Goal: Task Accomplishment & Management: Use online tool/utility

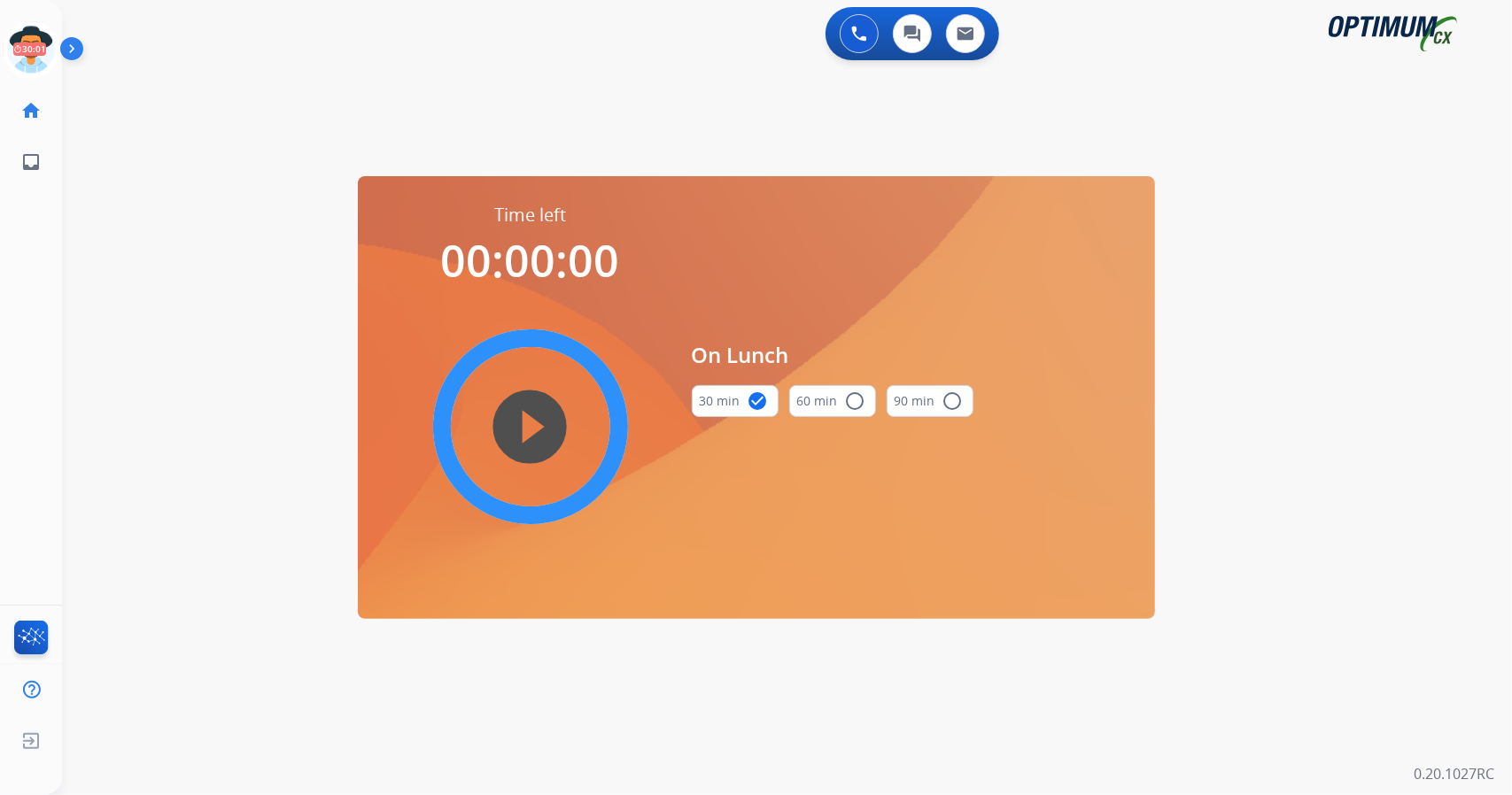
scroll to position [0, 5]
click at [25, 52] on icon at bounding box center [26, 50] width 58 height 58
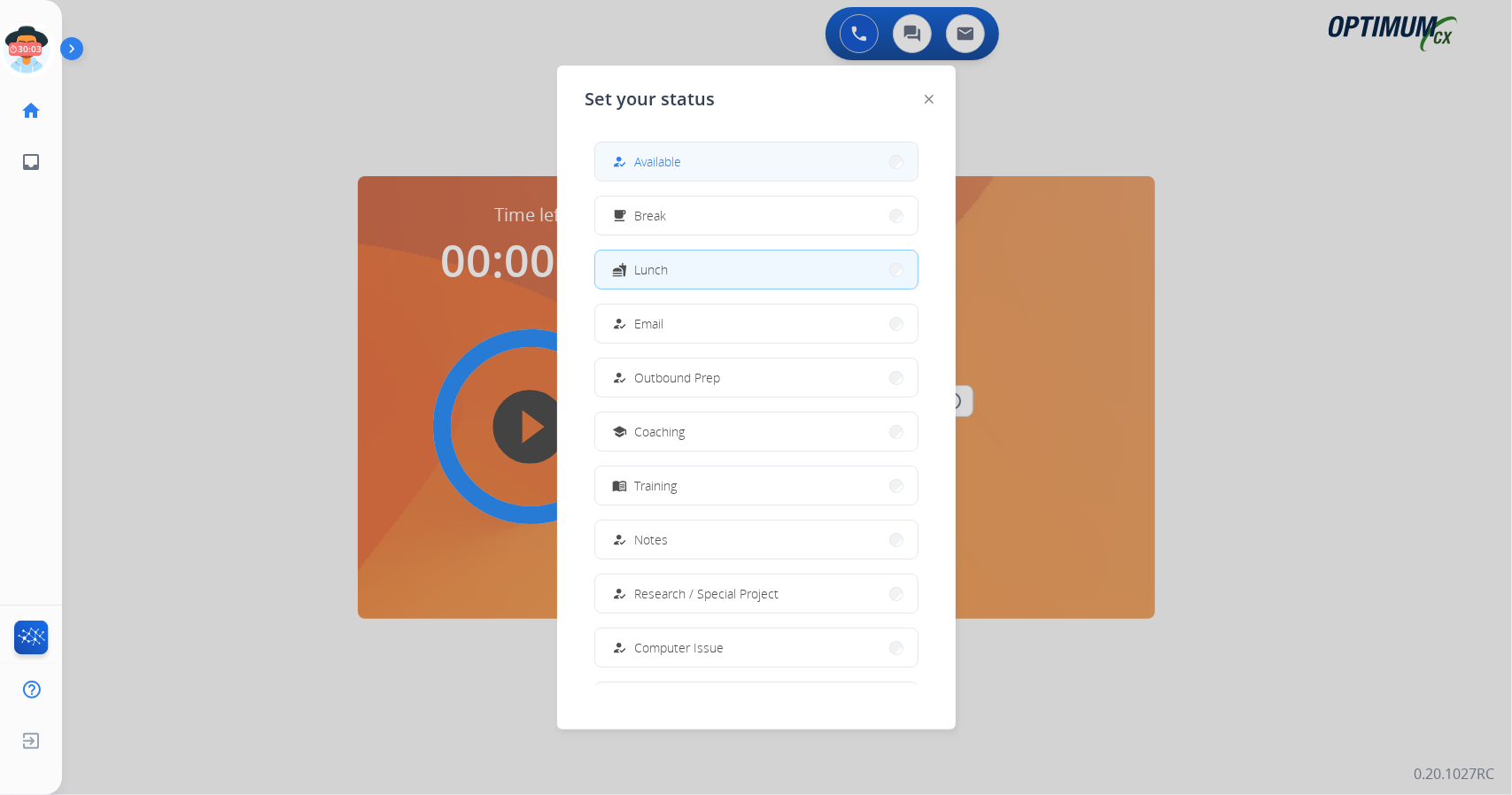
click at [677, 160] on span "Available" at bounding box center [658, 162] width 47 height 19
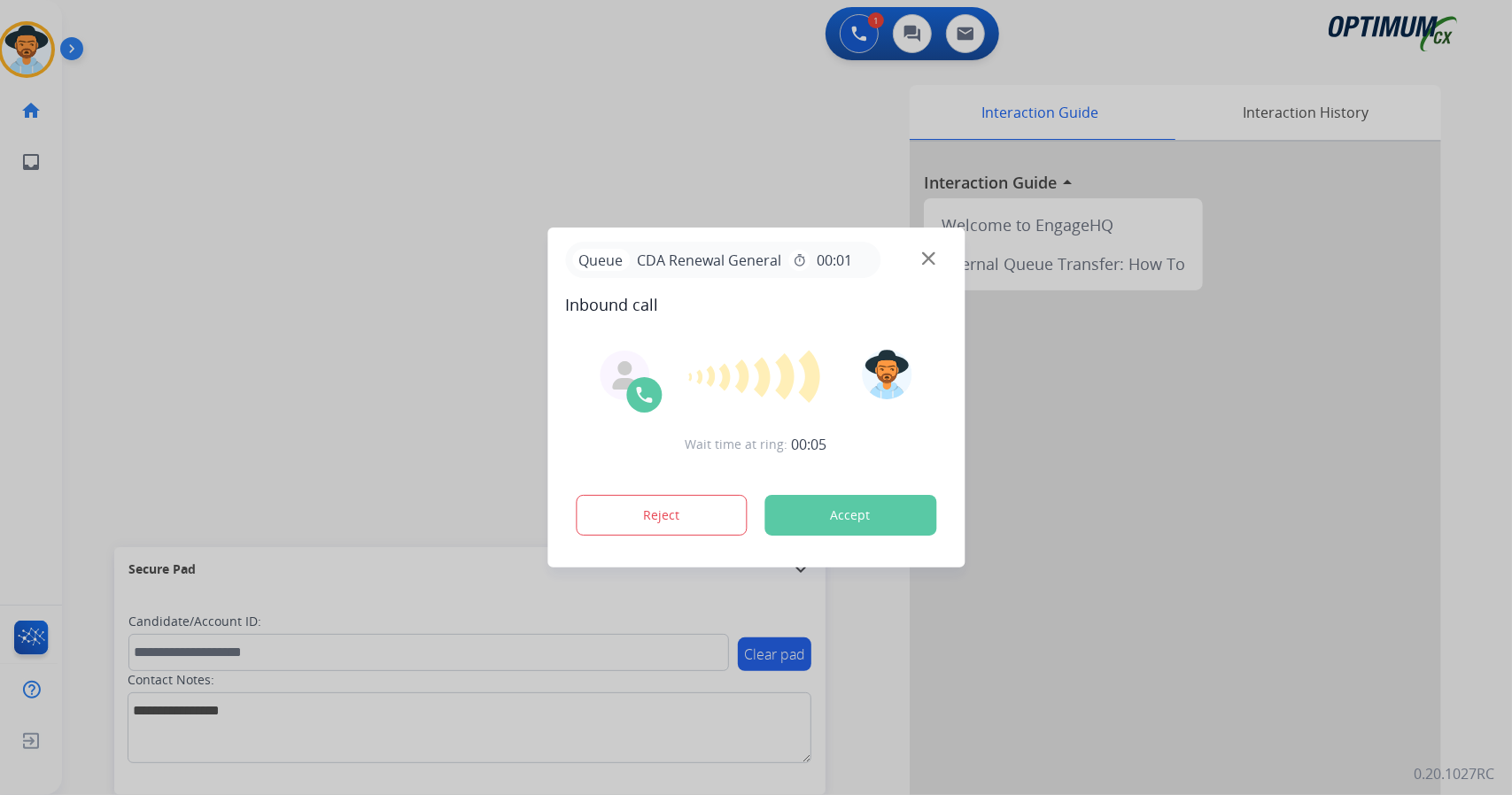
click at [847, 516] on button "Accept" at bounding box center [851, 515] width 172 height 41
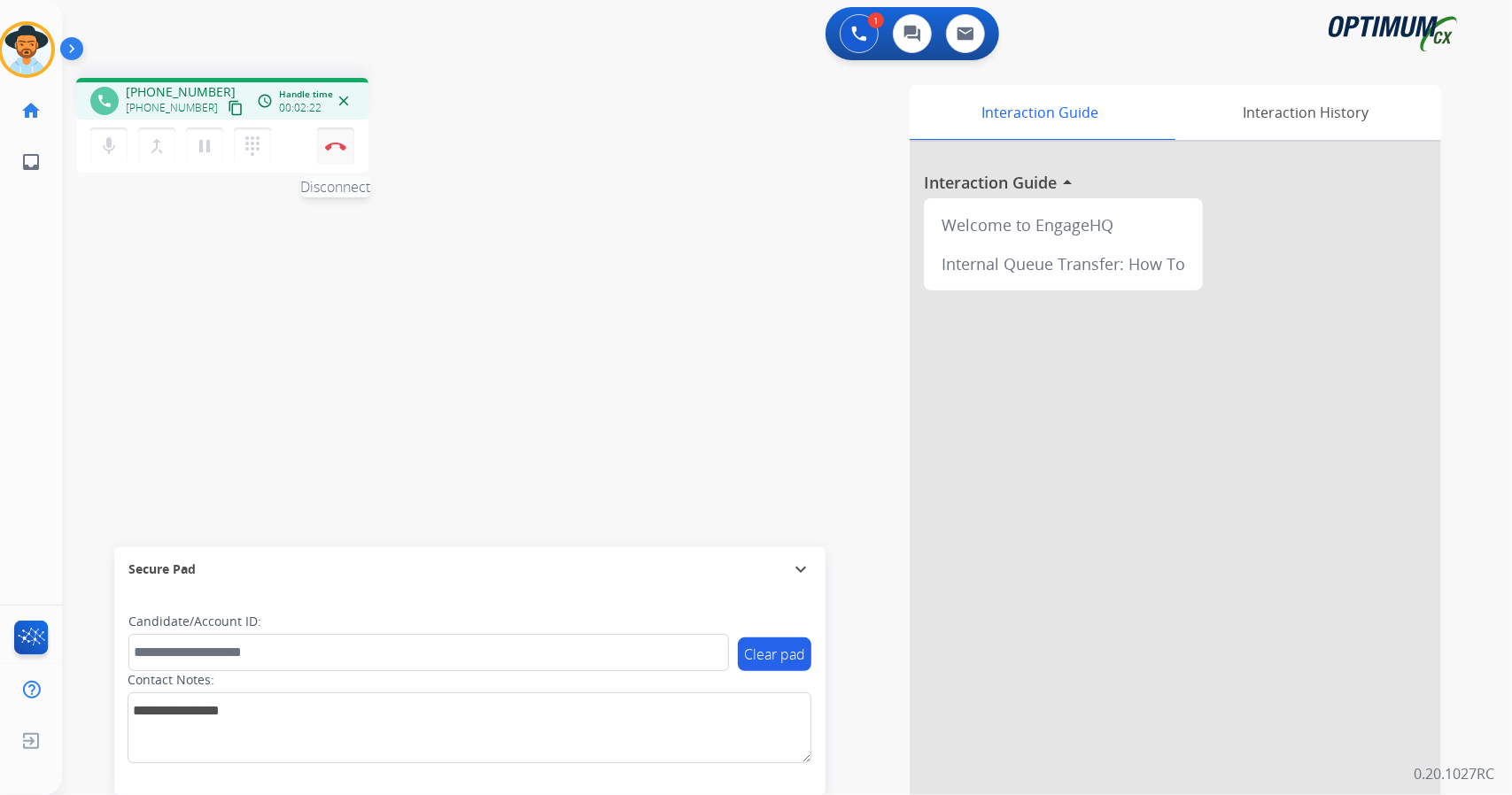
click at [332, 142] on img at bounding box center [336, 145] width 22 height 8
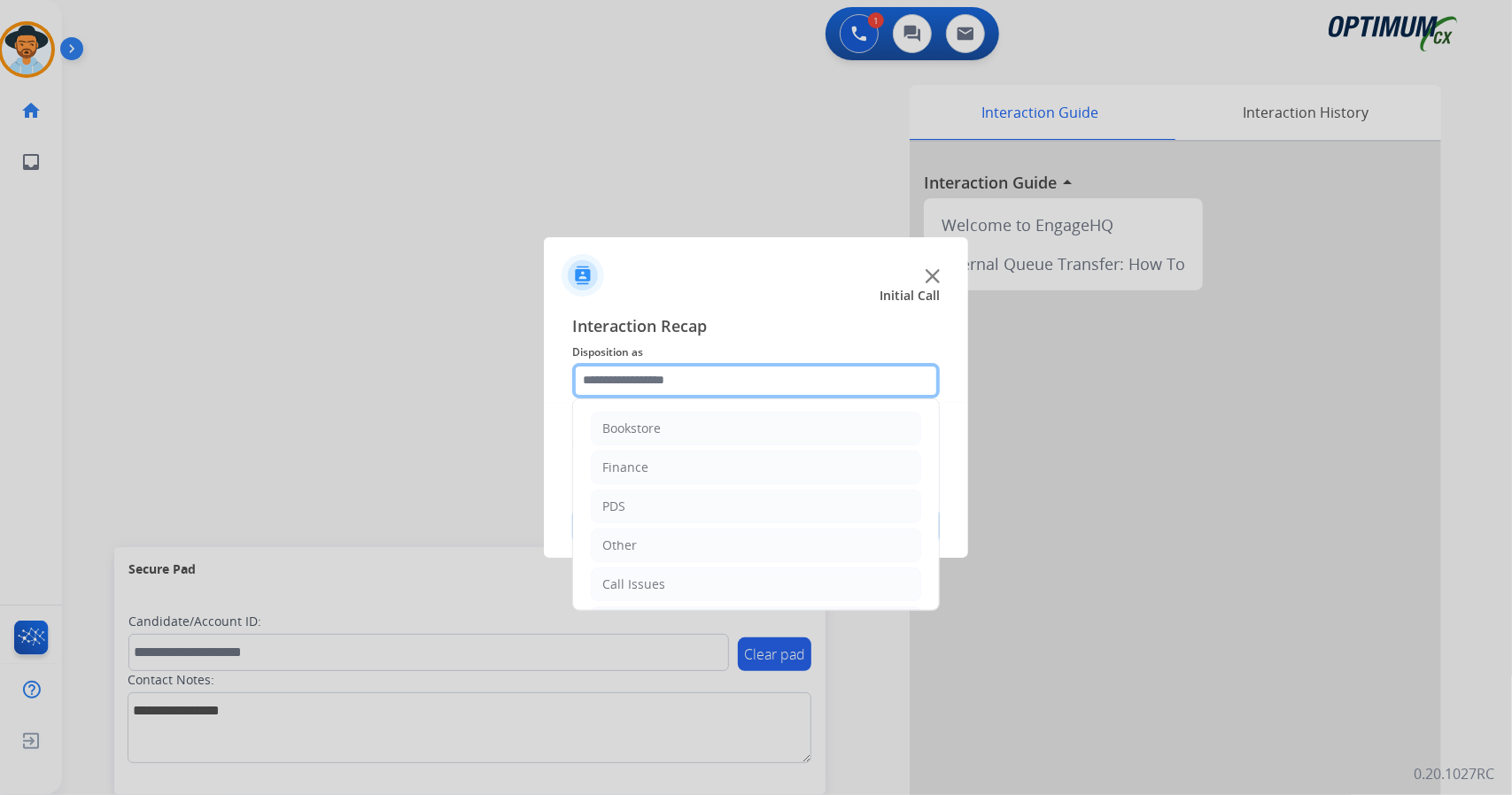
click at [634, 374] on input "text" at bounding box center [756, 381] width 368 height 36
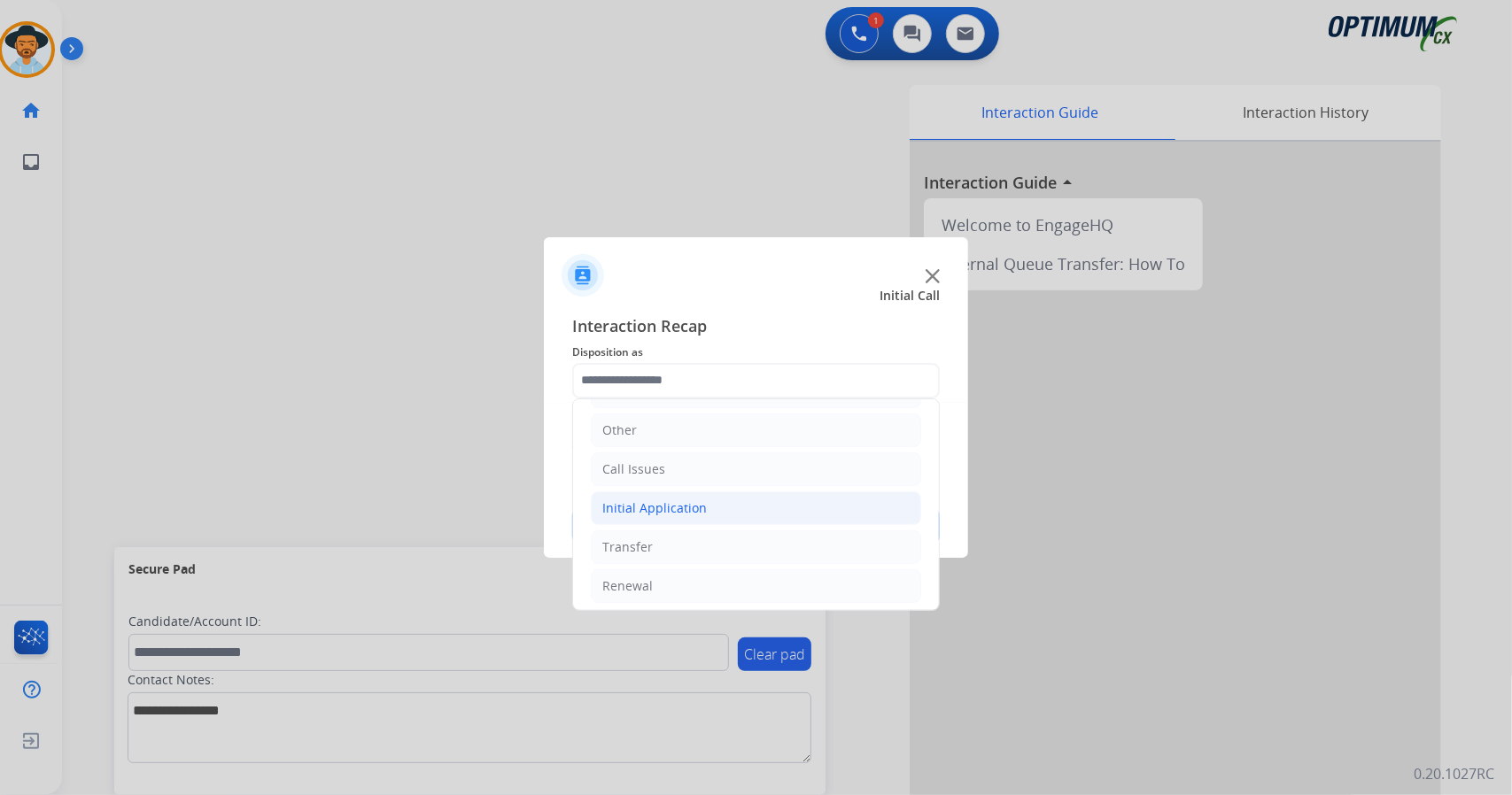
click at [675, 505] on div "Initial Application" at bounding box center [655, 508] width 105 height 18
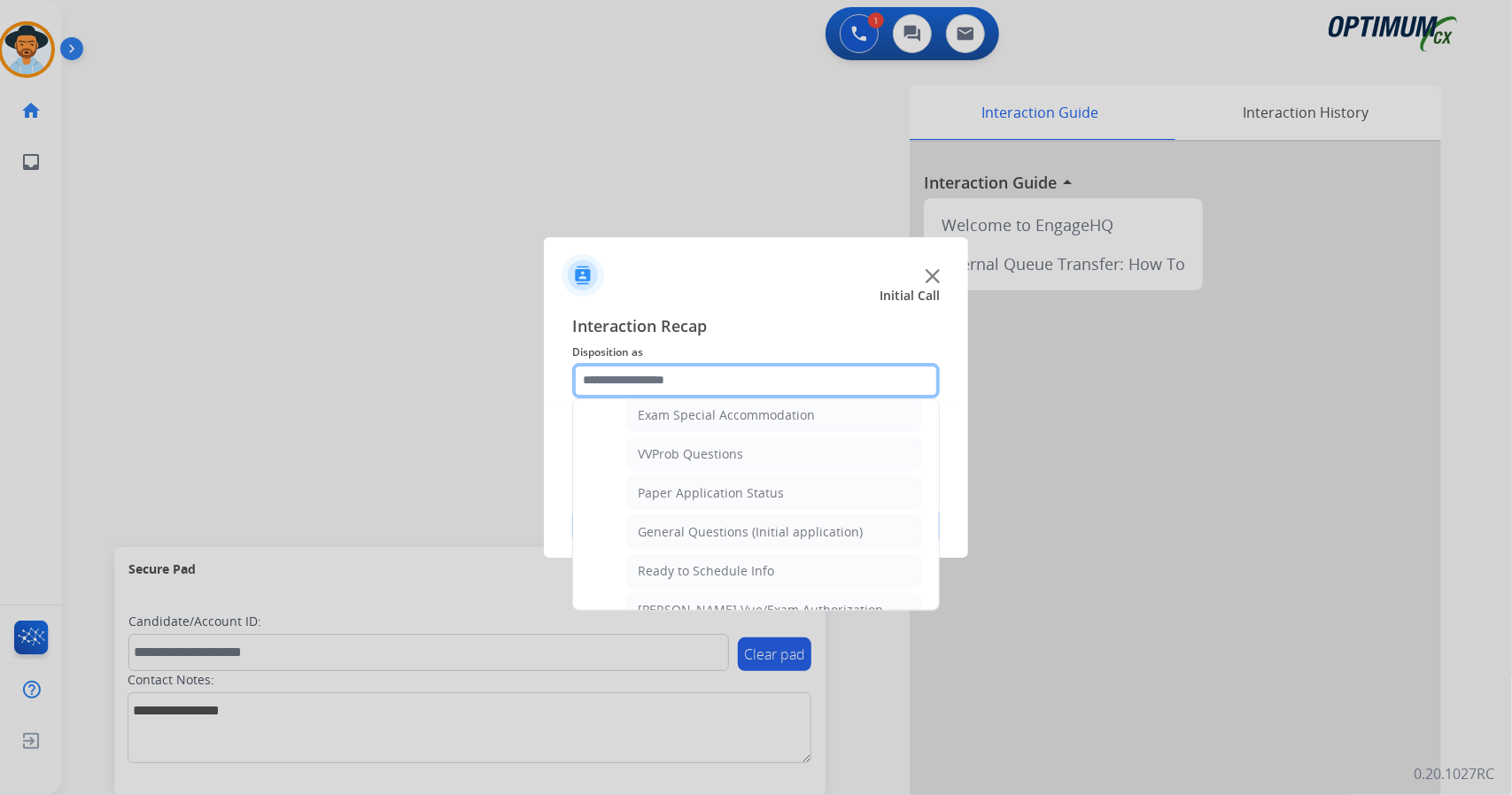
scroll to position [930, 0]
click at [675, 521] on div "General Questions (Initial application)" at bounding box center [750, 529] width 225 height 18
type input "**********"
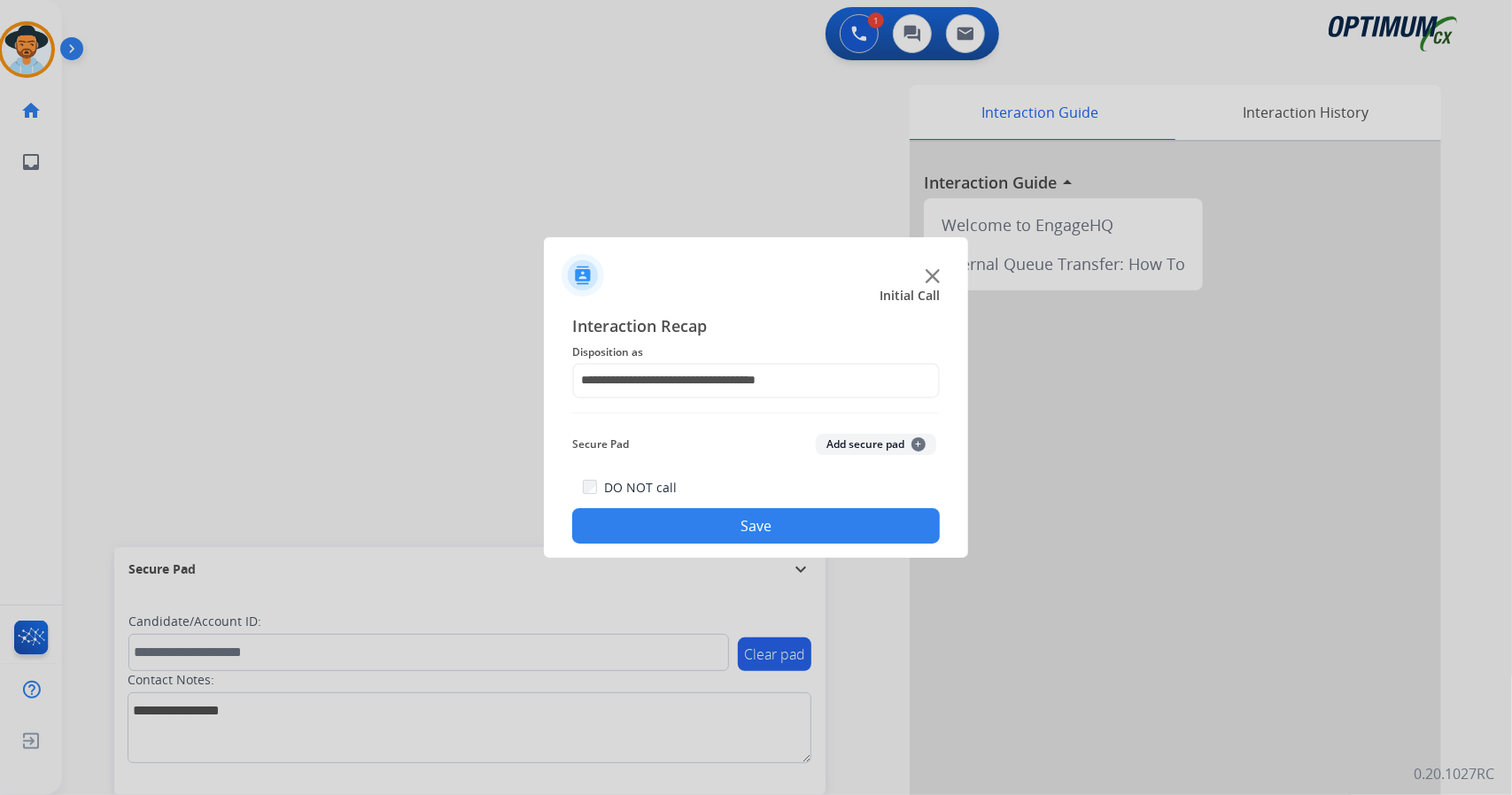
click at [679, 516] on button "Save" at bounding box center [756, 526] width 368 height 36
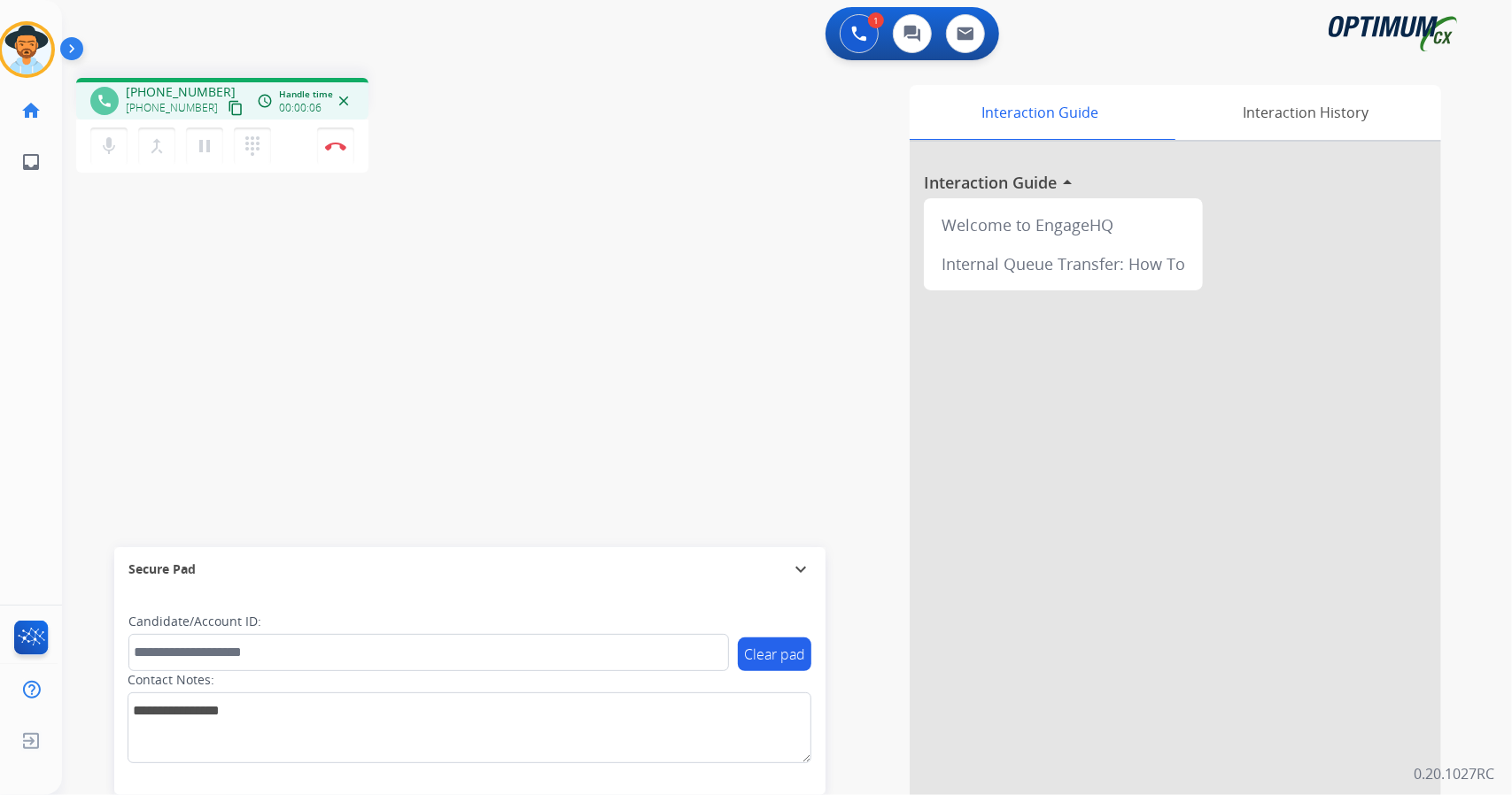
click at [679, 516] on div "Interaction Guide Interaction History Interaction Guide arrow_drop_up Welcome t…" at bounding box center [1003, 443] width 877 height 718
click at [725, 498] on div "Interaction Guide Interaction History Interaction Guide arrow_drop_up Welcome t…" at bounding box center [1003, 443] width 877 height 718
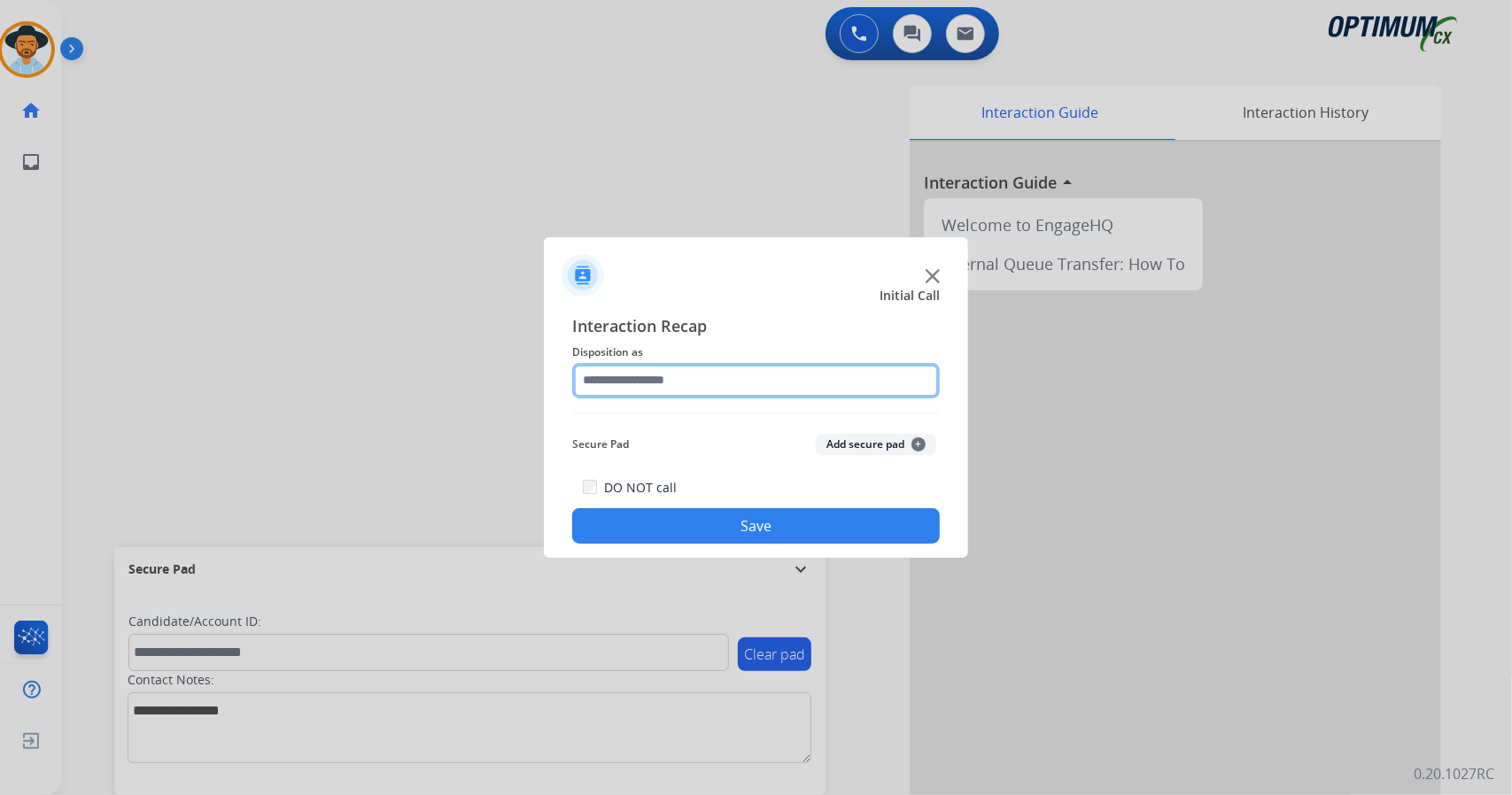
click at [753, 390] on input "text" at bounding box center [756, 381] width 368 height 36
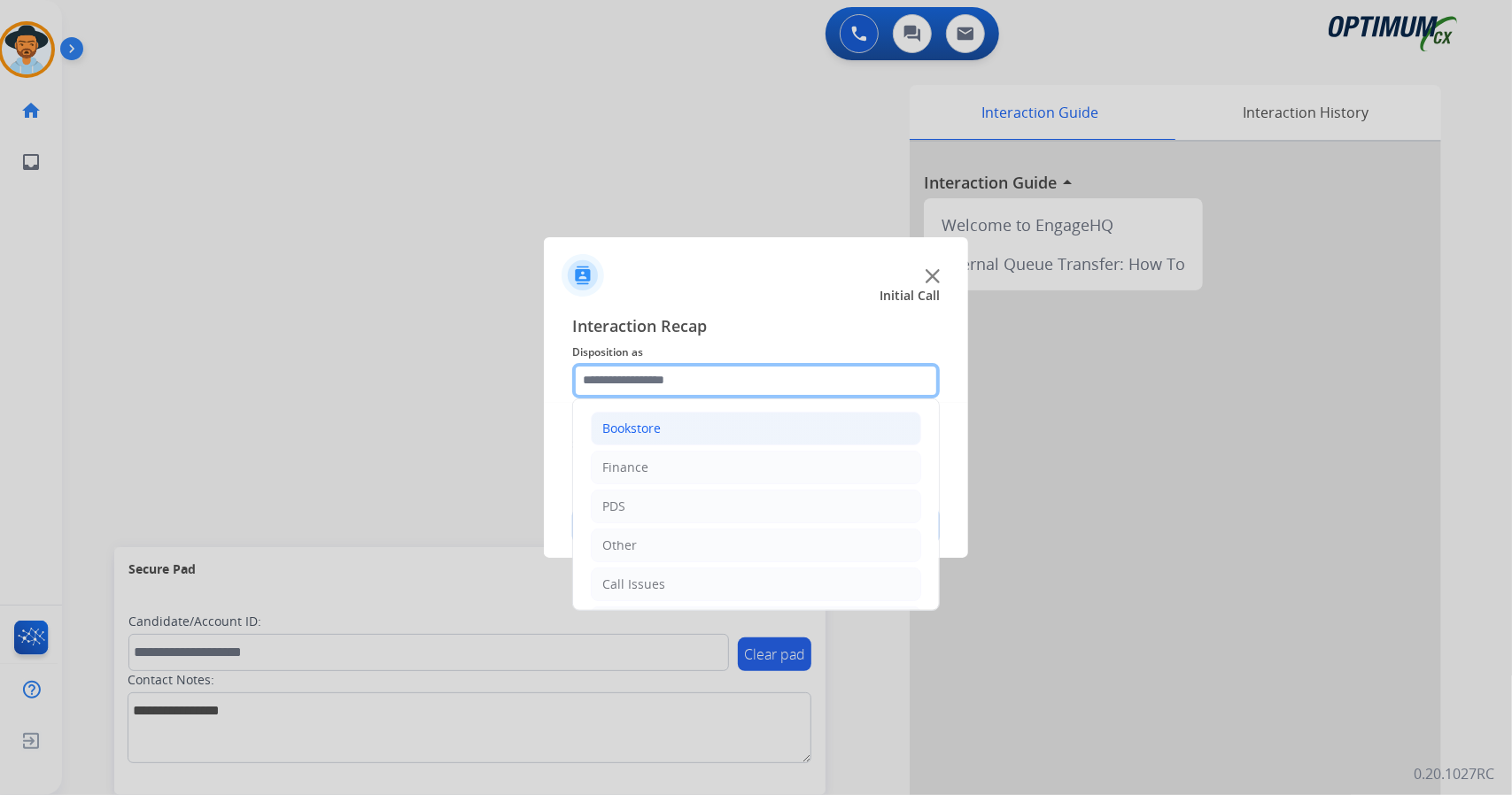
scroll to position [115, 0]
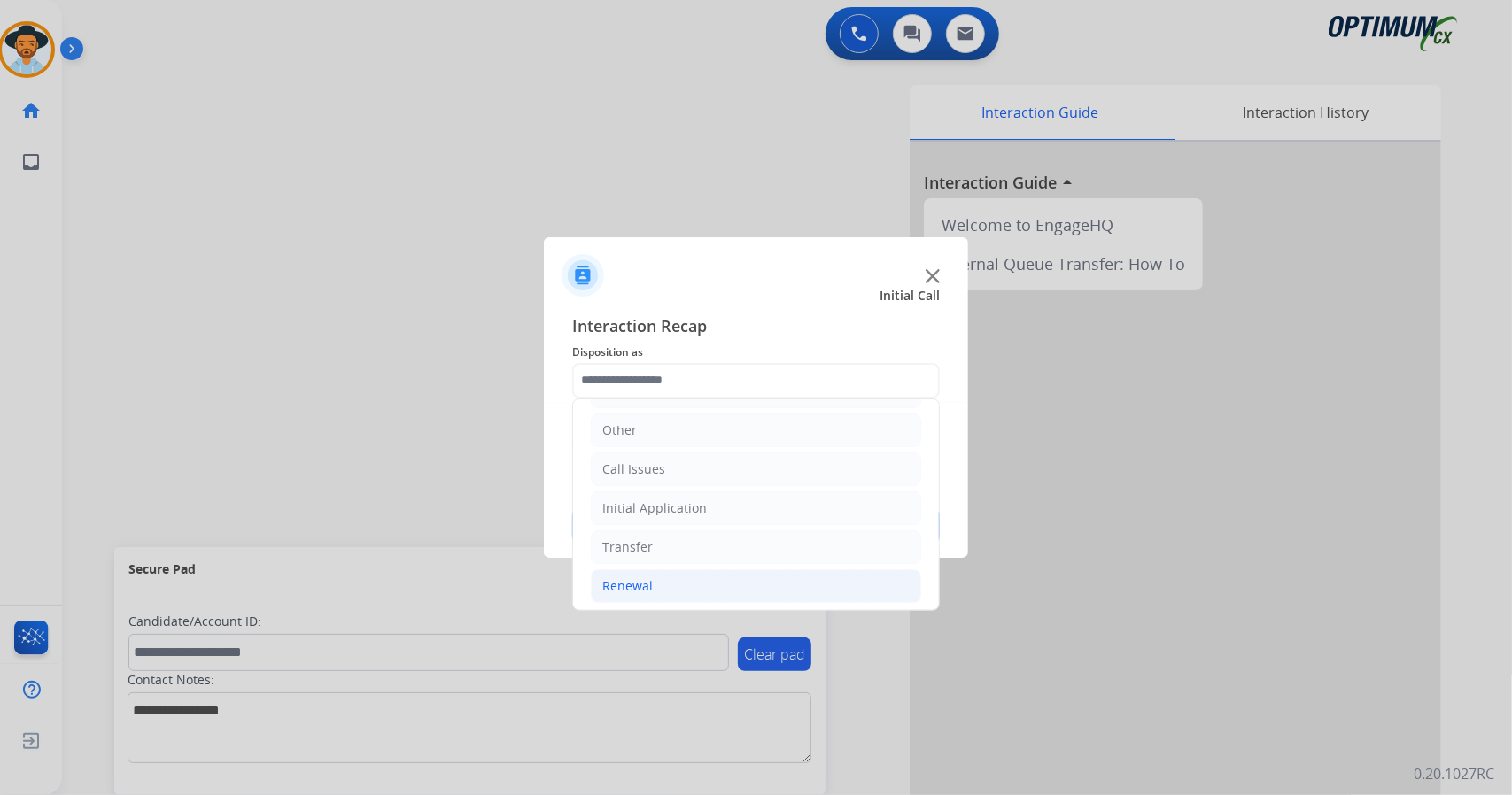
click at [635, 588] on div "Renewal" at bounding box center [628, 586] width 51 height 18
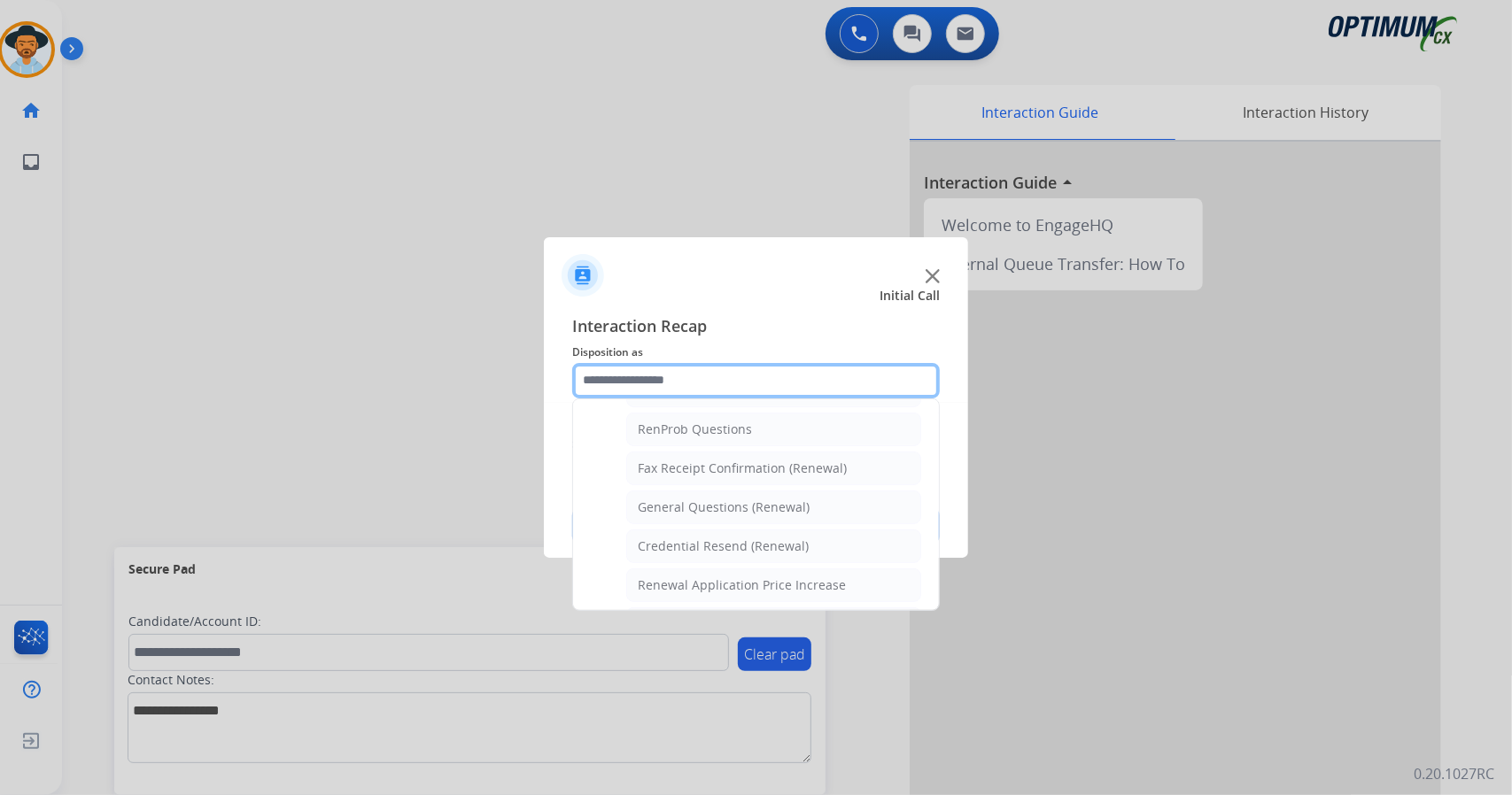
scroll to position [446, 0]
click at [676, 511] on li "General Questions (Renewal)" at bounding box center [773, 506] width 295 height 34
type input "**********"
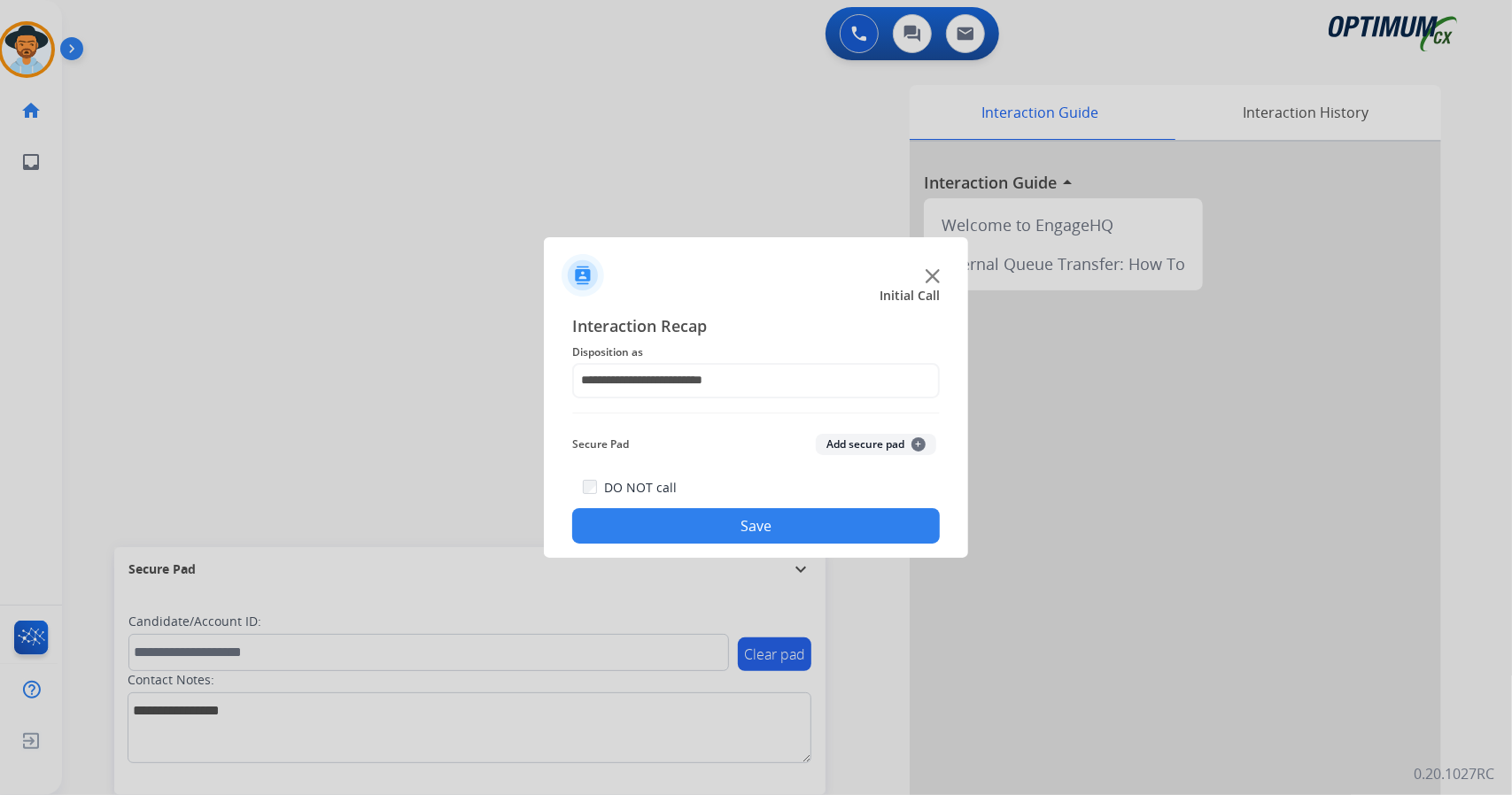
click at [686, 529] on button "Save" at bounding box center [756, 526] width 368 height 36
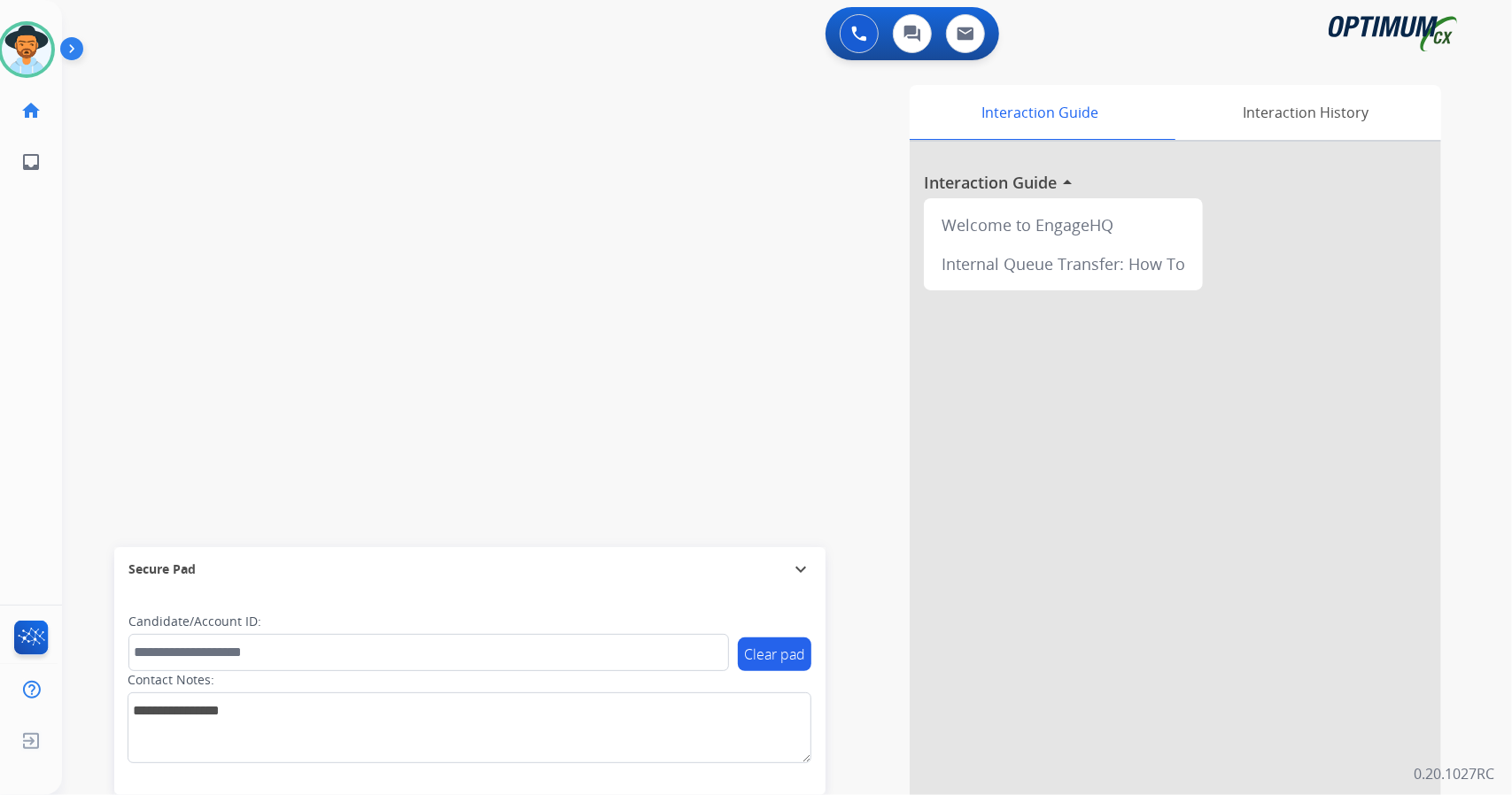
click at [207, 132] on div "swap_horiz Break voice bridge close_fullscreen Connect 3-Way Call merge_type Se…" at bounding box center [766, 433] width 1407 height 738
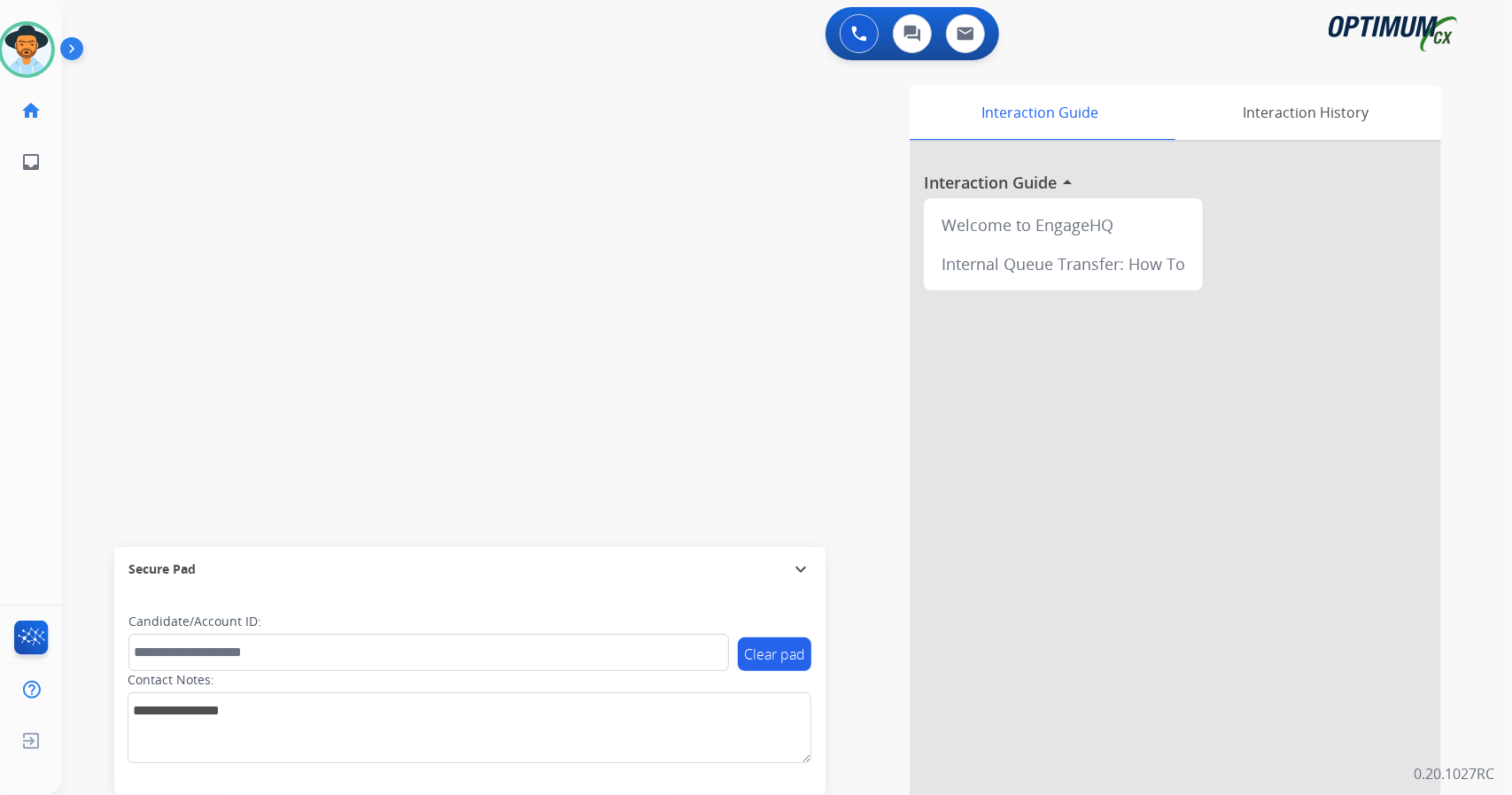
click at [207, 132] on div "swap_horiz Break voice bridge close_fullscreen Connect 3-Way Call merge_type Se…" at bounding box center [766, 433] width 1407 height 738
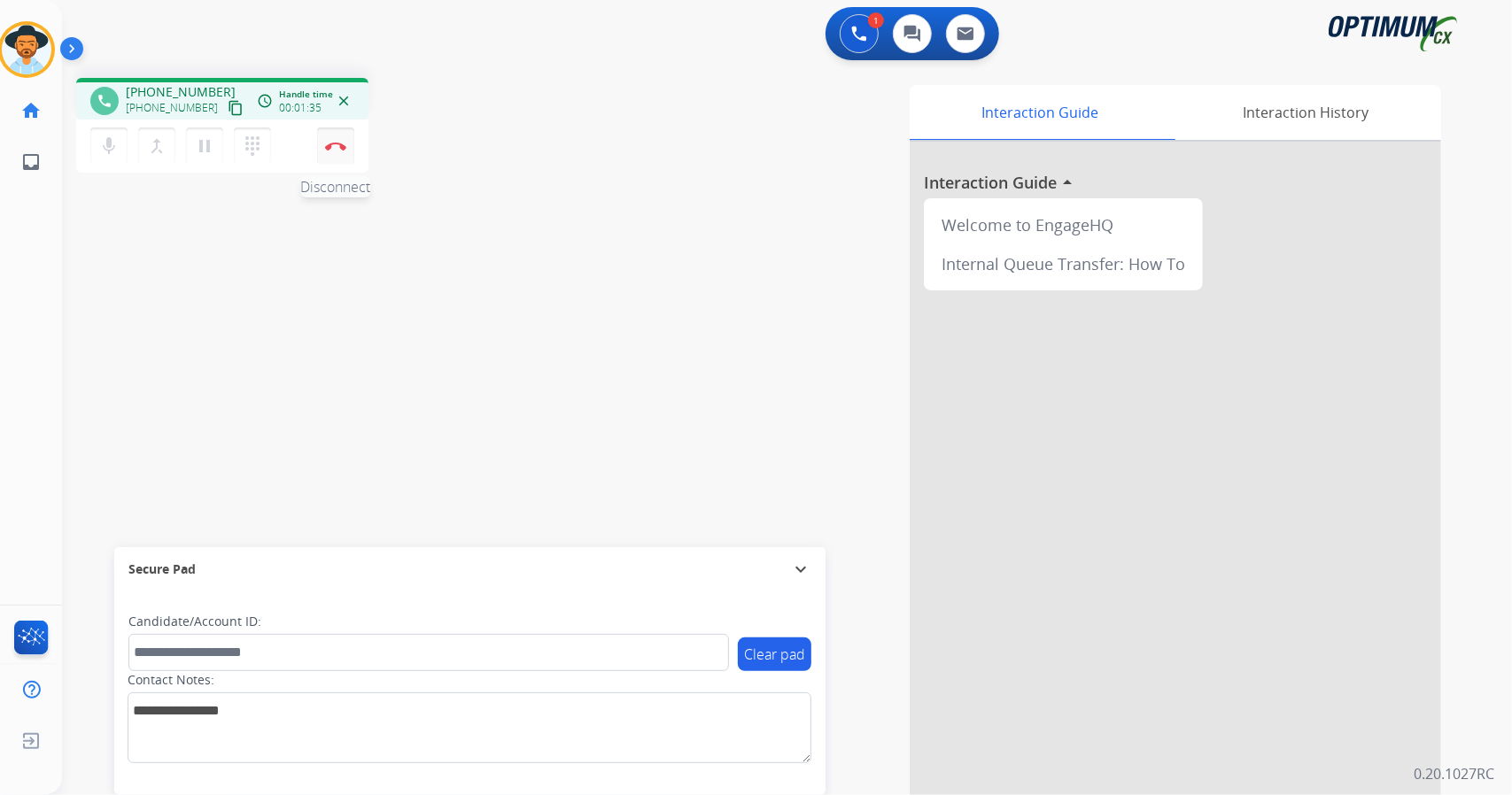
click at [329, 139] on button "Disconnect" at bounding box center [335, 145] width 37 height 37
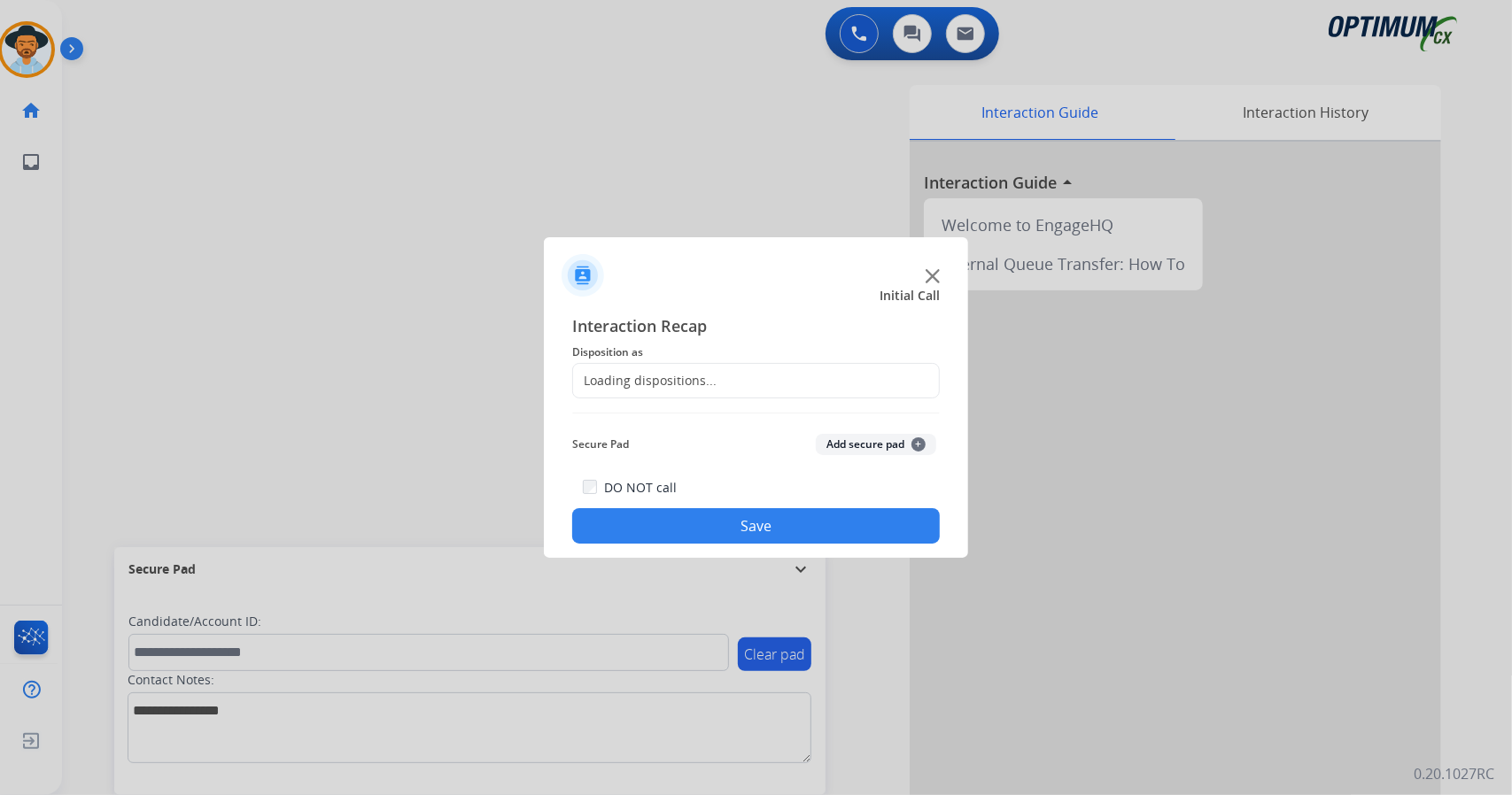
click at [680, 374] on div "Loading dispositions..." at bounding box center [645, 380] width 143 height 18
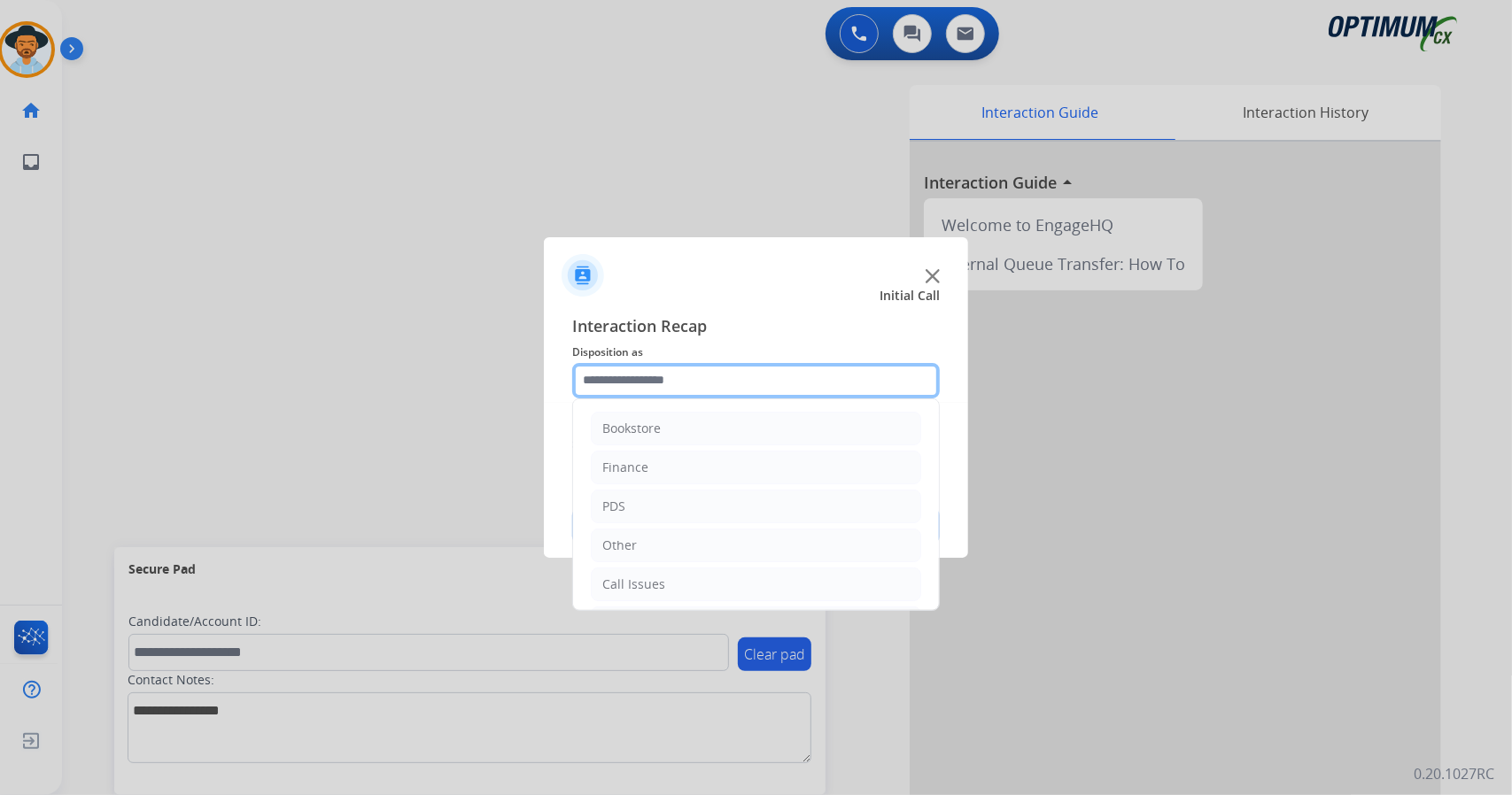
click at [680, 374] on input "text" at bounding box center [756, 381] width 368 height 36
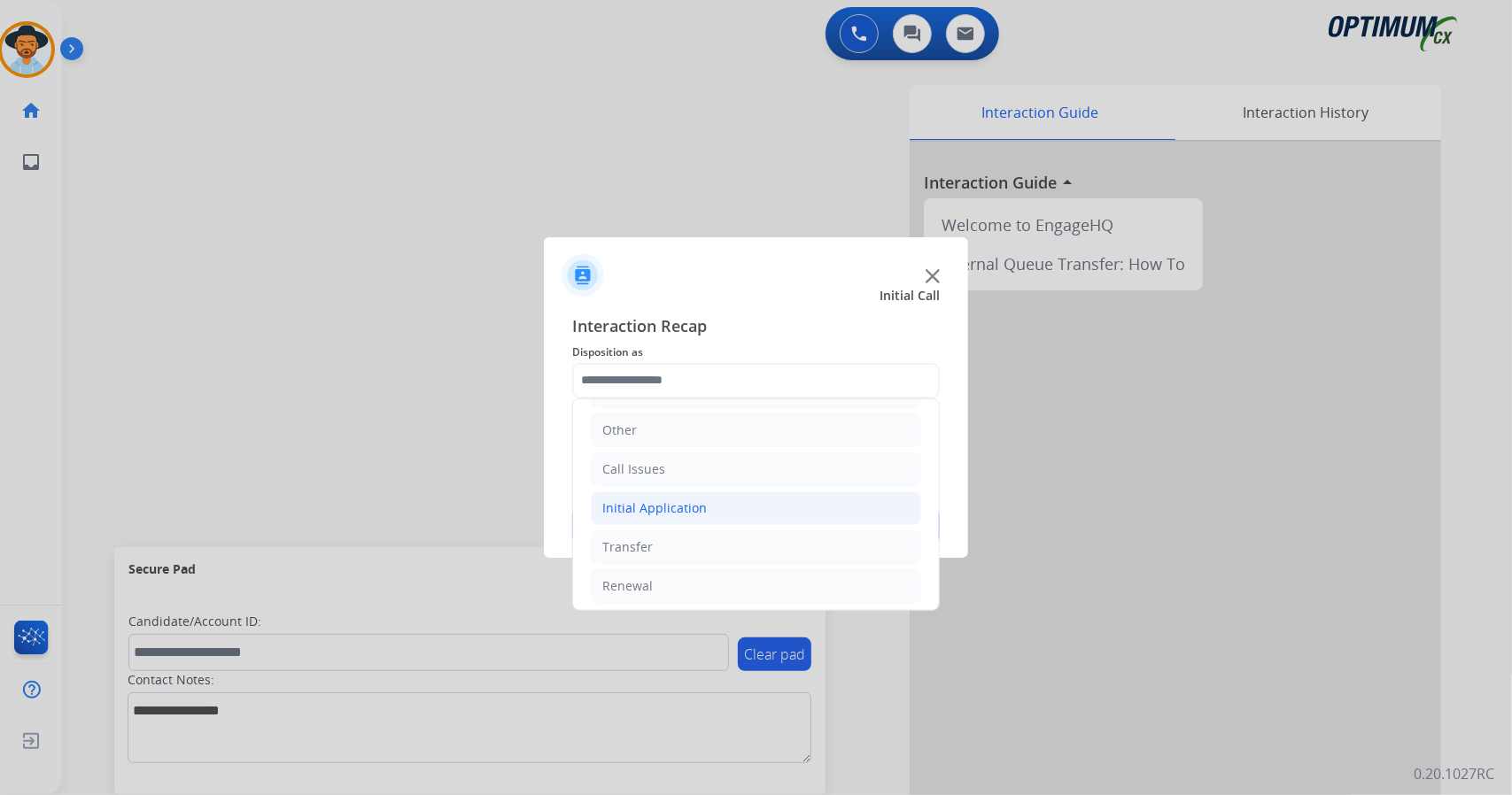
click at [736, 499] on li "Initial Application" at bounding box center [756, 508] width 330 height 34
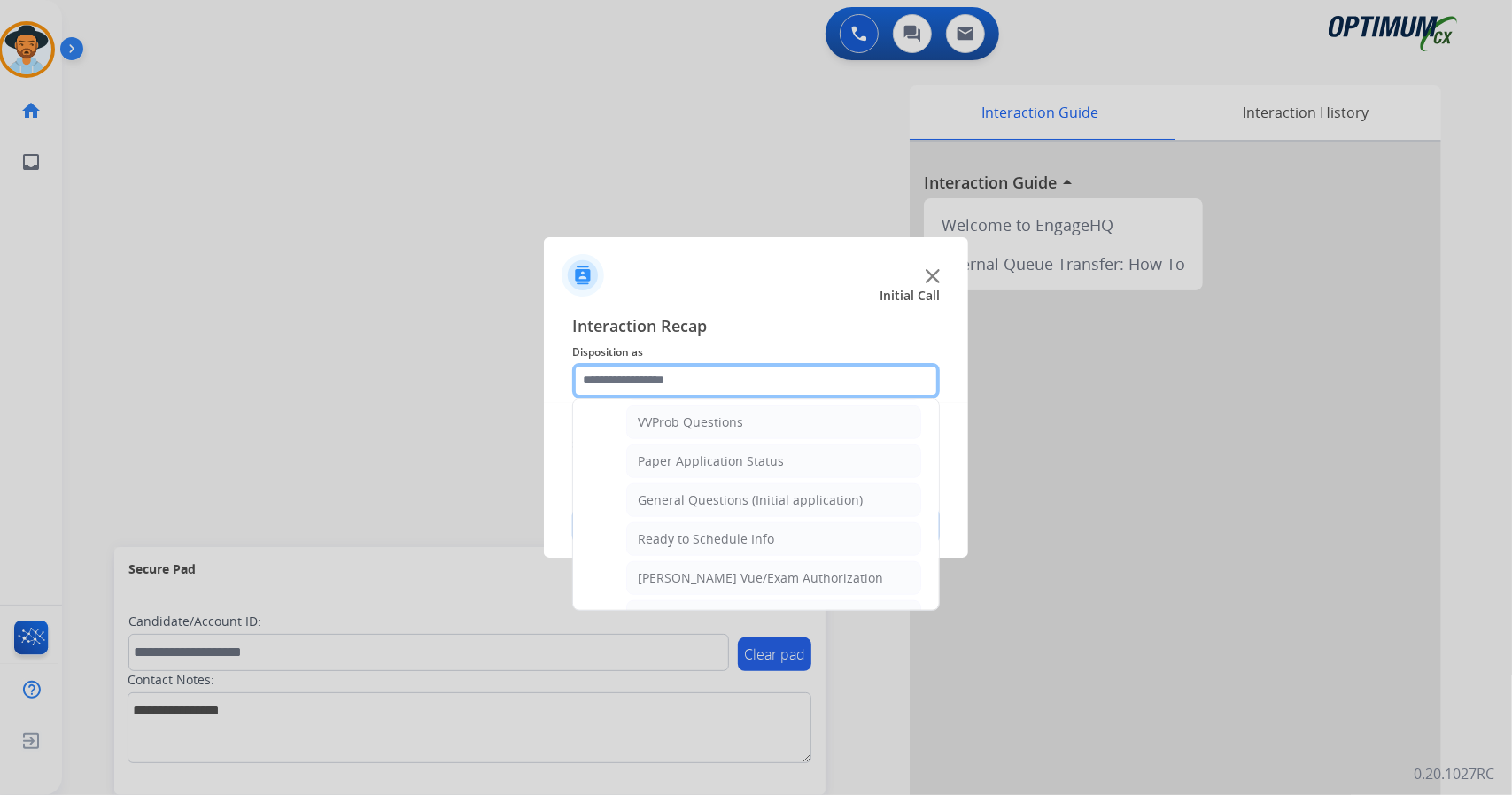
scroll to position [960, 0]
click at [736, 499] on li "General Questions (Initial application)" at bounding box center [773, 500] width 295 height 34
type input "**********"
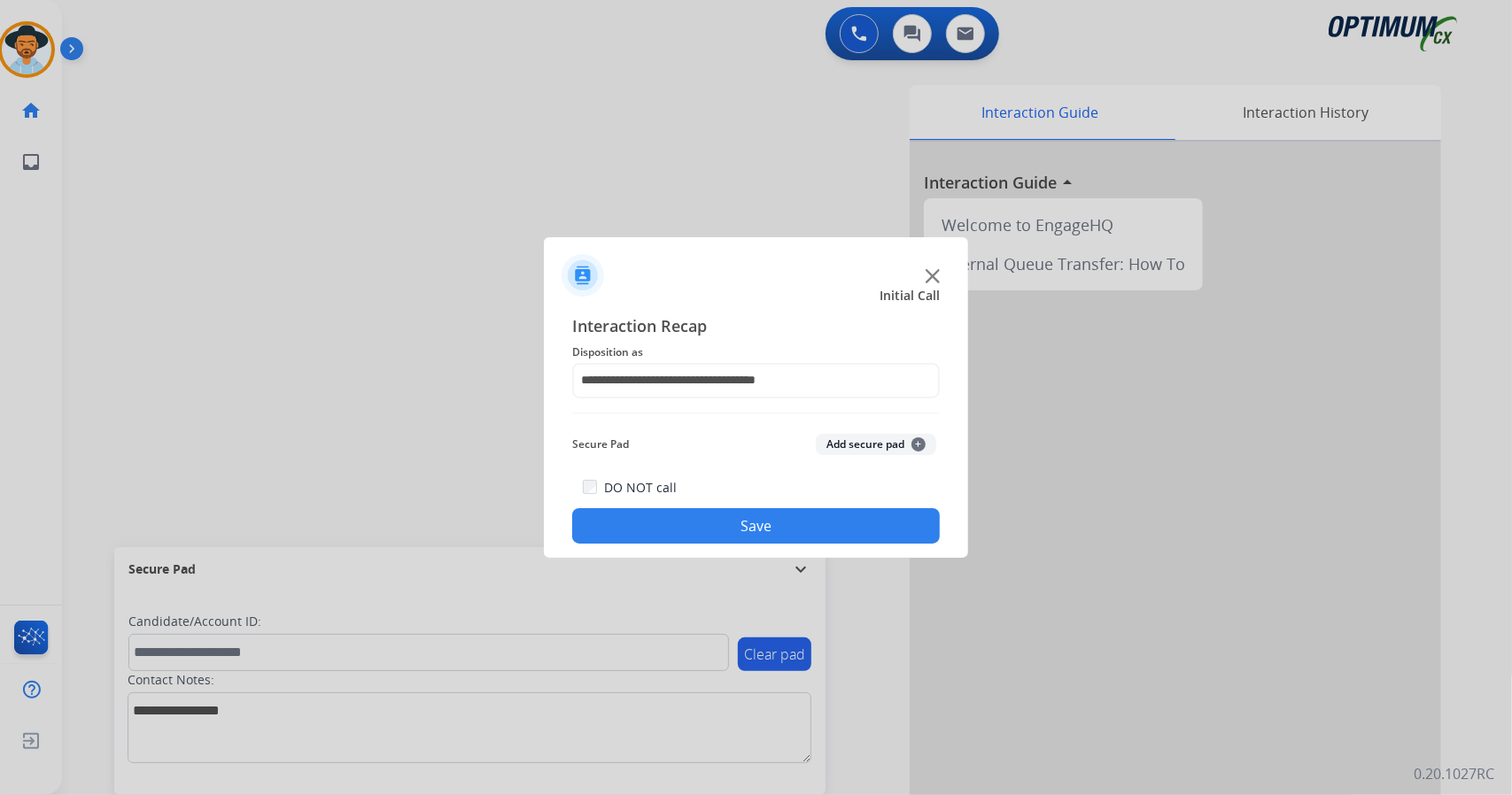
click at [736, 518] on button "Save" at bounding box center [756, 526] width 368 height 36
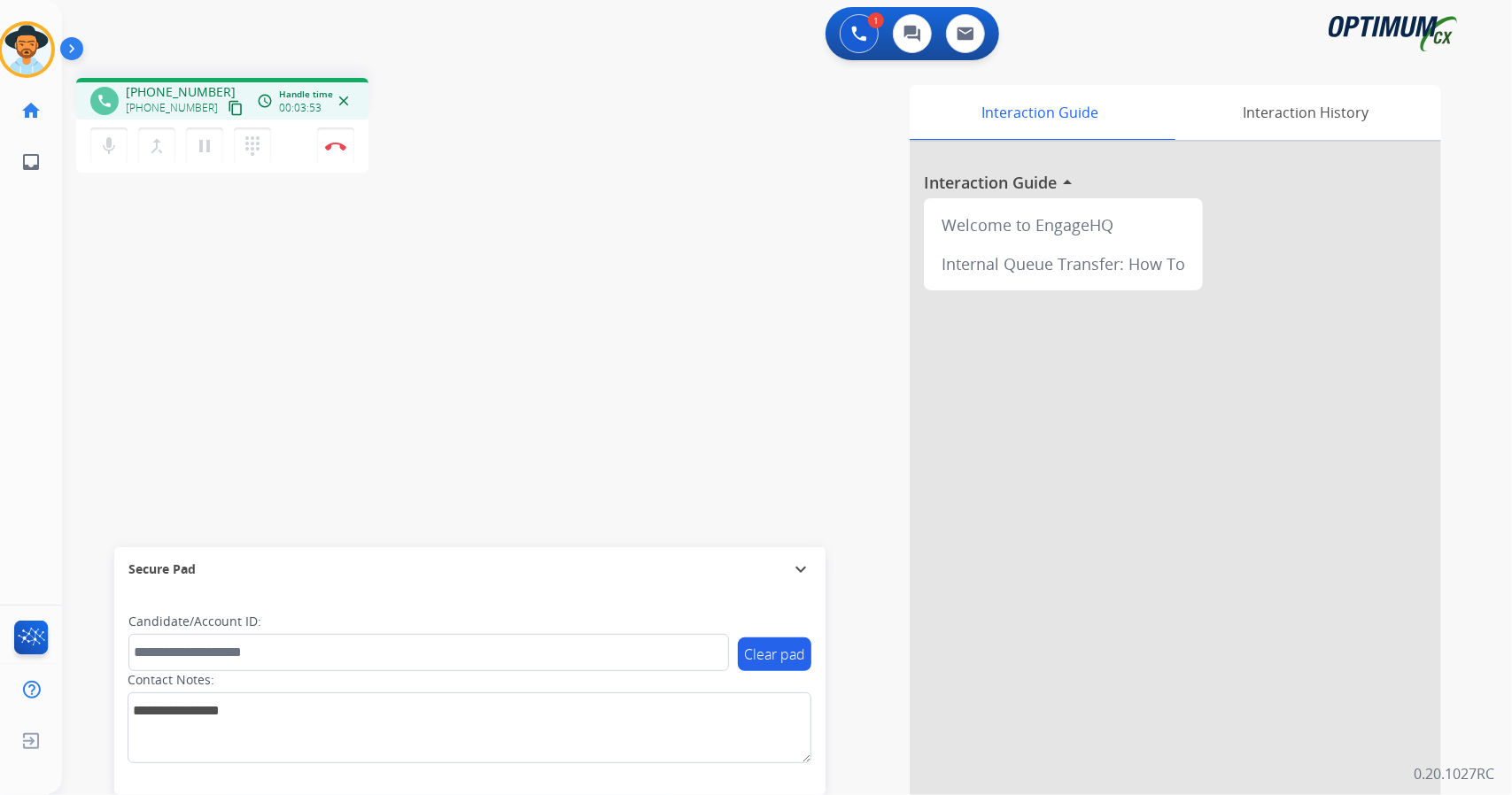
click at [413, 155] on div "phone +13367563721 +13367563721 content_copy access_time Call metrics Queue 00:…" at bounding box center [317, 128] width 481 height 100
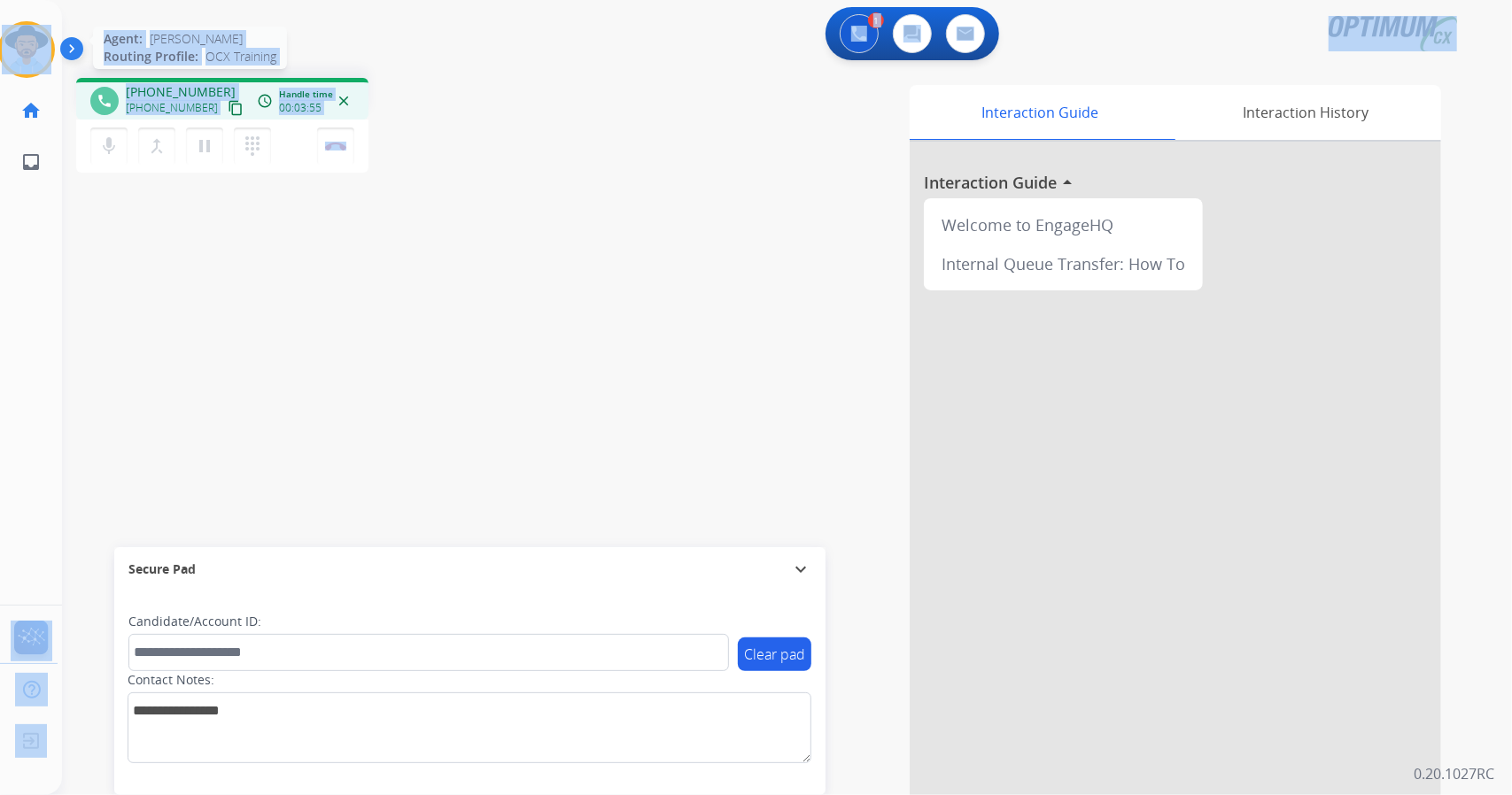
drag, startPoint x: 406, startPoint y: 141, endPoint x: 0, endPoint y: 54, distance: 415.2
click at [0, 54] on div "Outbound call Quit Outbound call Quit Schedule interaction + Add to my list Cus…" at bounding box center [756, 397] width 1512 height 795
click at [429, 94] on div "phone +13367563721 +13367563721 content_copy access_time Call metrics Queue 00:…" at bounding box center [317, 128] width 481 height 100
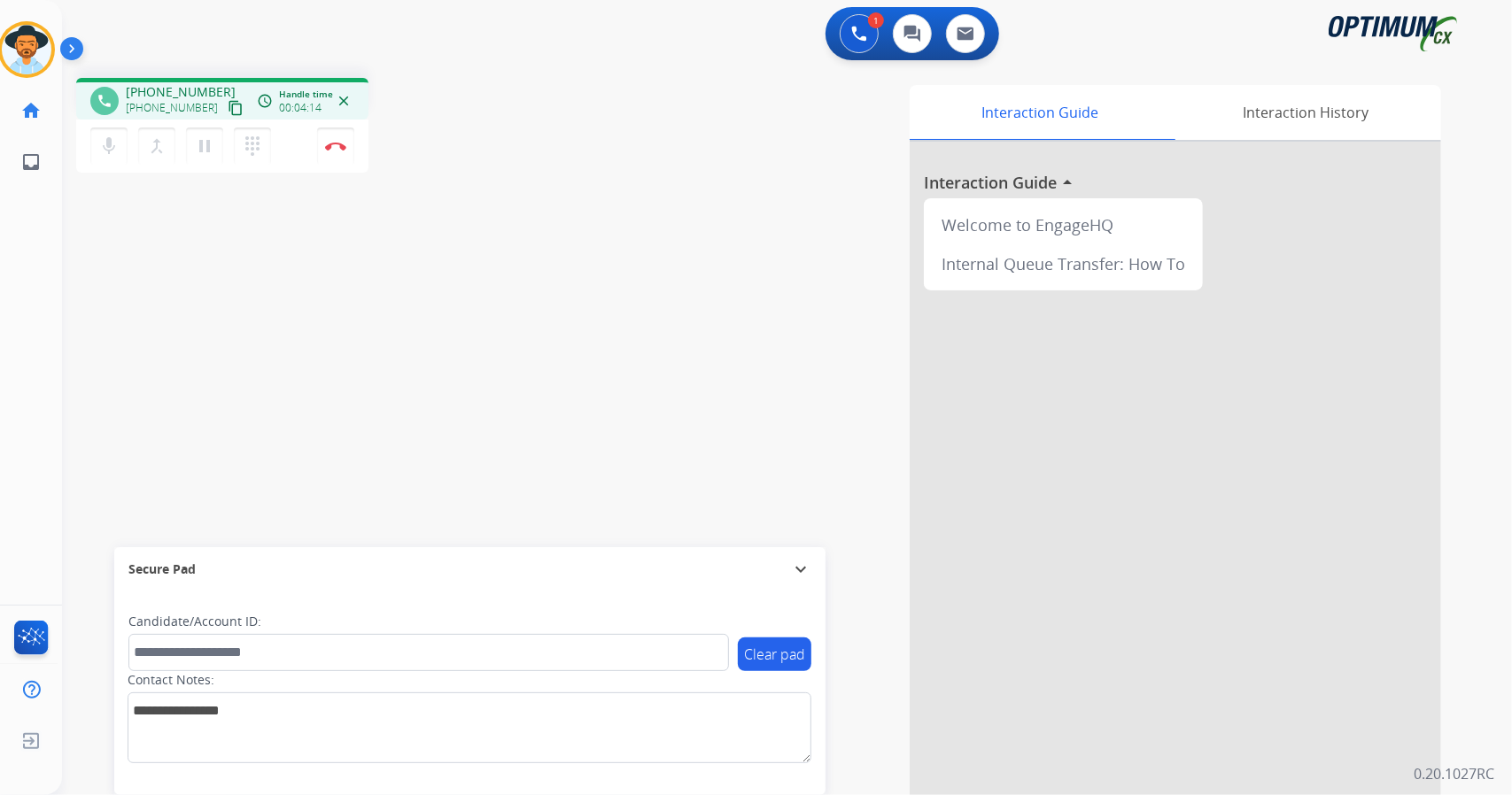
click at [130, 259] on div "phone +13367563721 +13367563721 content_copy access_time Call metrics Queue 00:…" at bounding box center [766, 433] width 1407 height 738
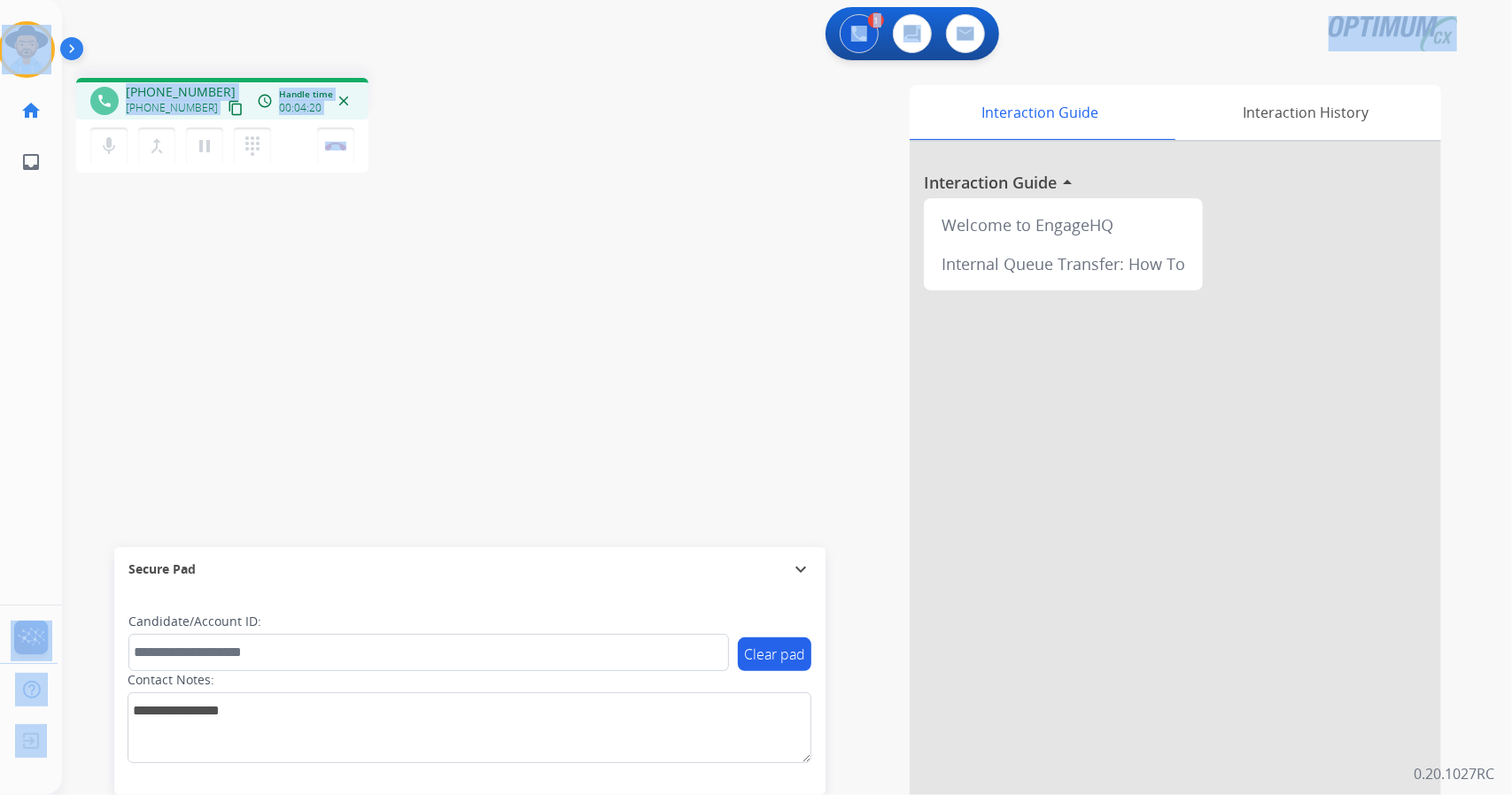
drag, startPoint x: 406, startPoint y: 153, endPoint x: 0, endPoint y: 17, distance: 428.2
click at [0, 17] on div "Outbound call Quit Outbound call Quit Schedule interaction + Add to my list Cus…" at bounding box center [756, 397] width 1512 height 795
click at [155, 23] on div "1 Voice Interactions 0 Chat Interactions 0 Email Interactions" at bounding box center [776, 36] width 1387 height 57
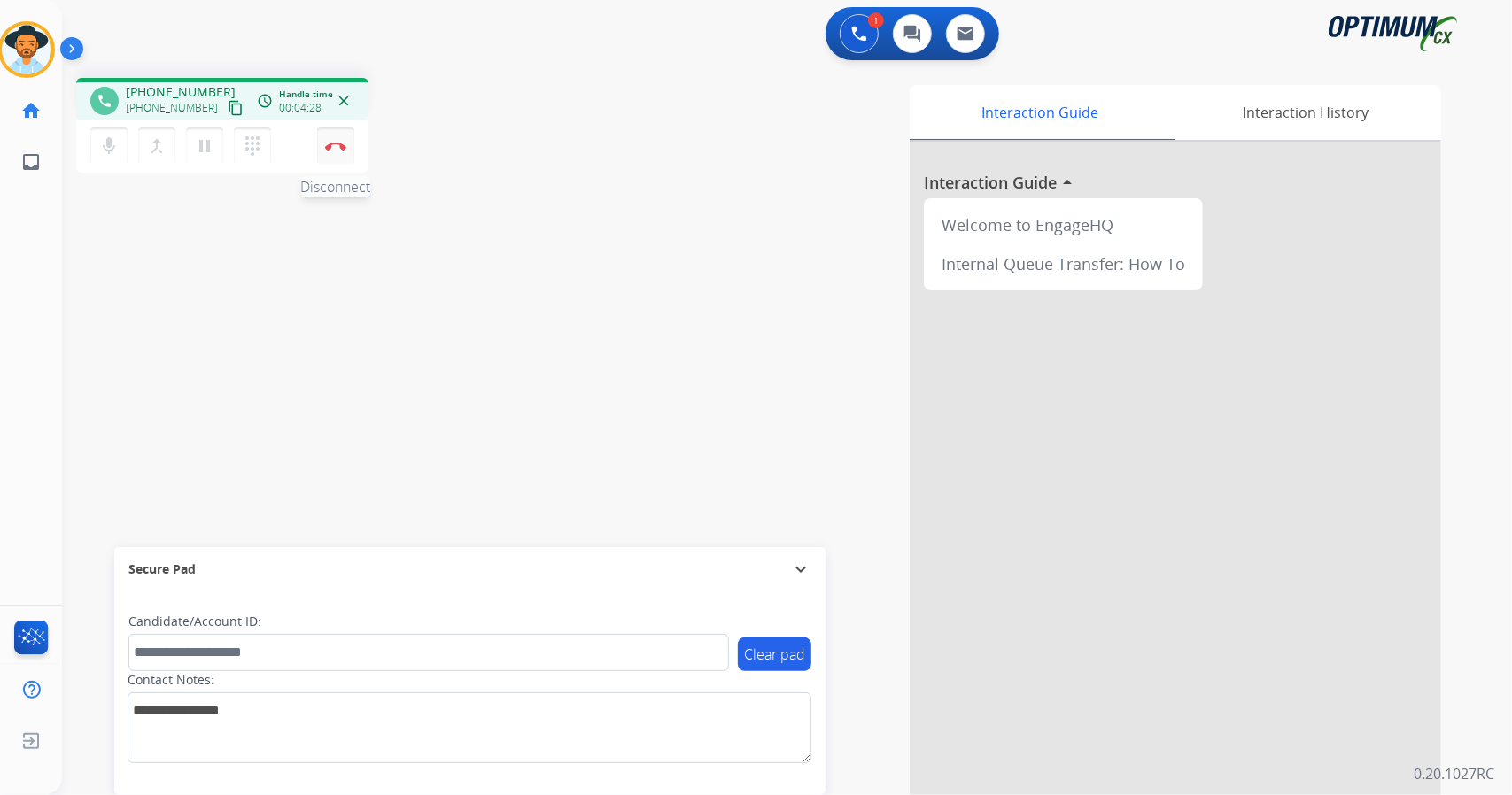
click at [335, 147] on img at bounding box center [336, 145] width 22 height 8
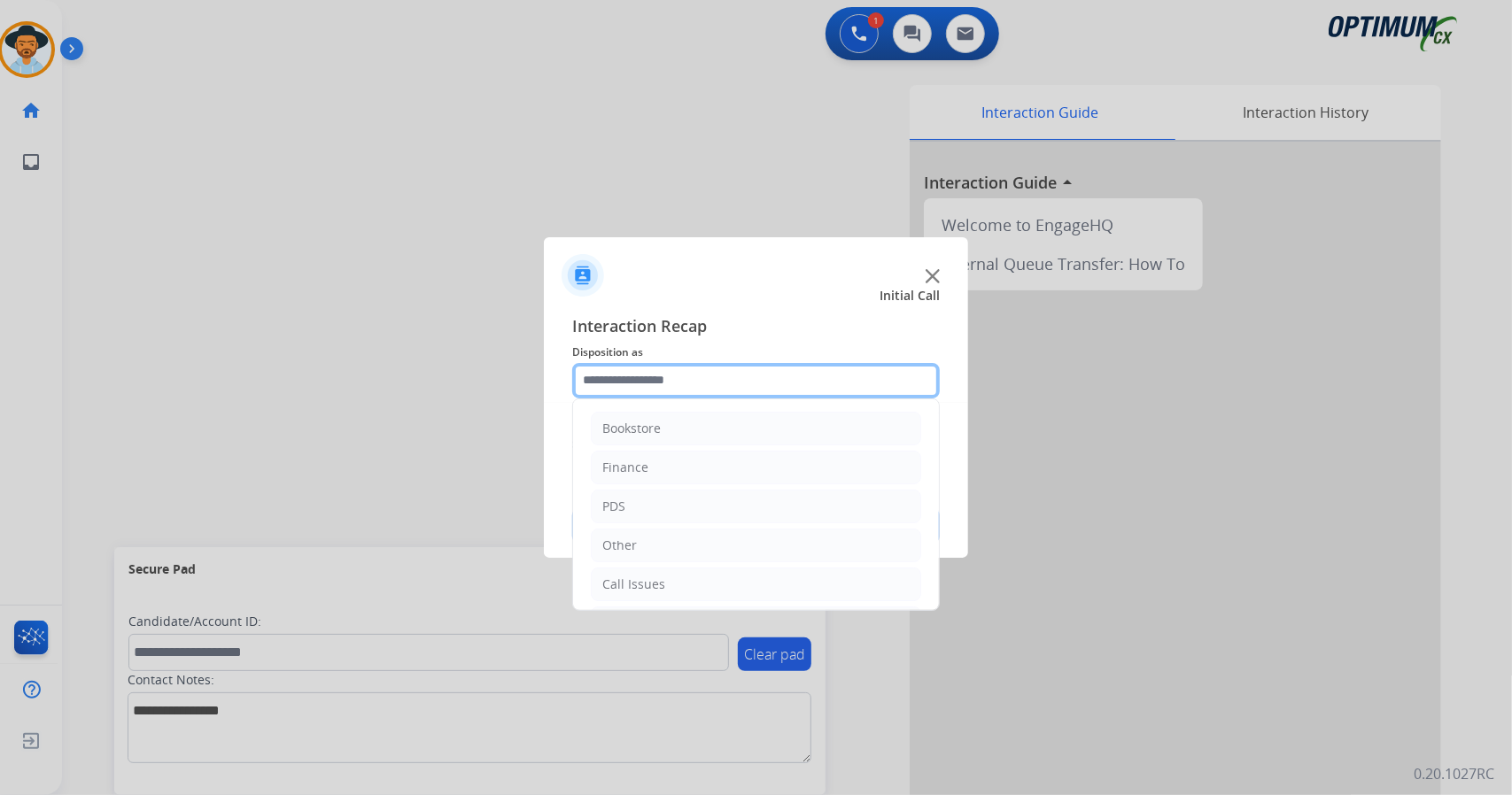
click at [641, 388] on input "text" at bounding box center [756, 381] width 368 height 36
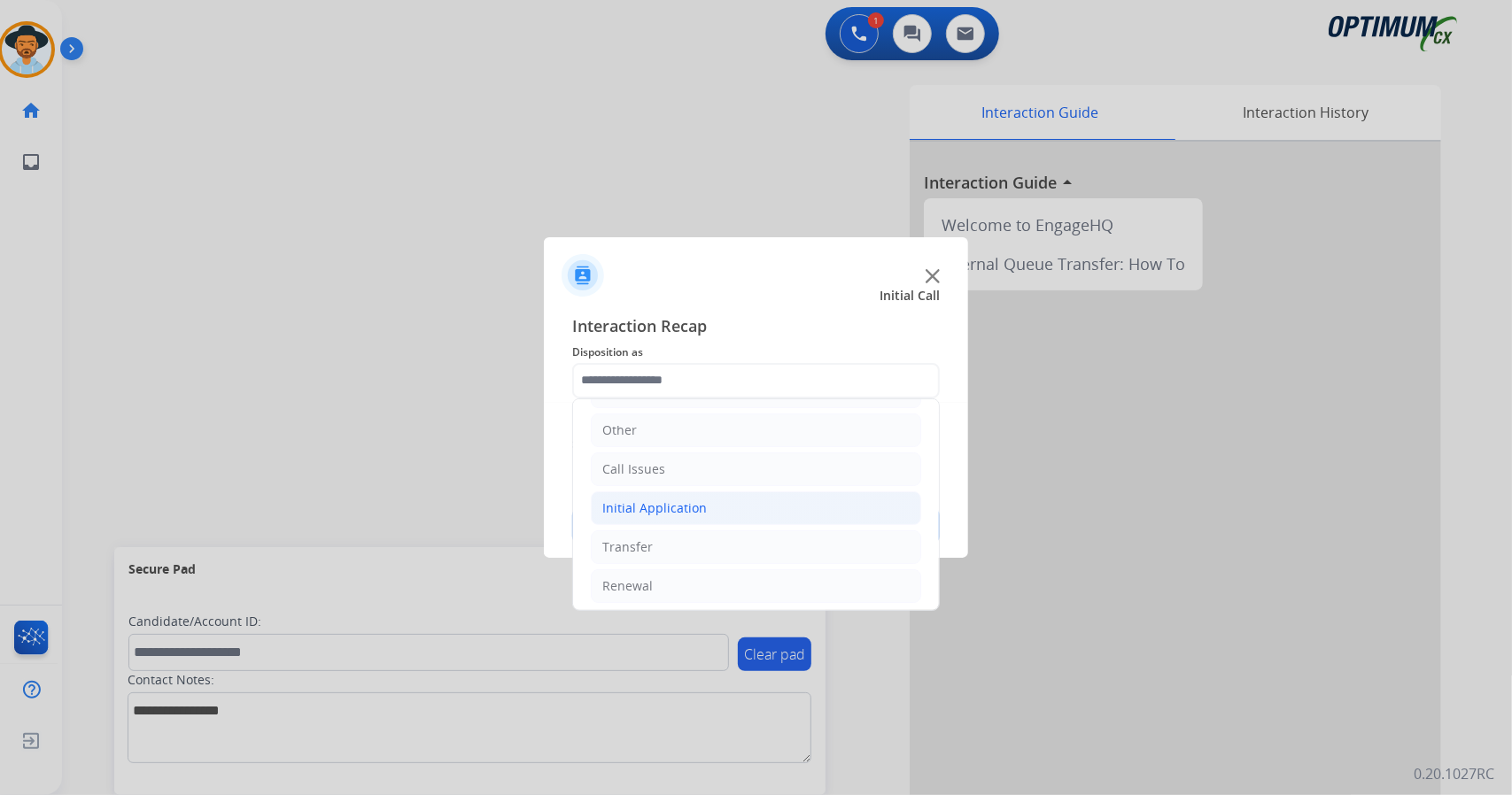
click at [676, 504] on div "Initial Application" at bounding box center [655, 508] width 105 height 18
click at [696, 538] on div "Credential Resend (Initial application)" at bounding box center [750, 547] width 224 height 18
type input "**********"
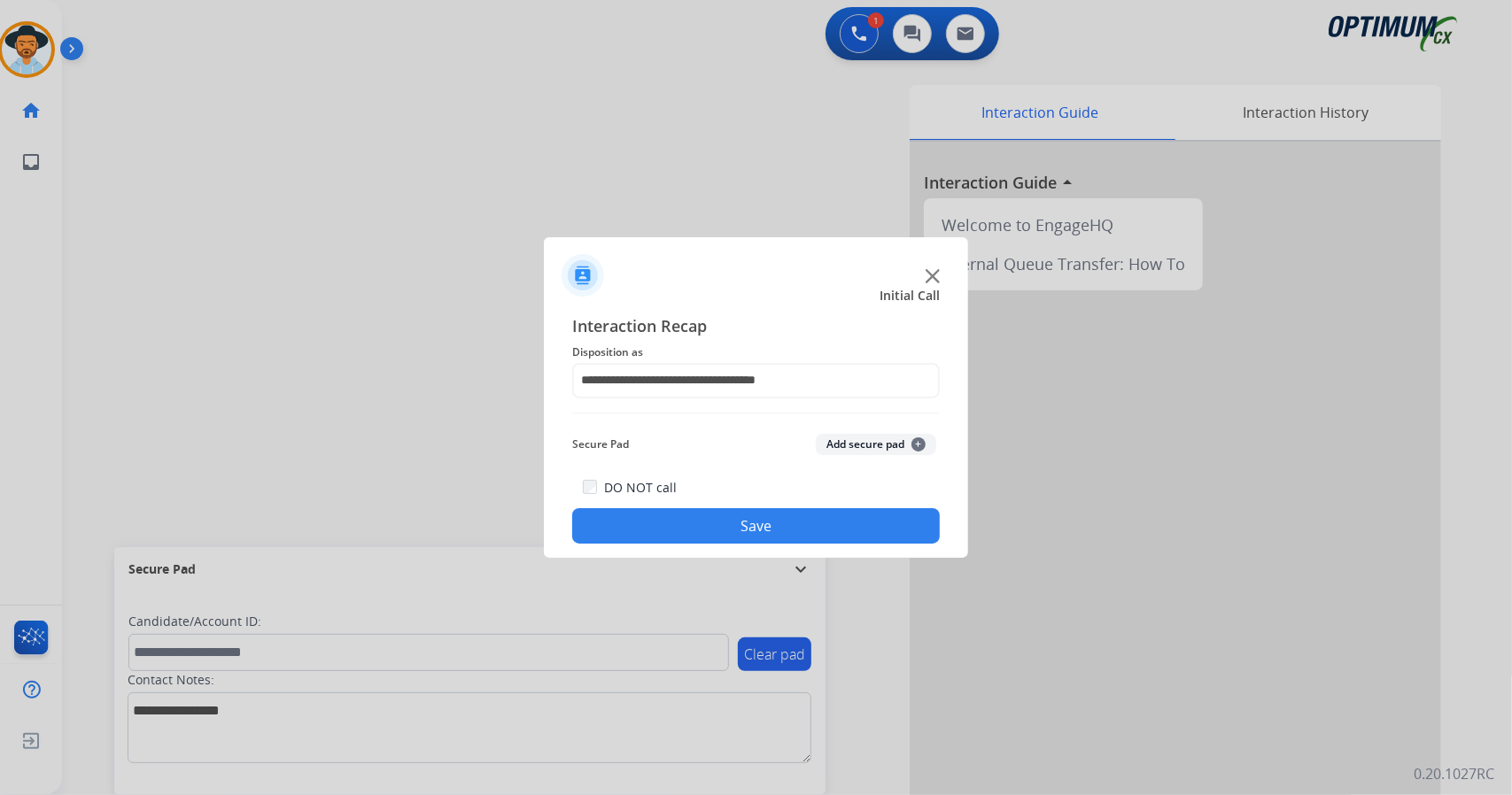
click at [696, 535] on button "Save" at bounding box center [756, 526] width 368 height 36
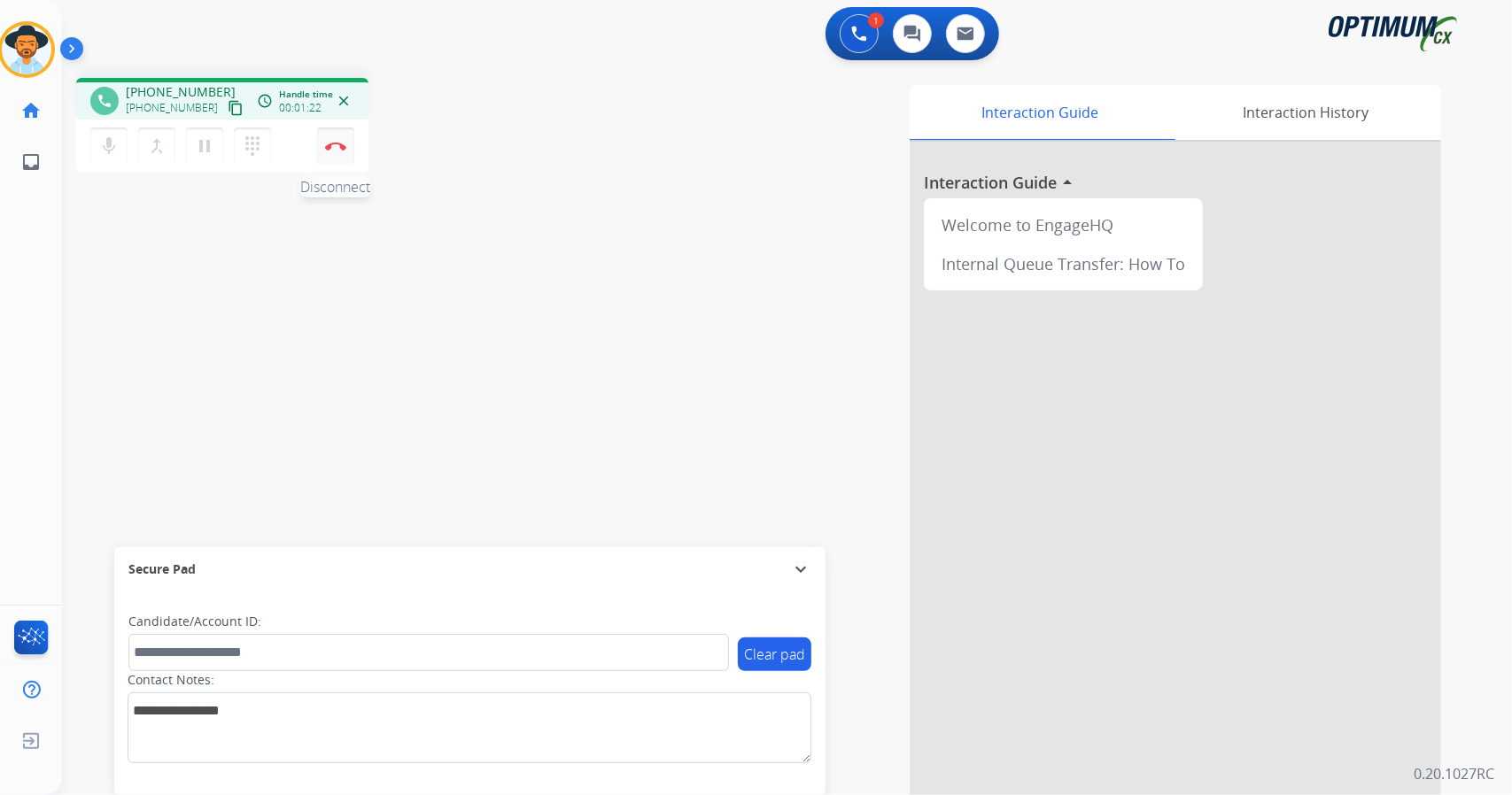
click at [342, 153] on button "Disconnect" at bounding box center [335, 145] width 37 height 37
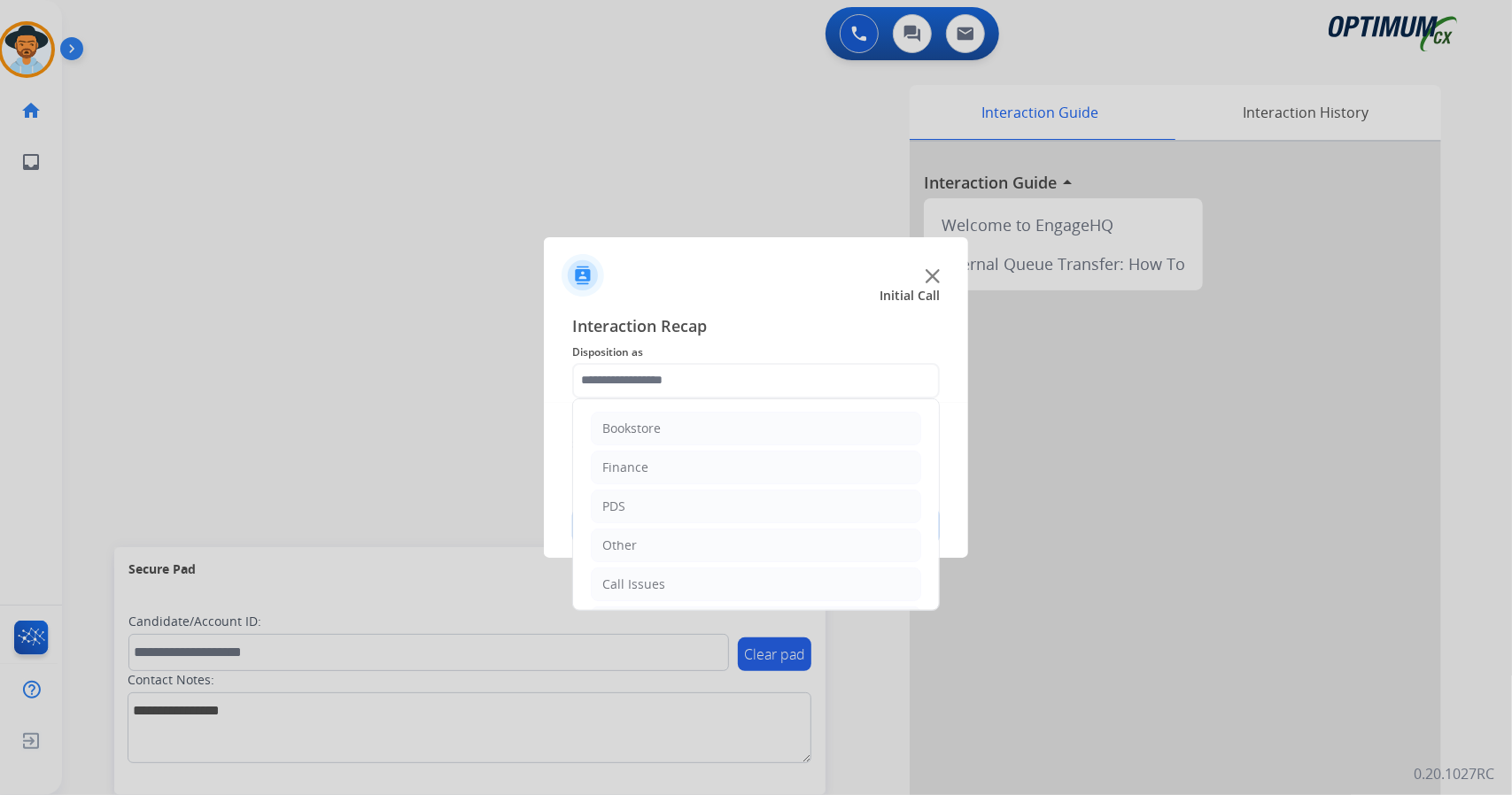
click at [647, 374] on input "text" at bounding box center [756, 381] width 368 height 36
click at [663, 511] on div "Initial Application" at bounding box center [655, 508] width 105 height 18
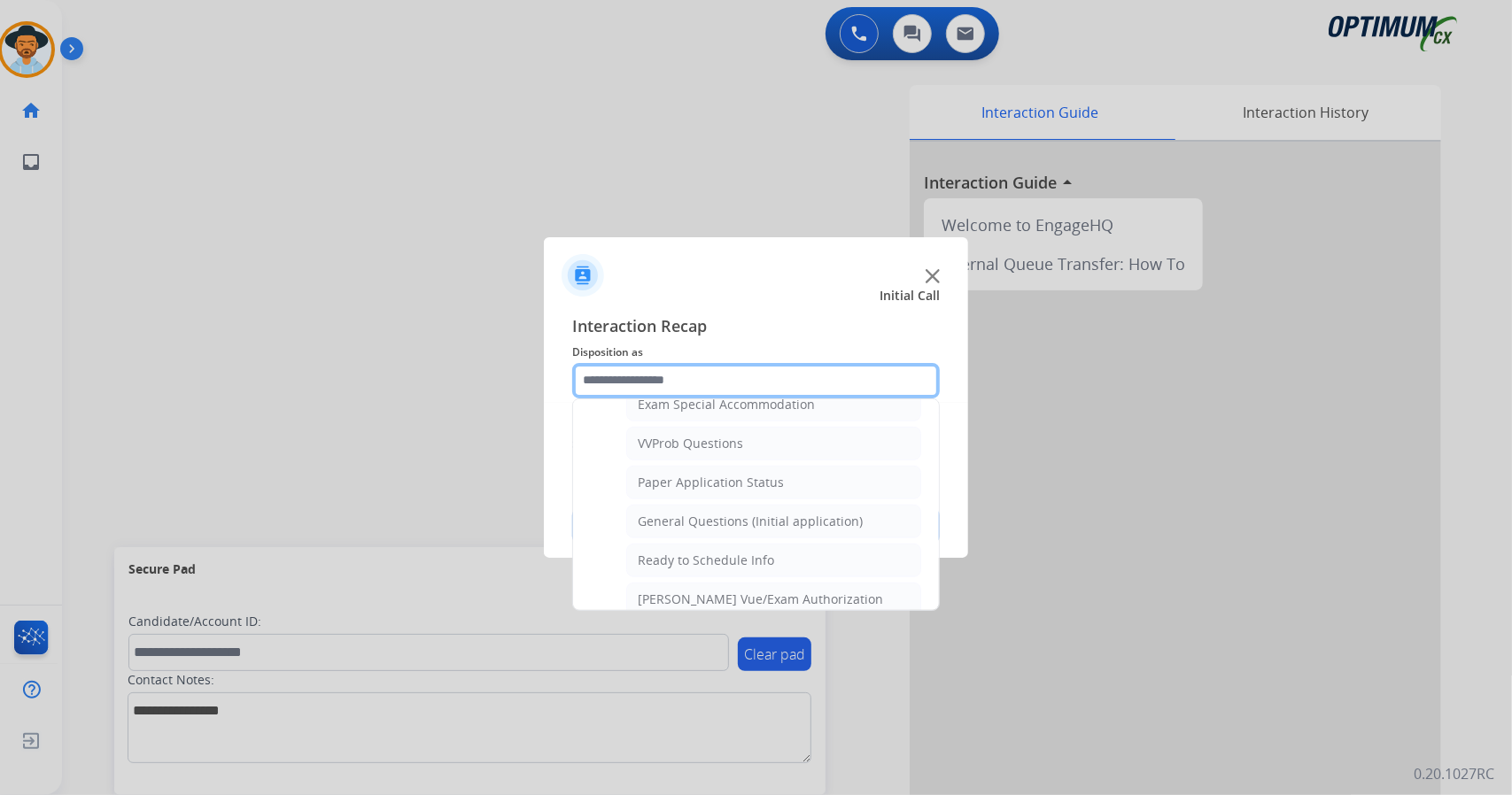
scroll to position [935, 0]
click at [663, 517] on div "General Questions (Initial application)" at bounding box center [750, 525] width 225 height 18
type input "**********"
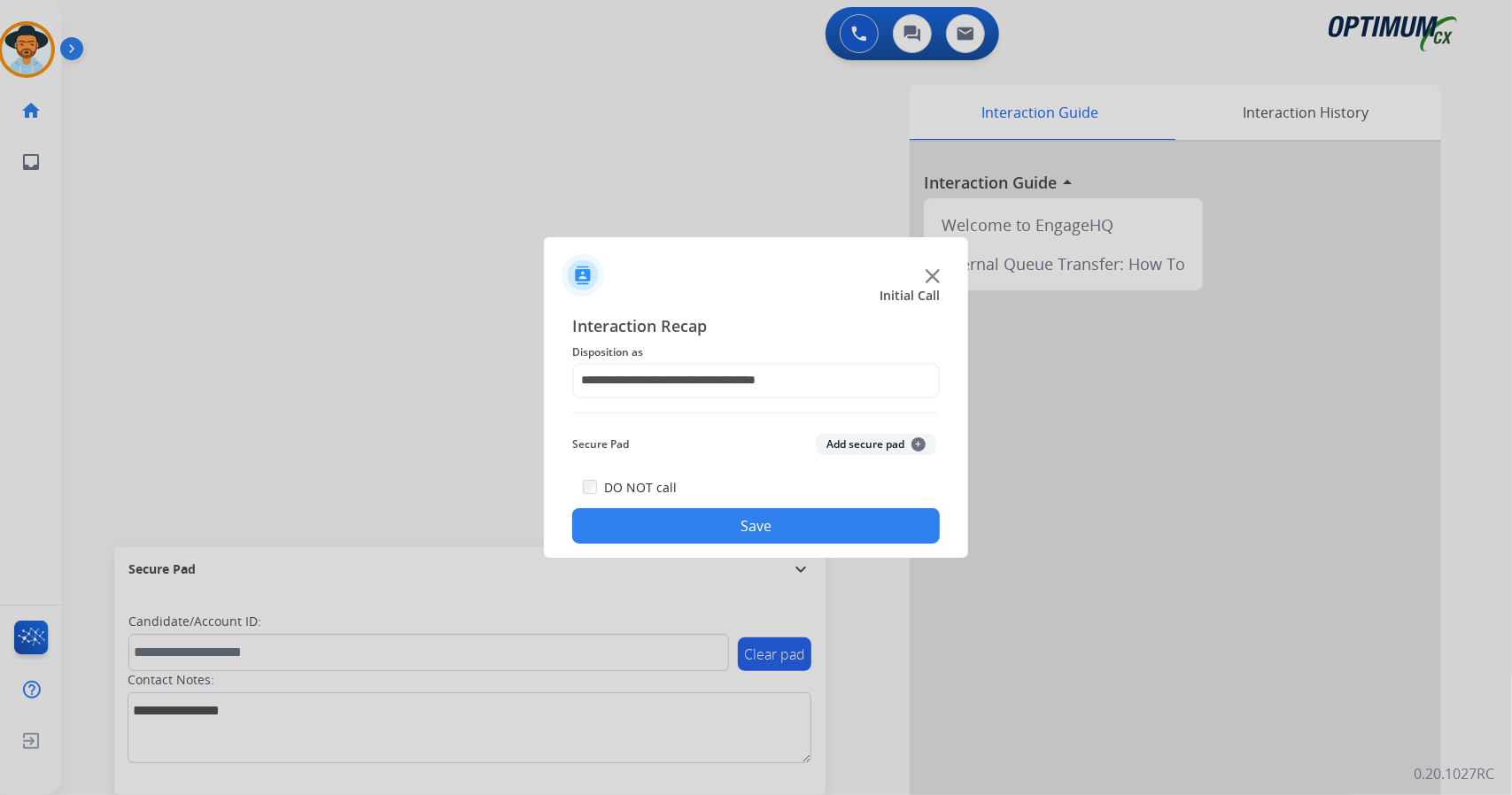
click at [663, 516] on button "Save" at bounding box center [756, 526] width 368 height 36
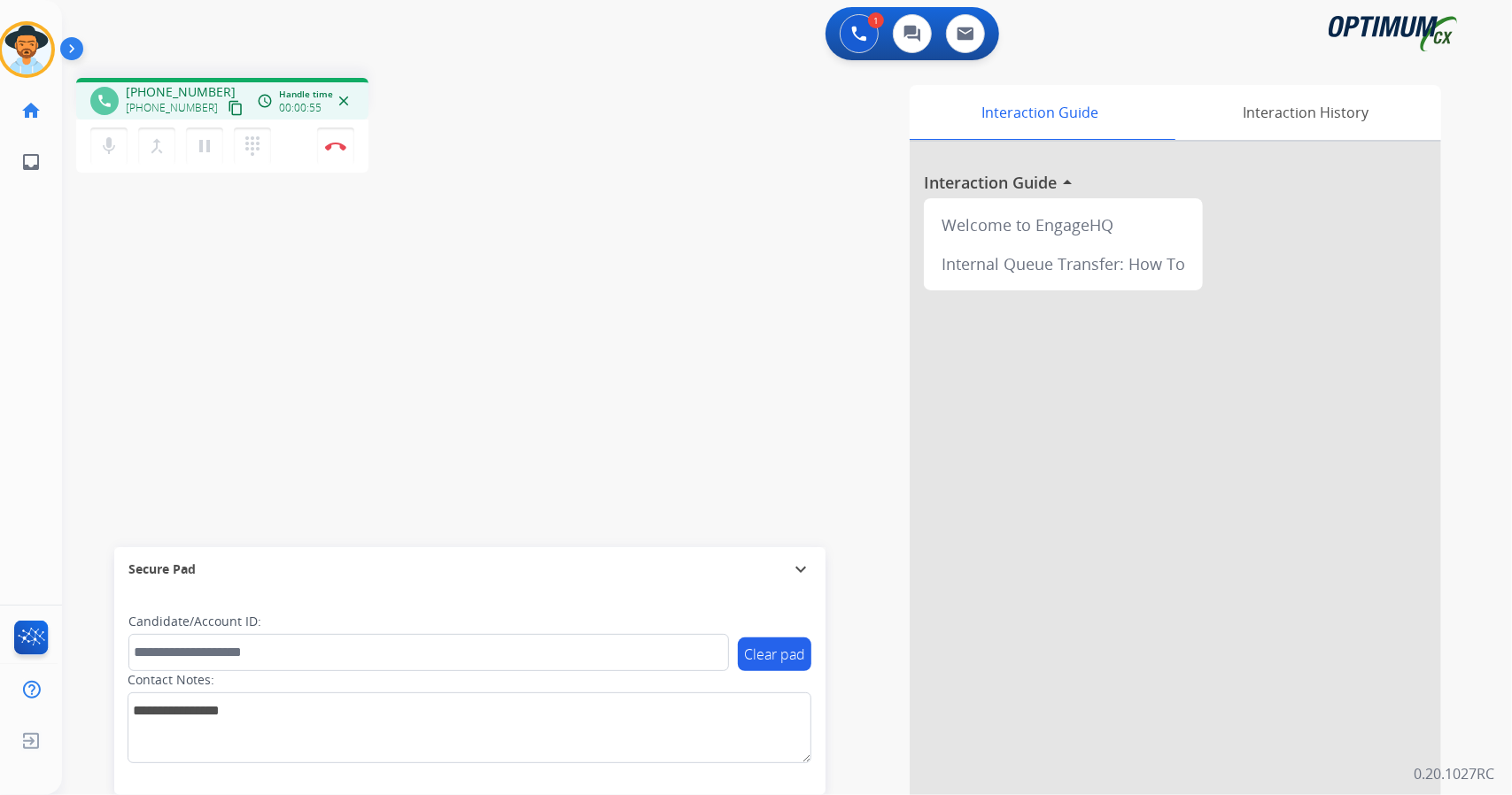
click at [125, 337] on div "phone +17349441709 +17349441709 content_copy access_time Call metrics Queue 00:…" at bounding box center [766, 433] width 1407 height 738
drag, startPoint x: 90, startPoint y: 545, endPoint x: 823, endPoint y: 683, distance: 745.9
click at [823, 683] on div "phone +17349441709 +17349441709 content_copy access_time Call metrics Queue 00:…" at bounding box center [766, 433] width 1407 height 738
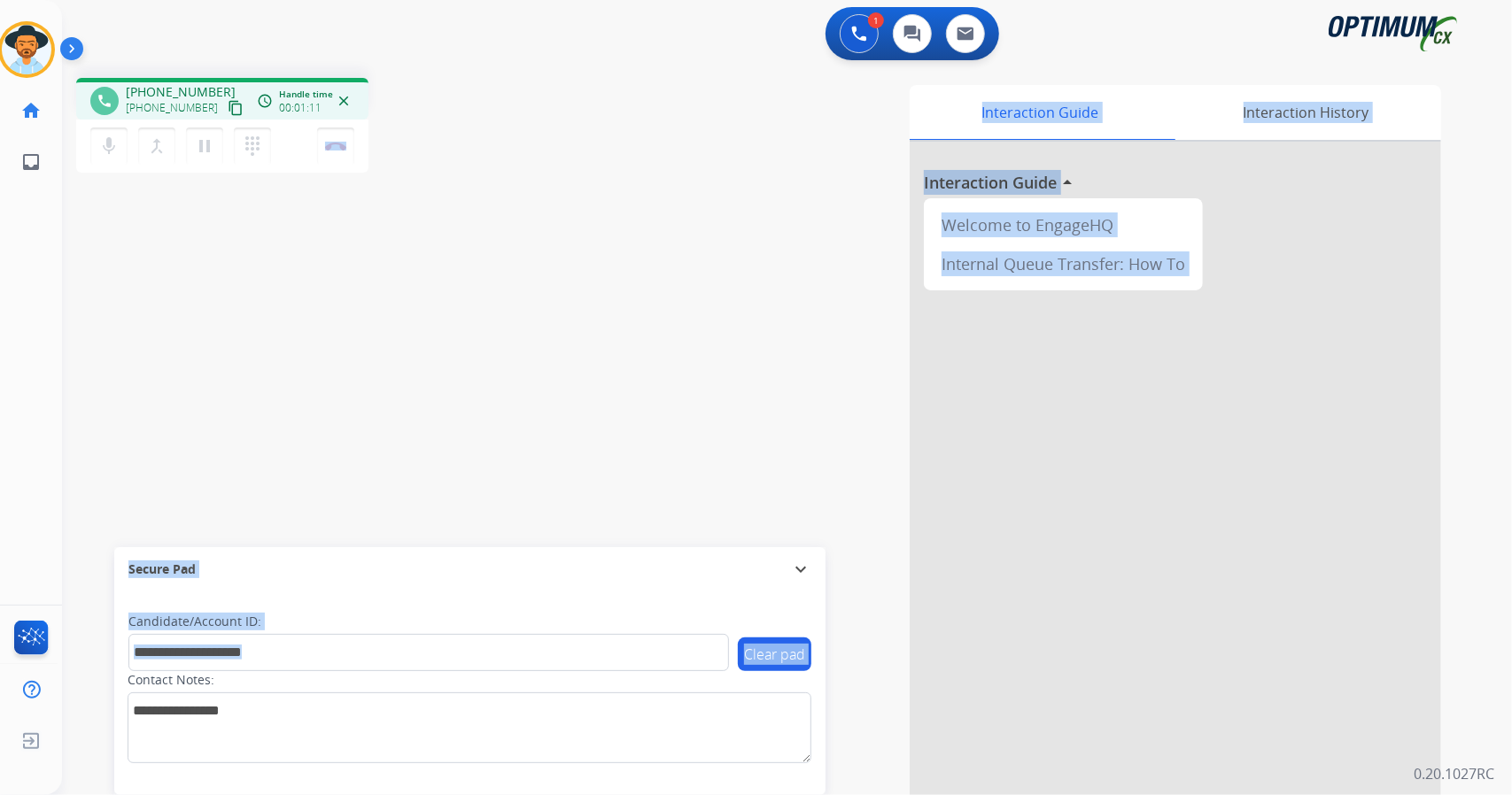
click at [837, 740] on div "Interaction Guide Interaction History Interaction Guide arrow_drop_up Welcome t…" at bounding box center [1003, 443] width 877 height 718
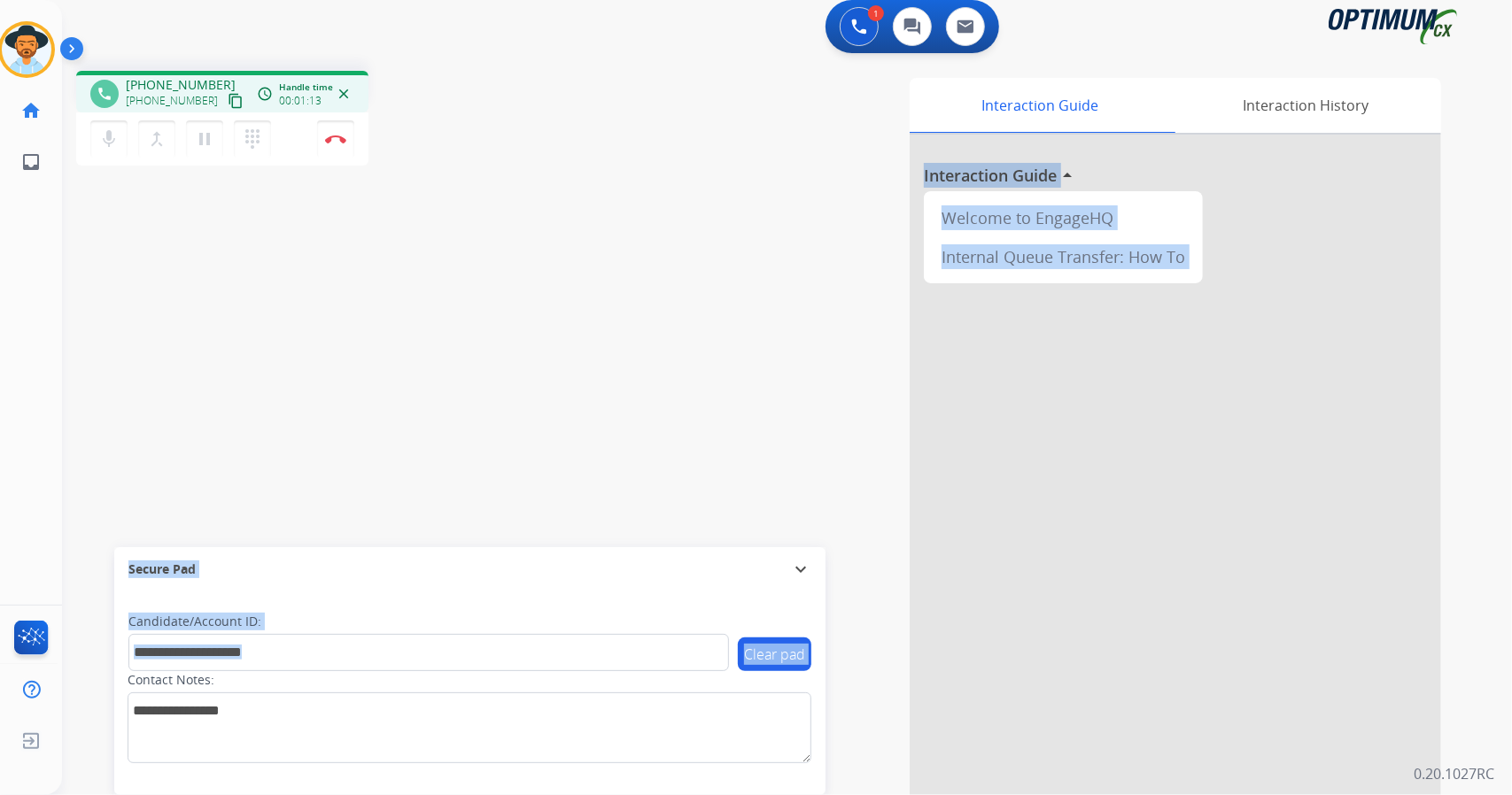
drag, startPoint x: 846, startPoint y: 717, endPoint x: 289, endPoint y: 768, distance: 559.3
click at [289, 768] on div "phone +17349441709 +17349441709 content_copy access_time Call metrics Queue 00:…" at bounding box center [766, 425] width 1407 height 738
click at [301, 465] on div "phone +17349441709 +17349441709 content_copy access_time Call metrics Queue 00:…" at bounding box center [766, 425] width 1407 height 738
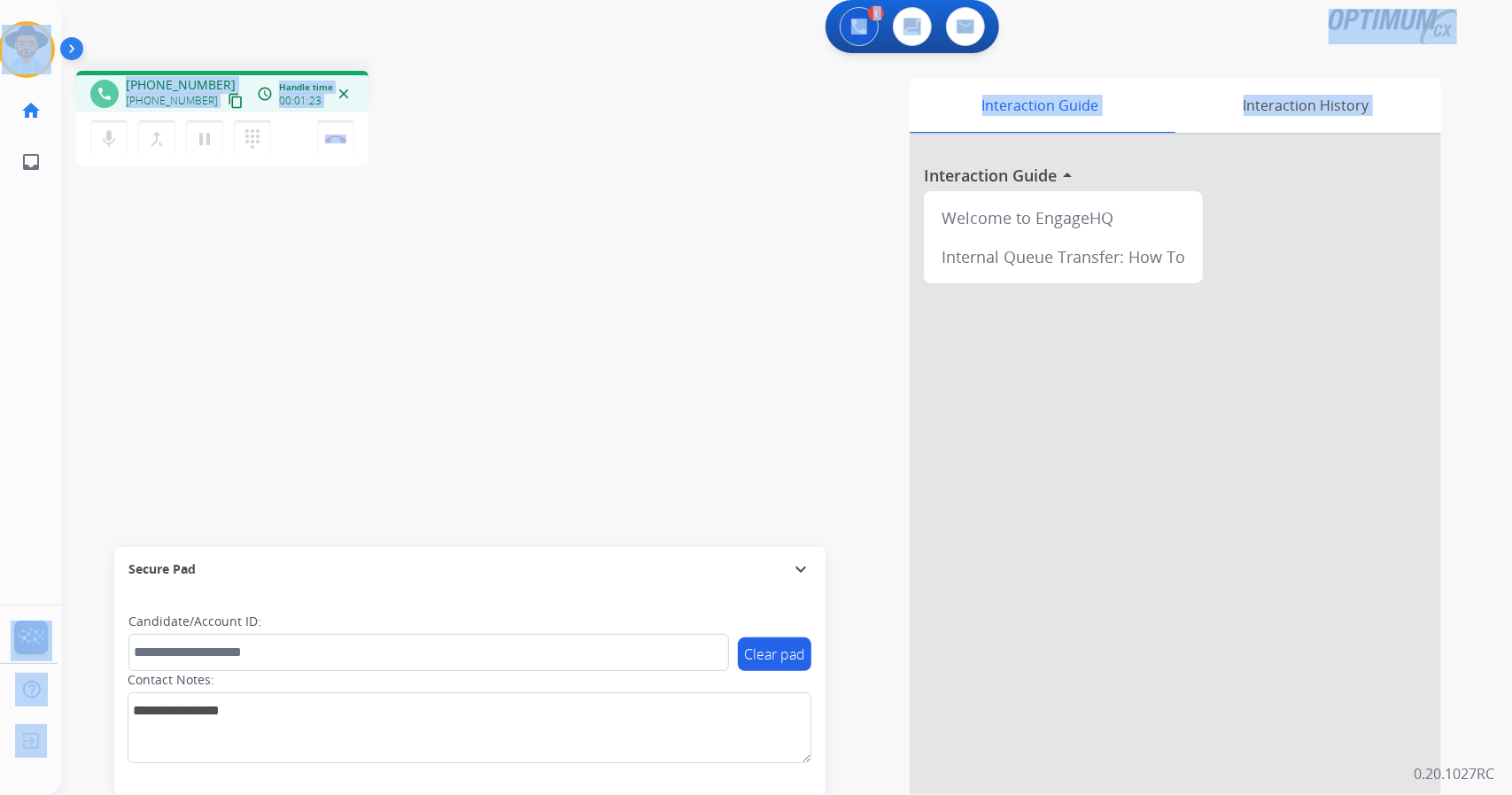
drag, startPoint x: 1, startPoint y: 0, endPoint x: 659, endPoint y: 298, distance: 722.3
click at [659, 298] on div "Outbound call Quit Outbound call Quit Schedule interaction + Add to my list Cus…" at bounding box center [756, 397] width 1512 height 795
click at [540, 253] on div "phone +17349441709 +17349441709 content_copy access_time Call metrics Queue 00:…" at bounding box center [766, 425] width 1407 height 738
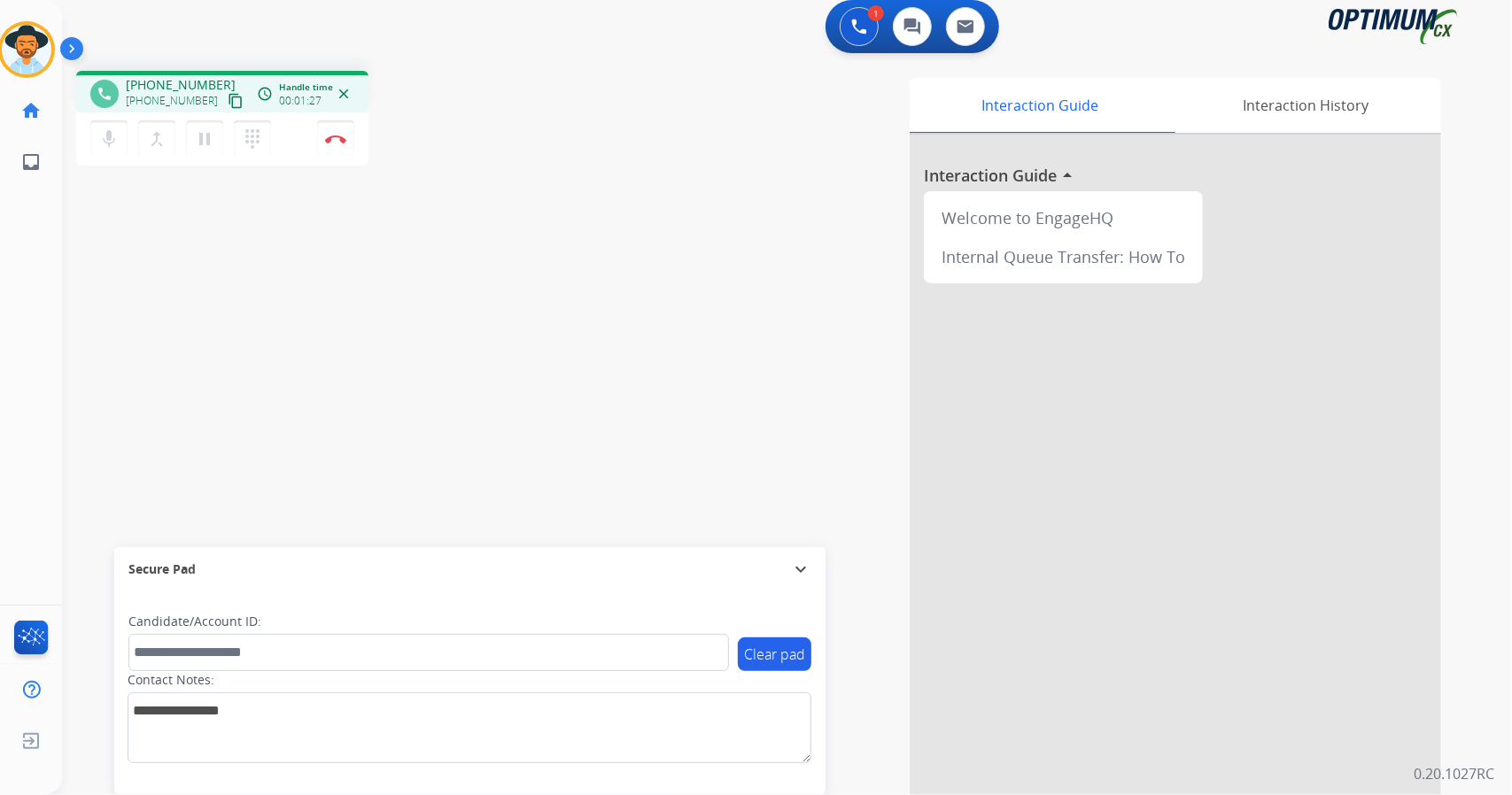
click at [6, 2] on div "Paulina Busy Edit Avatar Agent: Paulina Routing Profile: OCX Training home Home…" at bounding box center [26, 93] width 62 height 188
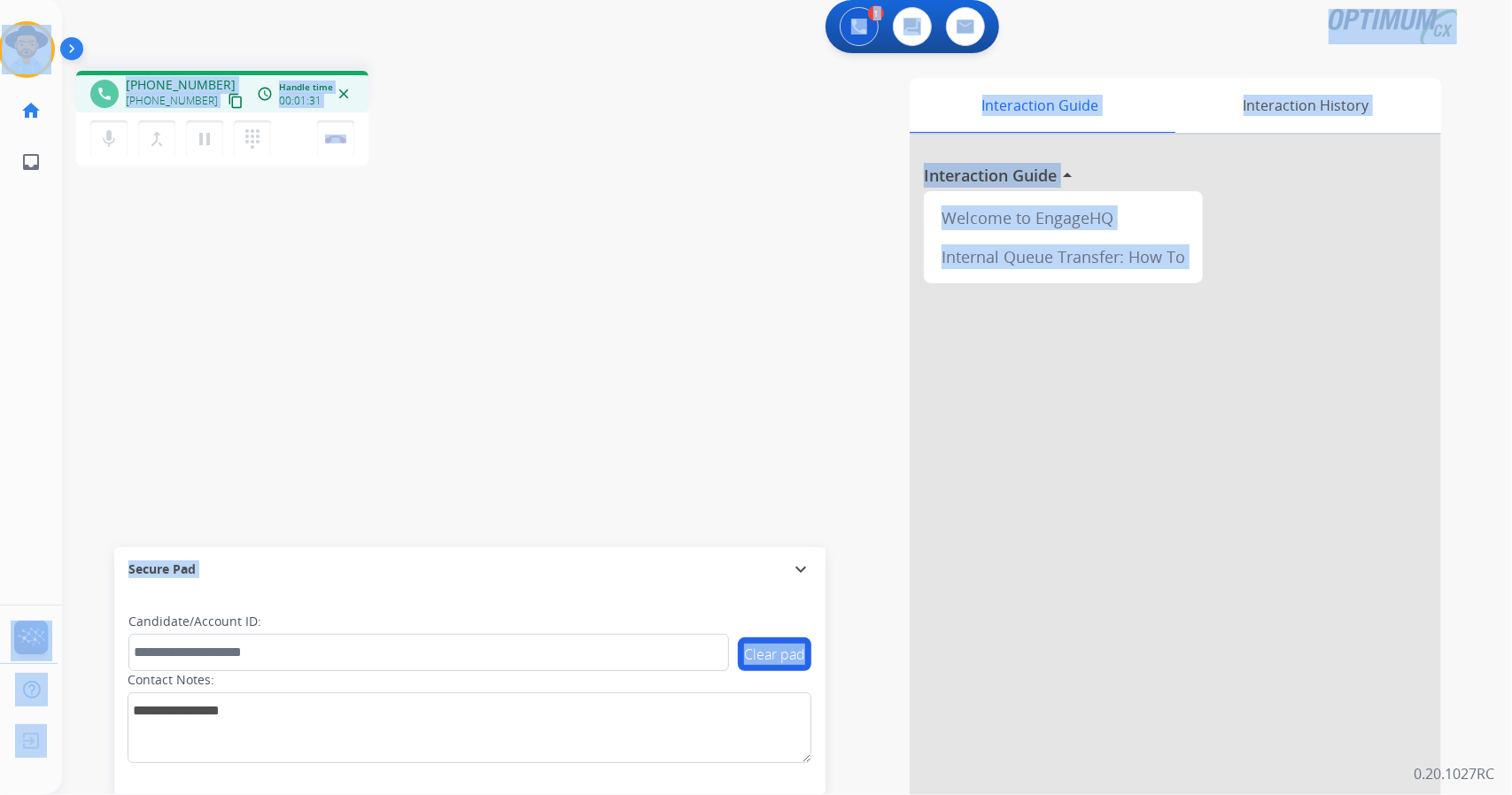
drag, startPoint x: 2, startPoint y: 2, endPoint x: 397, endPoint y: 584, distance: 703.4
click at [397, 584] on div "Outbound call Quit Outbound call Quit Schedule interaction + Add to my list Cus…" at bounding box center [756, 397] width 1512 height 795
click at [547, 272] on div "phone +17349441709 +17349441709 content_copy access_time Call metrics Queue 00:…" at bounding box center [766, 425] width 1407 height 738
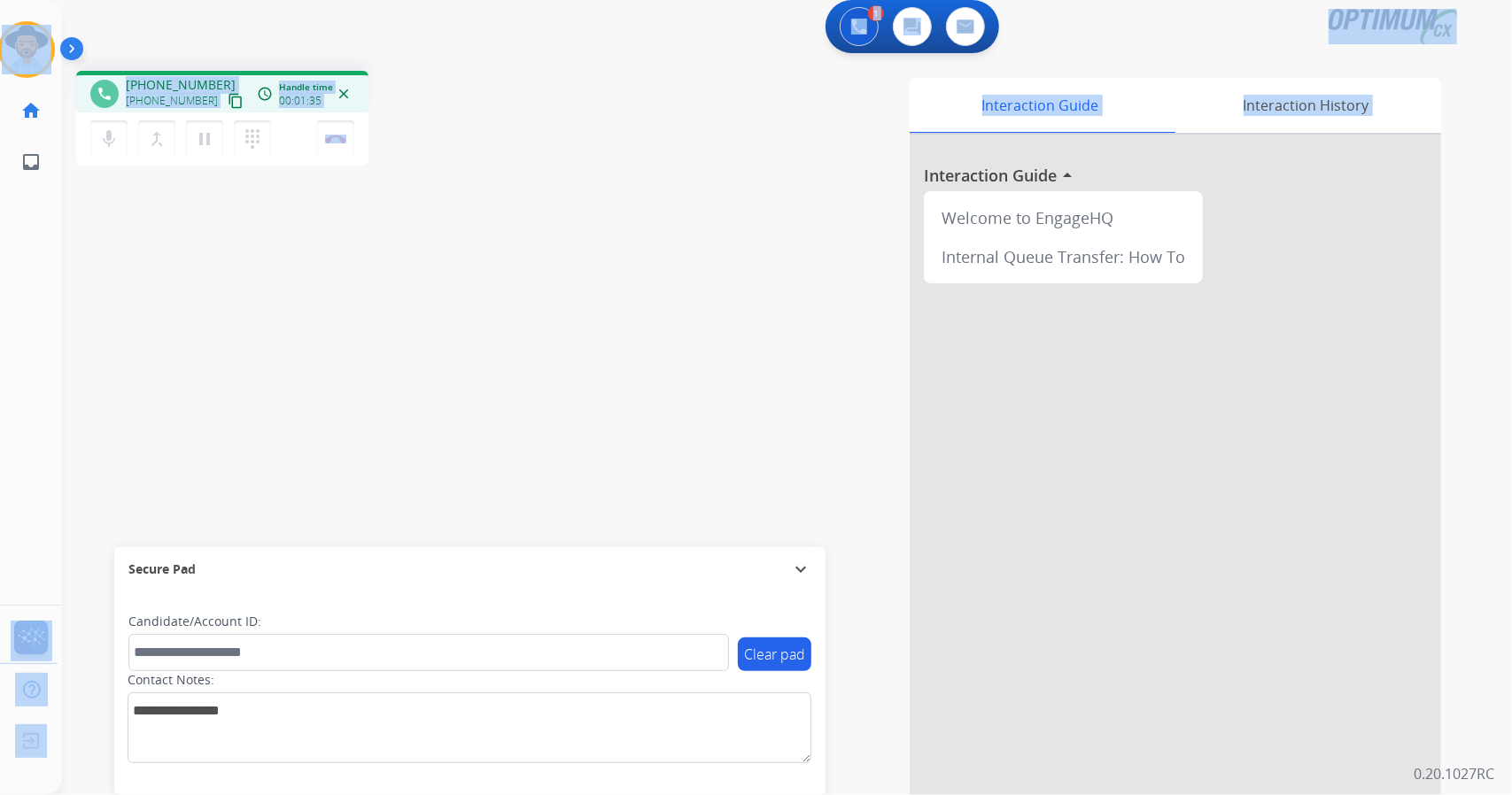
drag, startPoint x: 3, startPoint y: 6, endPoint x: 461, endPoint y: 320, distance: 555.3
click at [461, 320] on div "Outbound call Quit Outbound call Quit Schedule interaction + Add to my list Cus…" at bounding box center [756, 397] width 1512 height 795
click at [461, 320] on div "phone +17349441709 +17349441709 content_copy access_time Call metrics Queue 00:…" at bounding box center [766, 425] width 1407 height 738
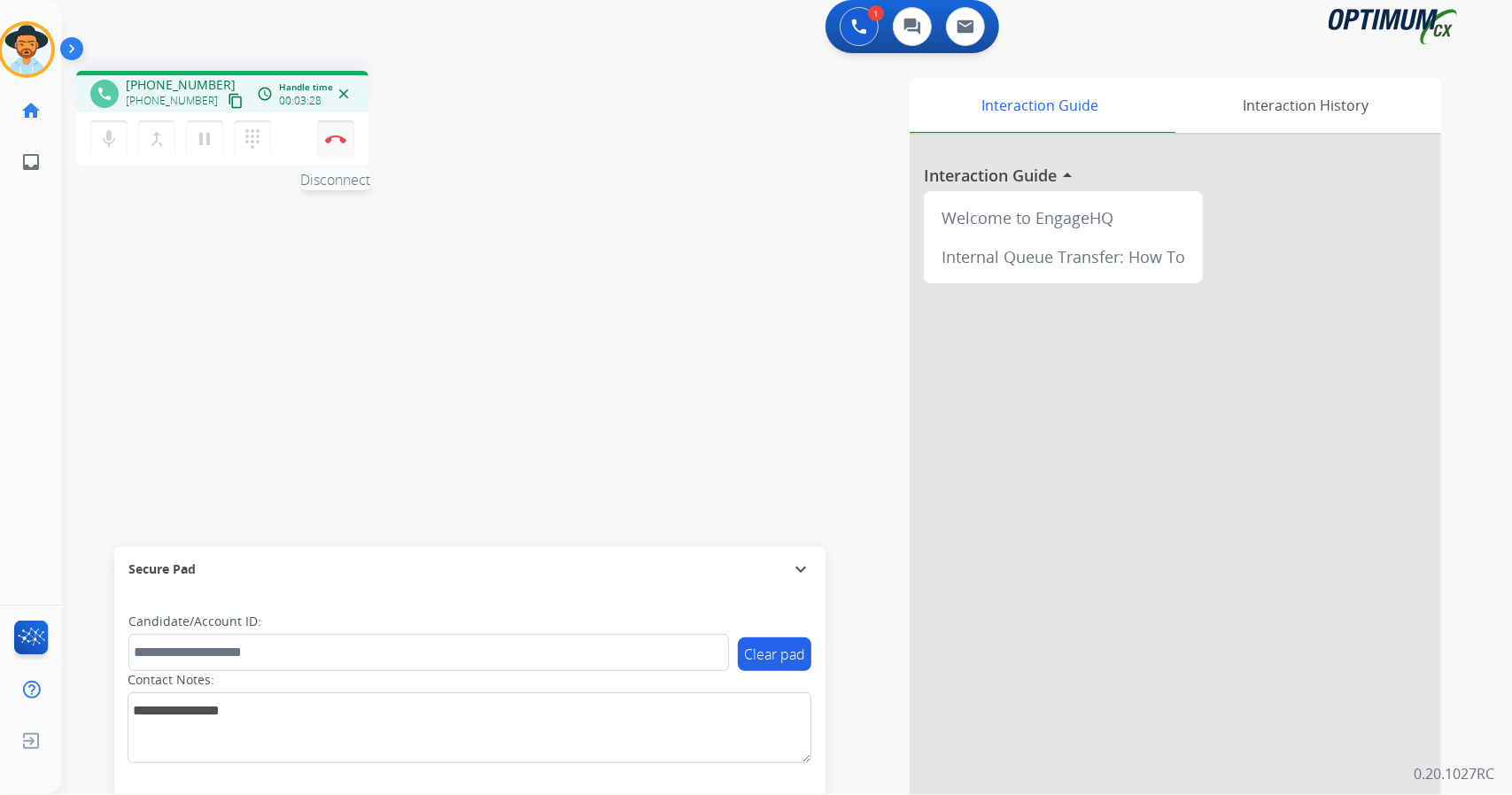
click at [327, 127] on button "Disconnect" at bounding box center [335, 139] width 37 height 37
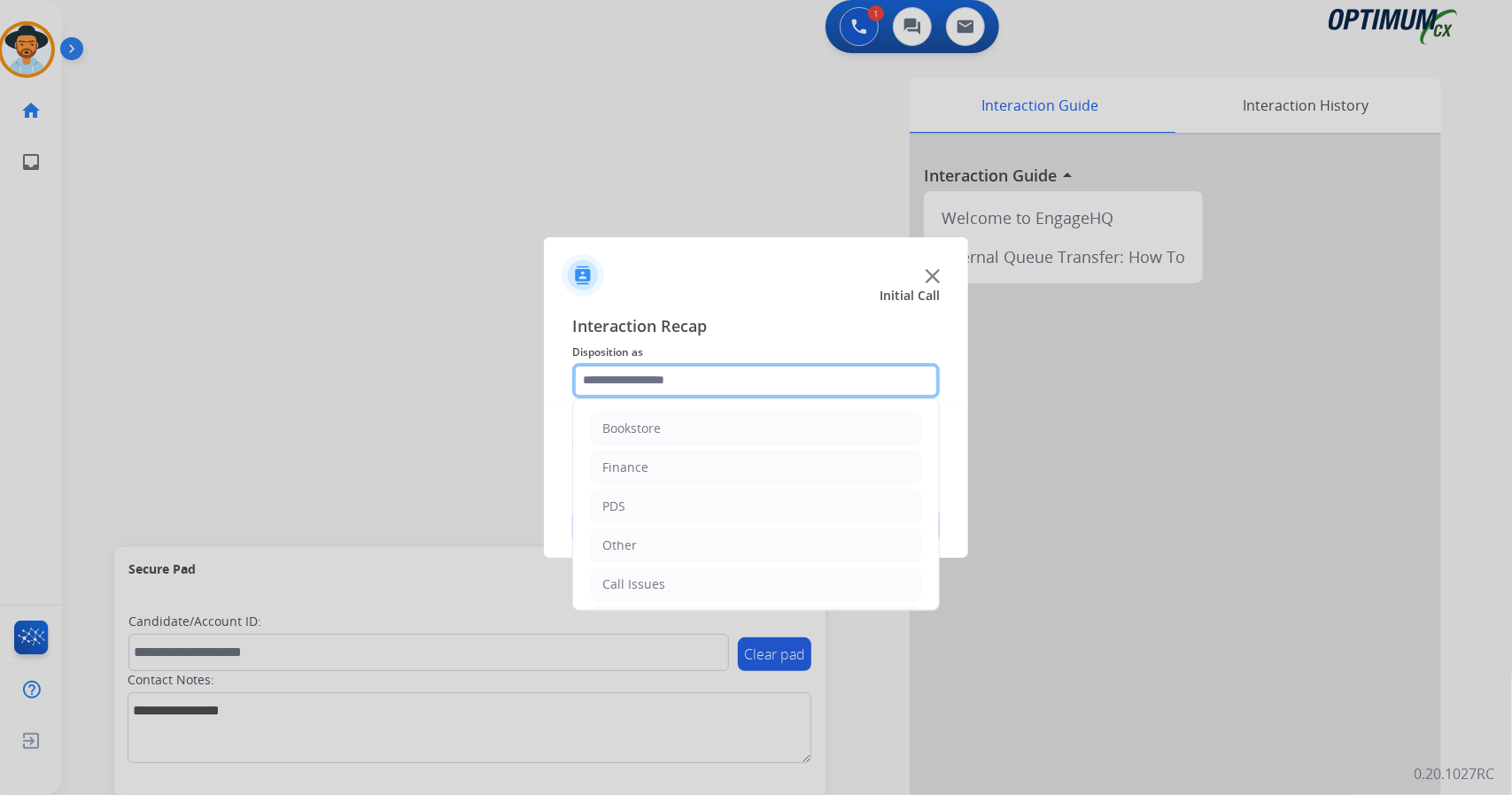
click at [619, 373] on input "text" at bounding box center [756, 381] width 368 height 36
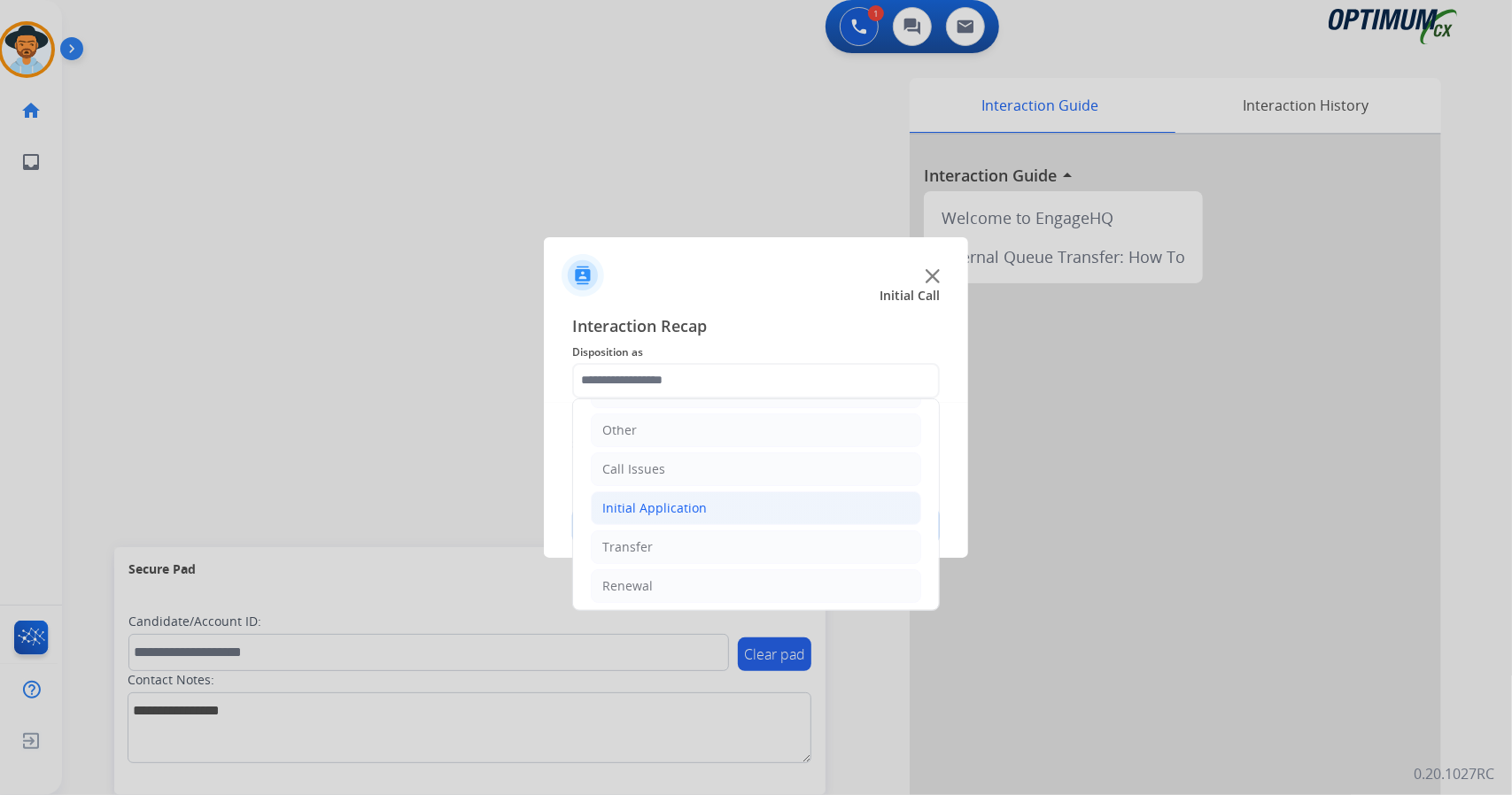
click at [701, 500] on div "Initial Application" at bounding box center [655, 508] width 105 height 18
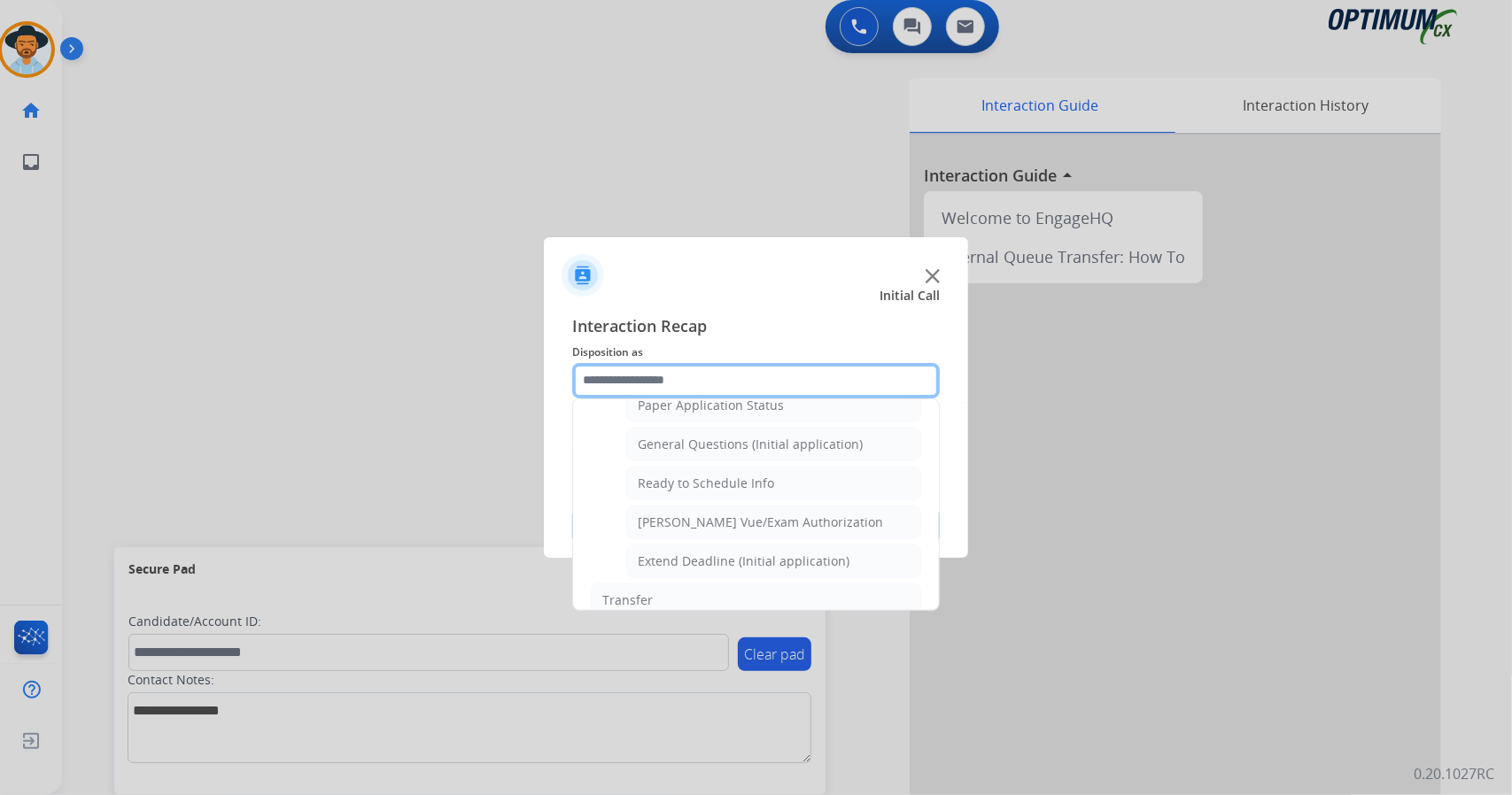
scroll to position [1016, 0]
click at [688, 435] on div "General Questions (Initial application)" at bounding box center [750, 443] width 225 height 18
type input "**********"
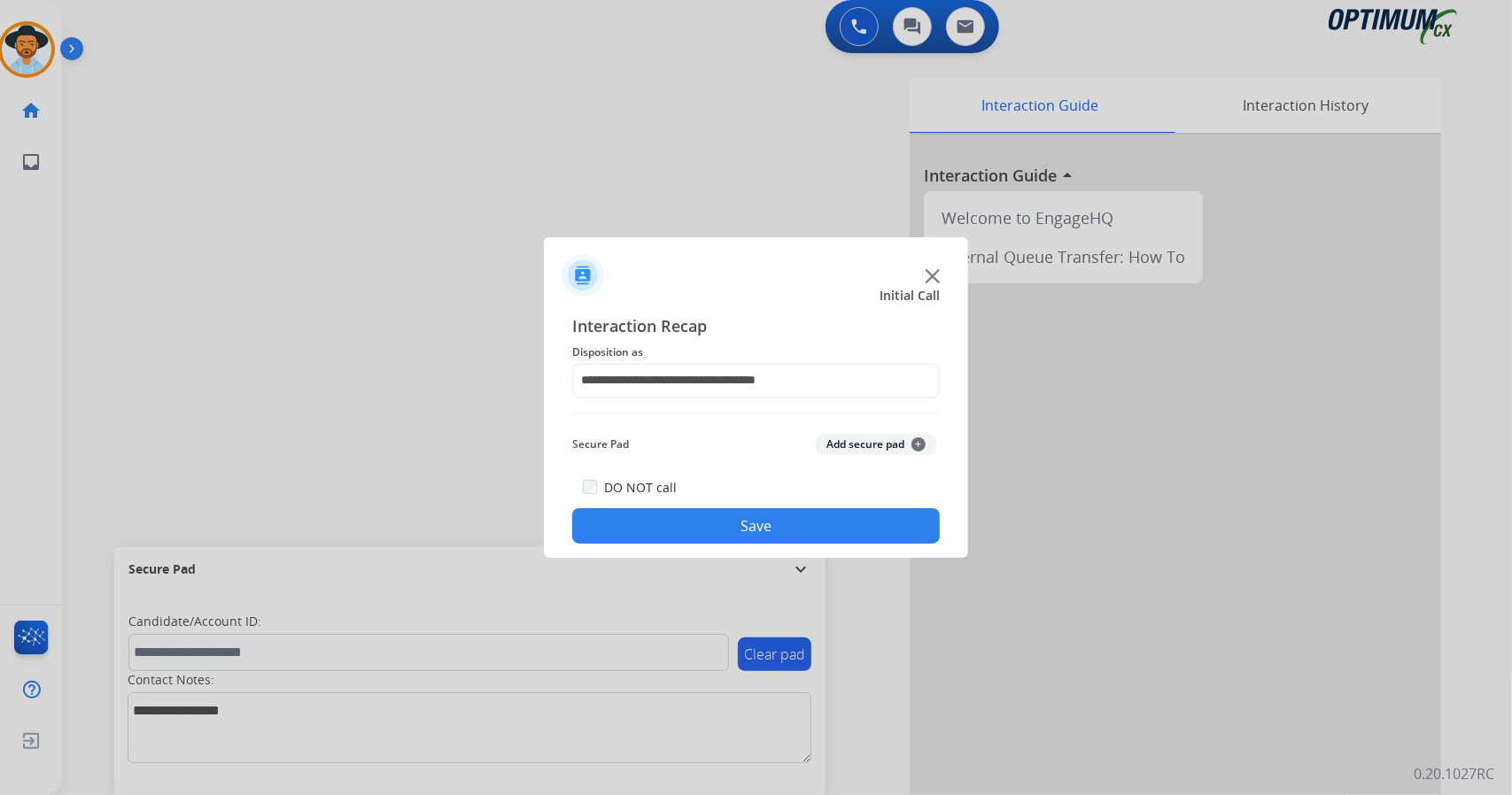
click at [736, 530] on button "Save" at bounding box center [756, 526] width 368 height 36
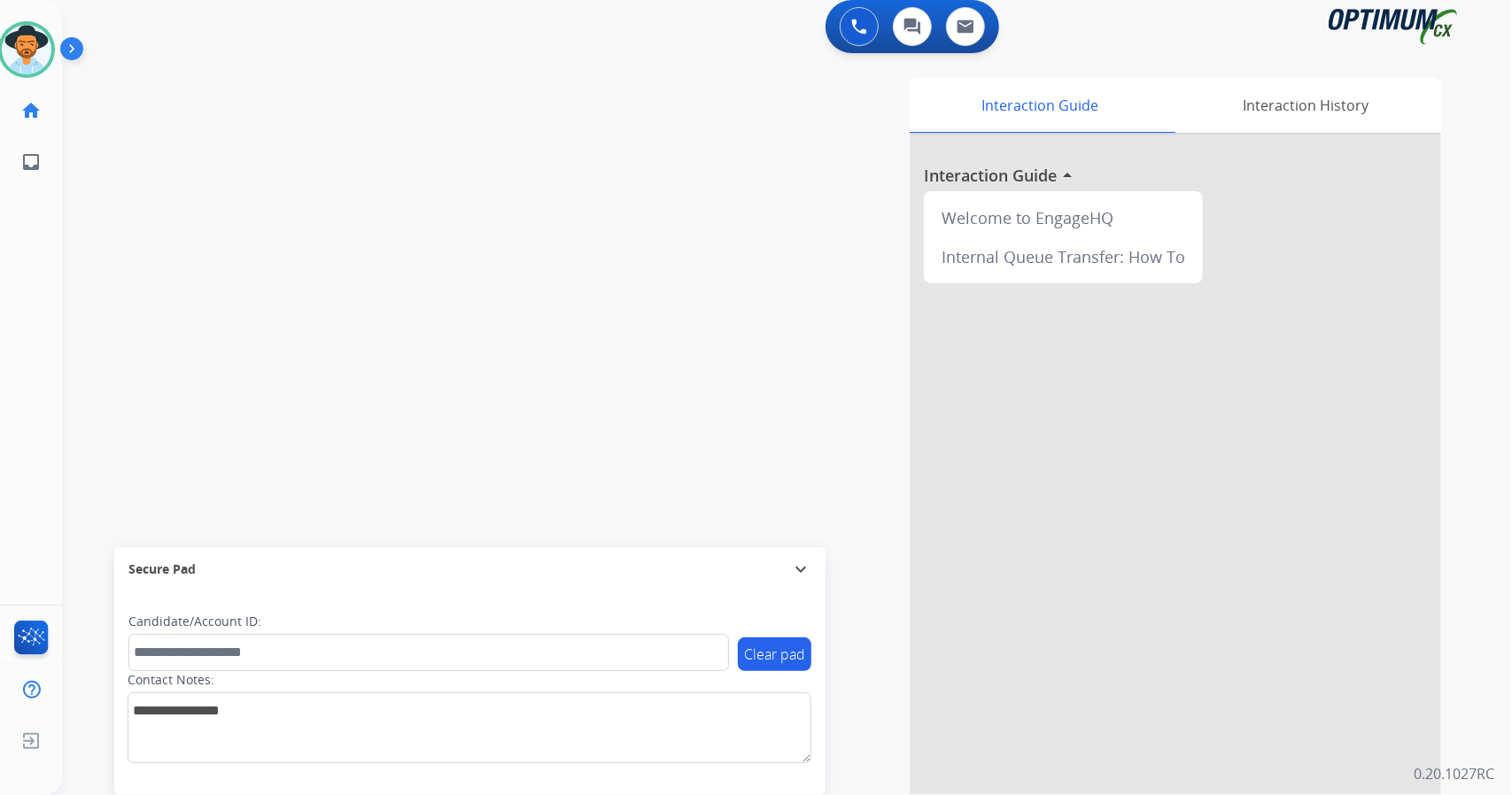
click at [64, 356] on div "swap_horiz Break voice bridge close_fullscreen Connect 3-Way Call merge_type Se…" at bounding box center [766, 425] width 1407 height 738
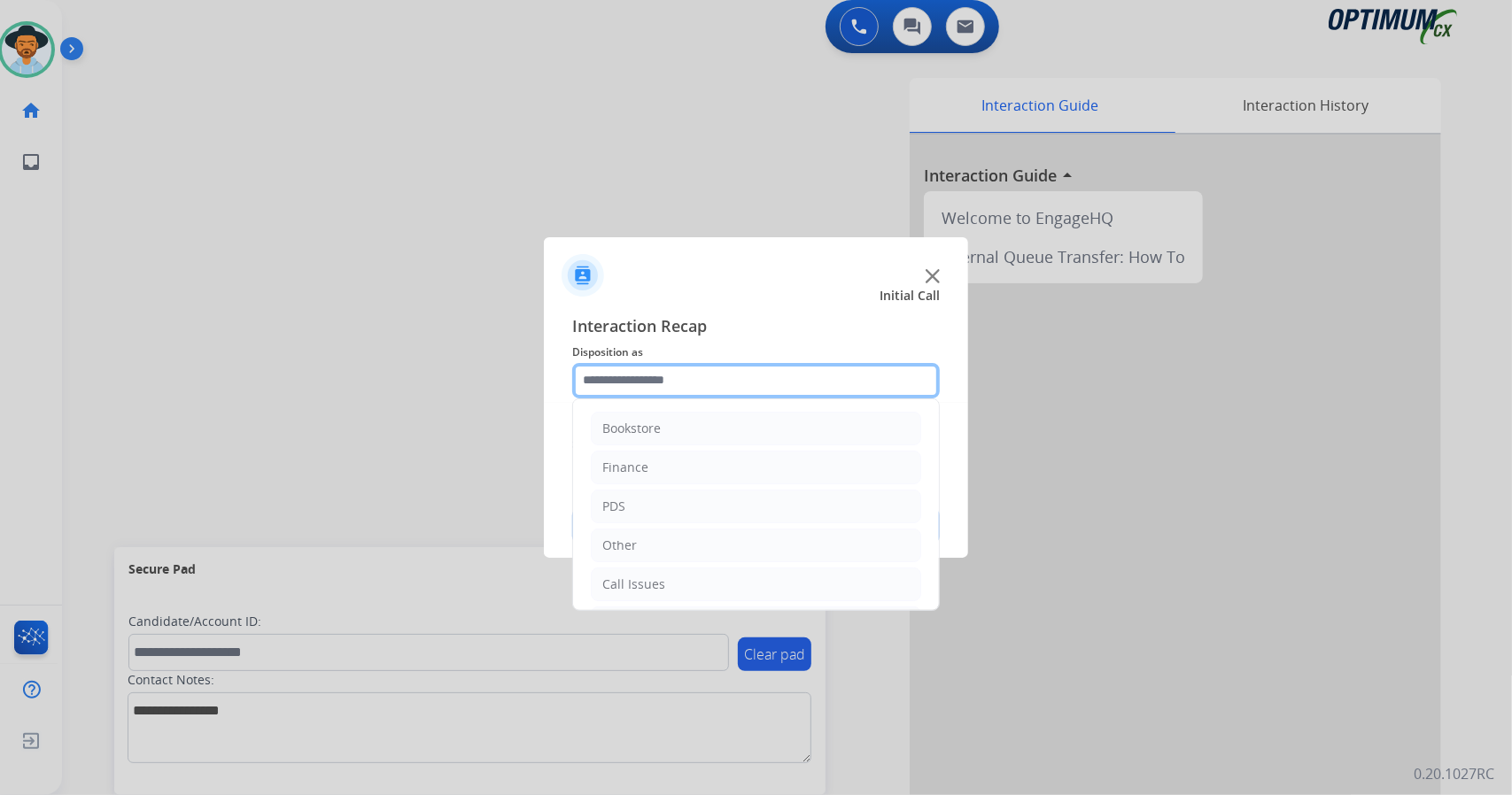
click at [640, 380] on input "text" at bounding box center [756, 381] width 368 height 36
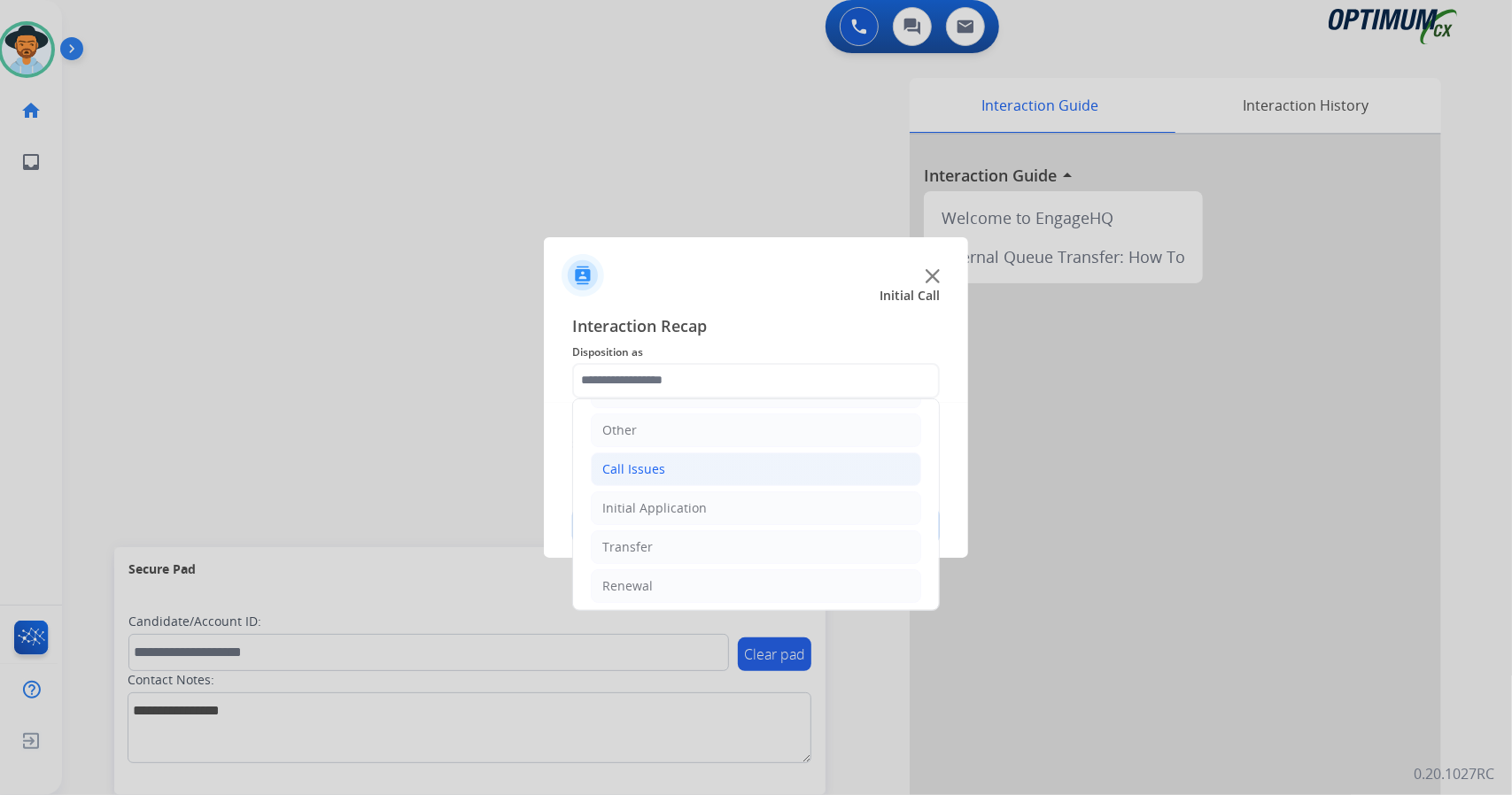
click at [682, 465] on li "Call Issues" at bounding box center [756, 470] width 330 height 34
click at [712, 577] on div "Dropped Call" at bounding box center [676, 586] width 78 height 18
type input "**********"
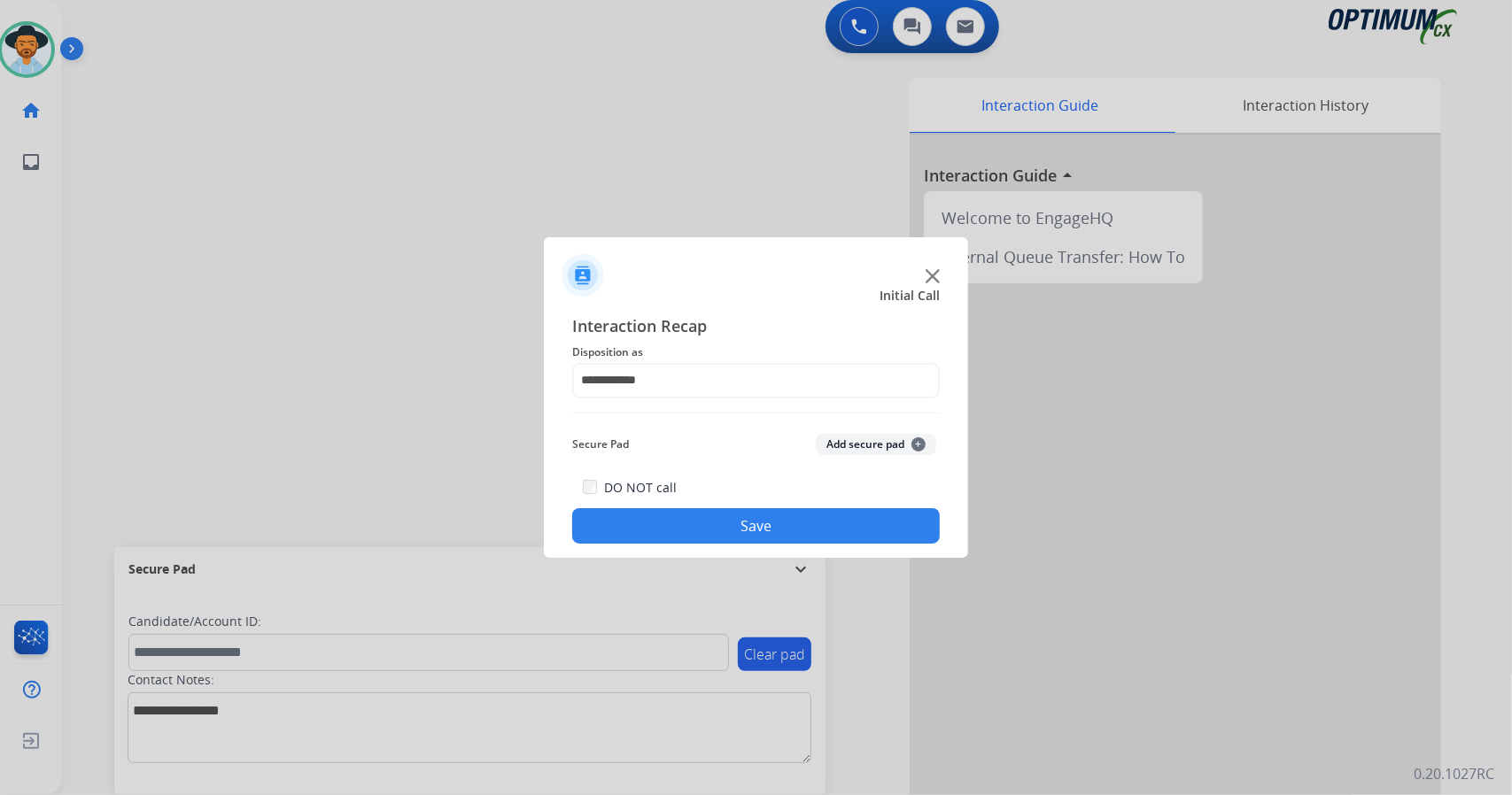
click at [720, 532] on button "Save" at bounding box center [756, 526] width 368 height 36
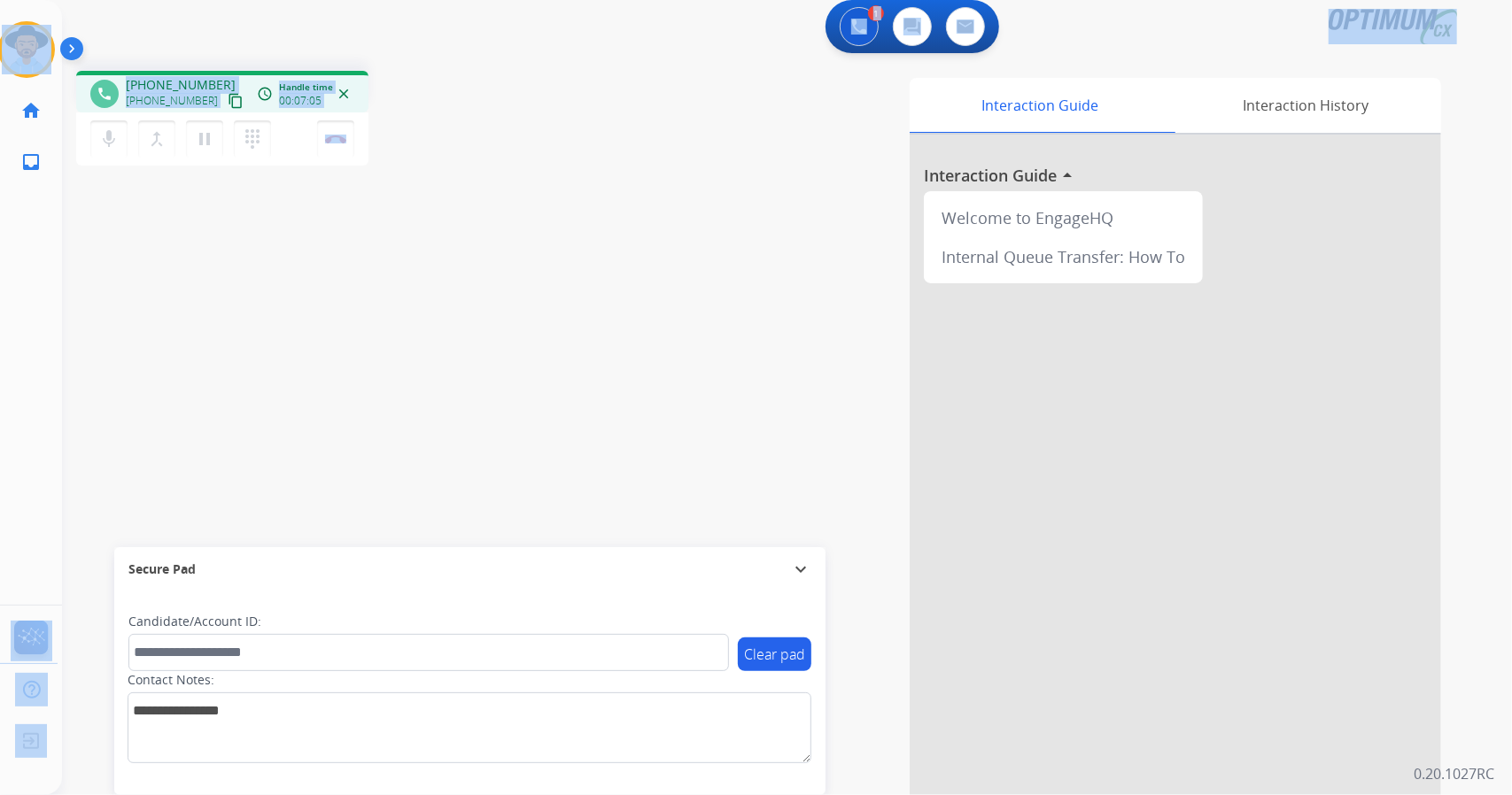
scroll to position [0, 0]
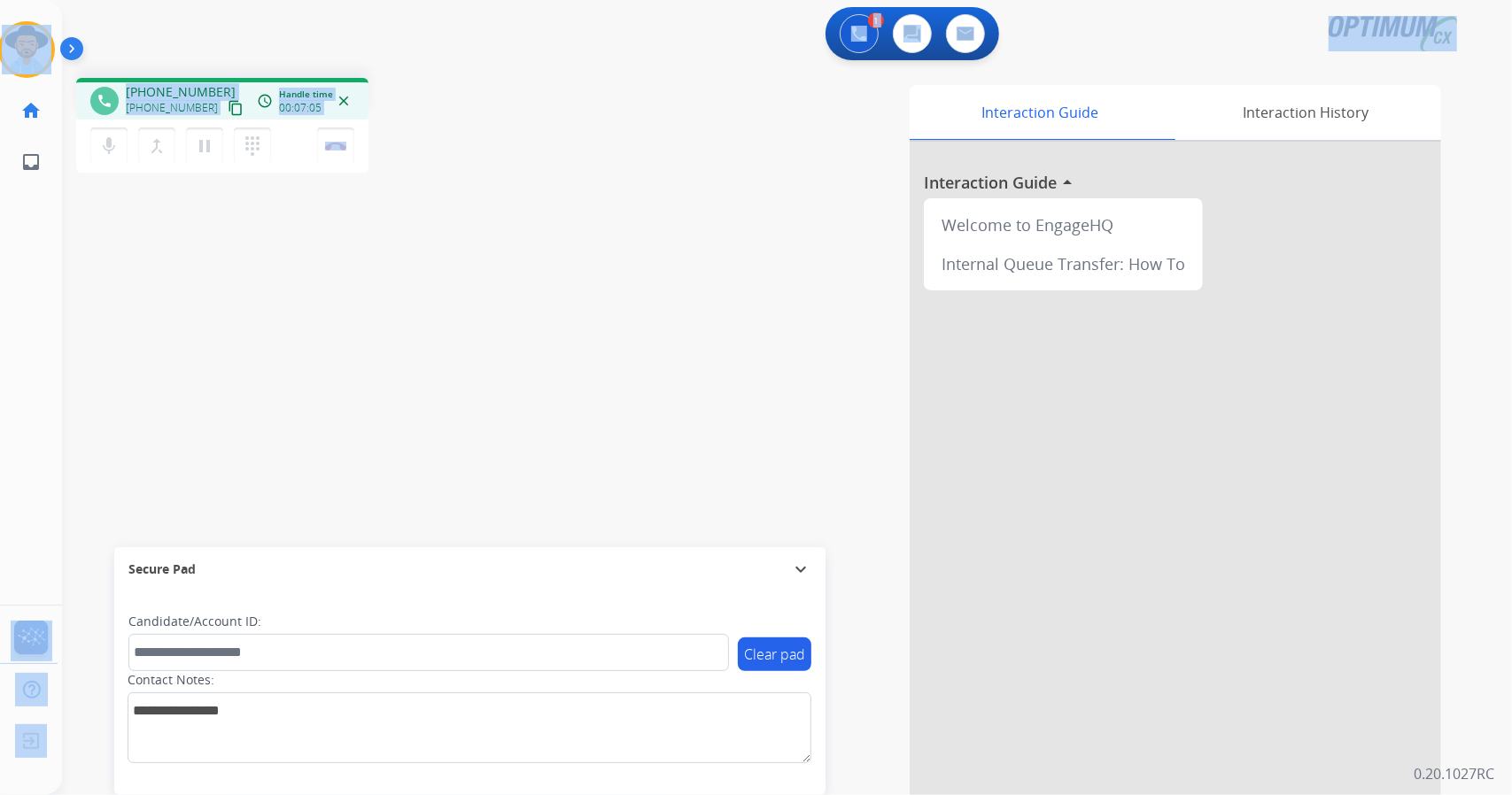
drag, startPoint x: 454, startPoint y: 118, endPoint x: 0, endPoint y: -13, distance: 472.5
click at [0, 0] on html "Outbound call Quit Outbound call Quit Schedule interaction + Add to my list Cus…" at bounding box center [756, 397] width 1512 height 795
click at [153, 53] on div "1 Voice Interactions 0 Chat Interactions 0 Email Interactions" at bounding box center [776, 36] width 1387 height 57
drag, startPoint x: 8, startPoint y: 8, endPoint x: 474, endPoint y: 358, distance: 582.8
click at [474, 358] on div "Outbound call Quit Outbound call Quit Schedule interaction + Add to my list Cus…" at bounding box center [756, 397] width 1512 height 795
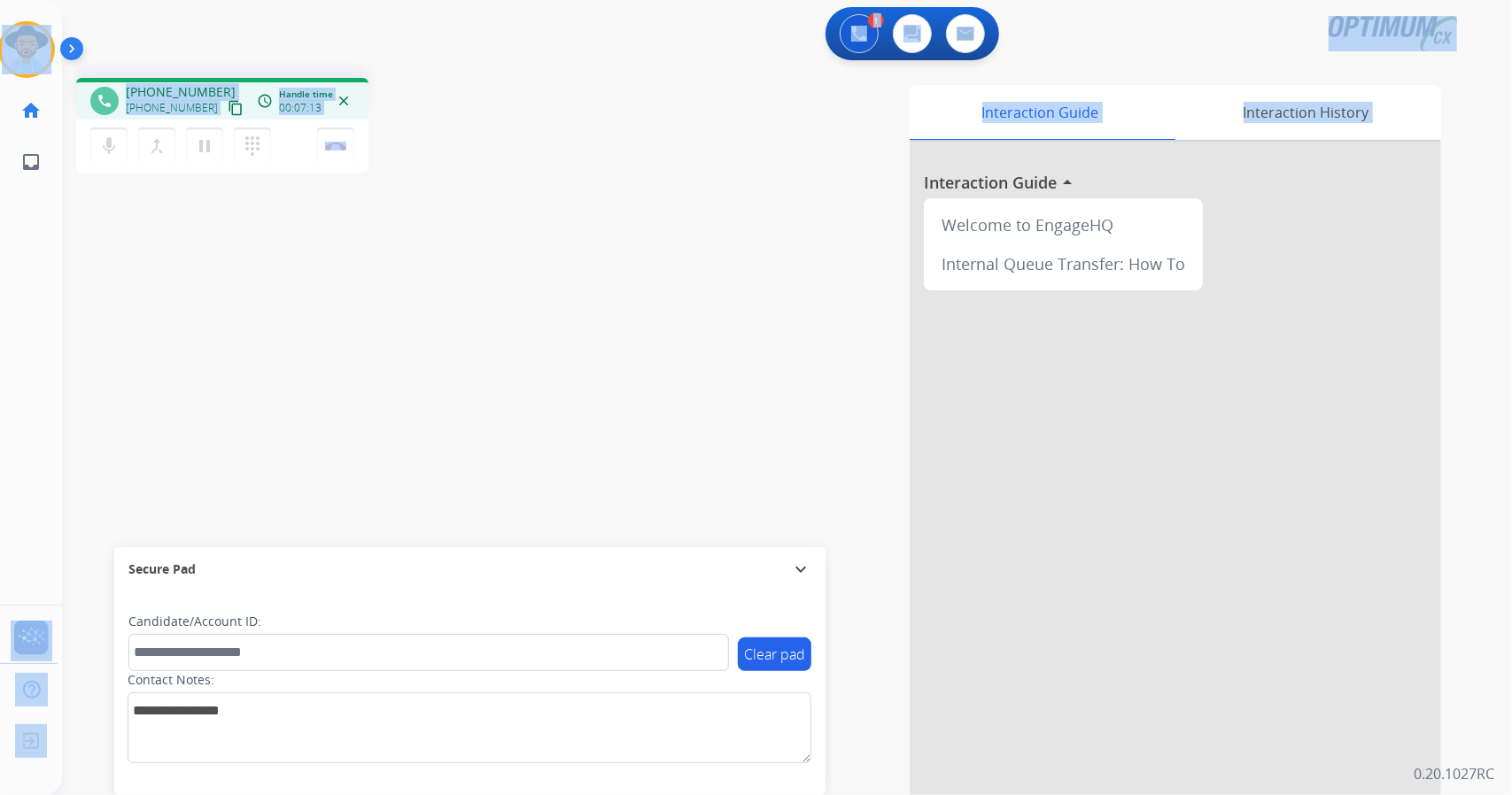
click at [474, 358] on div "phone +15176101250 +15176101250 content_copy access_time Call metrics Queue 00:…" at bounding box center [766, 433] width 1407 height 738
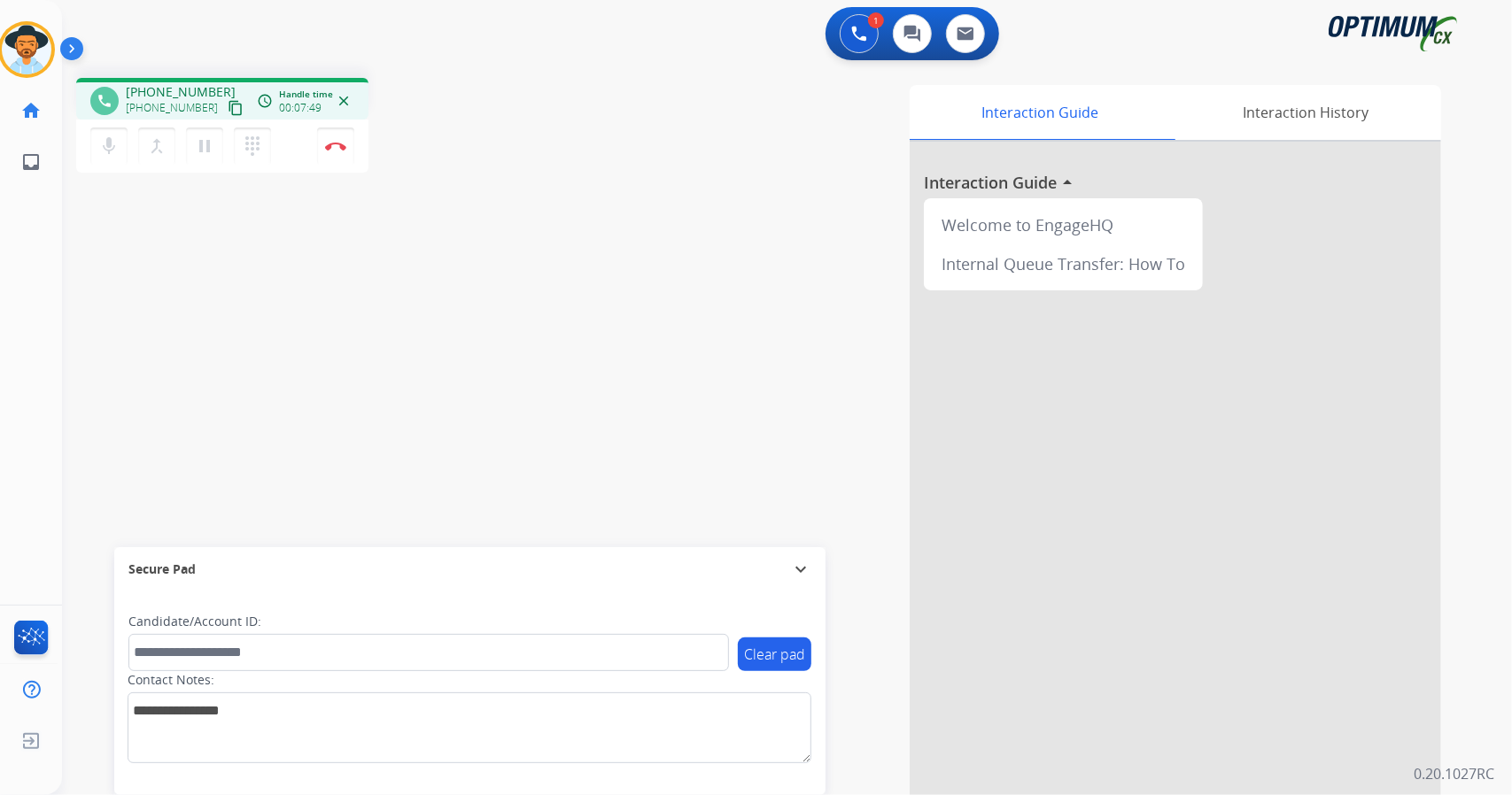
click at [419, 157] on div "phone +15176101250 +15176101250 content_copy access_time Call metrics Queue 00:…" at bounding box center [317, 128] width 481 height 100
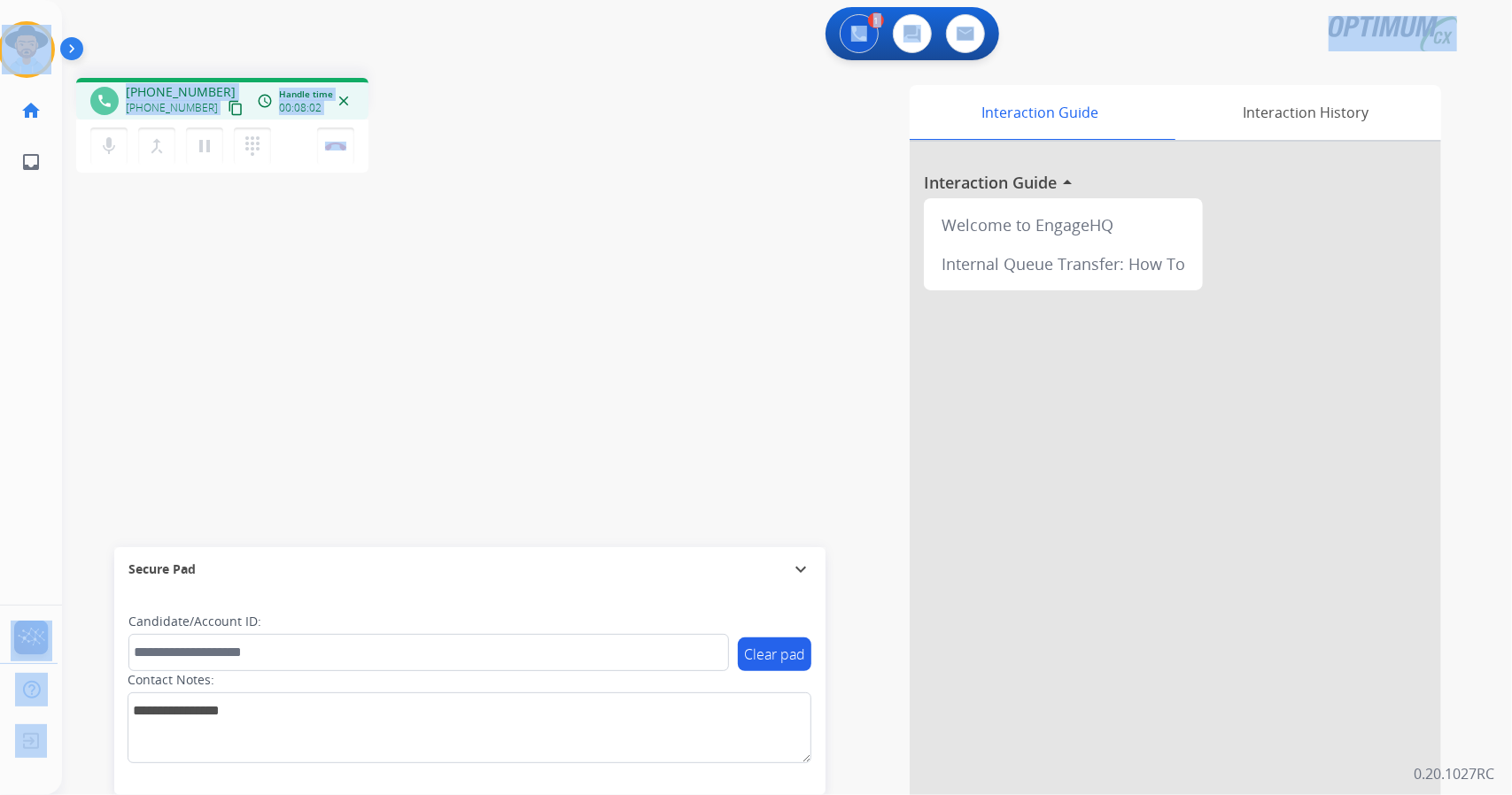
drag, startPoint x: 8, startPoint y: 8, endPoint x: 372, endPoint y: 291, distance: 461.1
click at [372, 291] on div "Outbound call Quit Outbound call Quit Schedule interaction + Add to my list Cus…" at bounding box center [756, 397] width 1512 height 795
click at [544, 69] on div "phone +15176101250 +15176101250 content_copy access_time Call metrics Queue 00:…" at bounding box center [766, 433] width 1407 height 738
drag, startPoint x: 3, startPoint y: 5, endPoint x: 670, endPoint y: 340, distance: 746.4
click at [670, 340] on div "Outbound call Quit Outbound call Quit Schedule interaction + Add to my list Cus…" at bounding box center [756, 397] width 1512 height 795
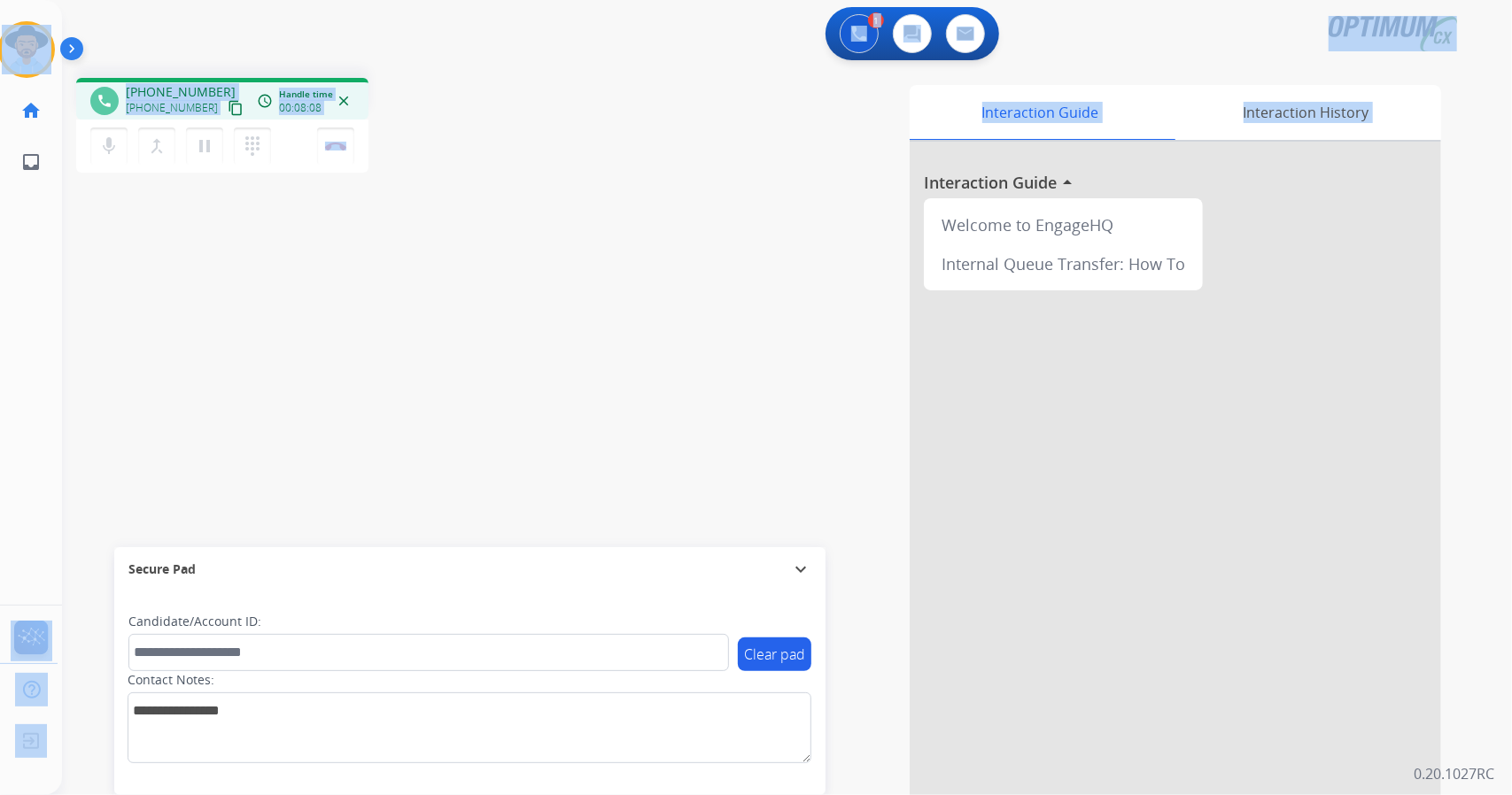
click at [462, 108] on div "phone +15176101250 +15176101250 content_copy access_time Call metrics Queue 00:…" at bounding box center [317, 128] width 481 height 100
drag, startPoint x: 8, startPoint y: 8, endPoint x: 696, endPoint y: 337, distance: 762.6
click at [696, 337] on div "Outbound call Quit Outbound call Quit Schedule interaction + Add to my list Cus…" at bounding box center [756, 397] width 1512 height 795
click at [505, 75] on div "phone +15176101250 +15176101250 content_copy access_time Call metrics Queue 00:…" at bounding box center [766, 433] width 1407 height 738
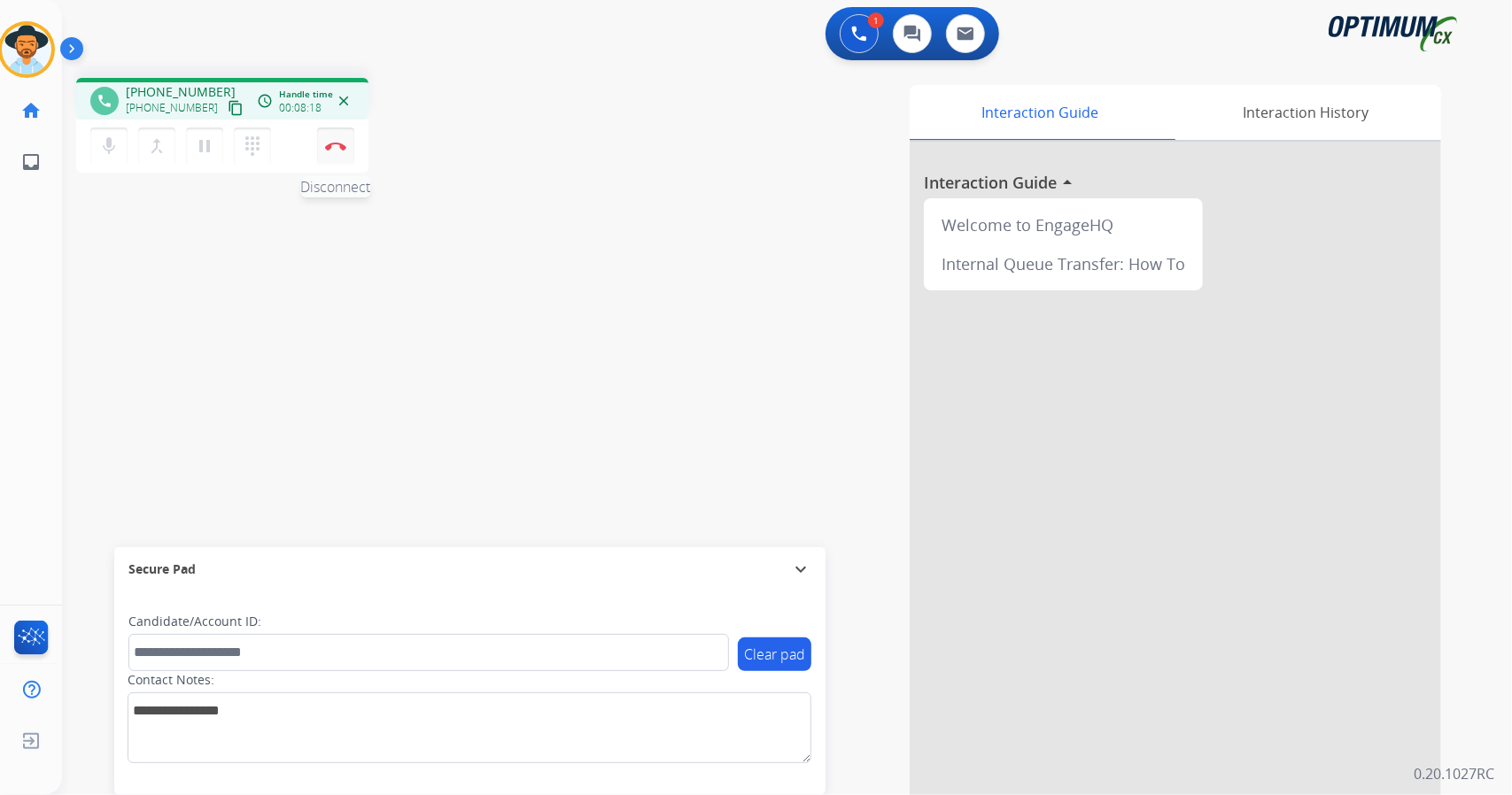
click at [339, 153] on button "Disconnect" at bounding box center [335, 145] width 37 height 37
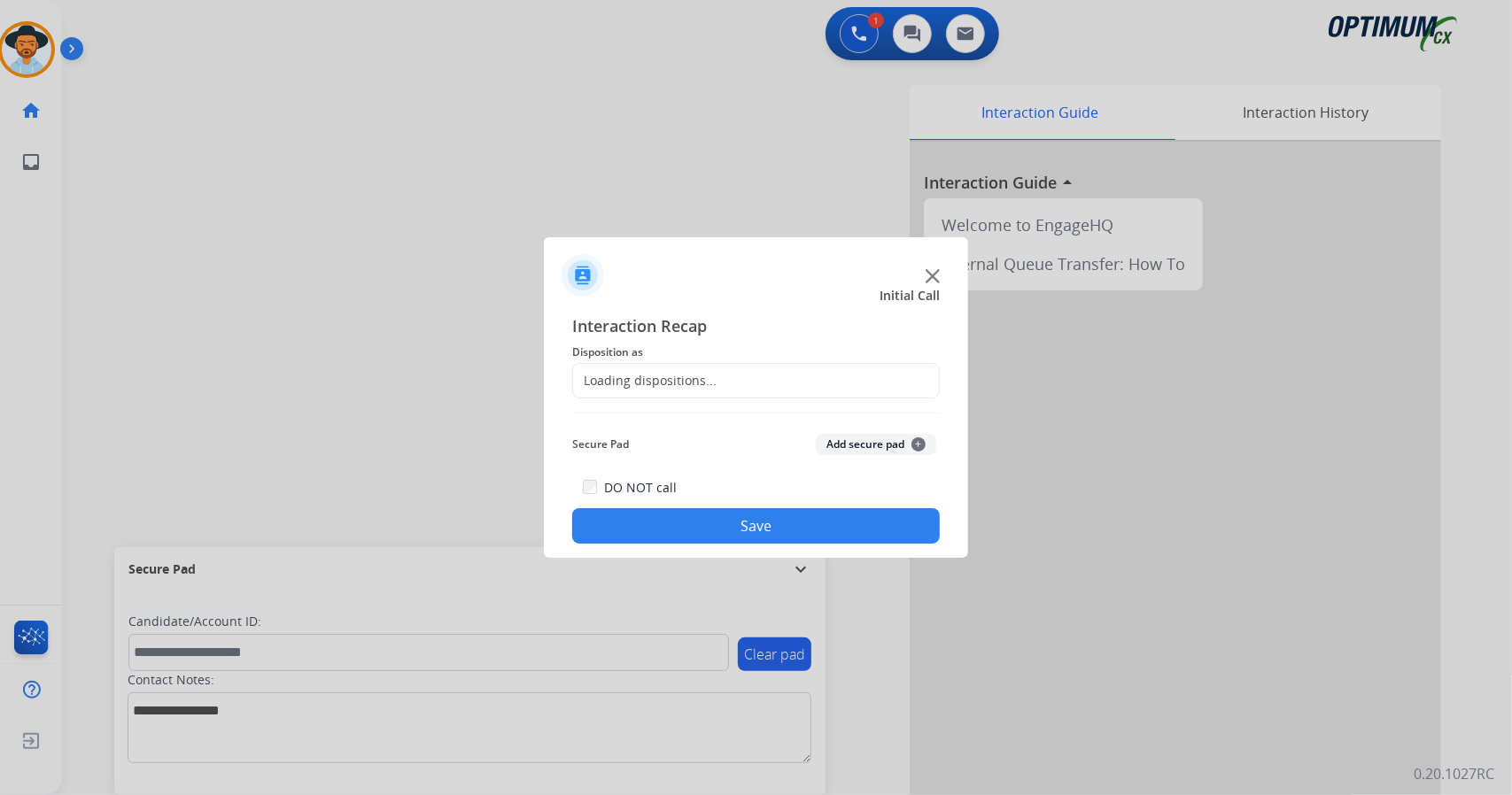
click at [723, 392] on div "Loading dispositions..." at bounding box center [756, 381] width 368 height 36
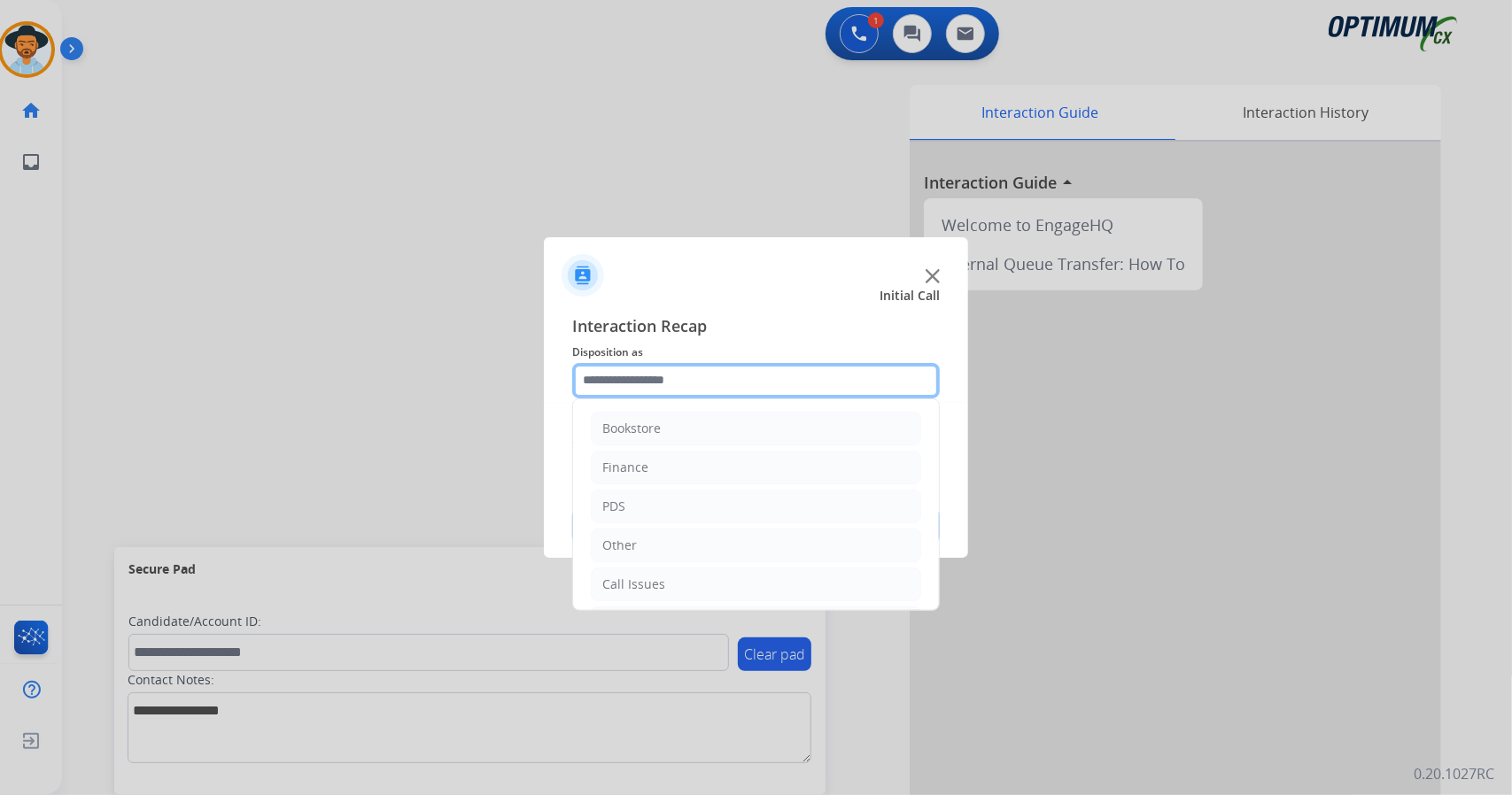
click at [699, 377] on input "text" at bounding box center [756, 381] width 368 height 36
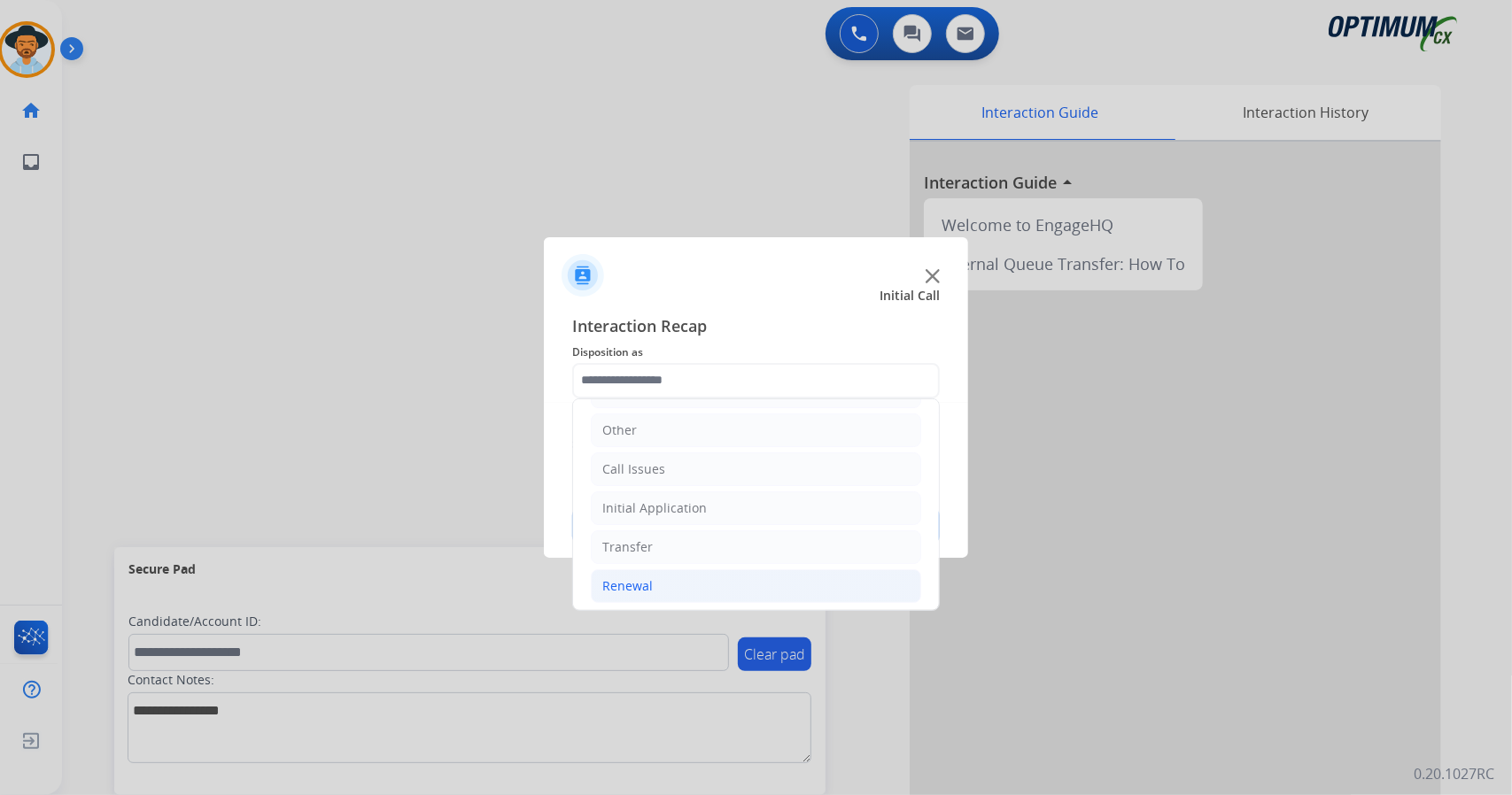
click at [634, 578] on div "Renewal" at bounding box center [628, 586] width 51 height 18
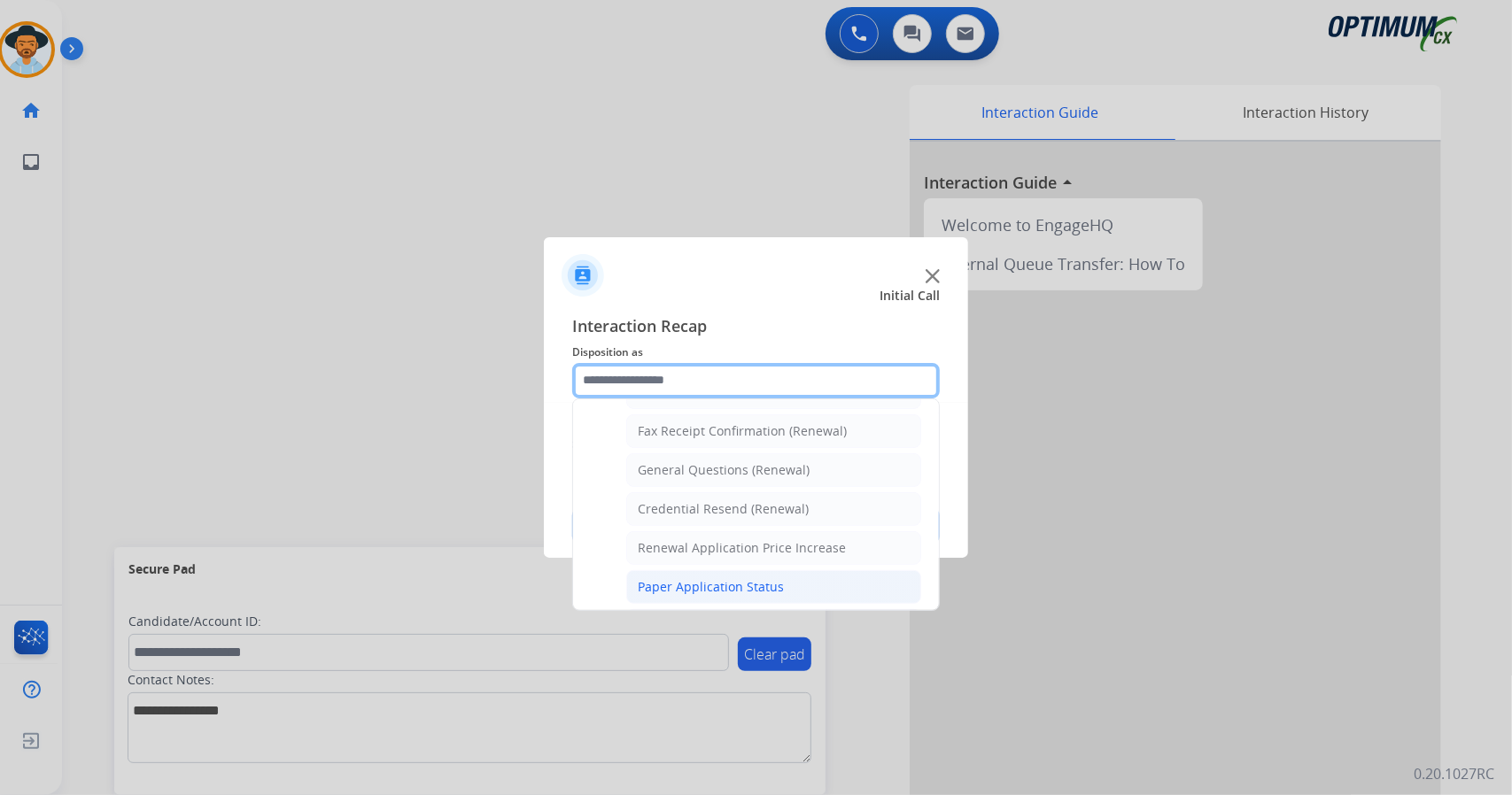
scroll to position [670, 0]
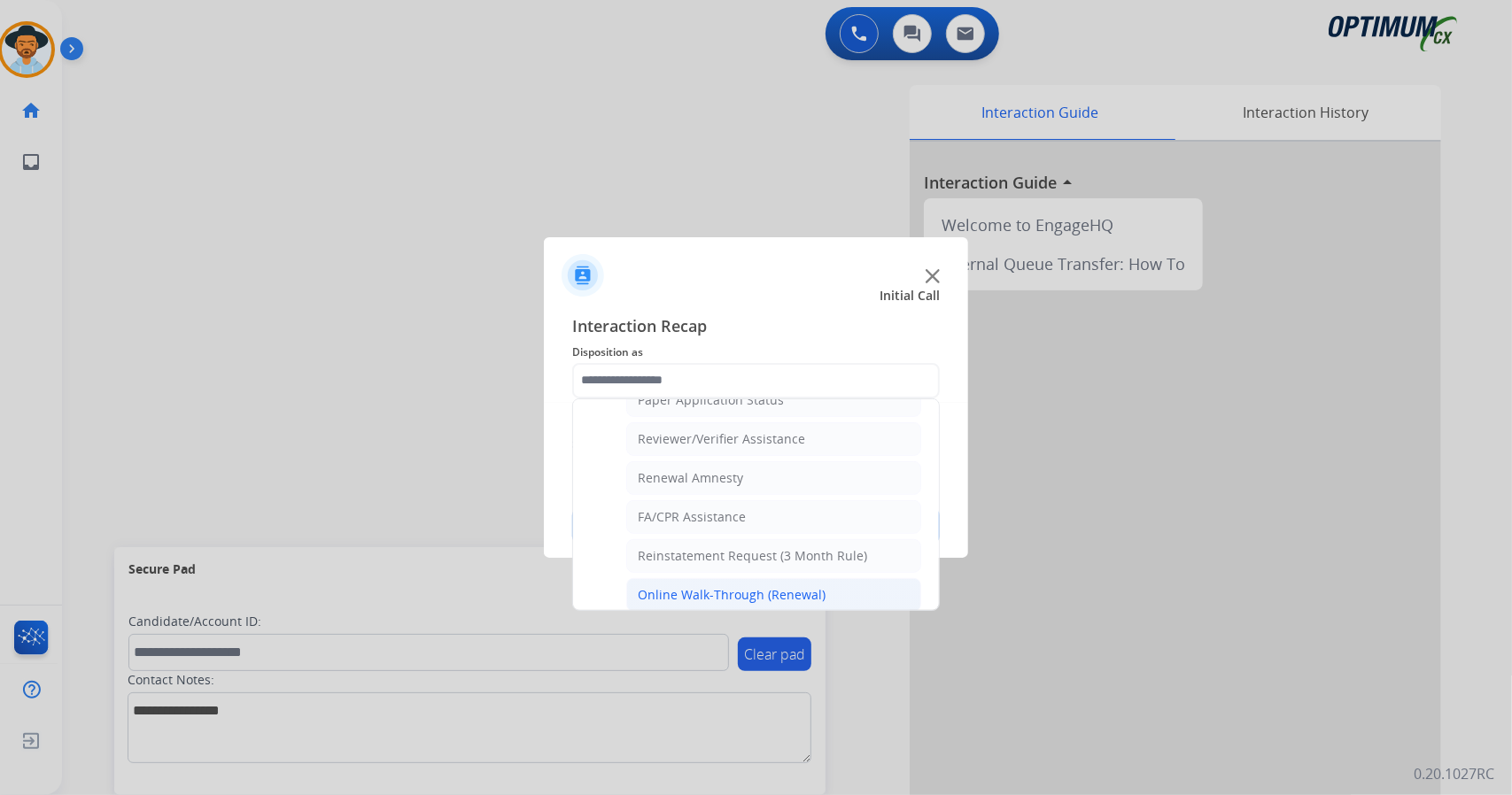
click at [659, 587] on div "Online Walk-Through (Renewal)" at bounding box center [731, 595] width 188 height 18
type input "**********"
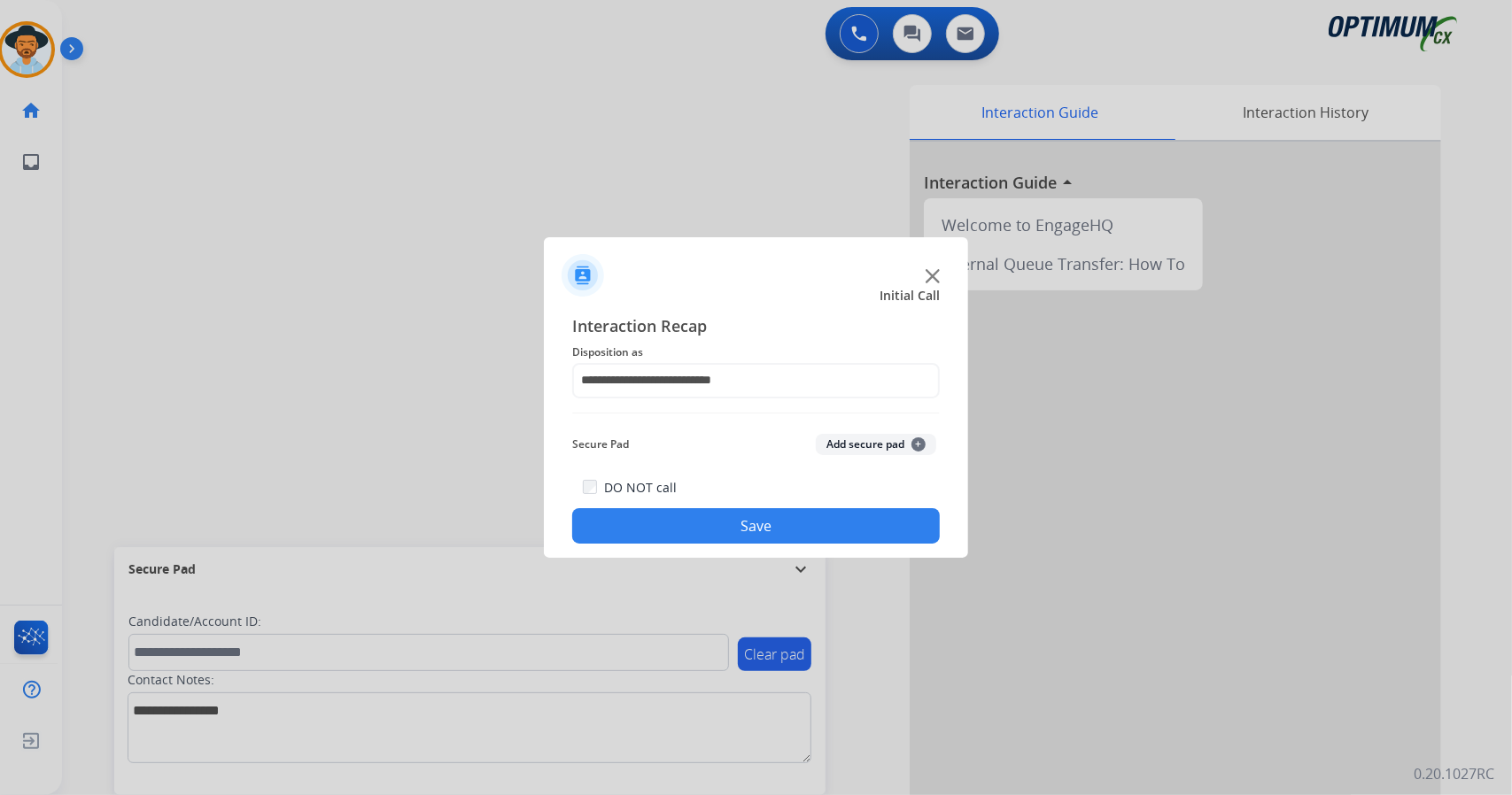
click at [668, 523] on button "Save" at bounding box center [756, 526] width 368 height 36
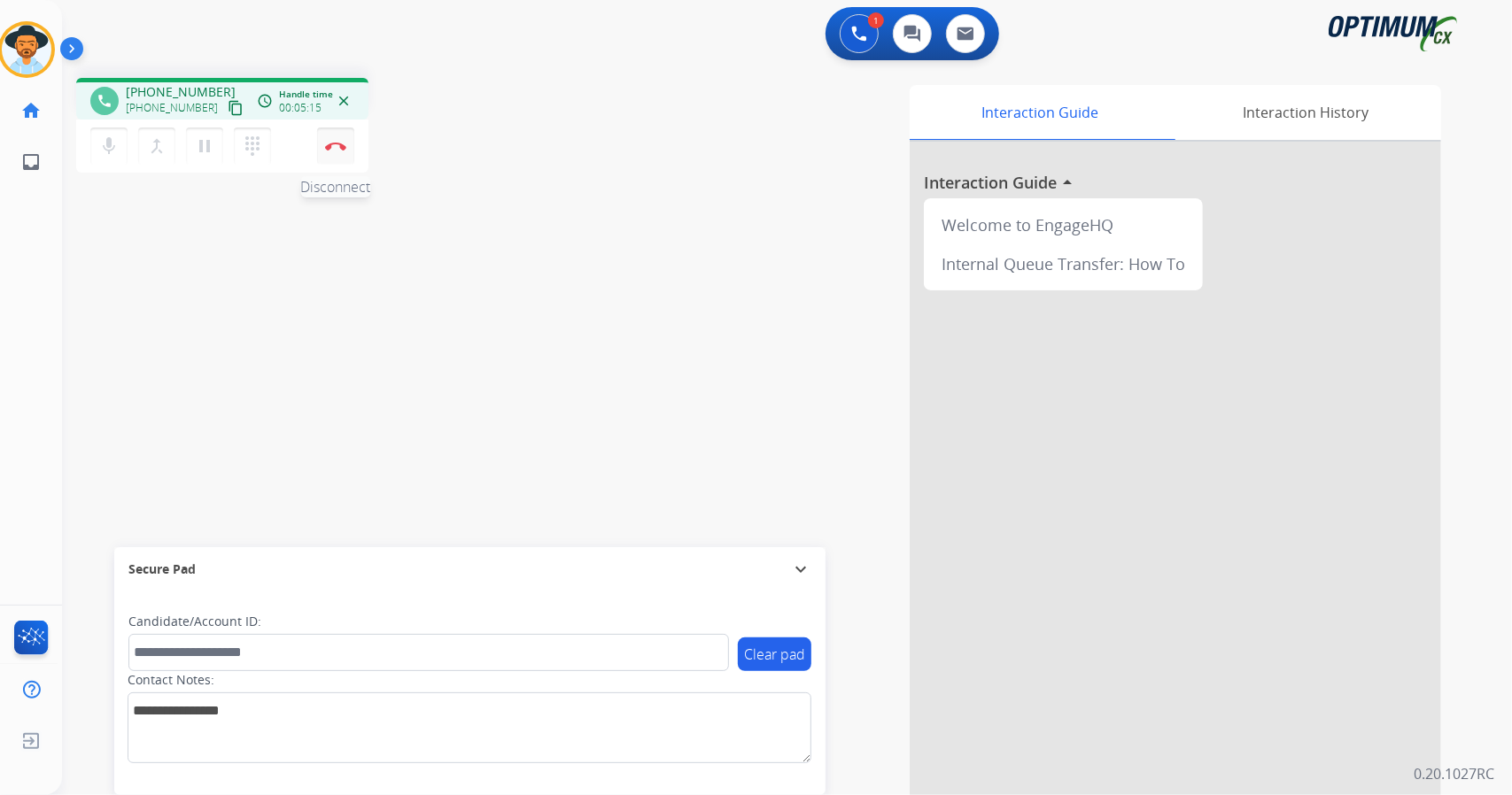
click at [336, 136] on button "Disconnect" at bounding box center [335, 145] width 37 height 37
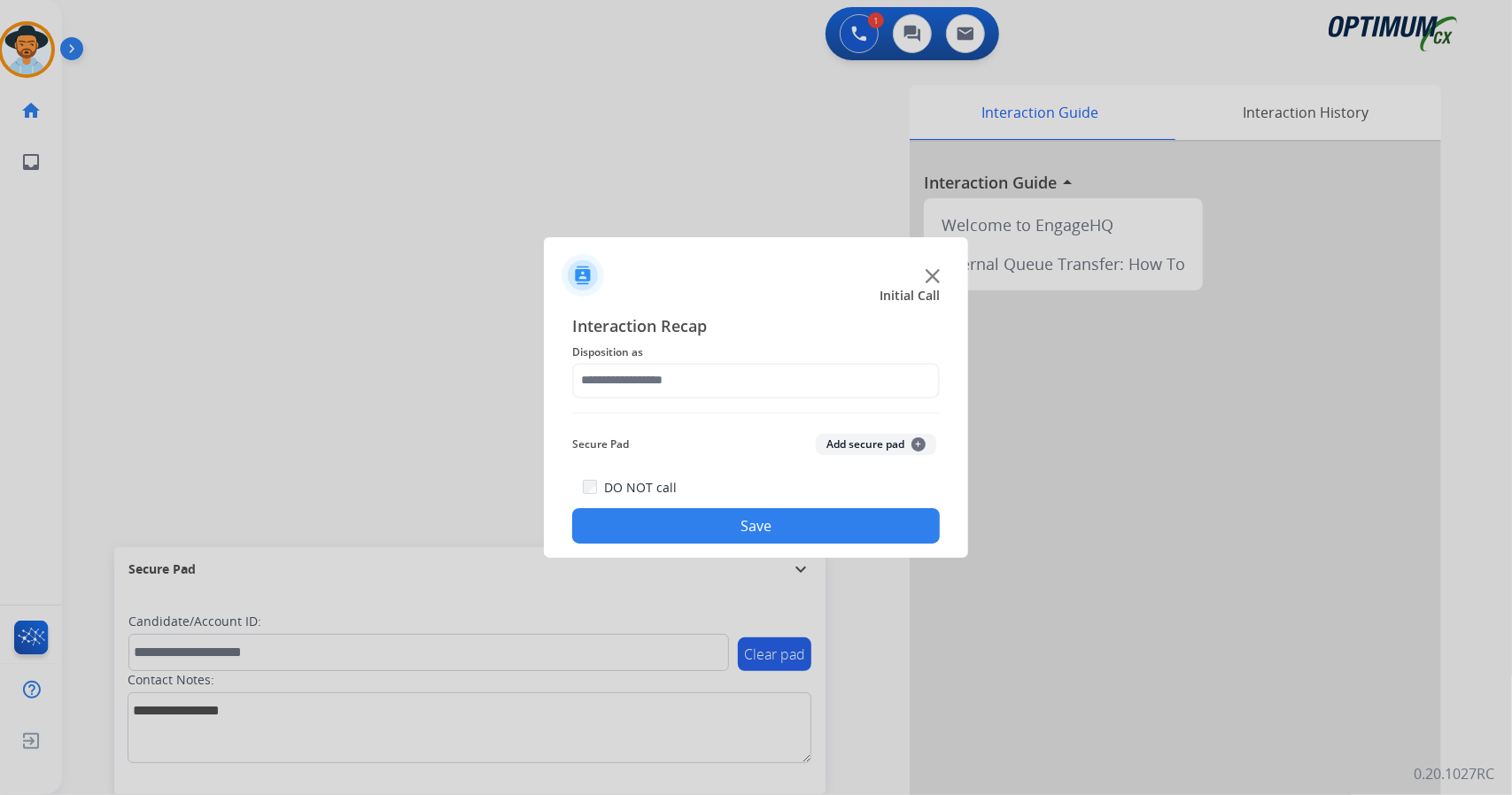
click at [704, 408] on div "Interaction Recap Disposition as Secure Pad Add secure pad + DO NOT call Save" at bounding box center [756, 428] width 368 height 231
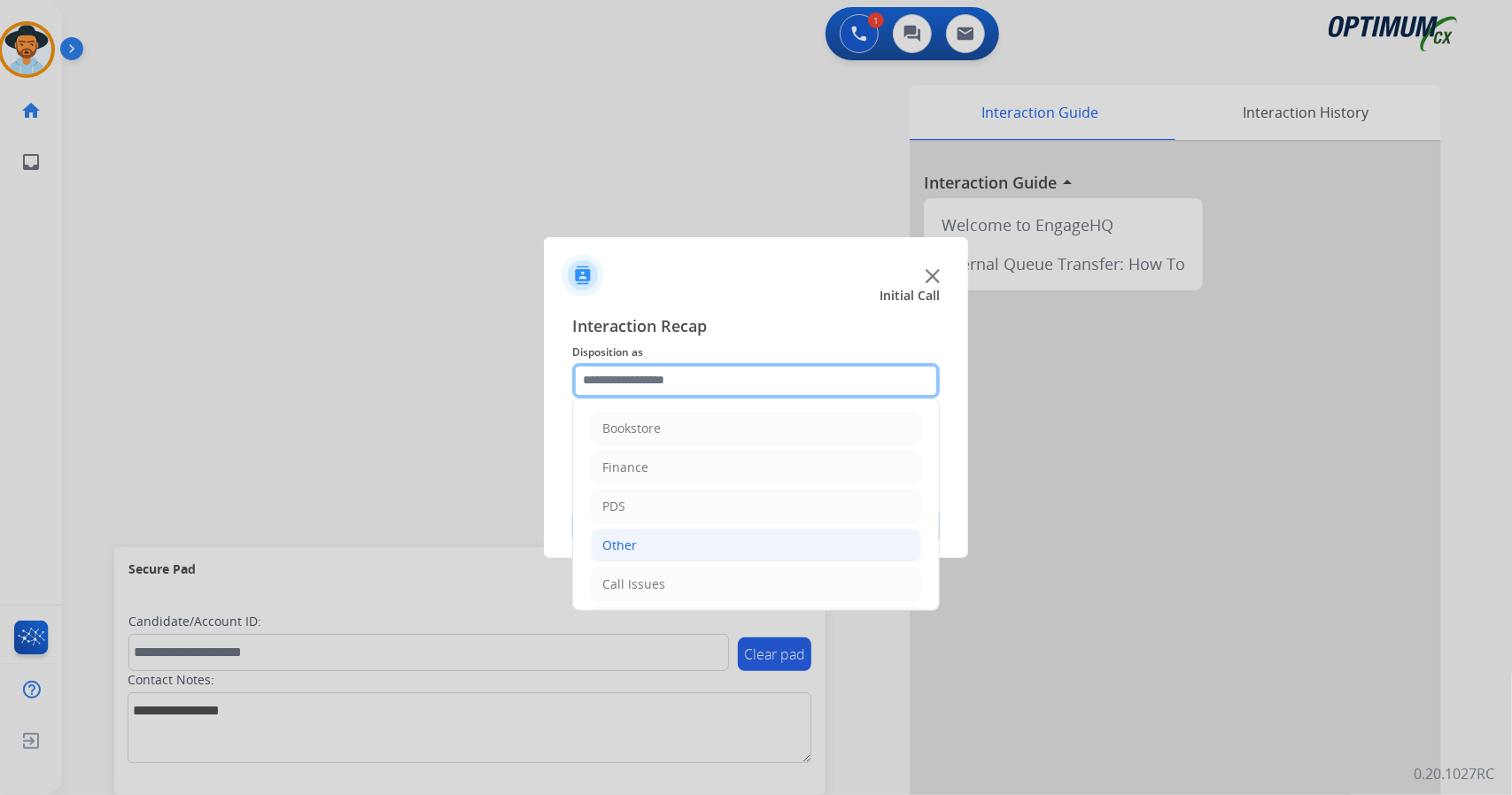
drag, startPoint x: 700, startPoint y: 371, endPoint x: 692, endPoint y: 549, distance: 178.2
click at [692, 399] on div "Bookstore Finance PDS Other Call Issues Initial Application Transfer Renewal" at bounding box center [756, 381] width 368 height 36
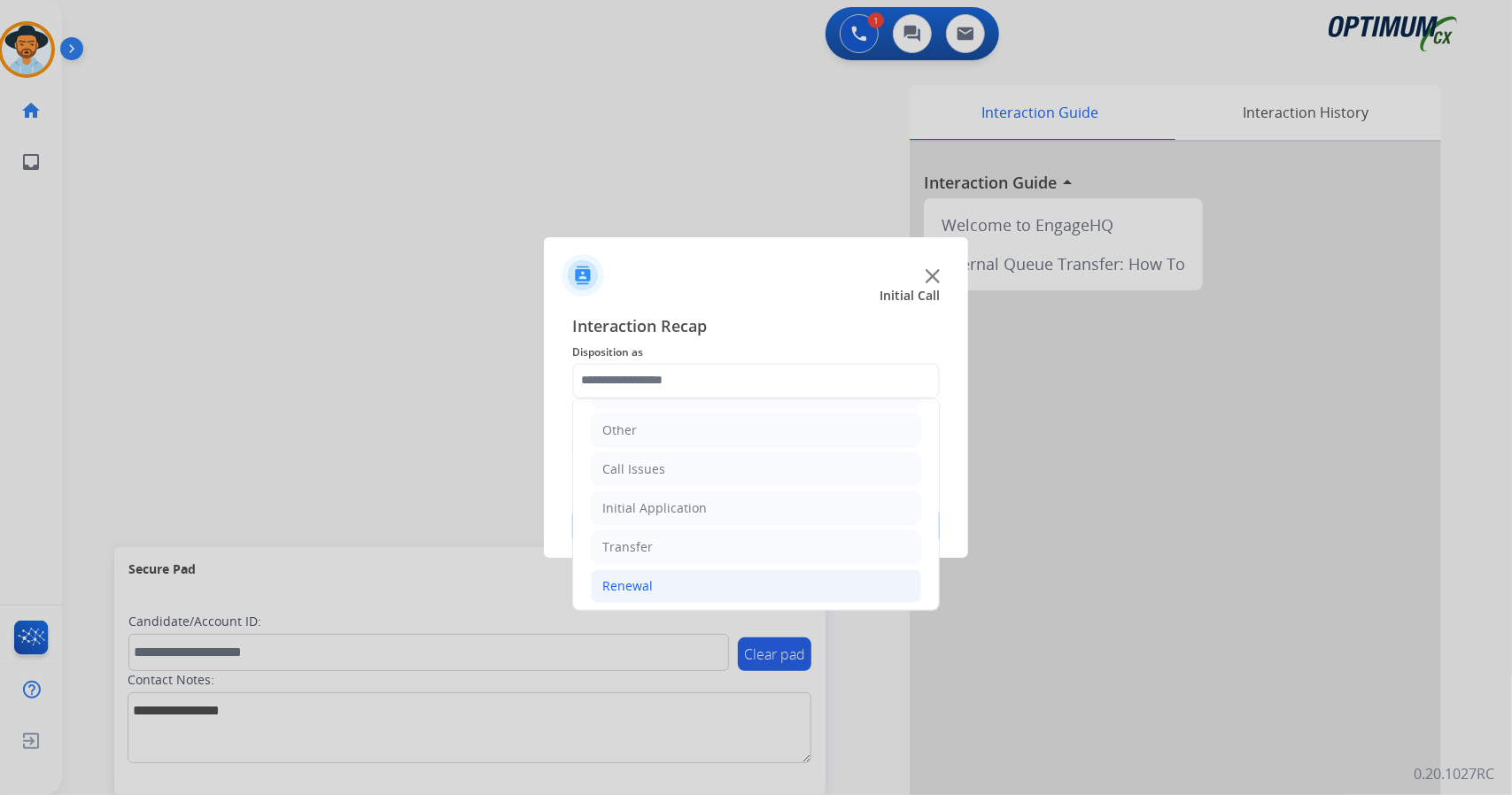
click at [694, 571] on li "Renewal" at bounding box center [756, 587] width 330 height 34
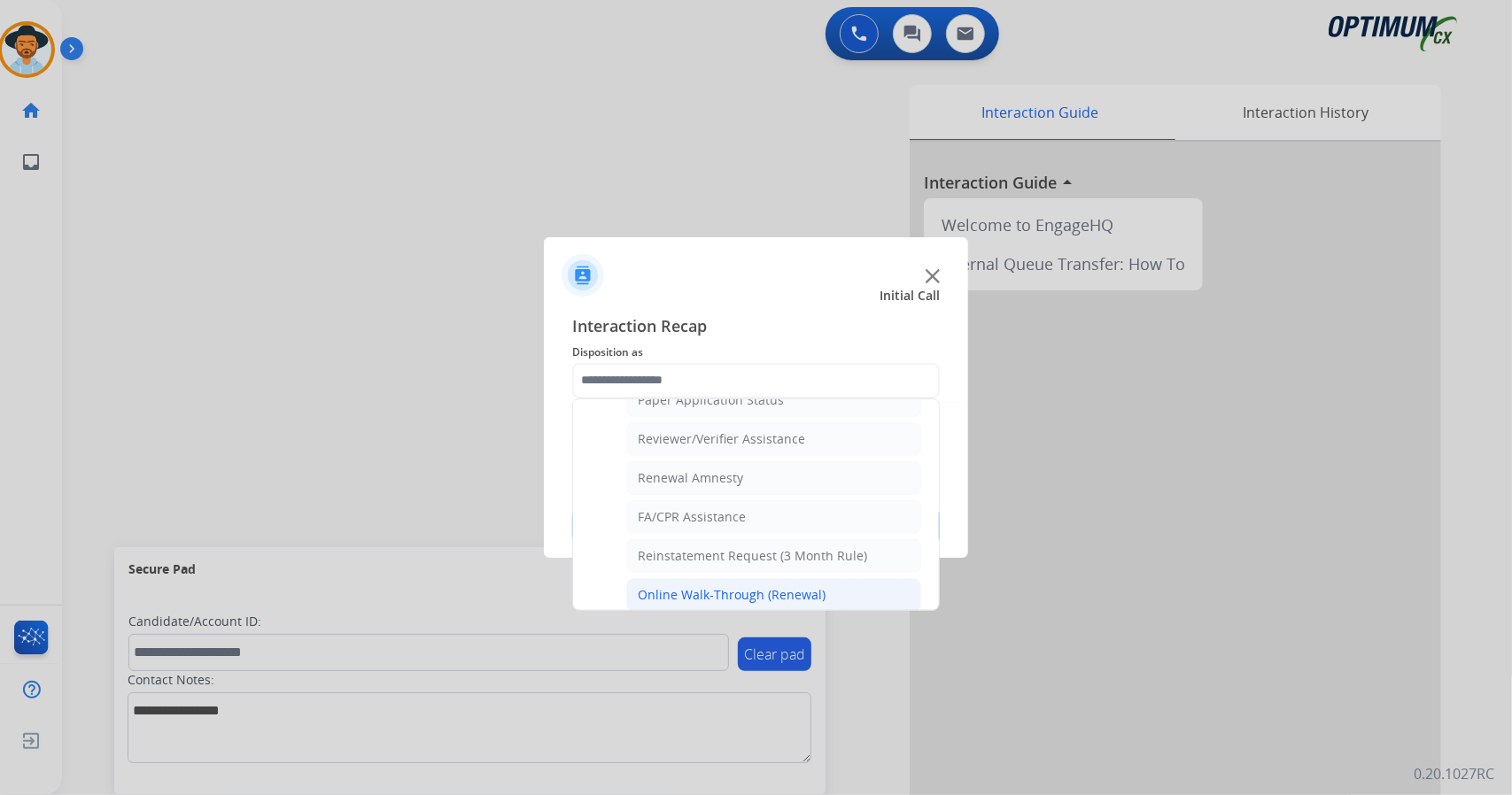
click at [697, 587] on div "Online Walk-Through (Renewal)" at bounding box center [731, 595] width 188 height 18
type input "**********"
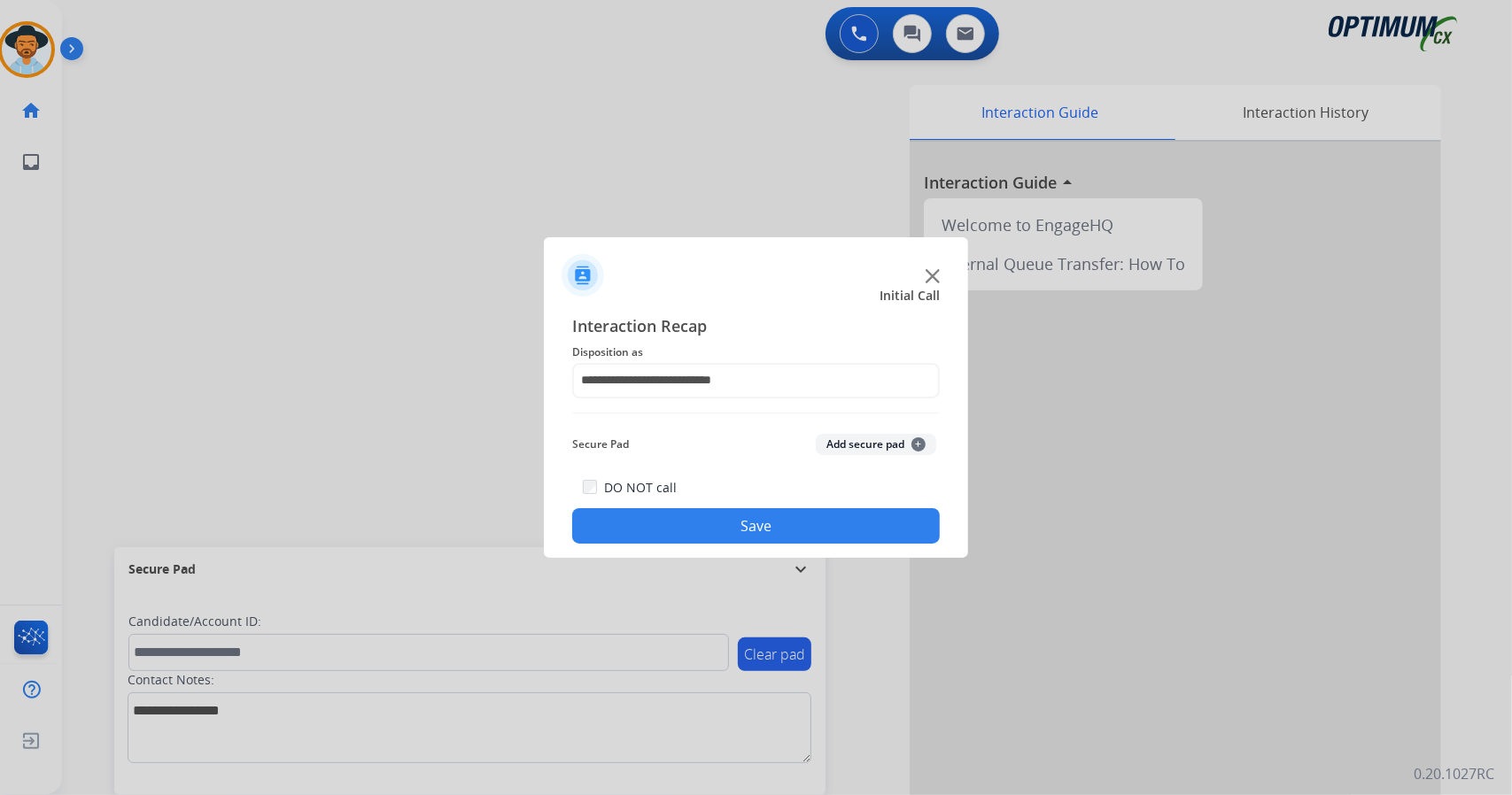
click at [680, 526] on button "Save" at bounding box center [756, 526] width 368 height 36
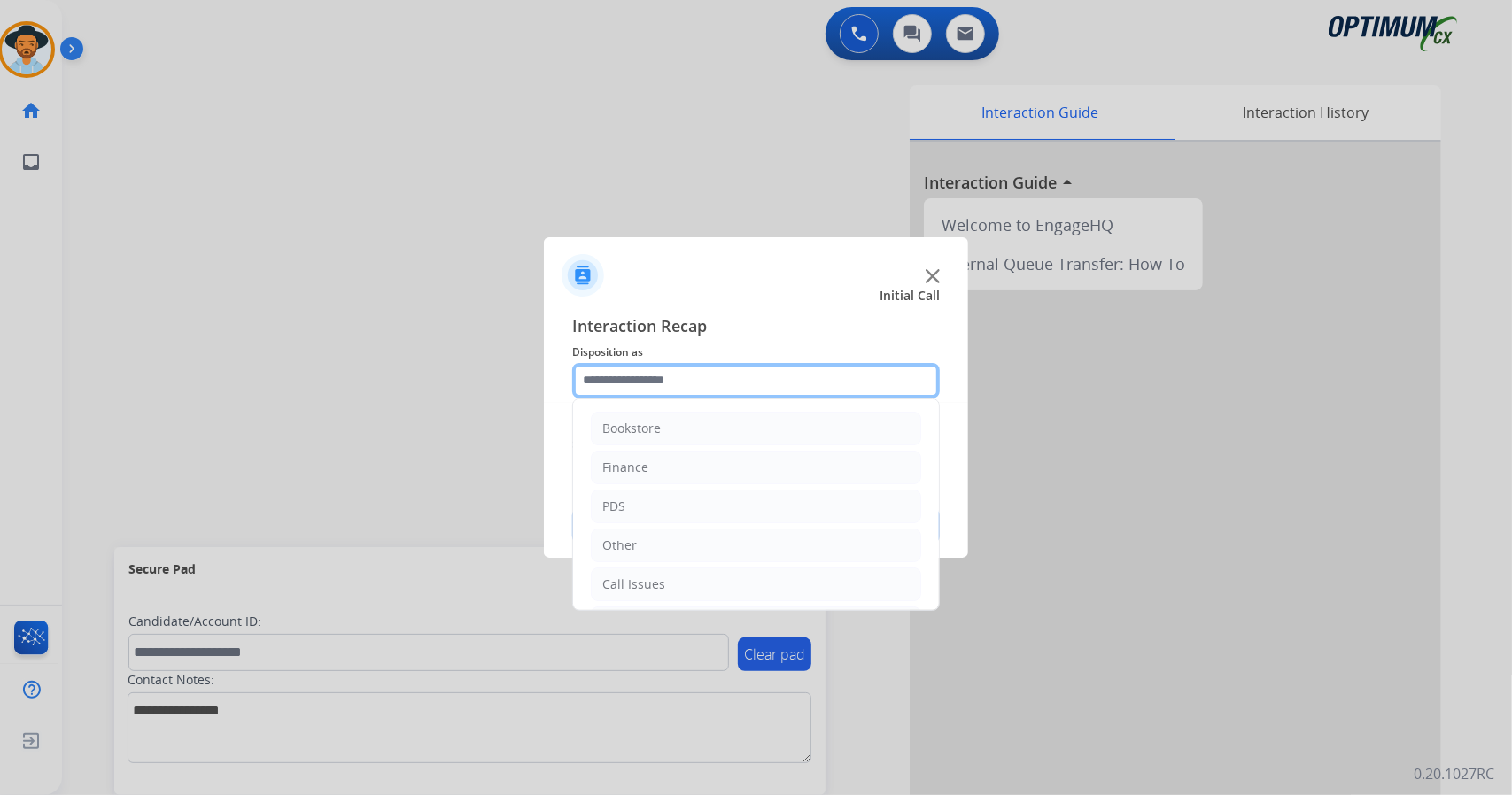
click at [619, 379] on input "text" at bounding box center [756, 381] width 368 height 36
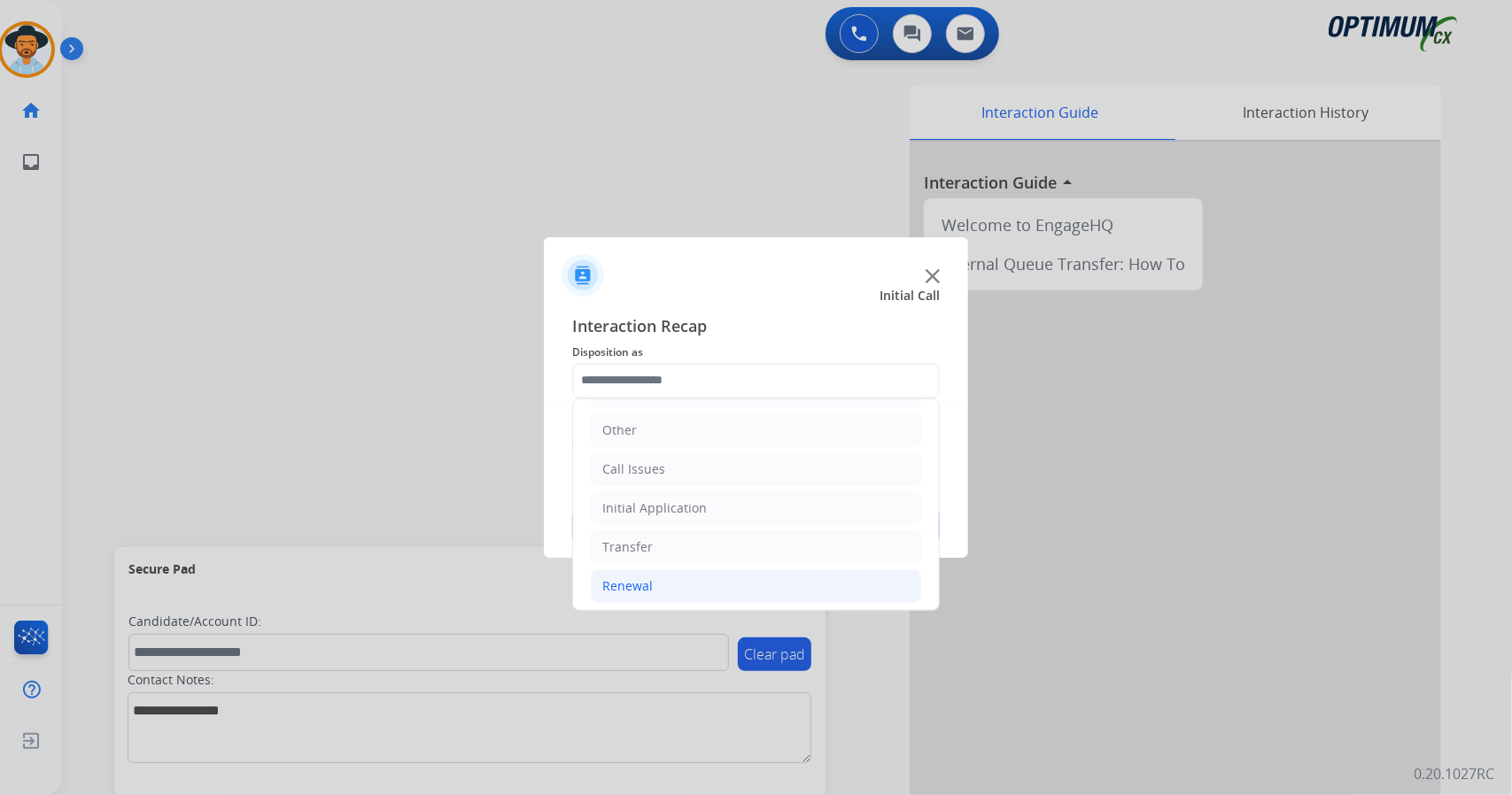
click at [756, 582] on li "Renewal" at bounding box center [756, 587] width 330 height 34
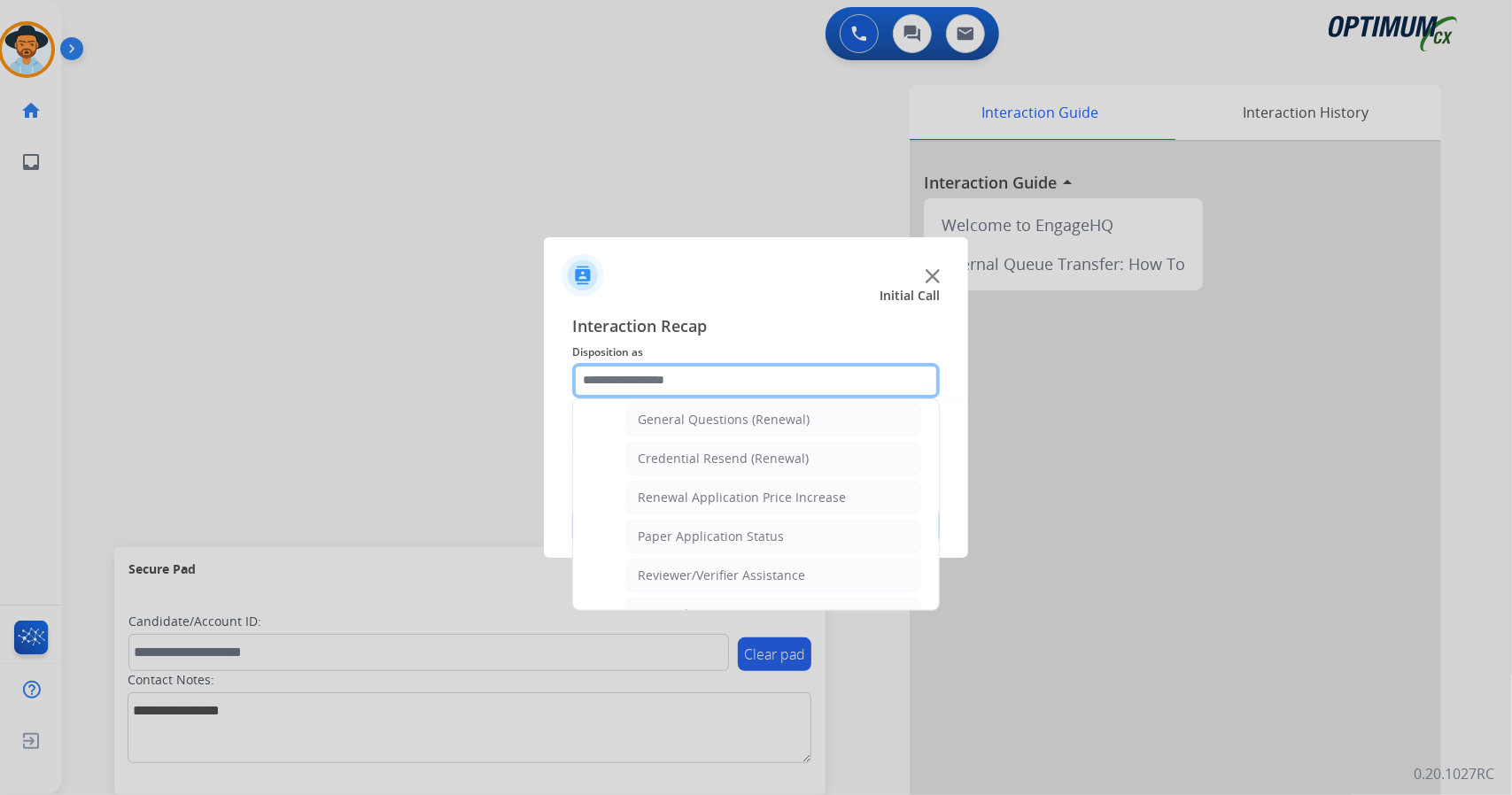
scroll to position [670, 0]
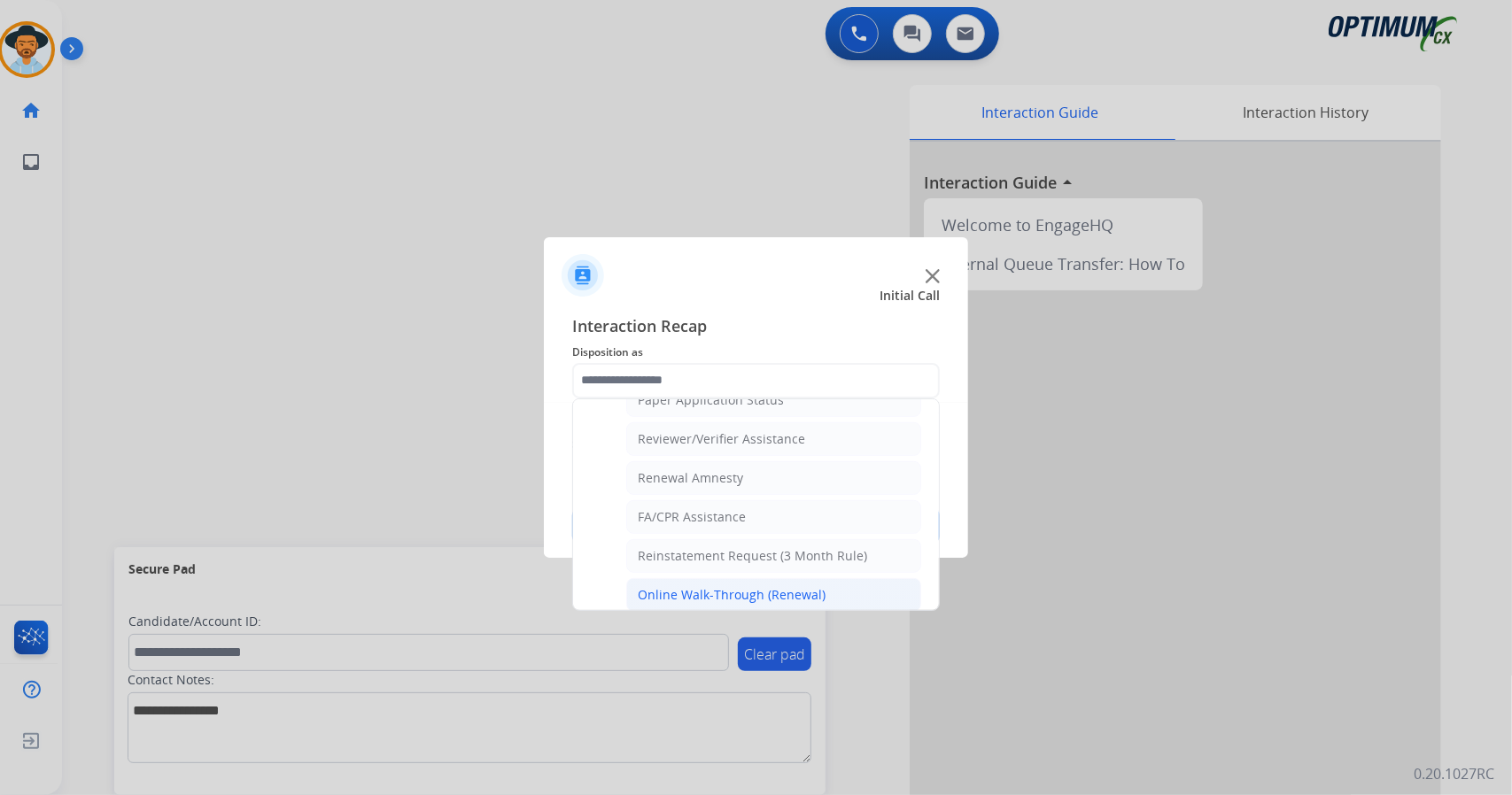
click at [735, 578] on li "Online Walk-Through (Renewal)" at bounding box center [773, 595] width 295 height 34
type input "**********"
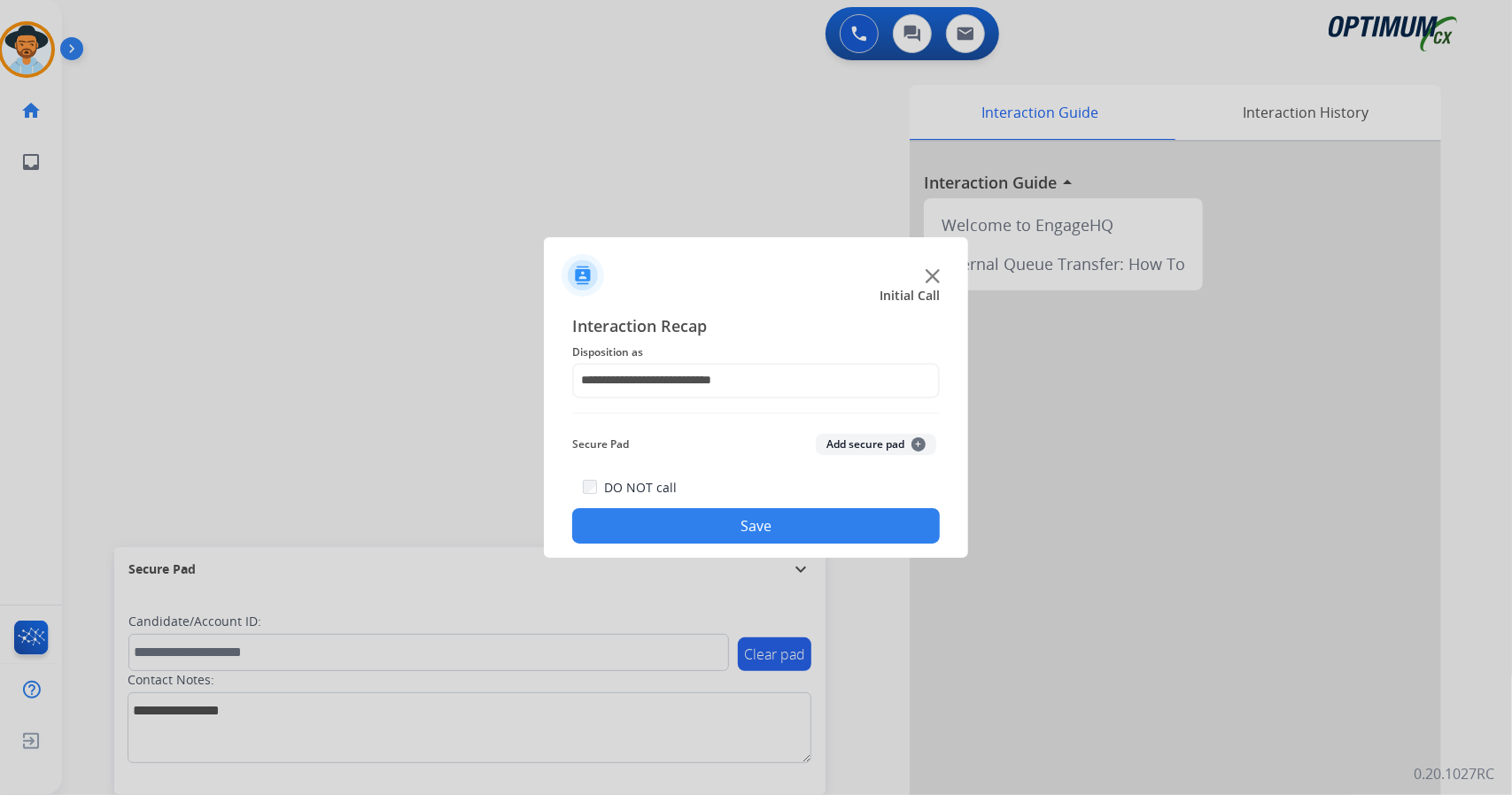
click at [706, 517] on button "Save" at bounding box center [756, 526] width 368 height 36
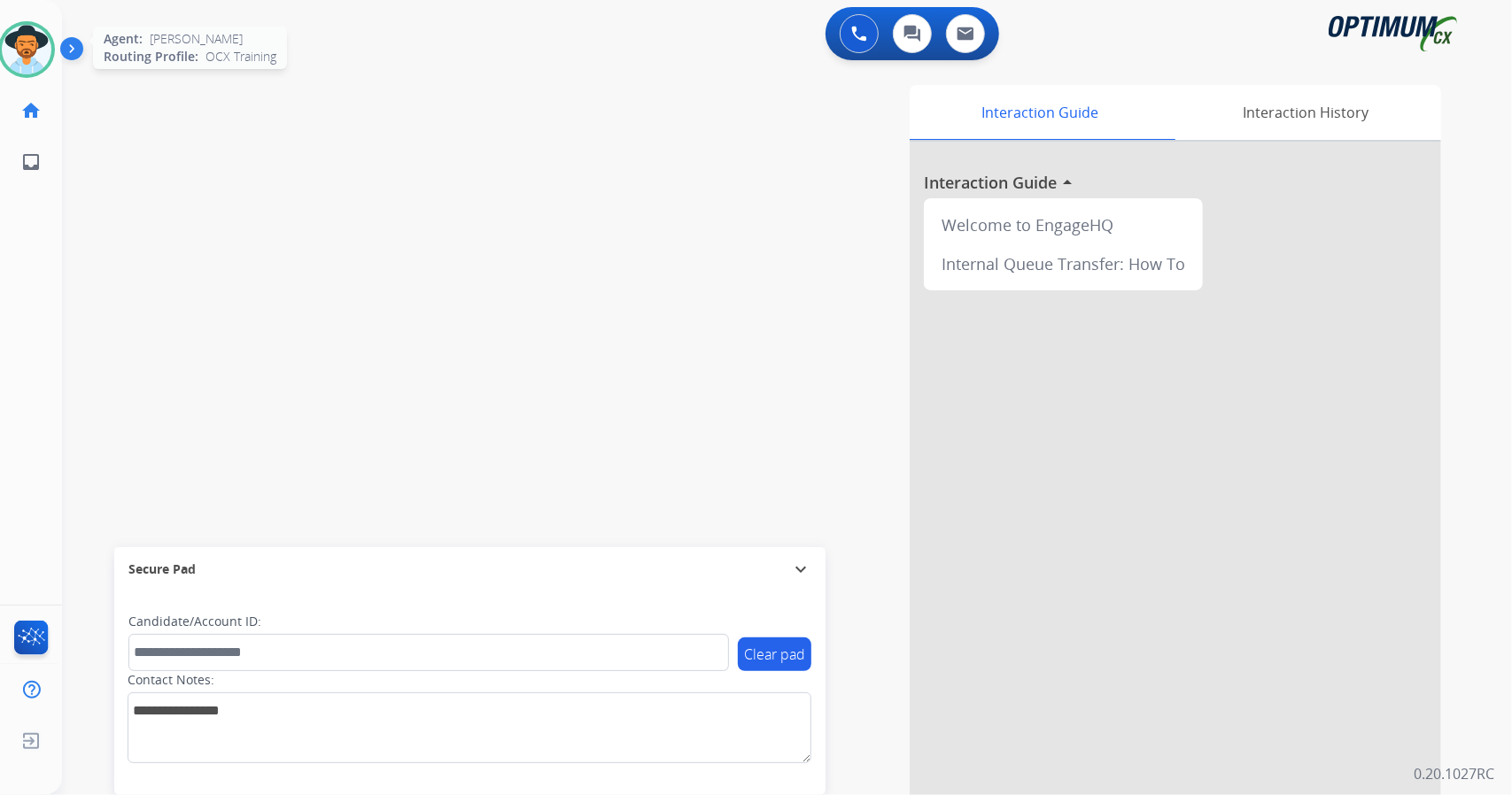
click at [25, 52] on img at bounding box center [26, 49] width 50 height 50
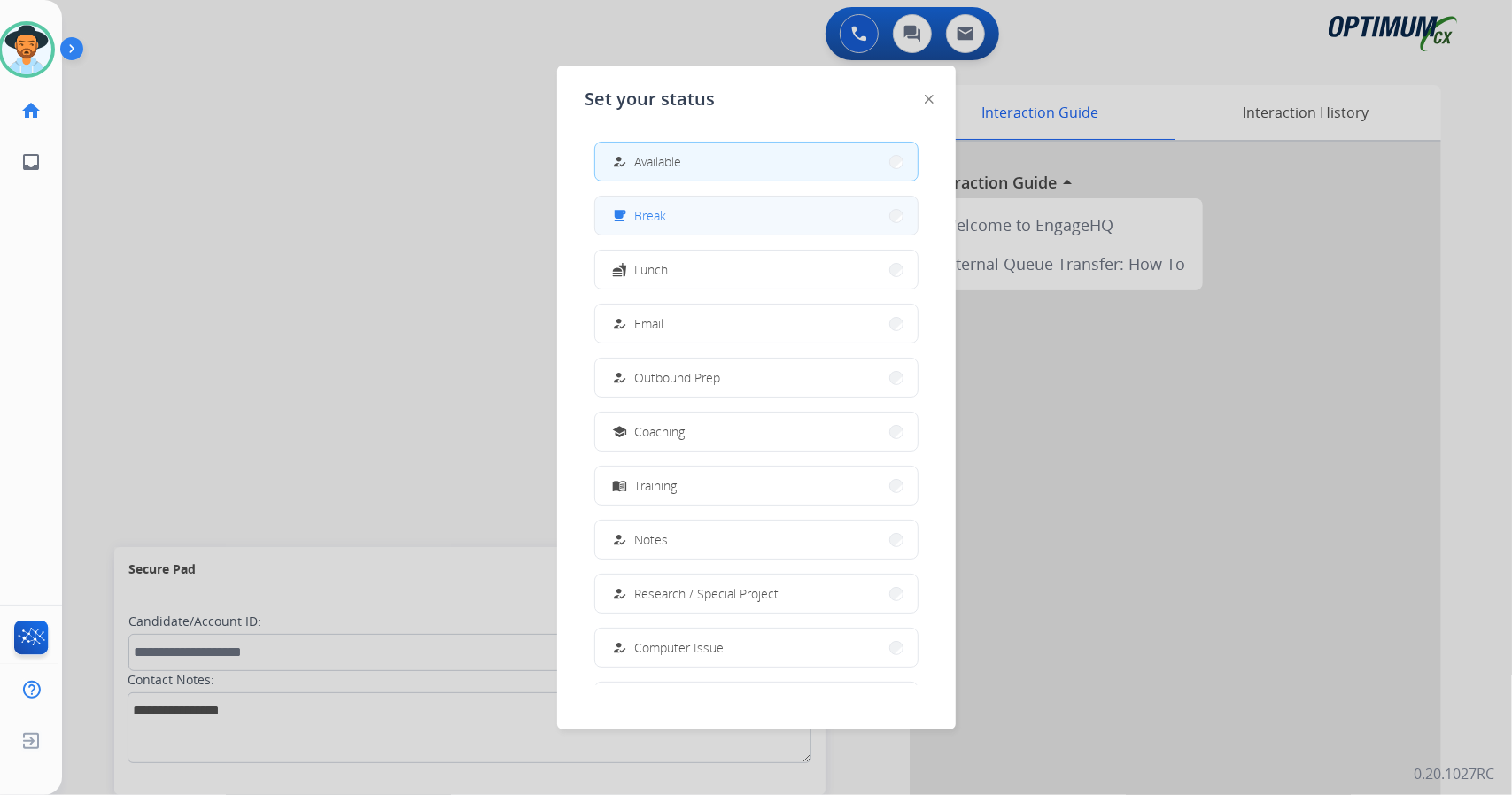
click at [767, 221] on button "free_breakfast Break" at bounding box center [756, 215] width 323 height 38
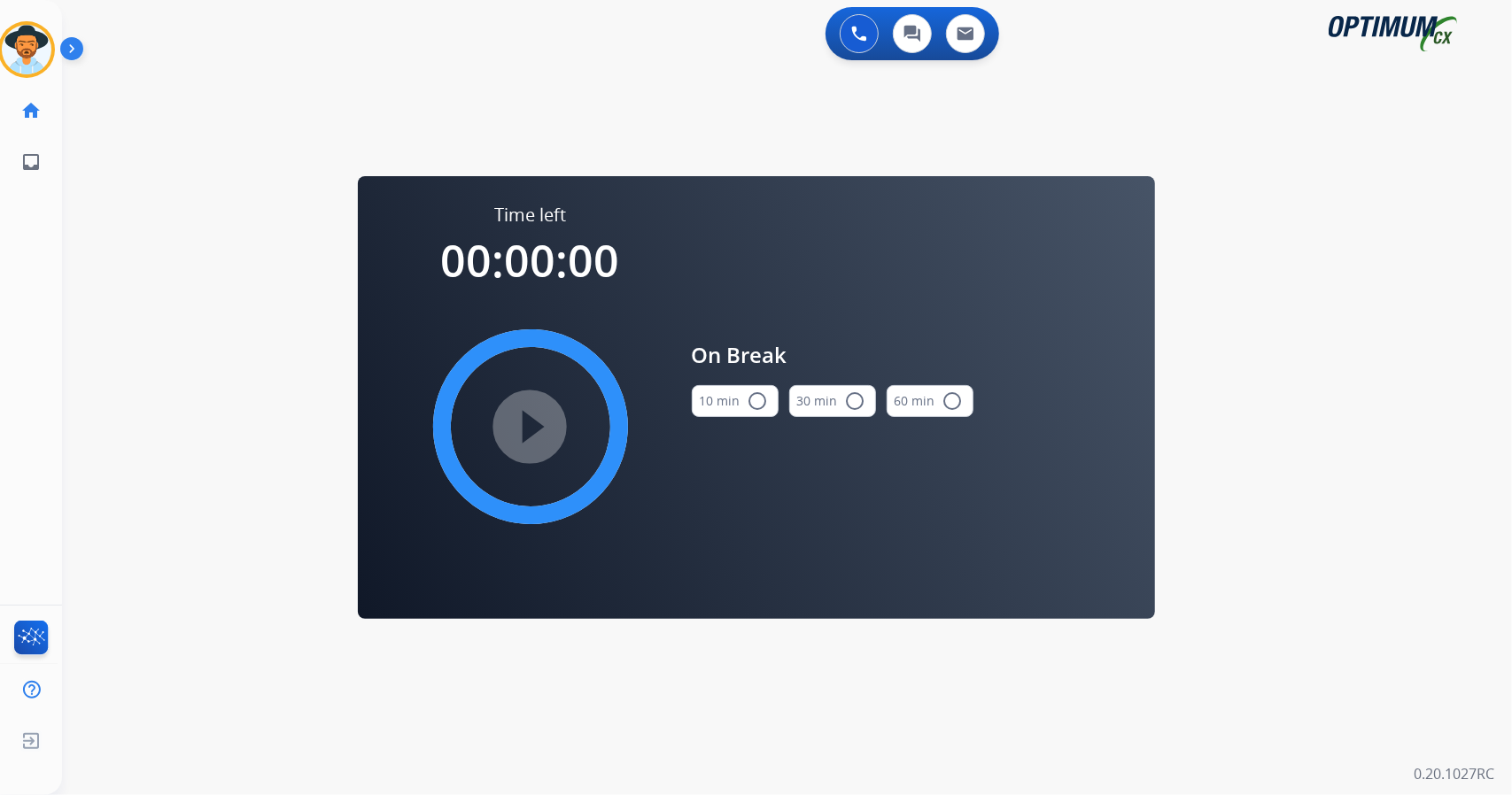
click at [1511, 340] on div "0 Voice Interactions 0 Chat Interactions 0 Email Interactions swap_horiz Break …" at bounding box center [787, 397] width 1450 height 795
click at [741, 393] on button "10 min radio_button_unchecked" at bounding box center [735, 402] width 87 height 32
click at [540, 434] on mat-icon "play_circle_filled" at bounding box center [530, 426] width 22 height 22
click at [23, 49] on icon at bounding box center [26, 50] width 58 height 58
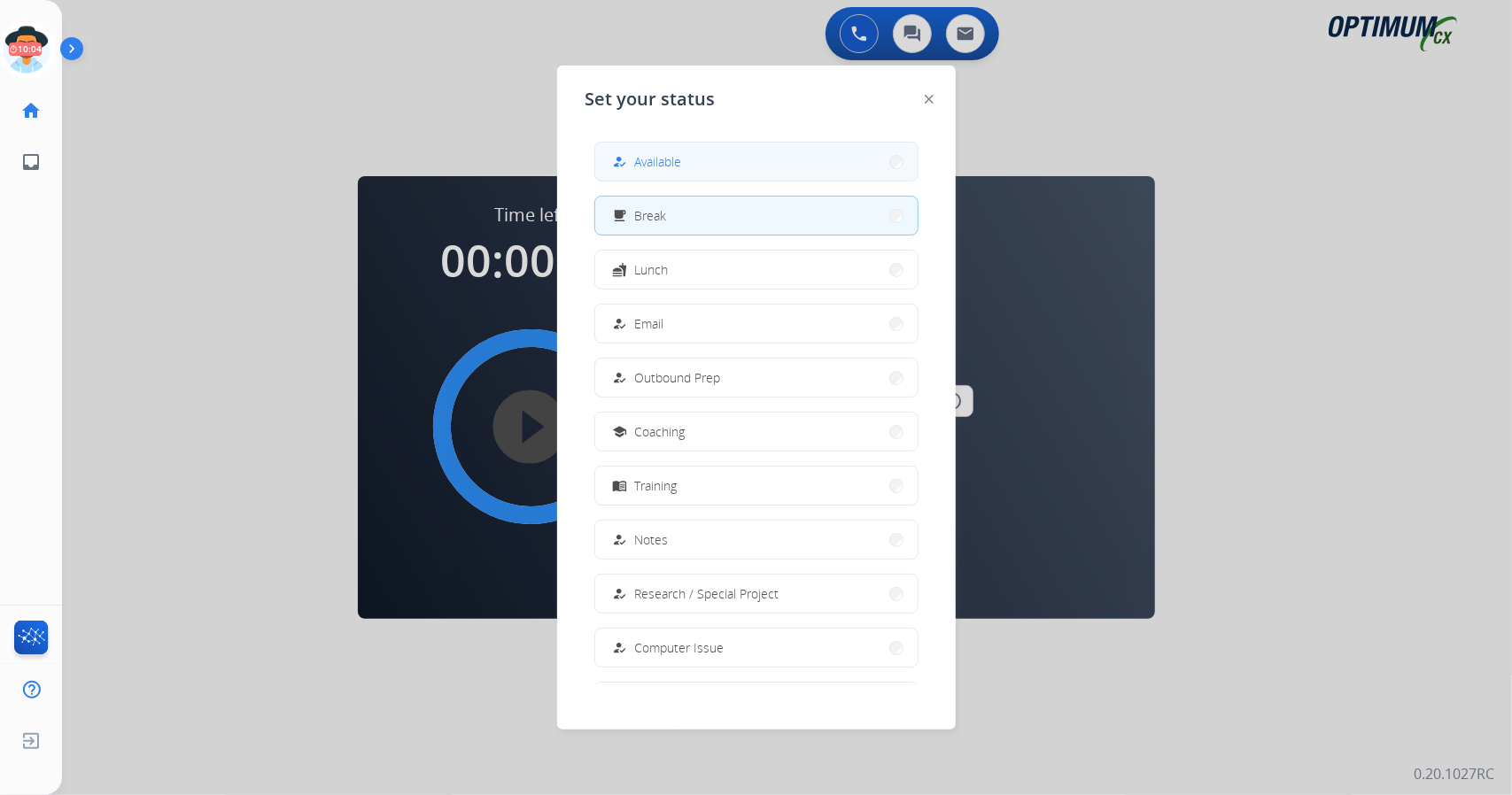
click at [670, 157] on span "Available" at bounding box center [658, 162] width 47 height 19
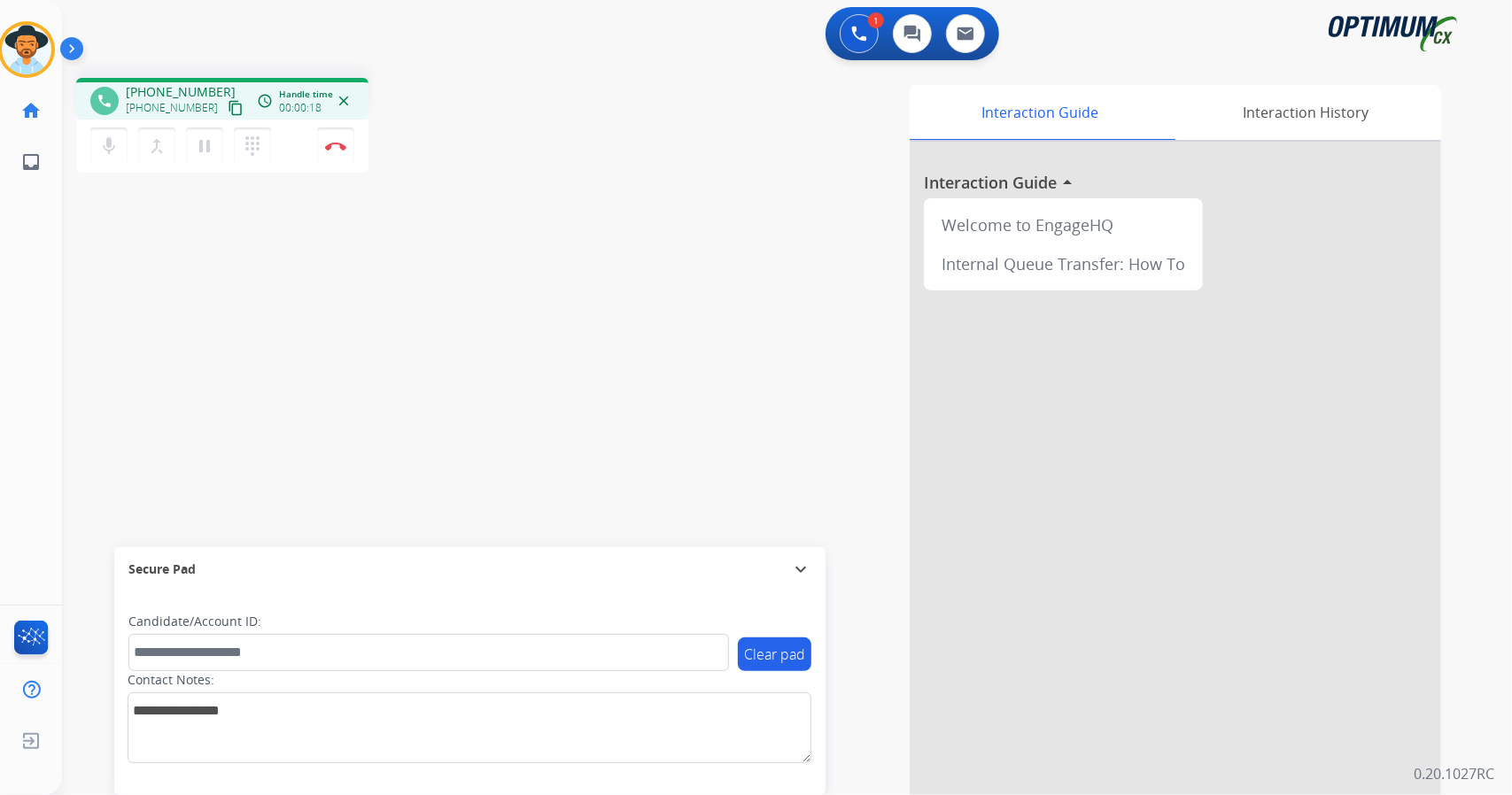
click at [106, 351] on div "phone +16162343886 +16162343886 content_copy access_time Call metrics Queue 00:…" at bounding box center [766, 433] width 1407 height 738
click at [329, 155] on button "Disconnect" at bounding box center [335, 145] width 37 height 37
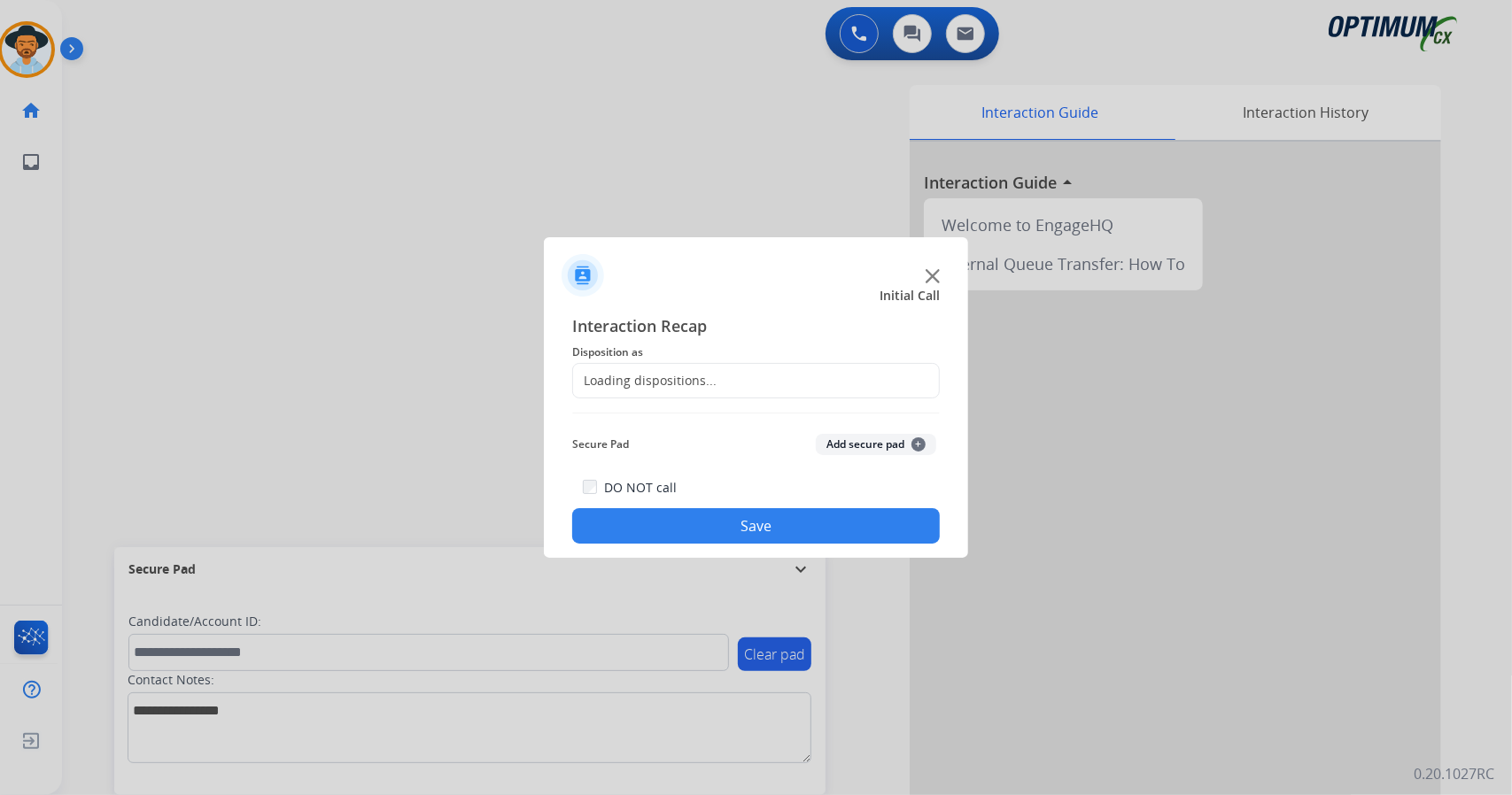
click at [685, 383] on div "Loading dispositions..." at bounding box center [645, 380] width 143 height 18
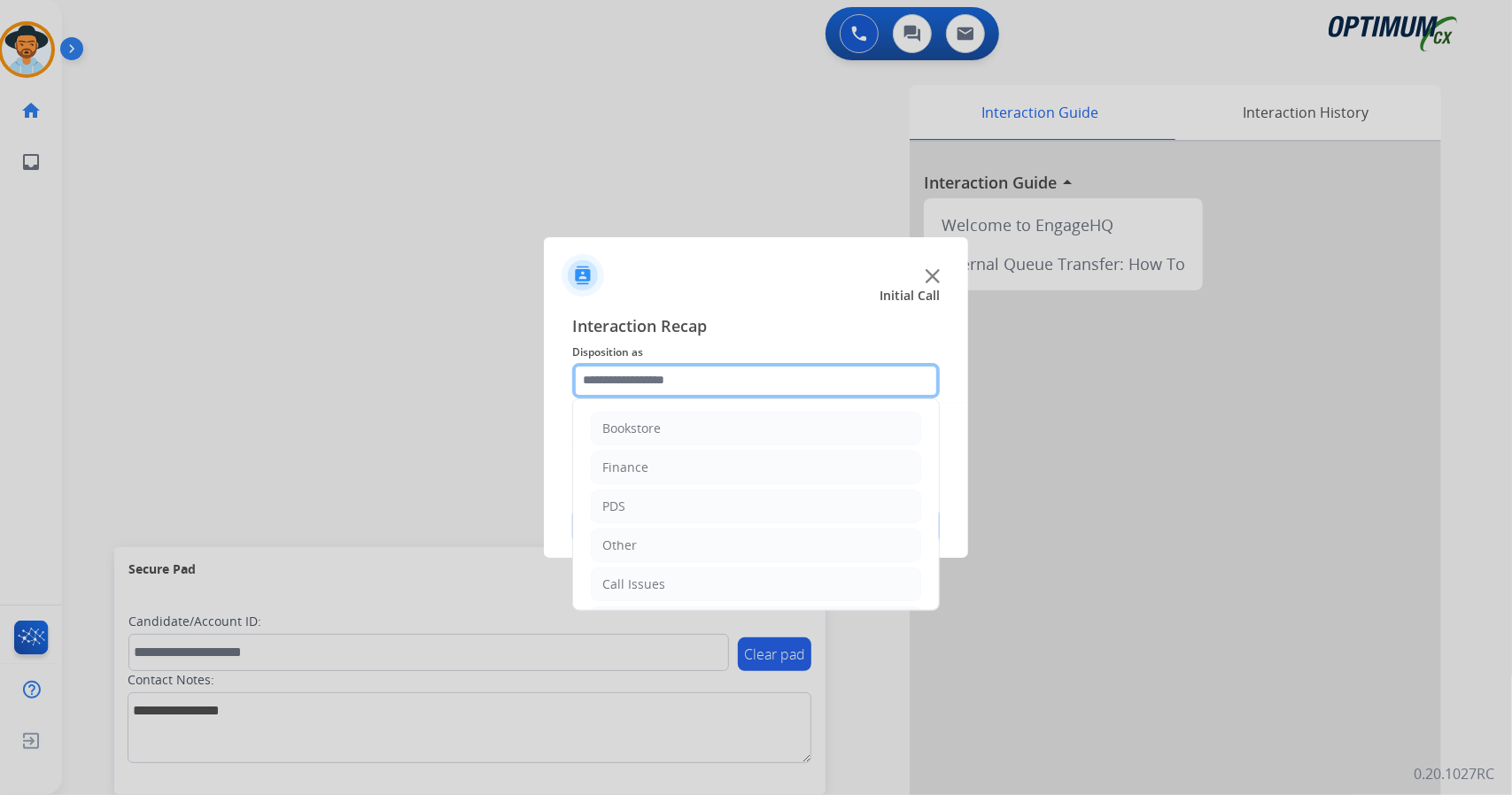
click at [685, 383] on input "text" at bounding box center [756, 381] width 368 height 36
click at [664, 428] on li "Bookstore" at bounding box center [756, 429] width 330 height 34
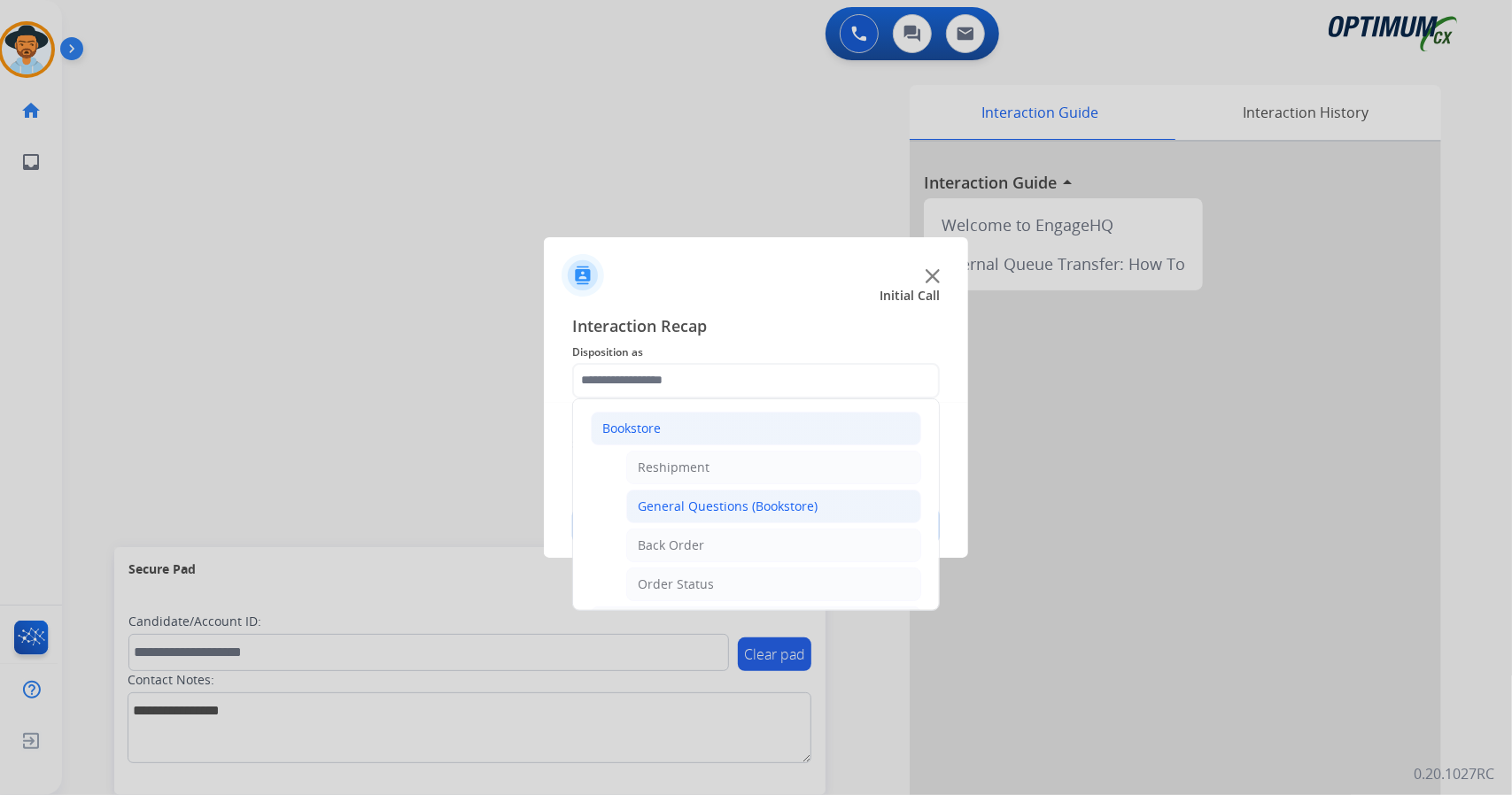
click at [706, 502] on div "General Questions (Bookstore)" at bounding box center [727, 506] width 180 height 18
type input "**********"
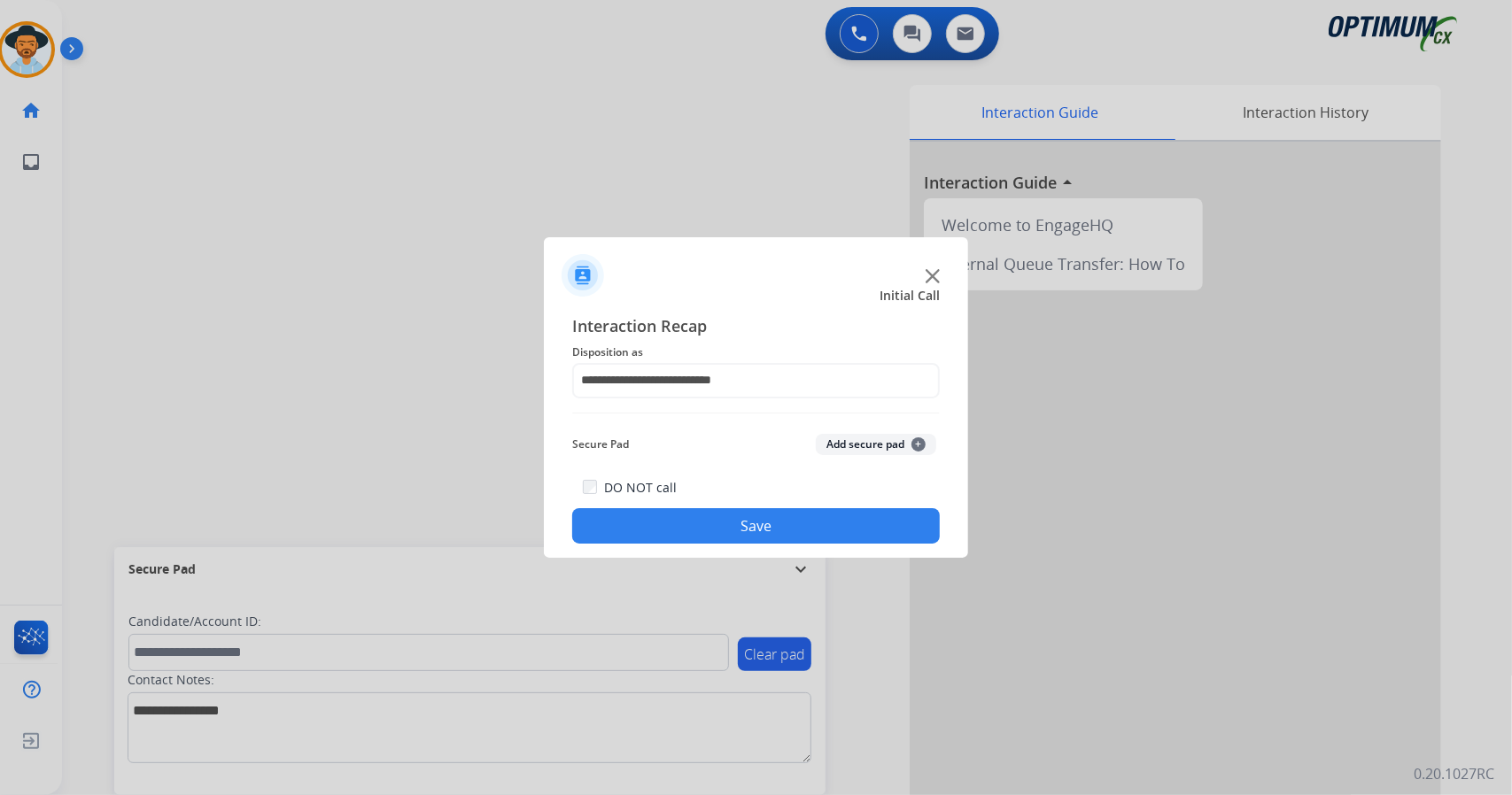
click at [718, 523] on button "Save" at bounding box center [756, 526] width 368 height 36
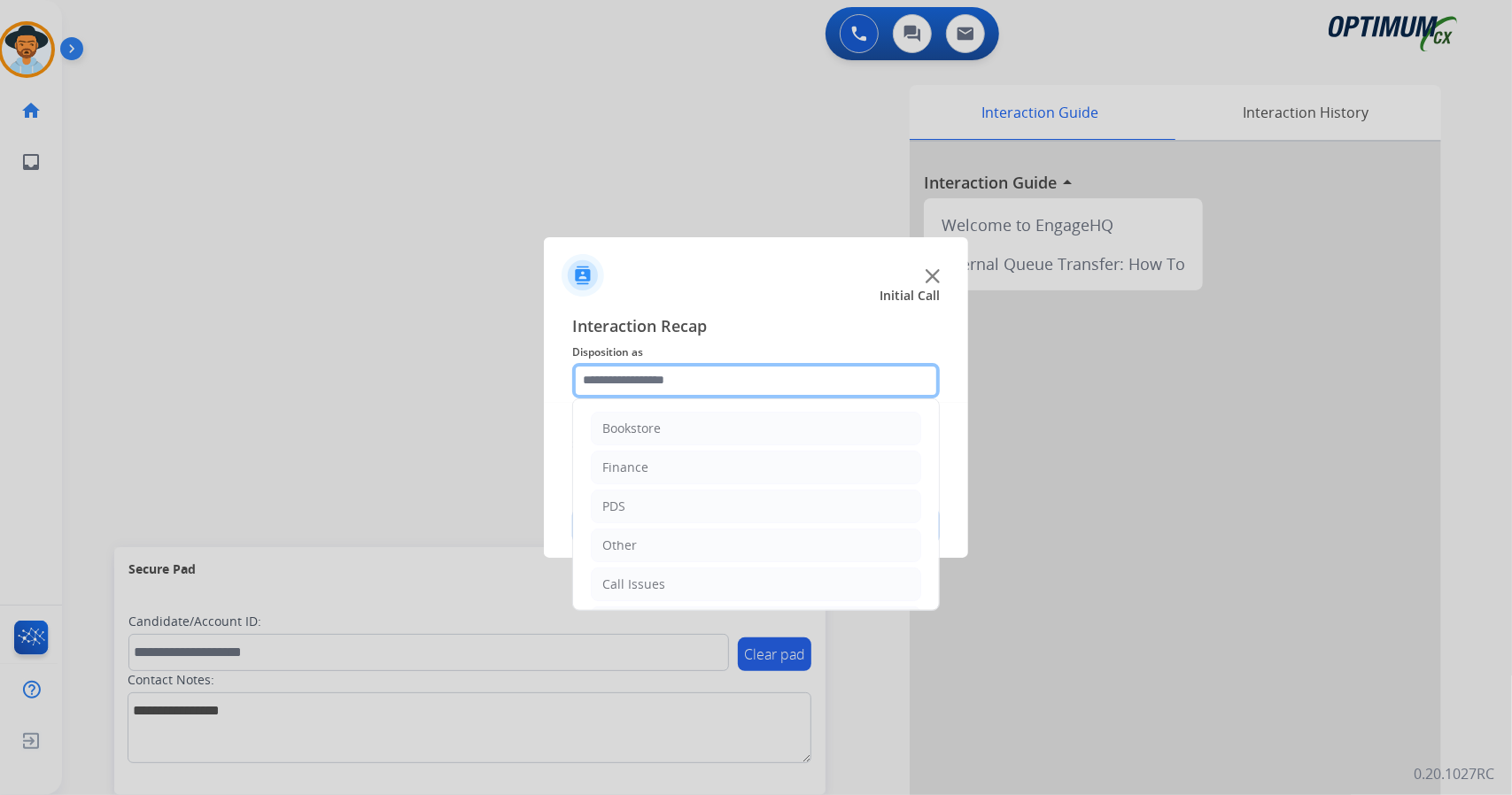
click at [669, 388] on input "text" at bounding box center [756, 381] width 368 height 36
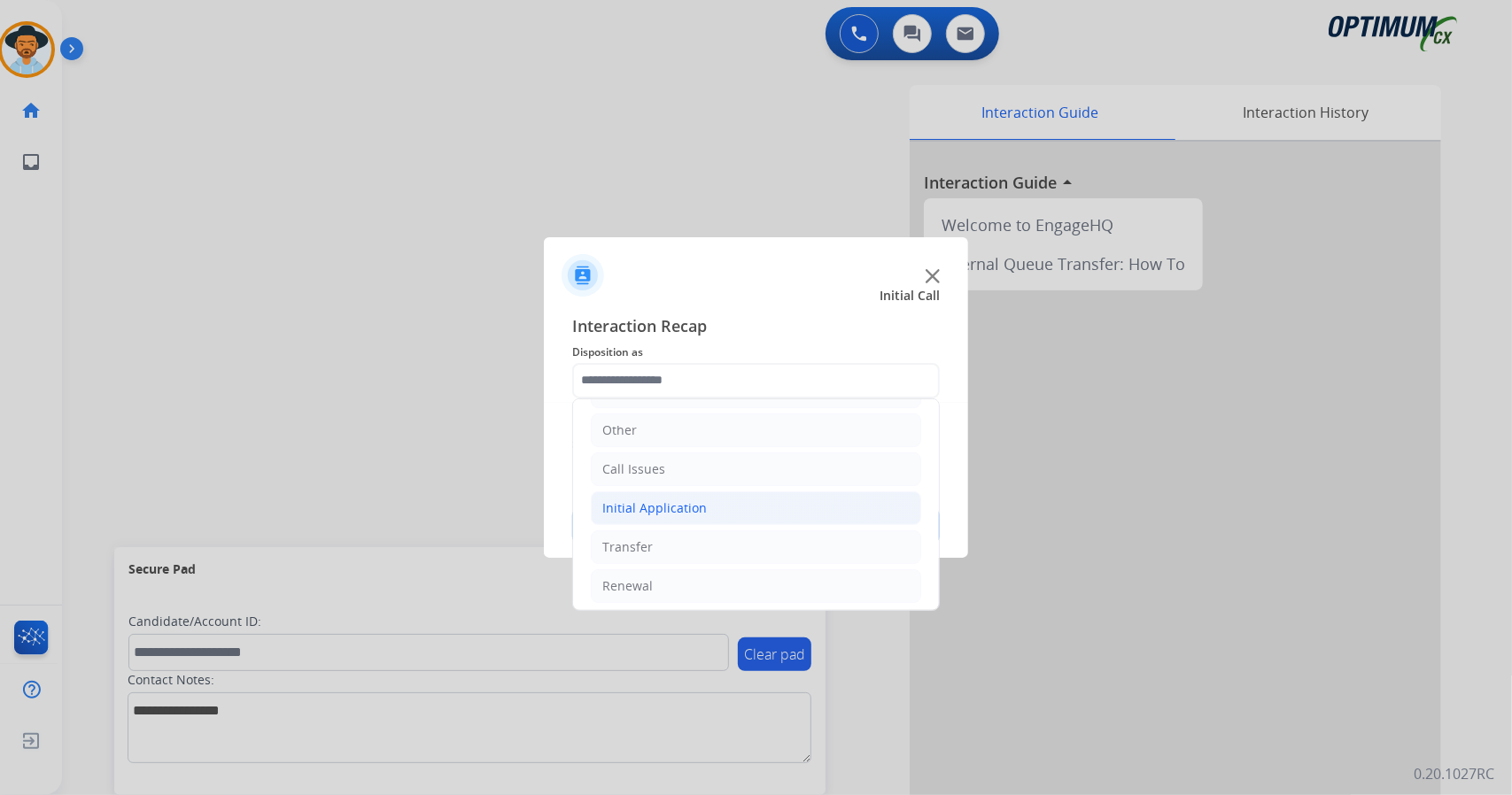
click at [750, 502] on li "Initial Application" at bounding box center [756, 508] width 330 height 34
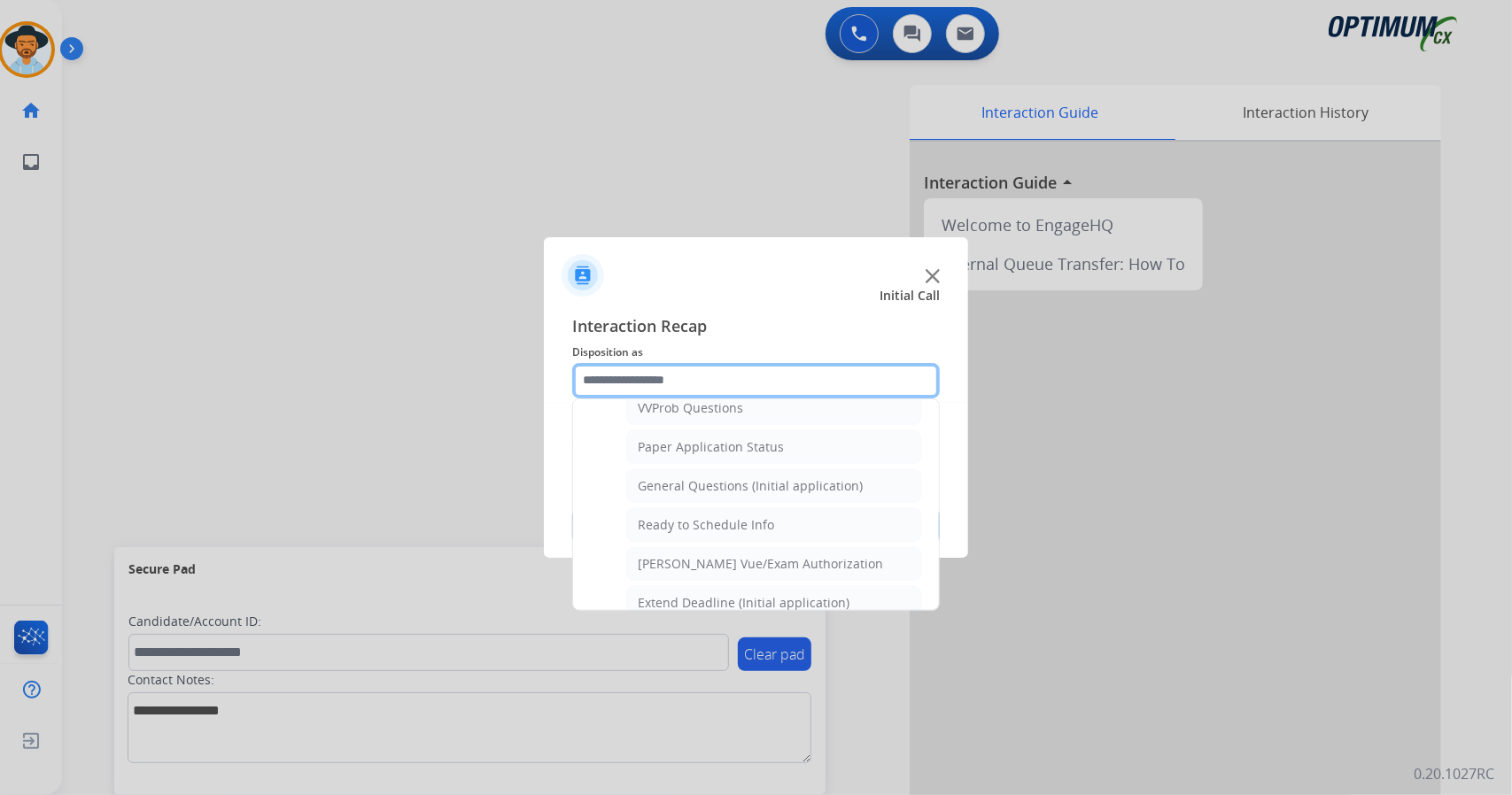
scroll to position [974, 0]
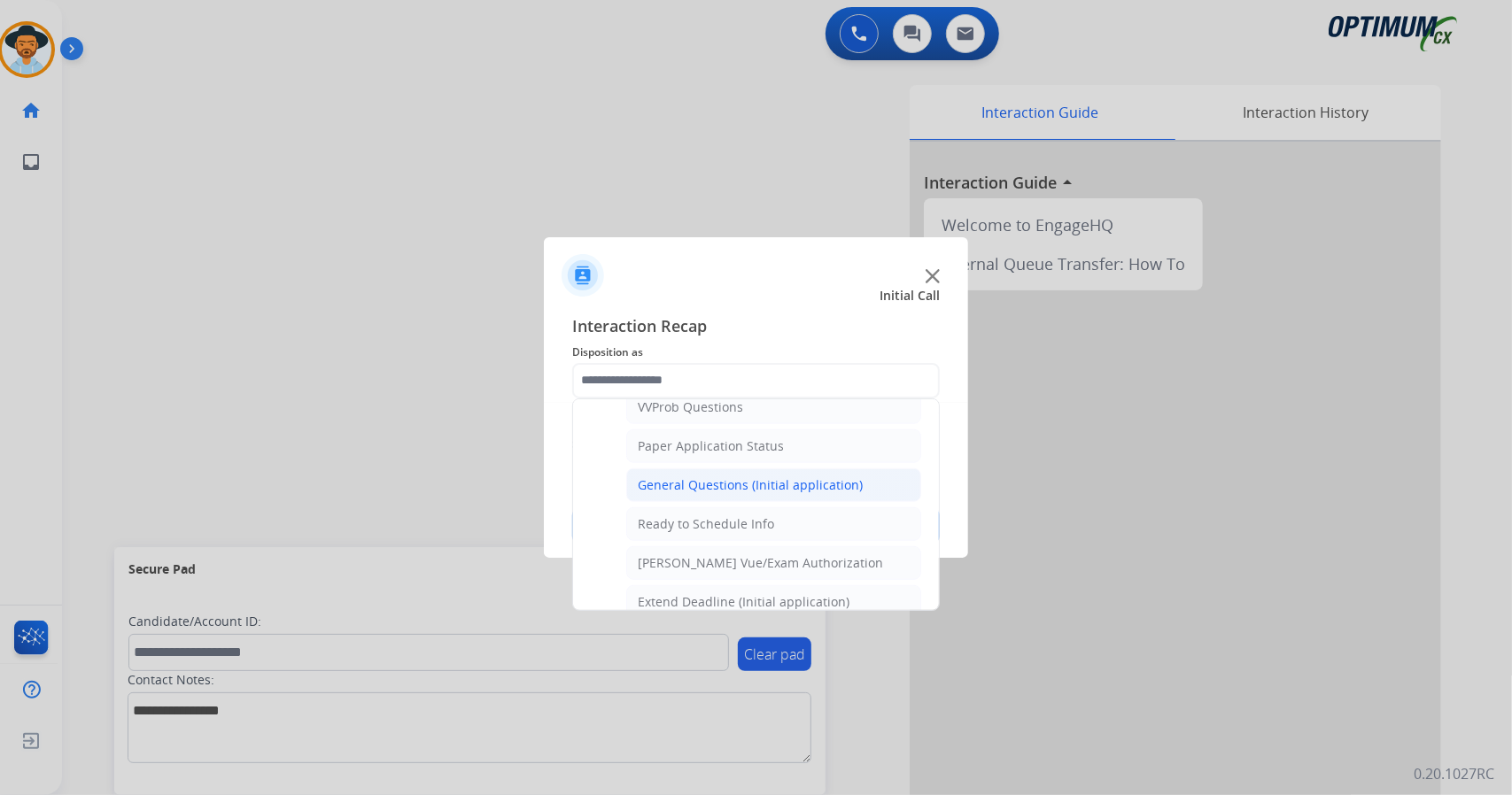
click at [756, 469] on li "General Questions (Initial application)" at bounding box center [773, 486] width 295 height 34
type input "**********"
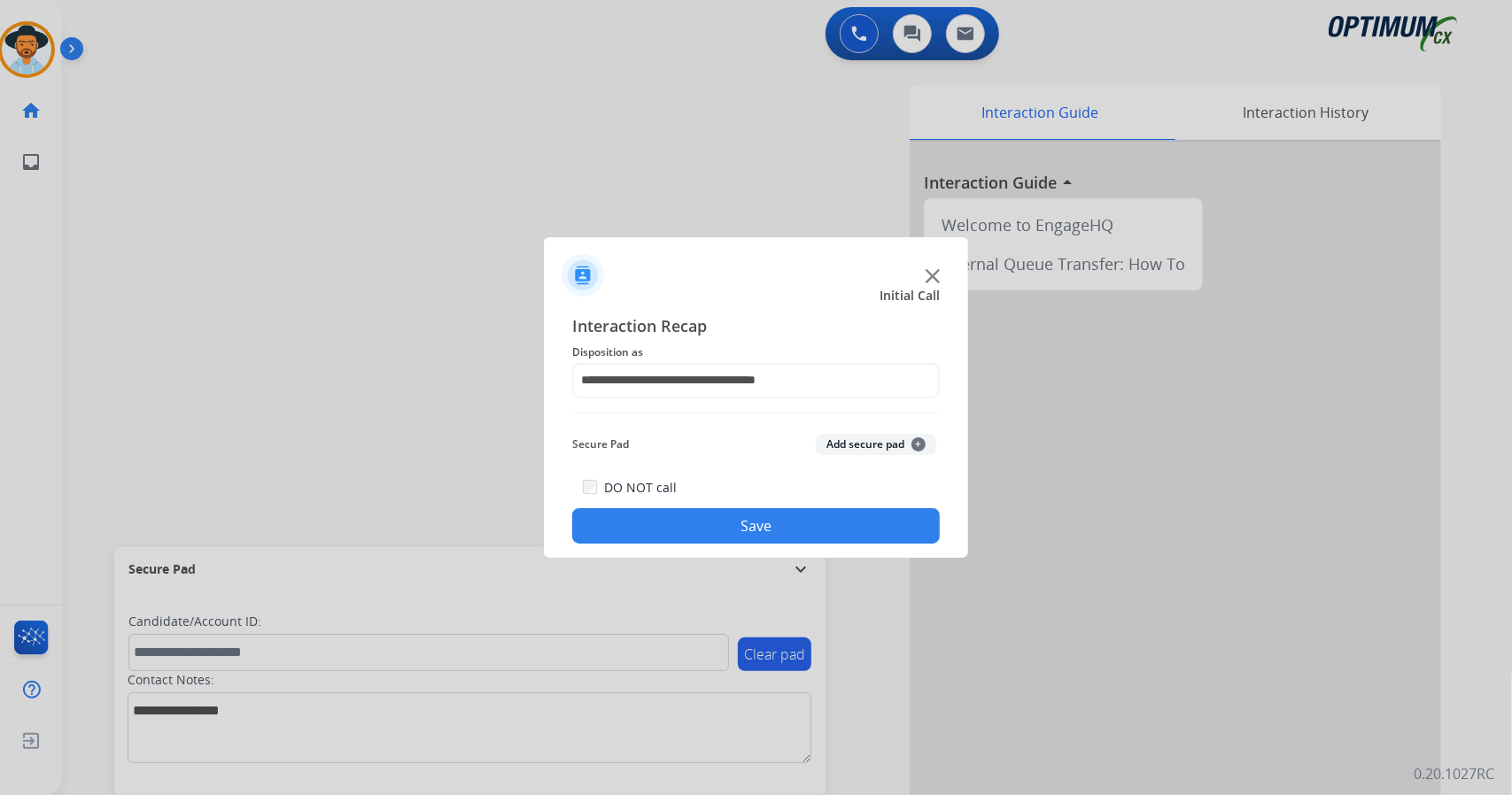
click at [768, 527] on button "Save" at bounding box center [756, 526] width 368 height 36
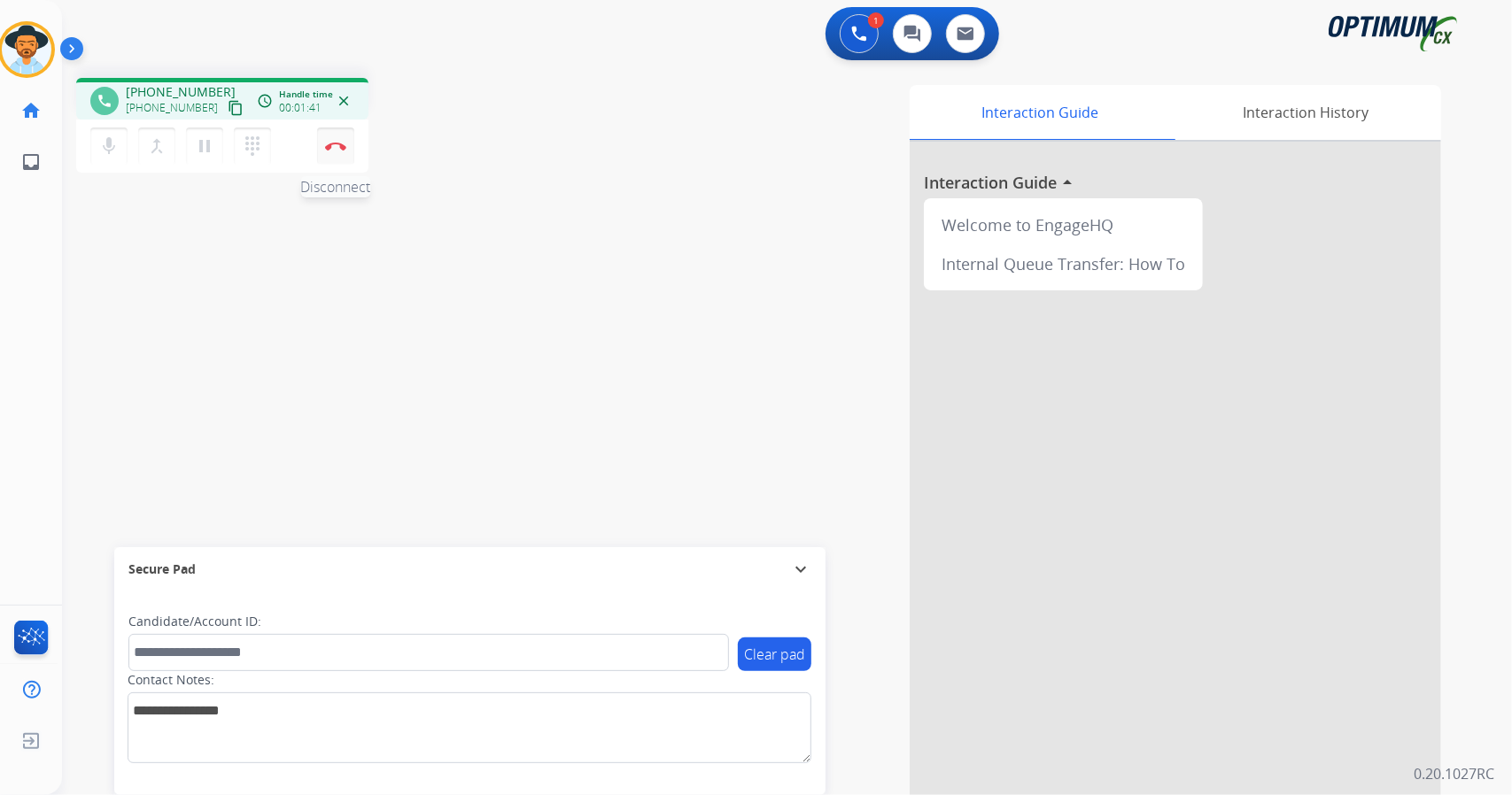
click at [343, 152] on button "Disconnect" at bounding box center [335, 145] width 37 height 37
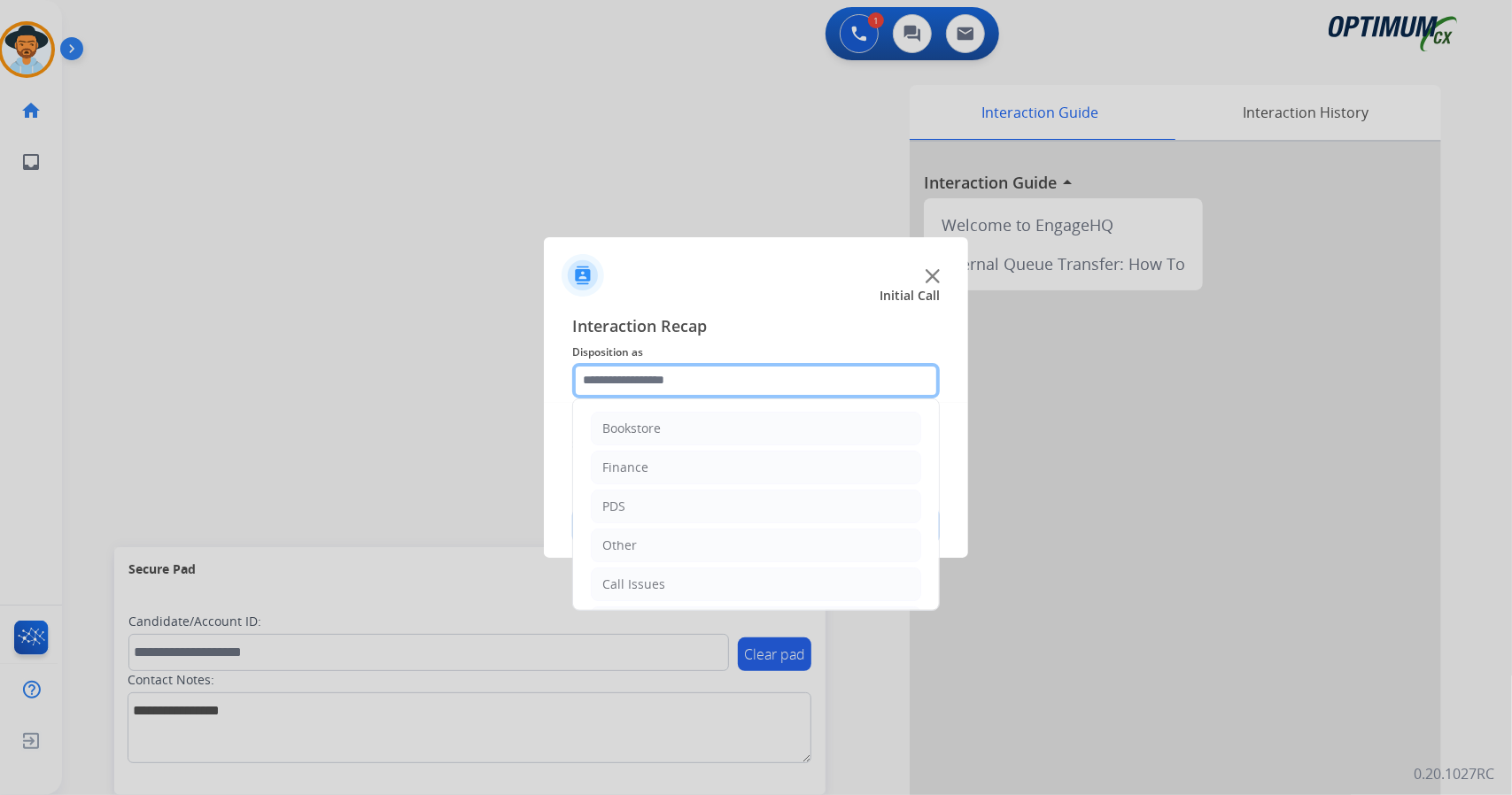
click at [643, 370] on input "text" at bounding box center [756, 381] width 368 height 36
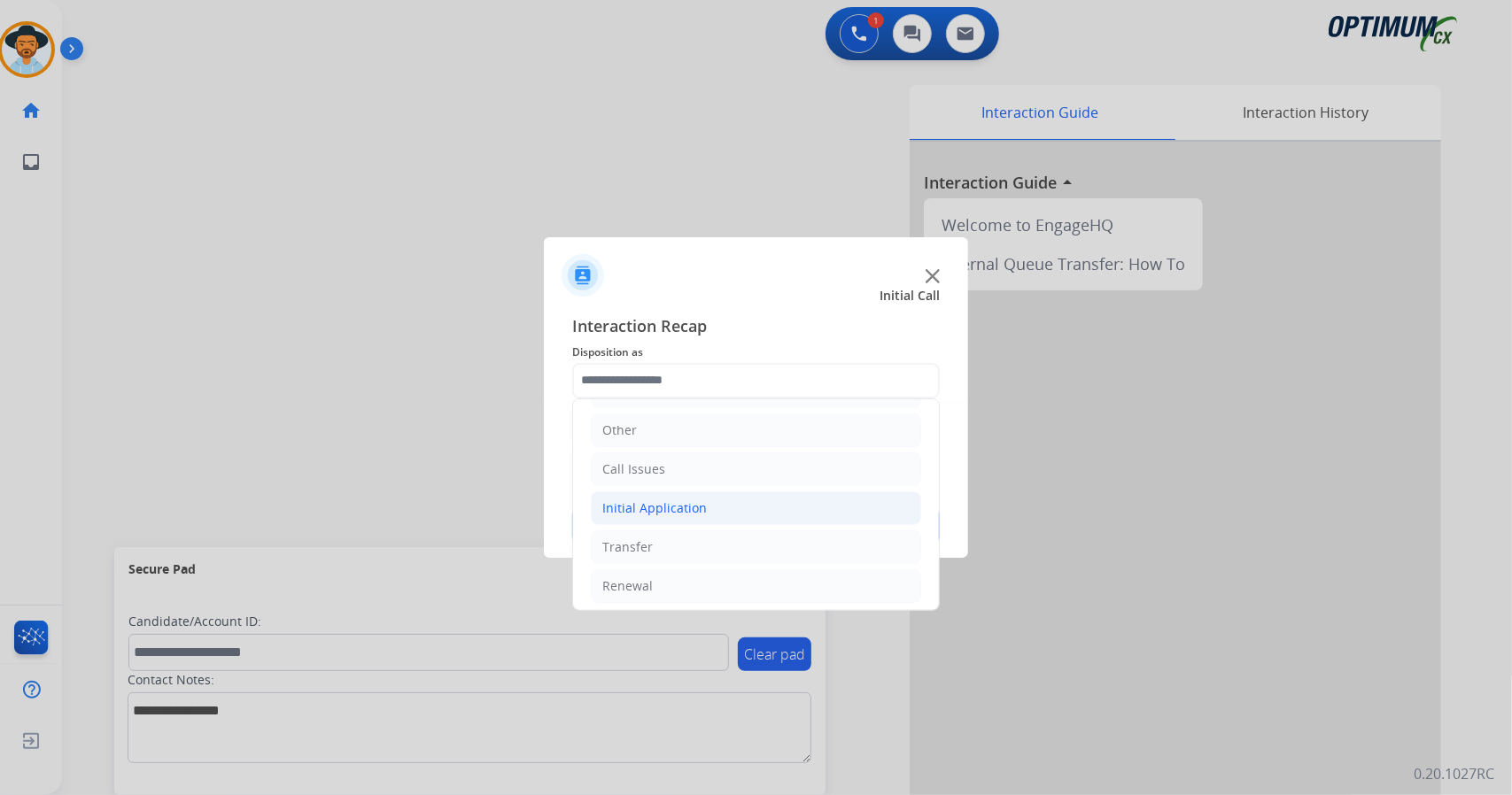
click at [700, 509] on div "Initial Application" at bounding box center [655, 508] width 105 height 18
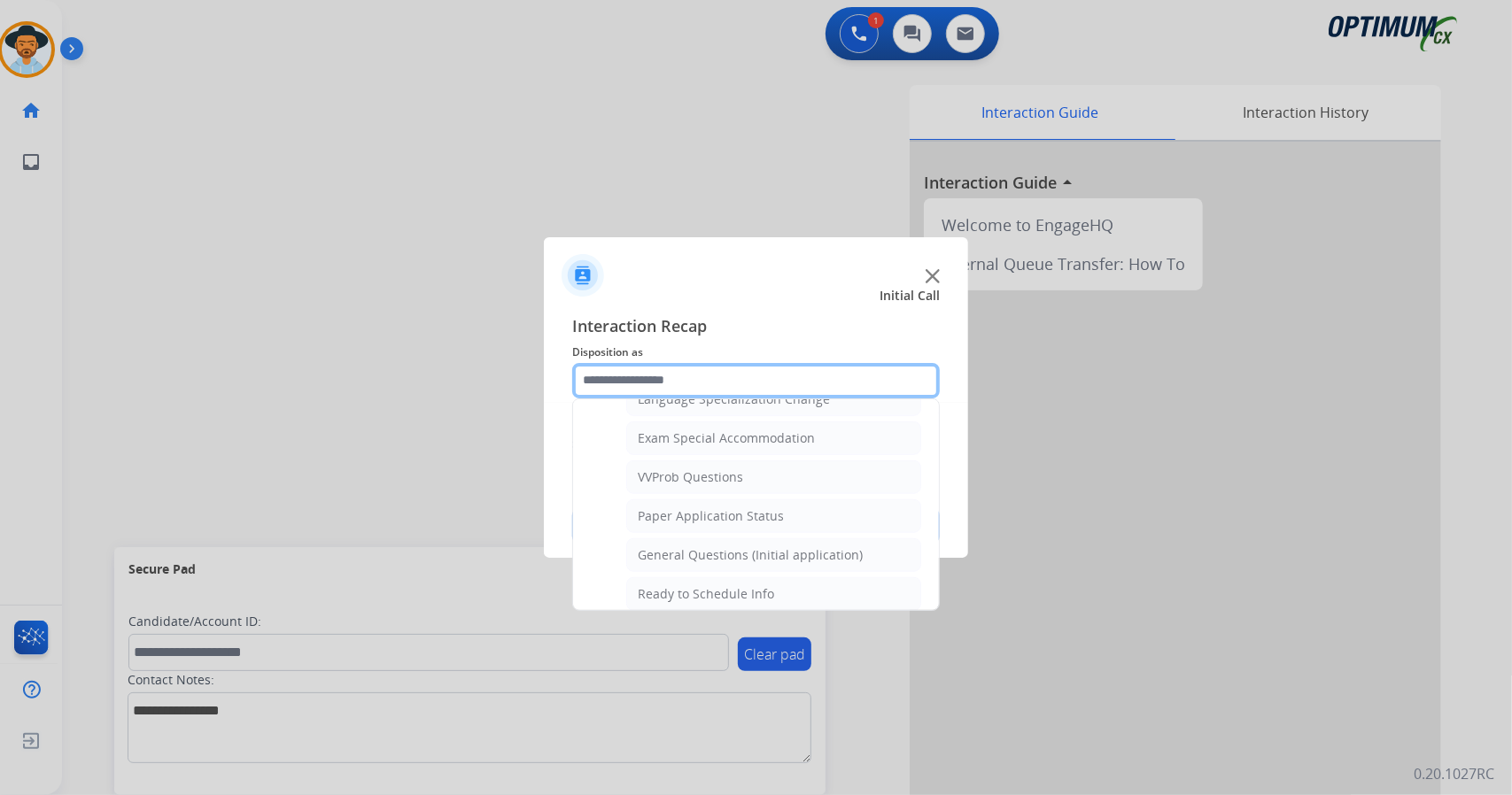
scroll to position [906, 0]
click at [703, 545] on div "General Questions (Initial application)" at bounding box center [750, 554] width 225 height 18
type input "**********"
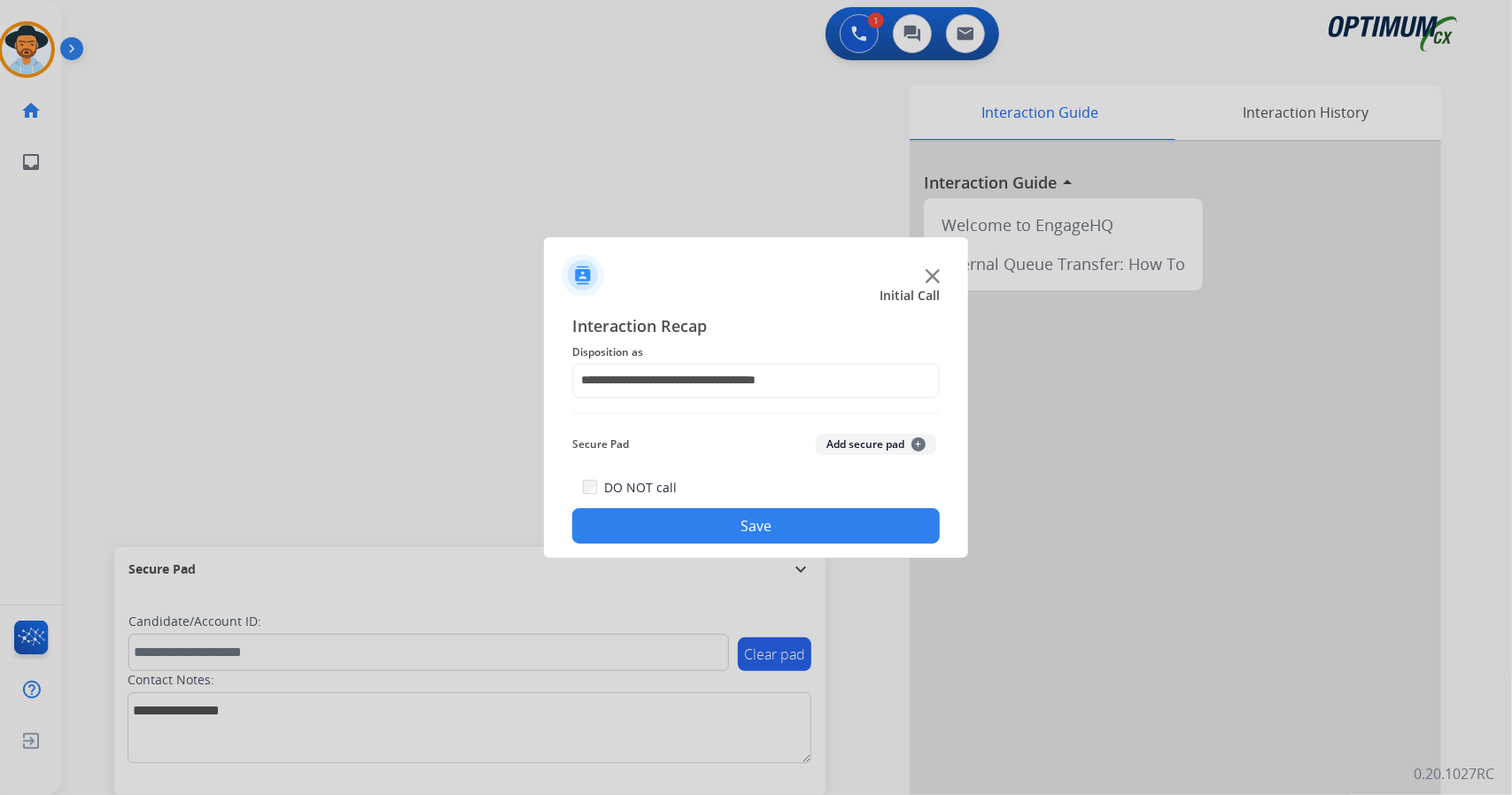
click at [703, 539] on button "Save" at bounding box center [756, 526] width 368 height 36
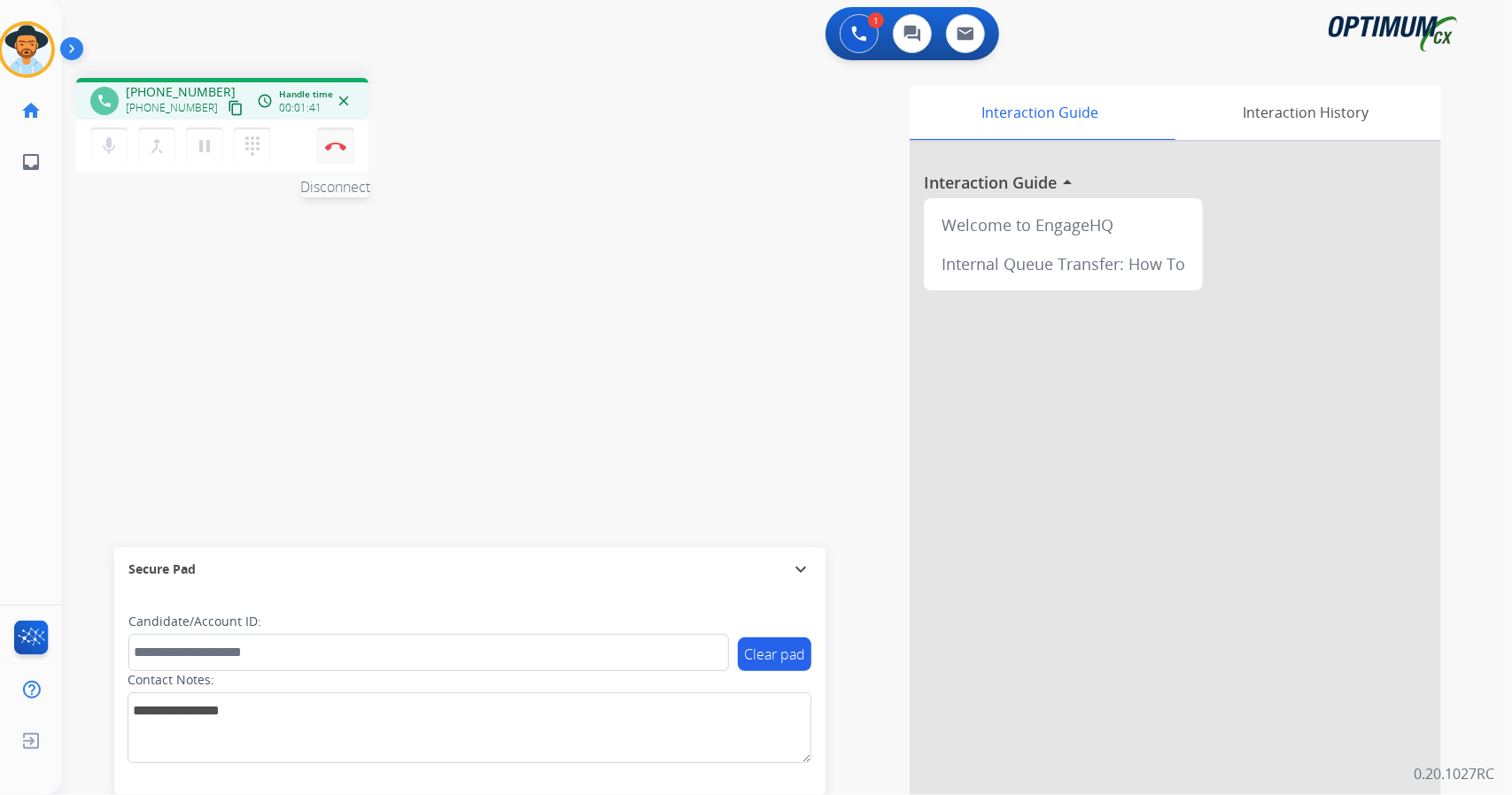
click at [342, 160] on button "Disconnect" at bounding box center [335, 145] width 37 height 37
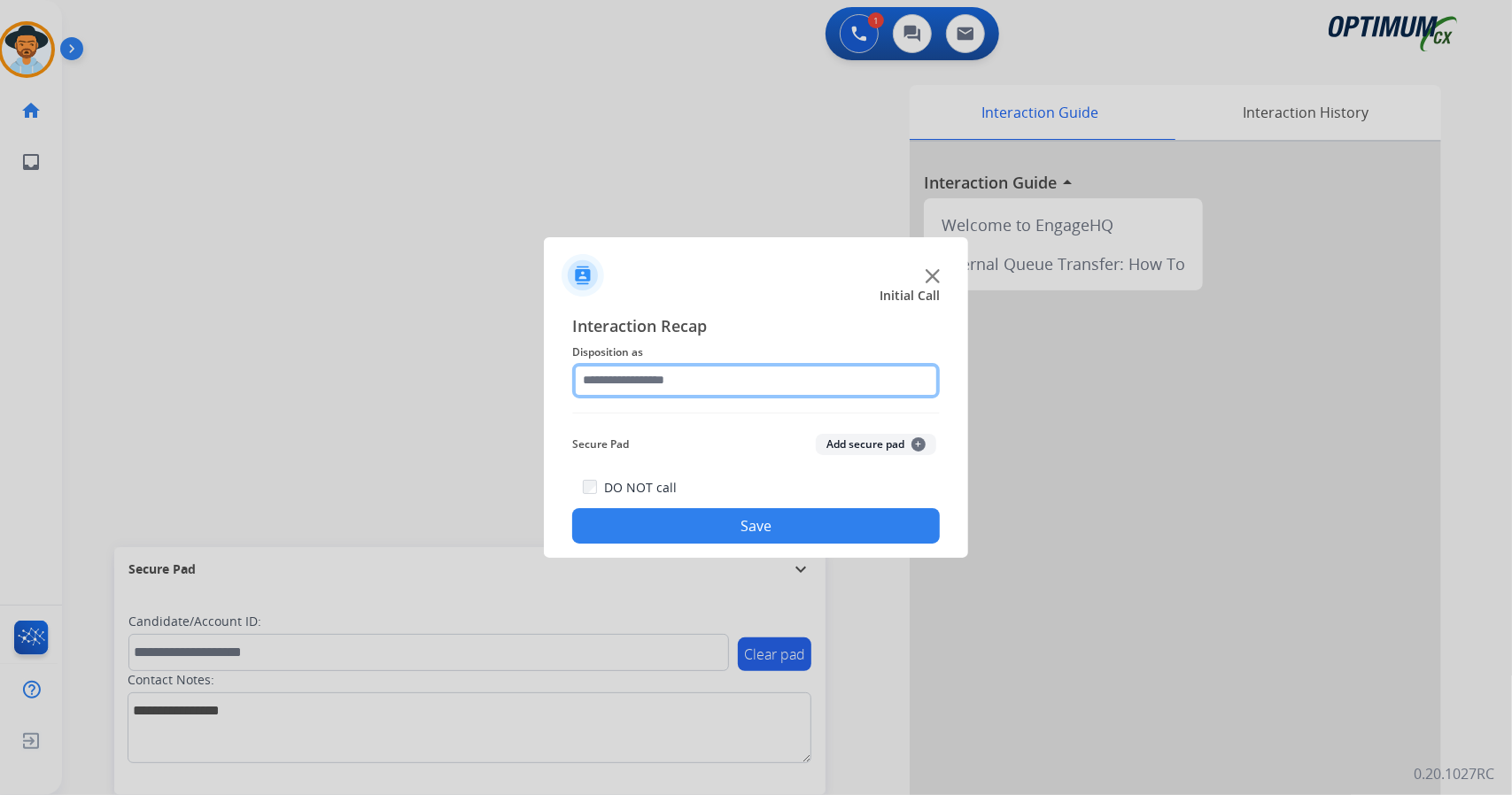
click at [738, 380] on input "text" at bounding box center [756, 381] width 368 height 36
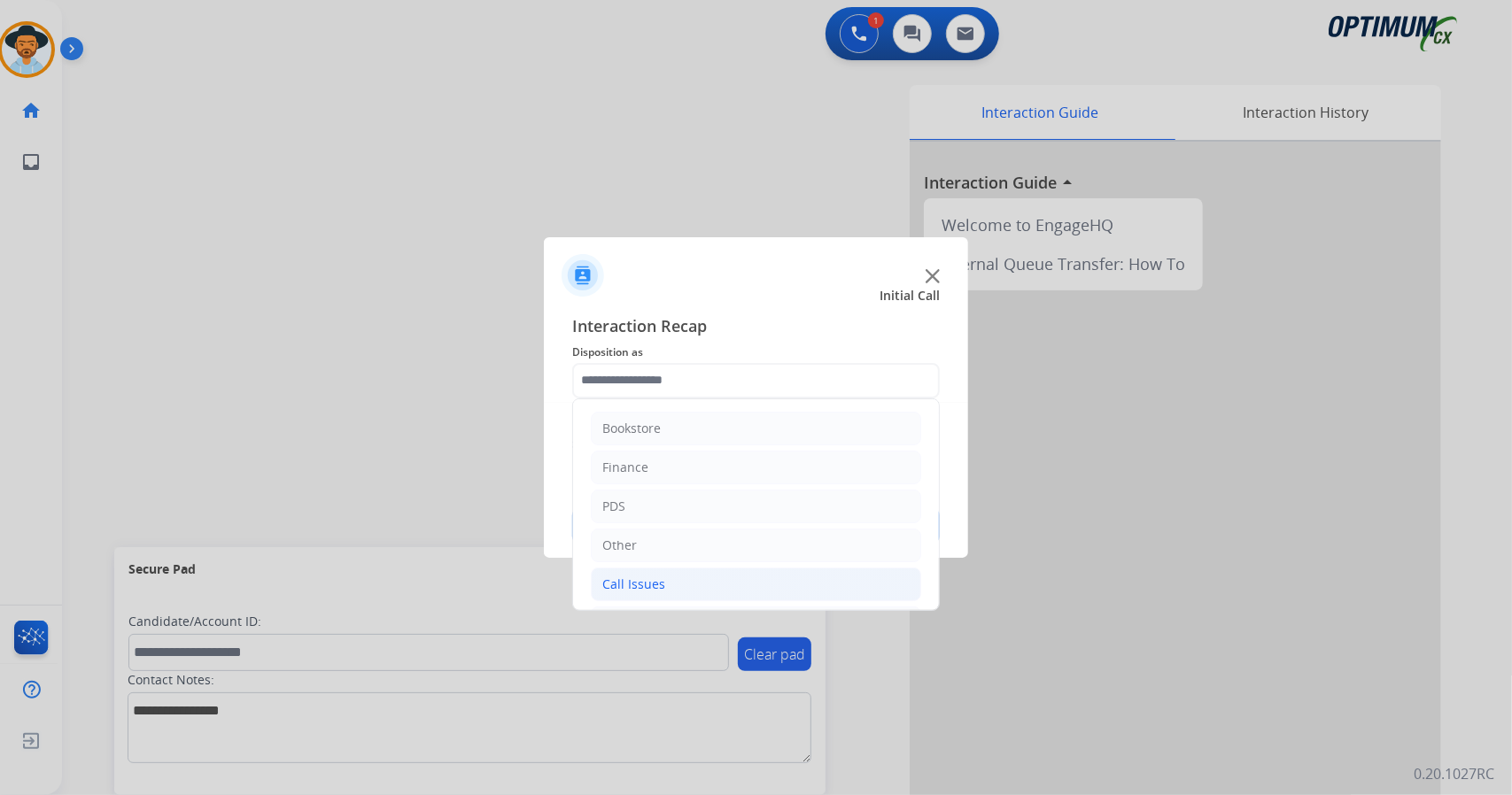
click at [672, 583] on li "Call Issues" at bounding box center [756, 585] width 330 height 34
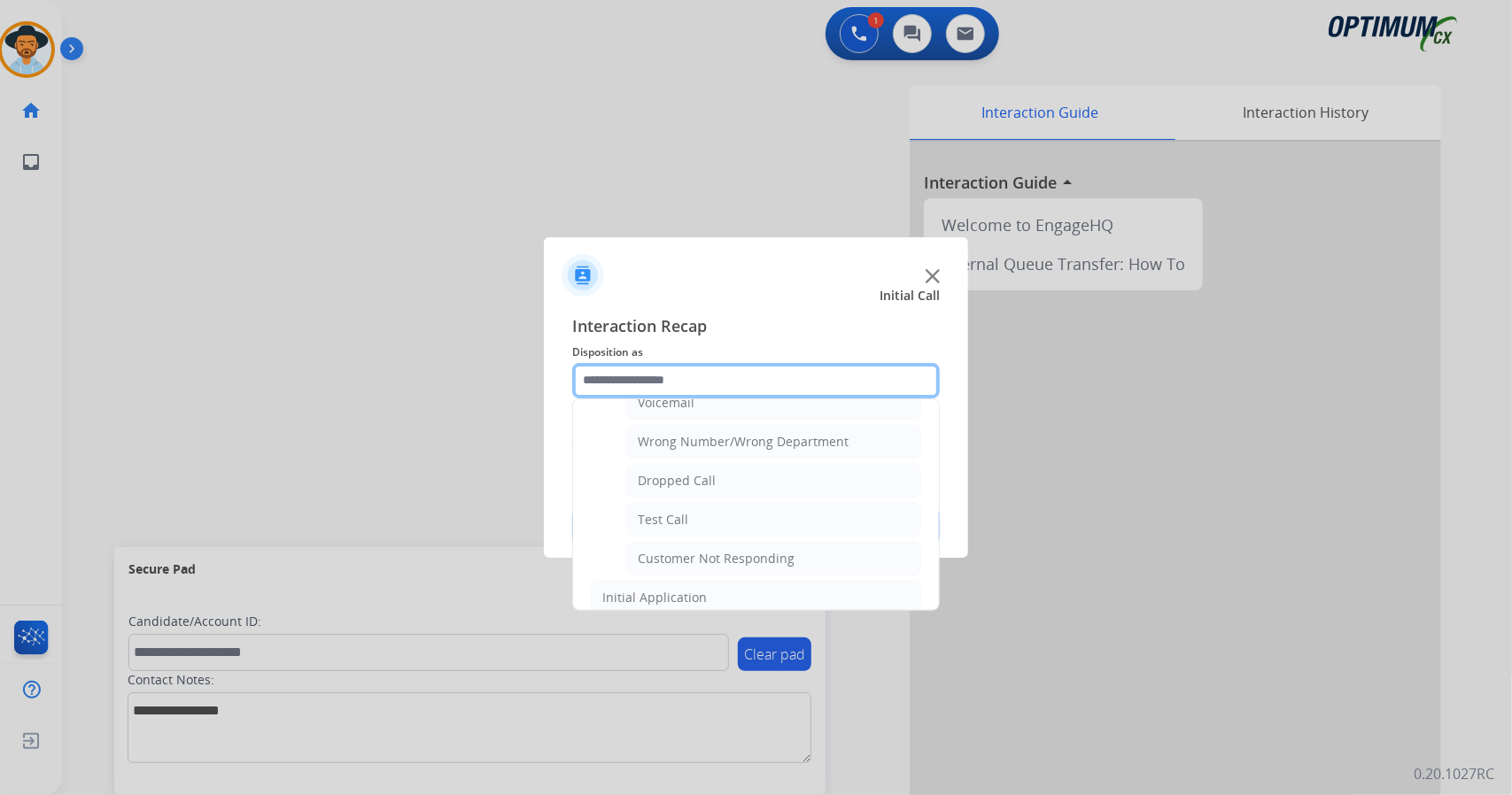
scroll to position [222, 0]
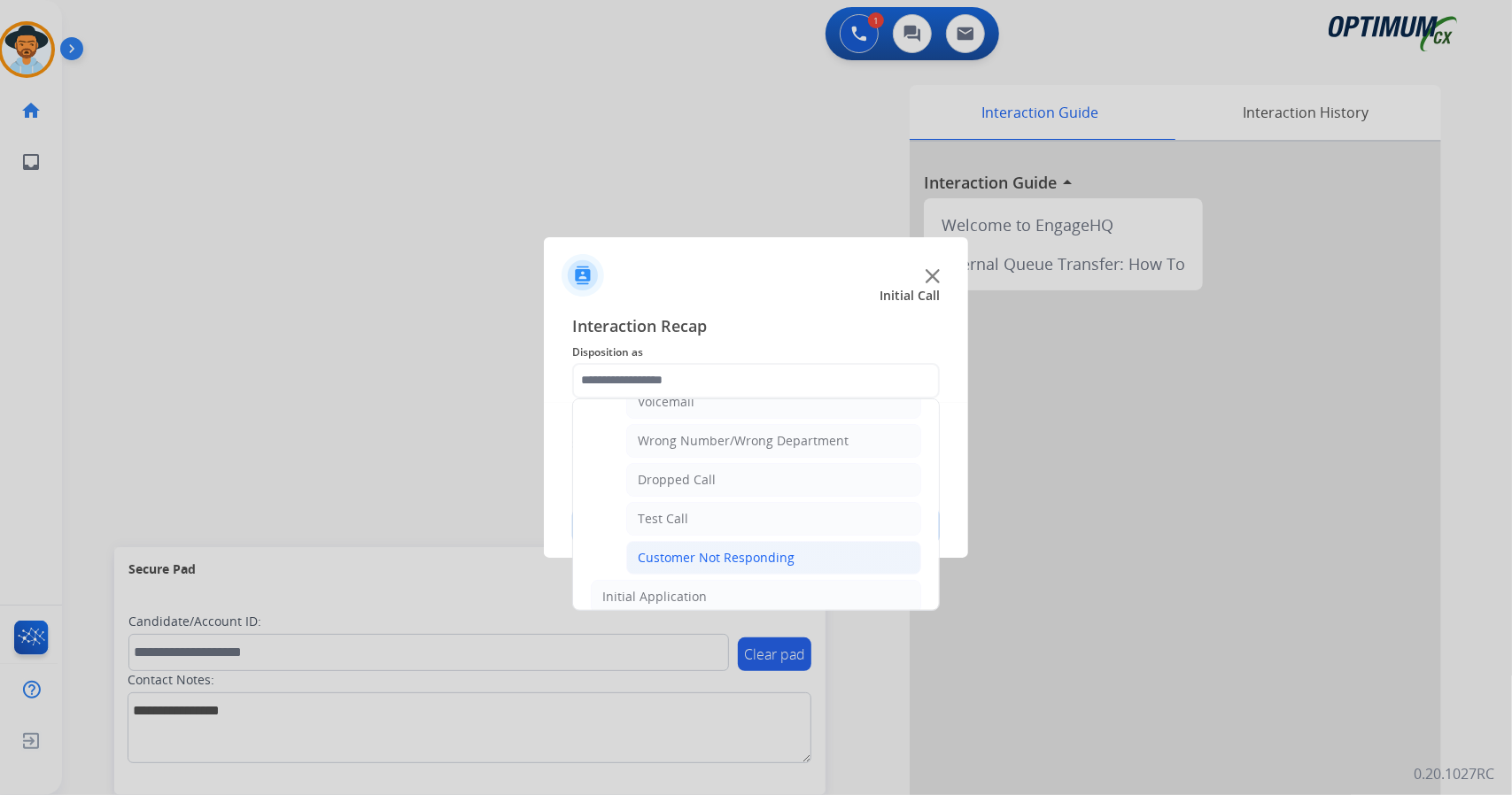
click at [691, 549] on div "Customer Not Responding" at bounding box center [716, 557] width 157 height 18
type input "**********"
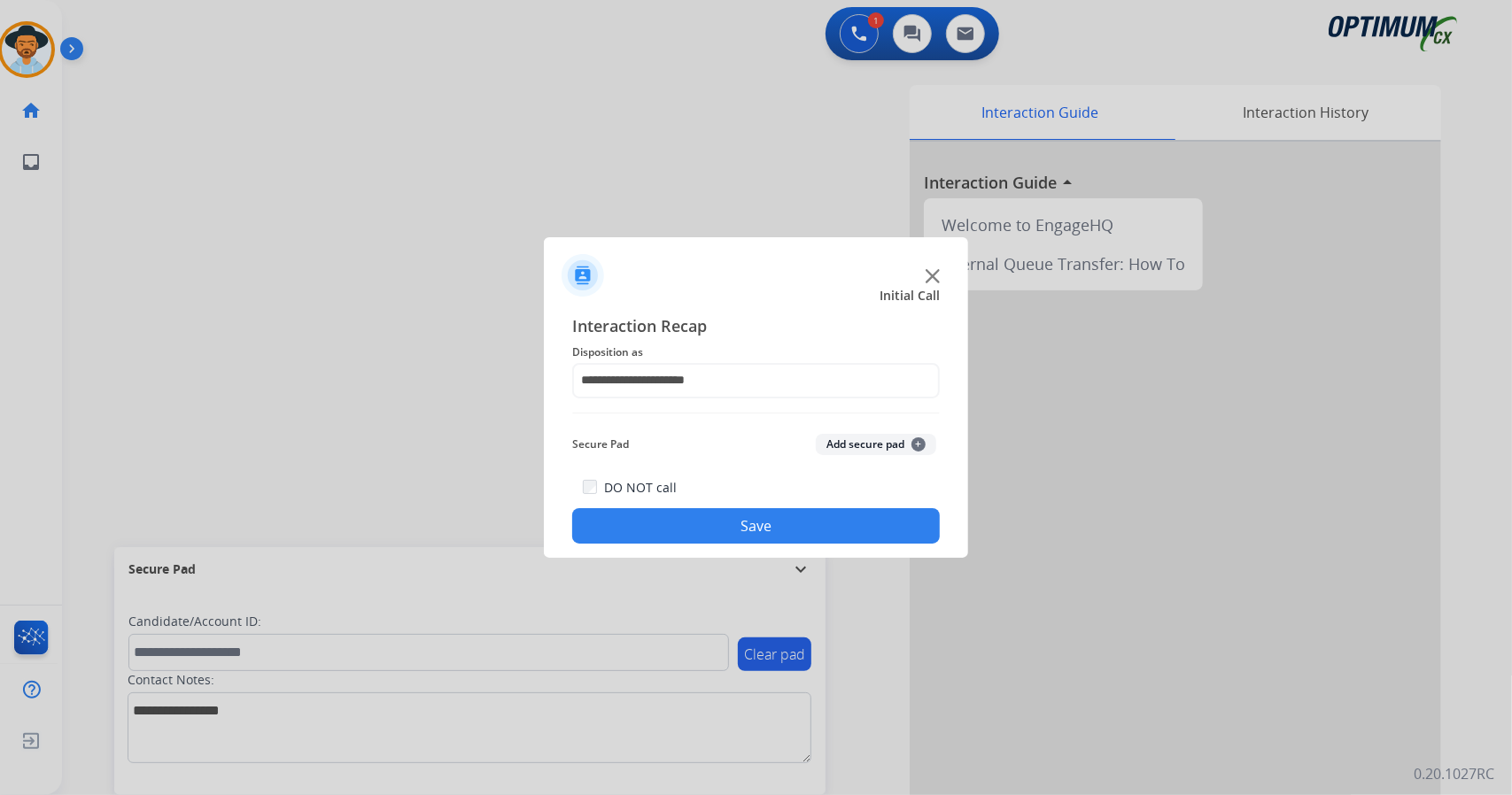
click at [684, 539] on button "Save" at bounding box center [756, 526] width 368 height 36
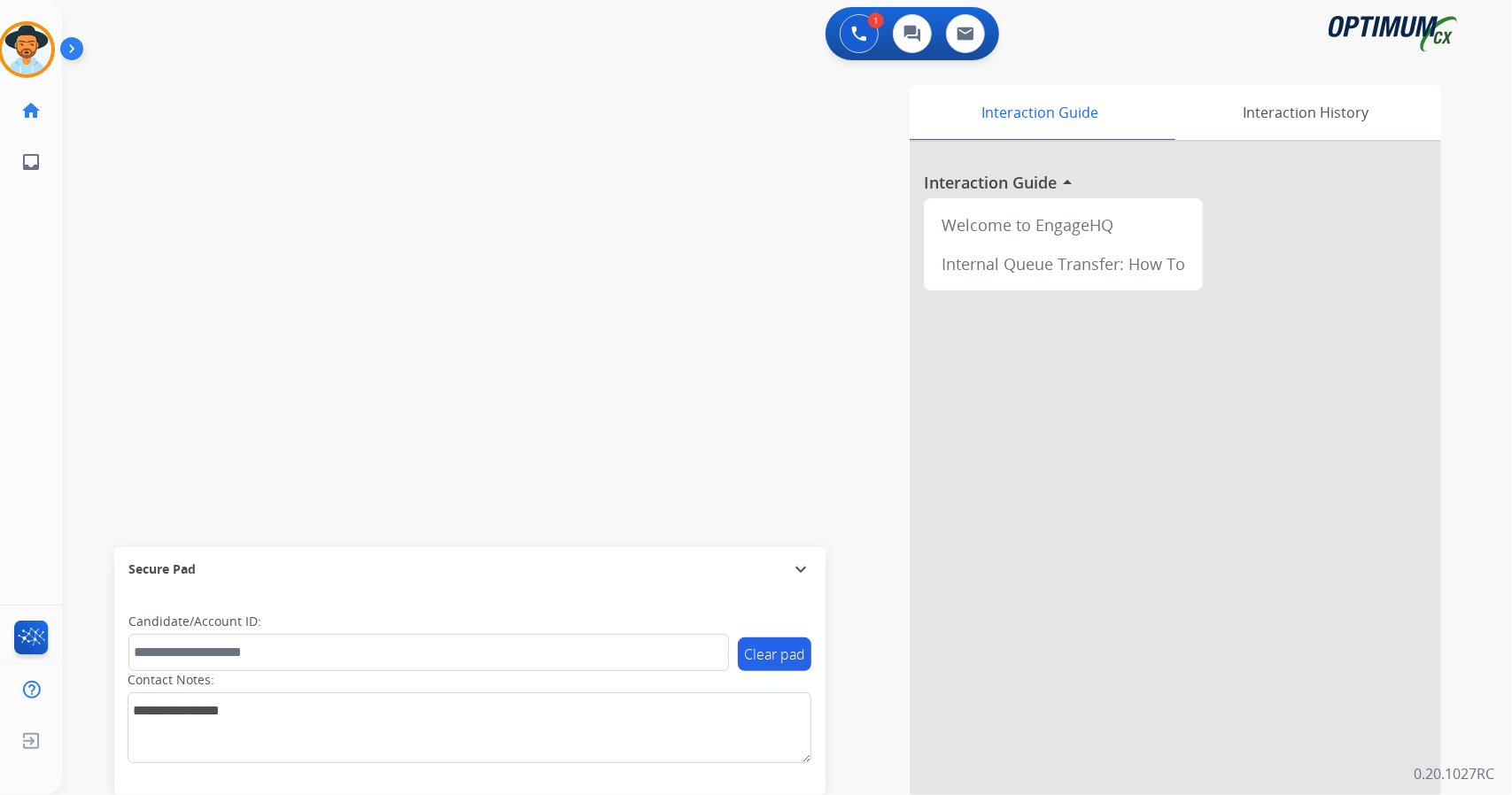
click at [122, 240] on div "swap_horiz Break voice bridge close_fullscreen Connect 3-Way Call merge_type Se…" at bounding box center [766, 433] width 1407 height 738
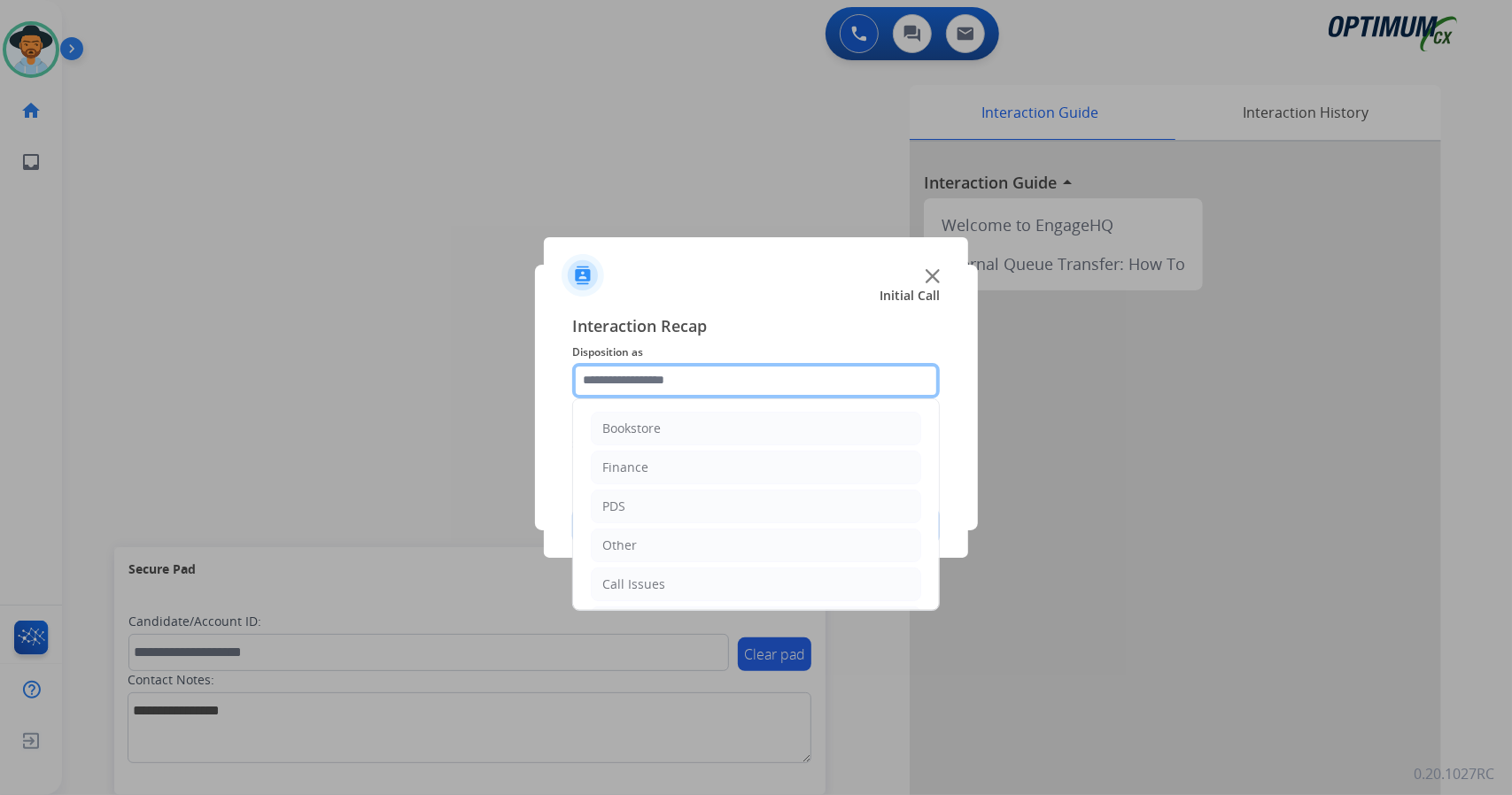
click at [599, 363] on input "text" at bounding box center [756, 381] width 368 height 36
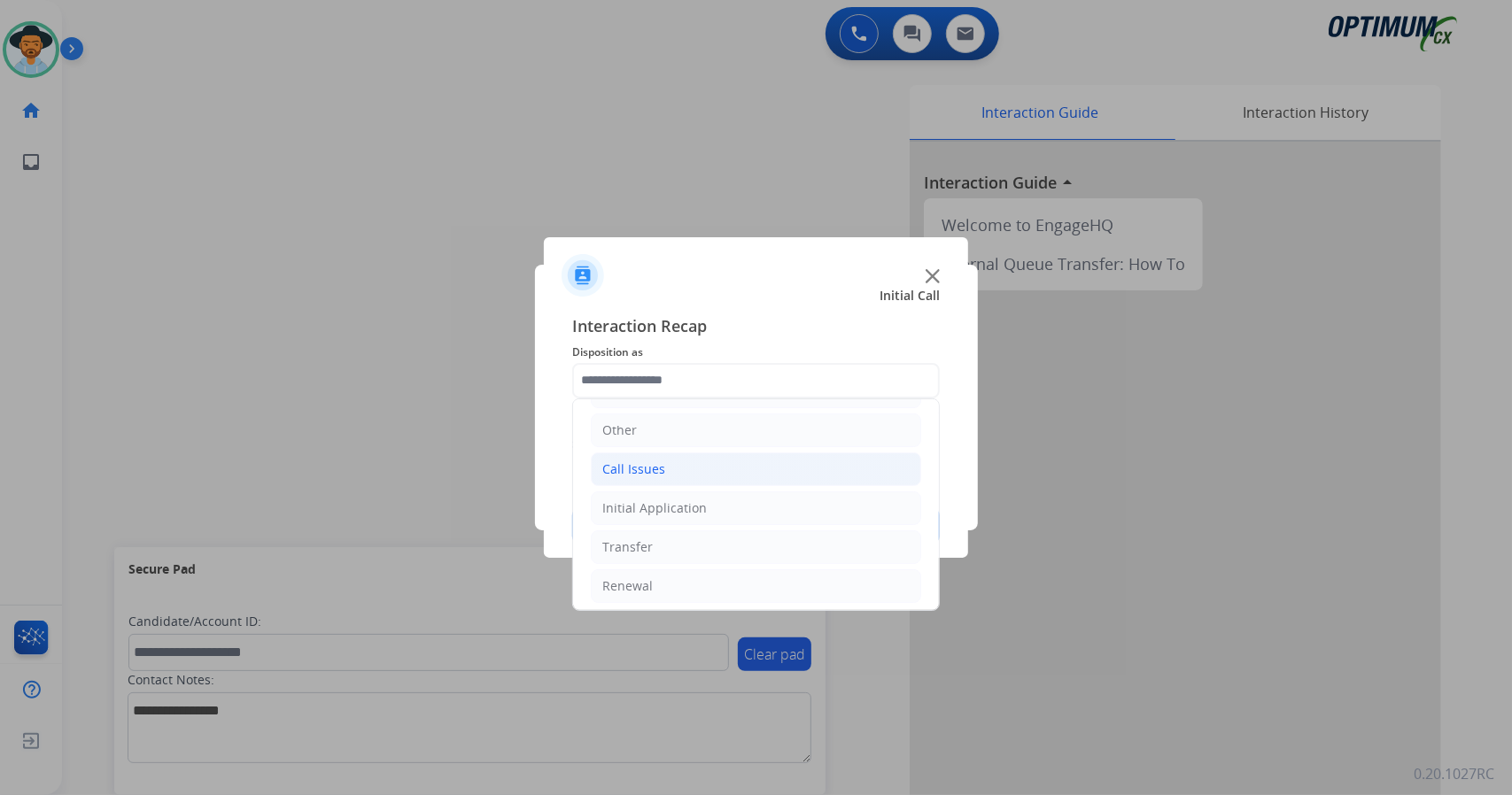
click at [698, 465] on li "Call Issues" at bounding box center [756, 470] width 330 height 34
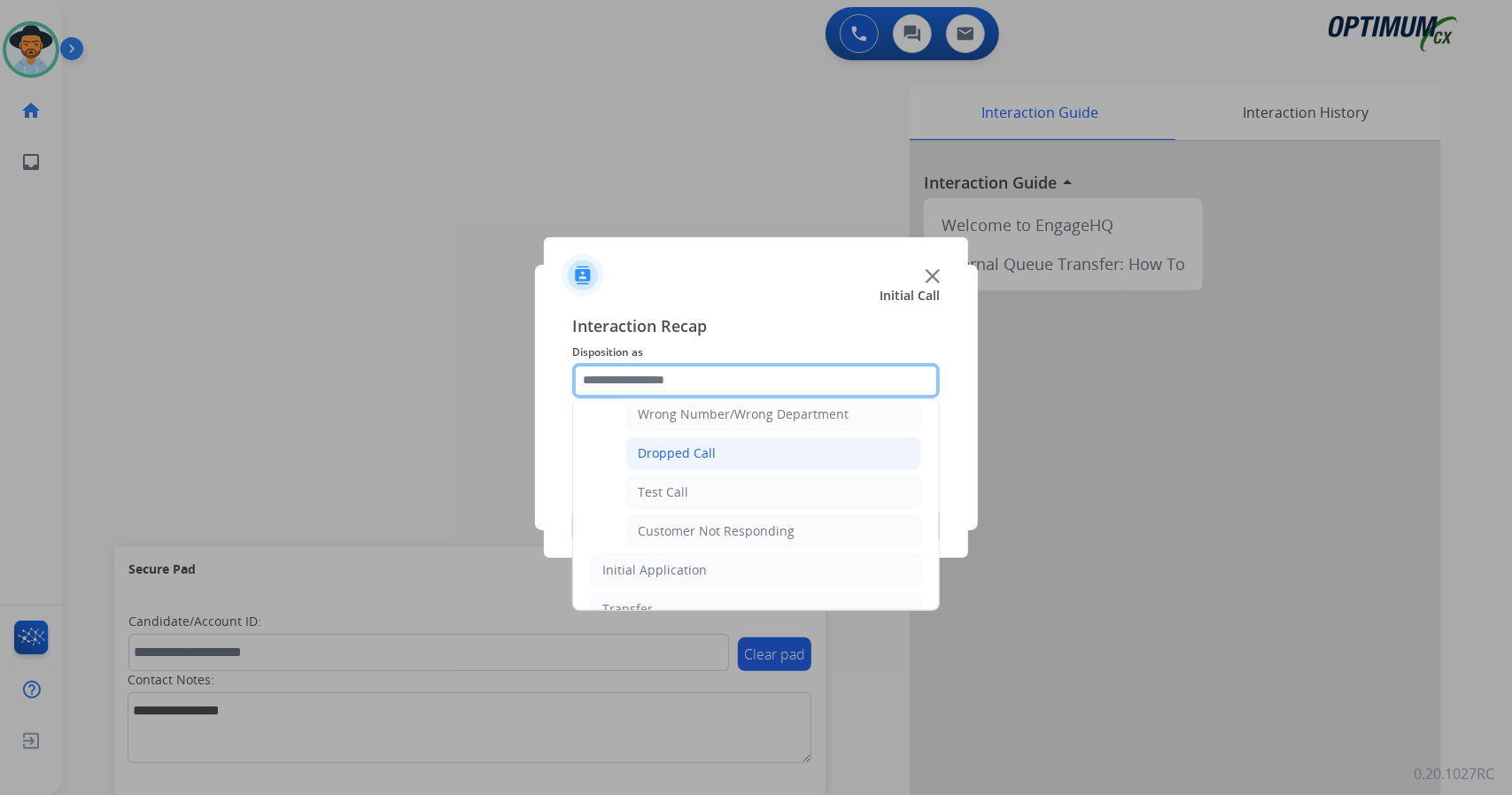
scroll to position [249, 0]
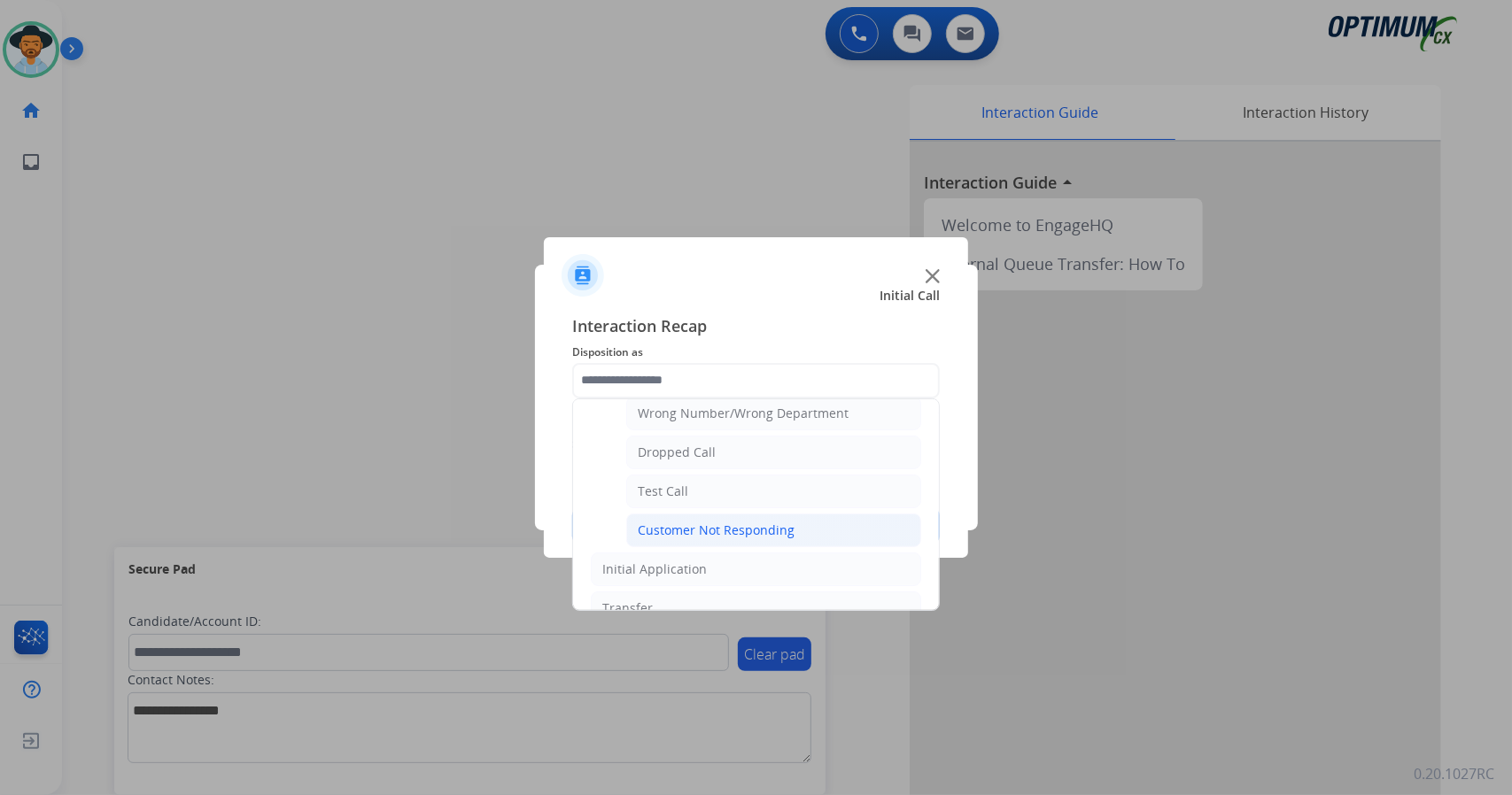
click at [680, 522] on div "Customer Not Responding" at bounding box center [716, 530] width 157 height 18
type input "**********"
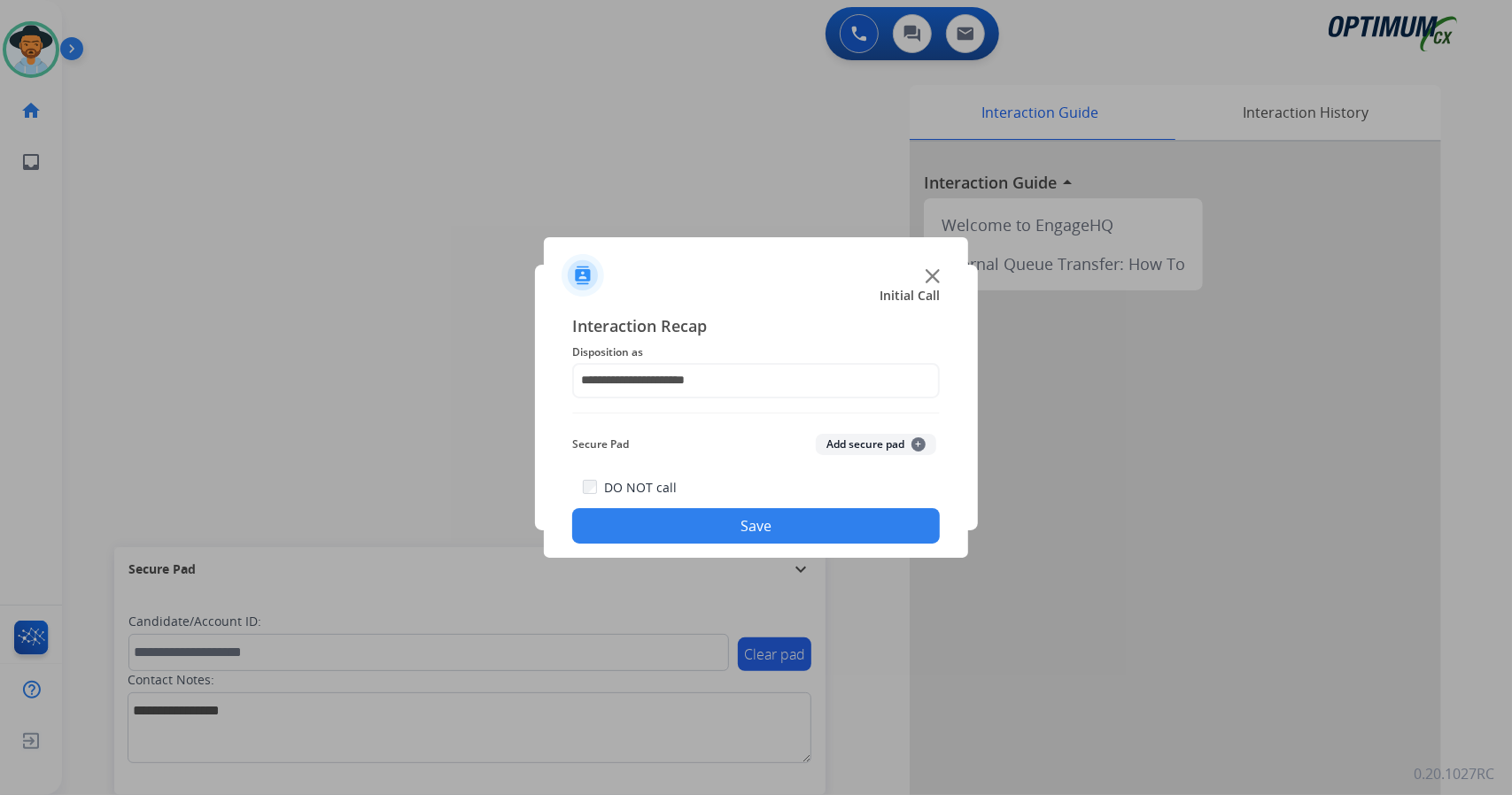
click at [680, 517] on button "Save" at bounding box center [756, 526] width 368 height 36
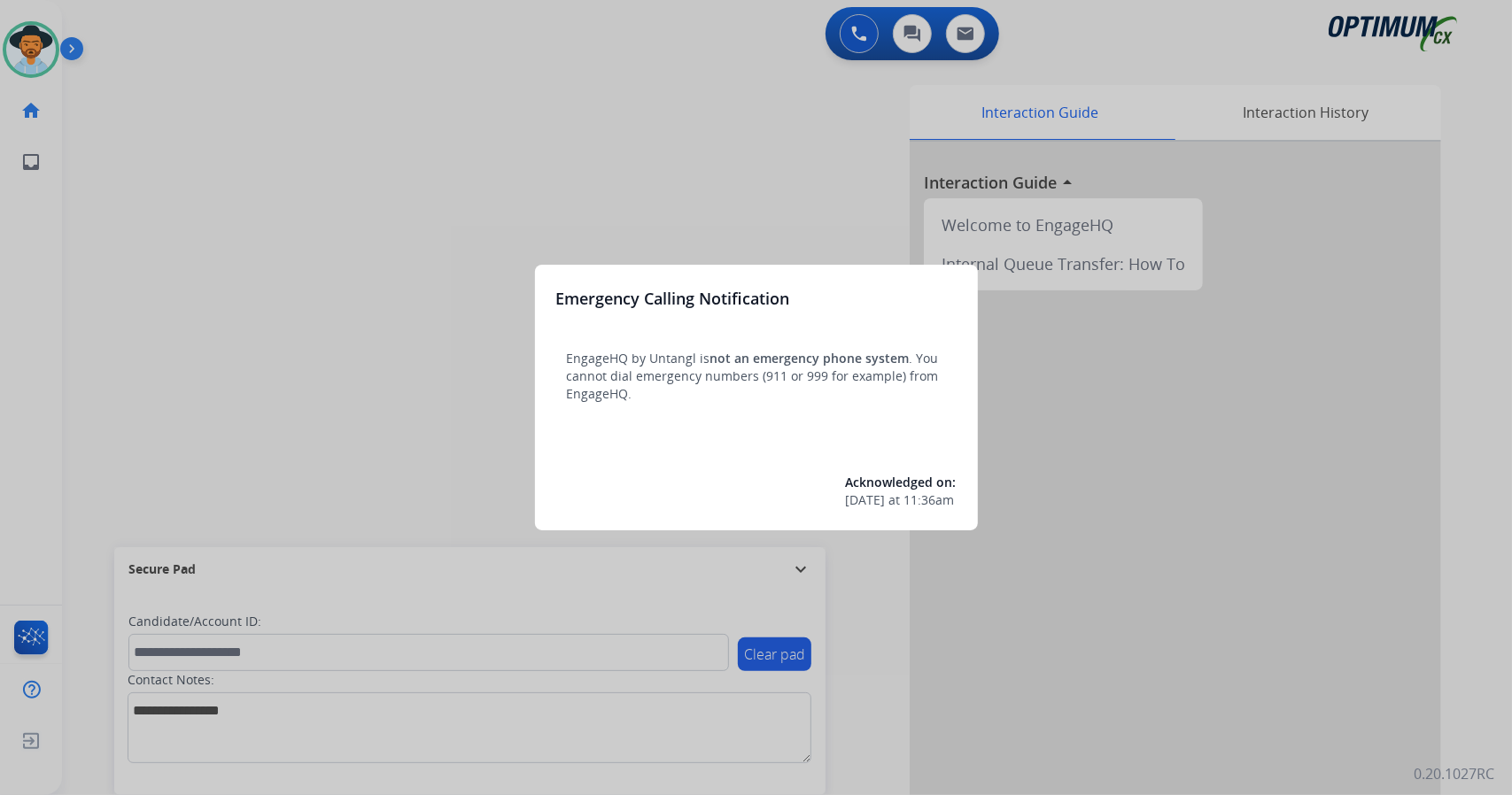
click at [326, 353] on div at bounding box center [756, 397] width 1512 height 795
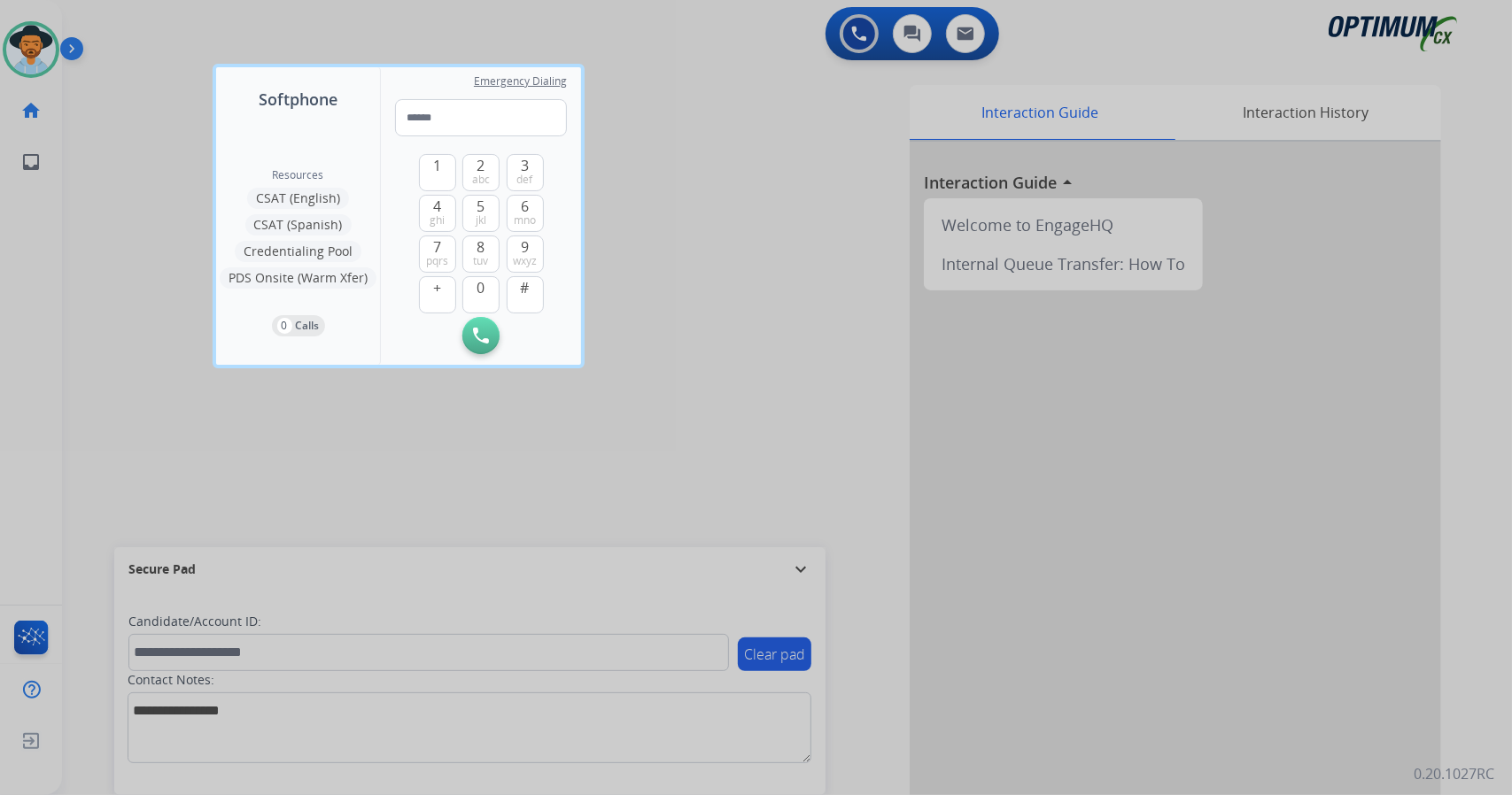
click at [148, 157] on div at bounding box center [756, 397] width 1512 height 795
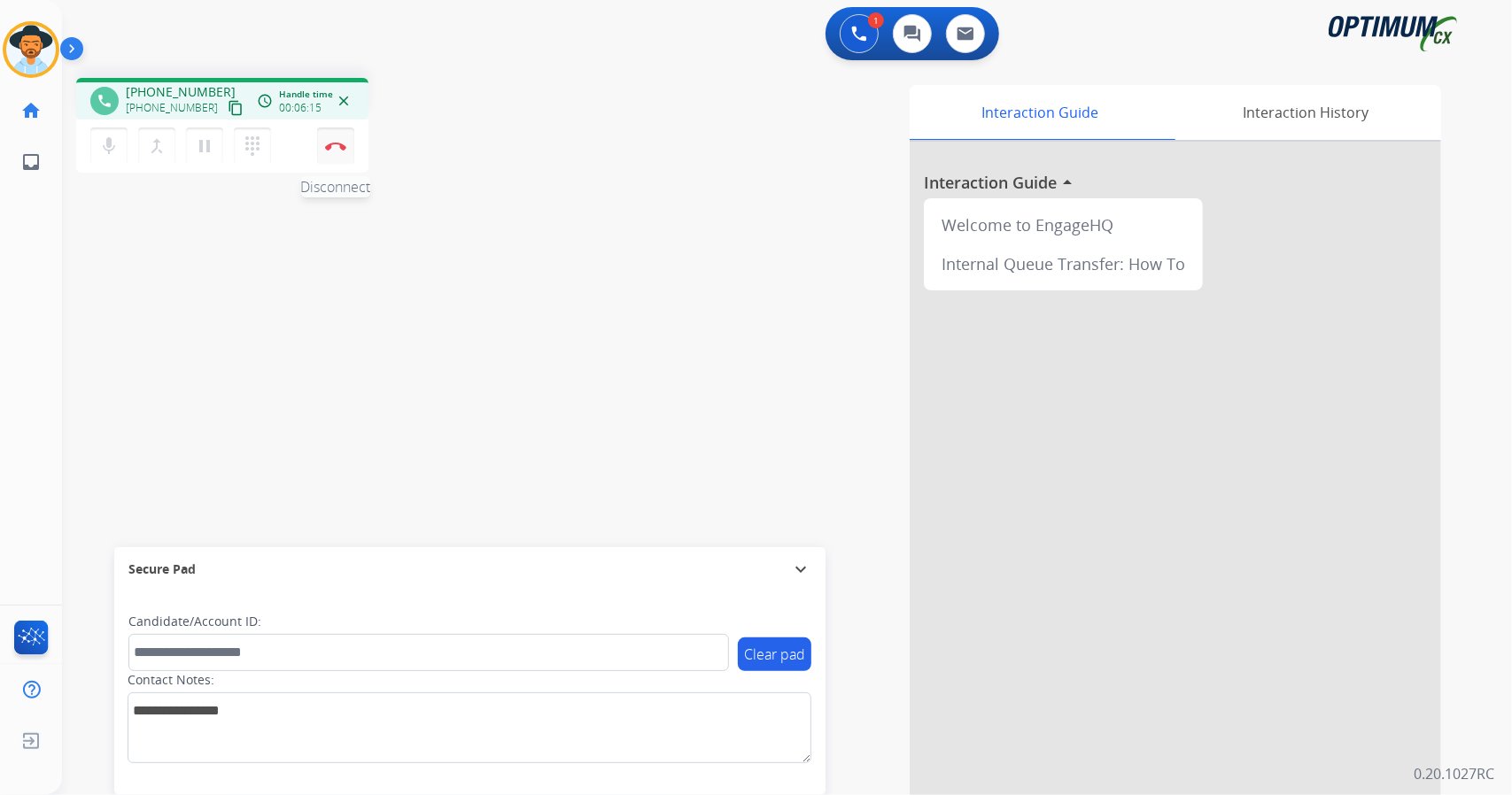
click at [336, 148] on img at bounding box center [336, 145] width 22 height 8
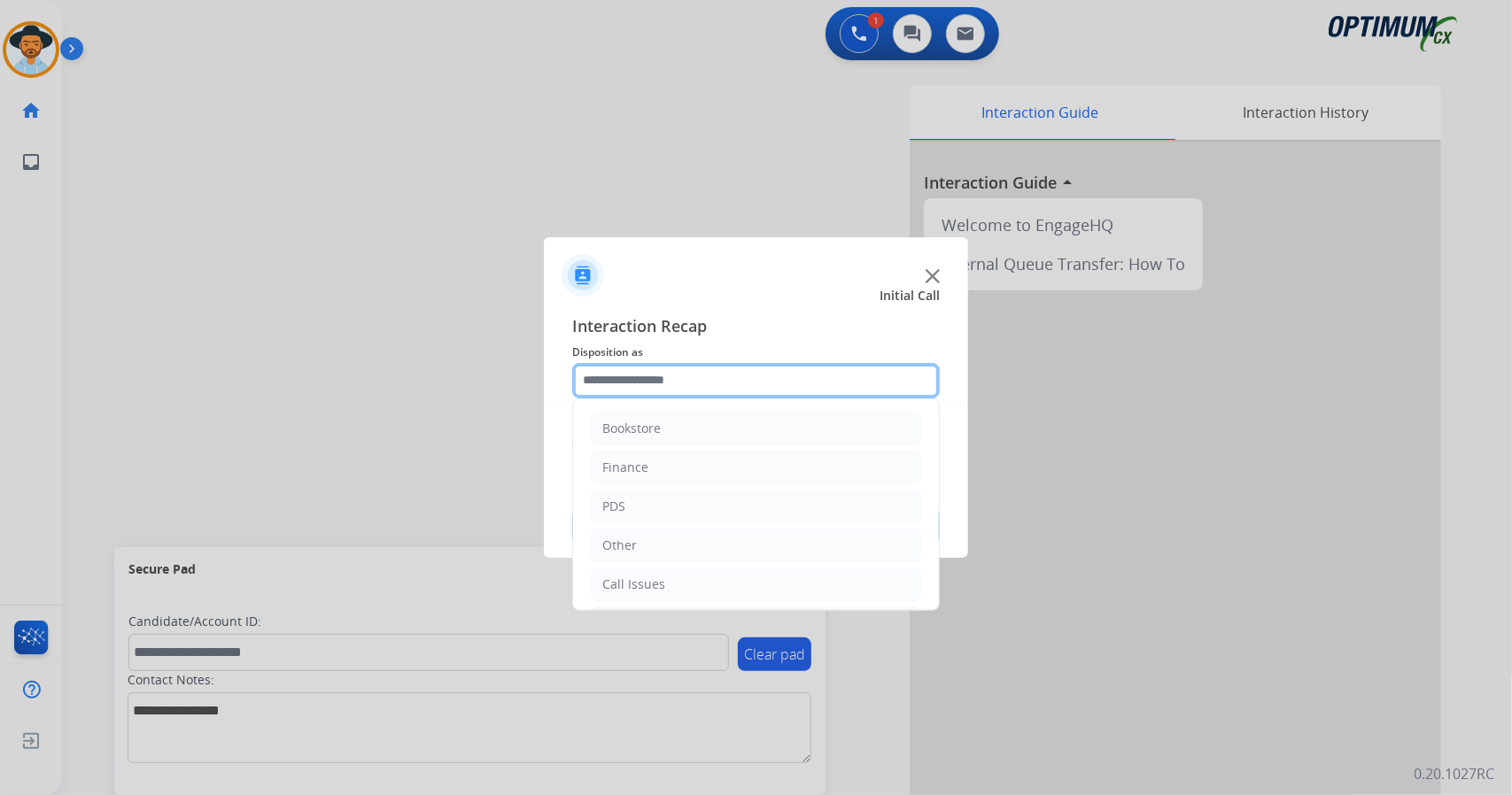
click at [671, 382] on input "text" at bounding box center [756, 381] width 368 height 36
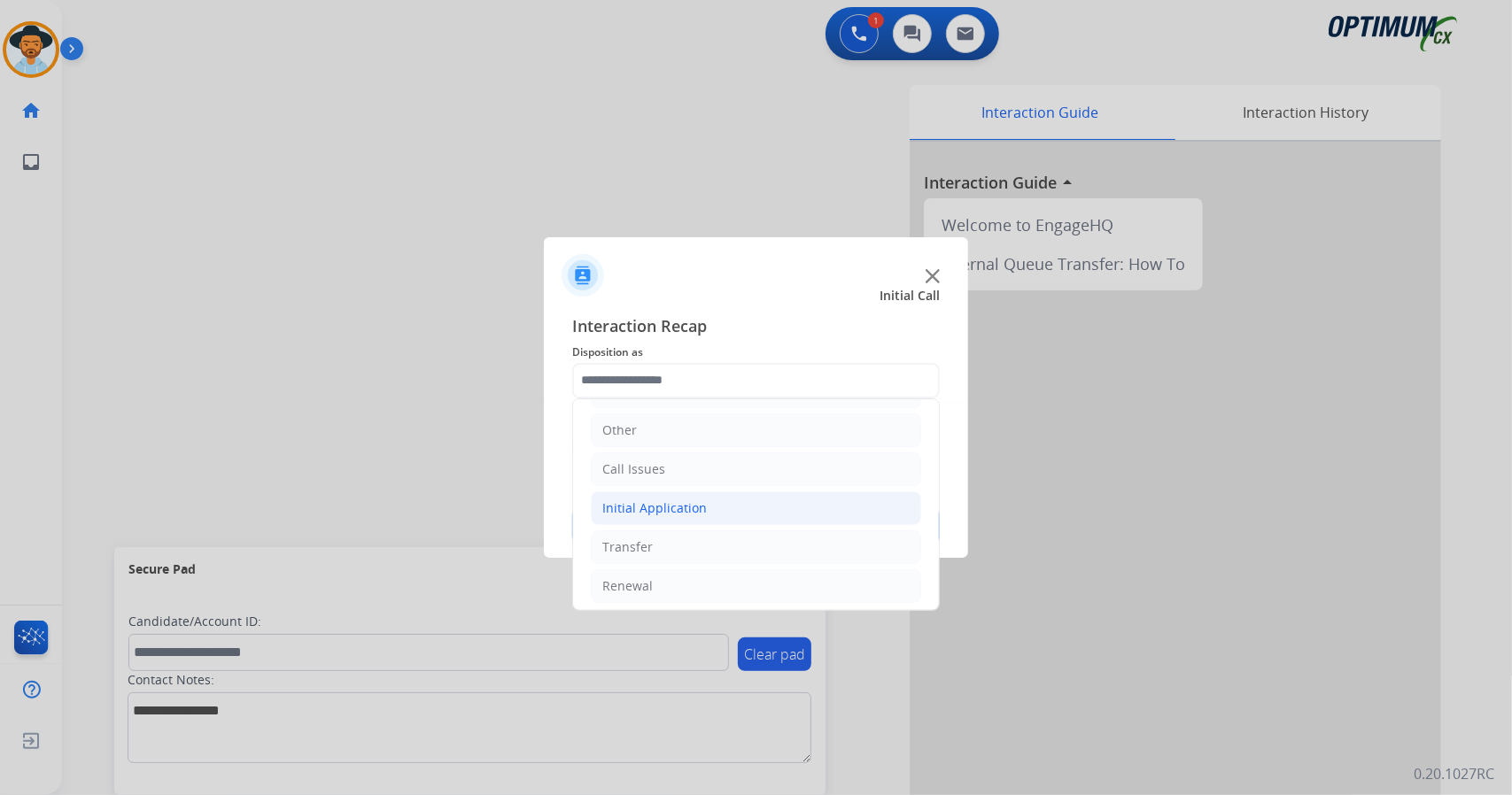
click at [640, 505] on div "Initial Application" at bounding box center [655, 508] width 105 height 18
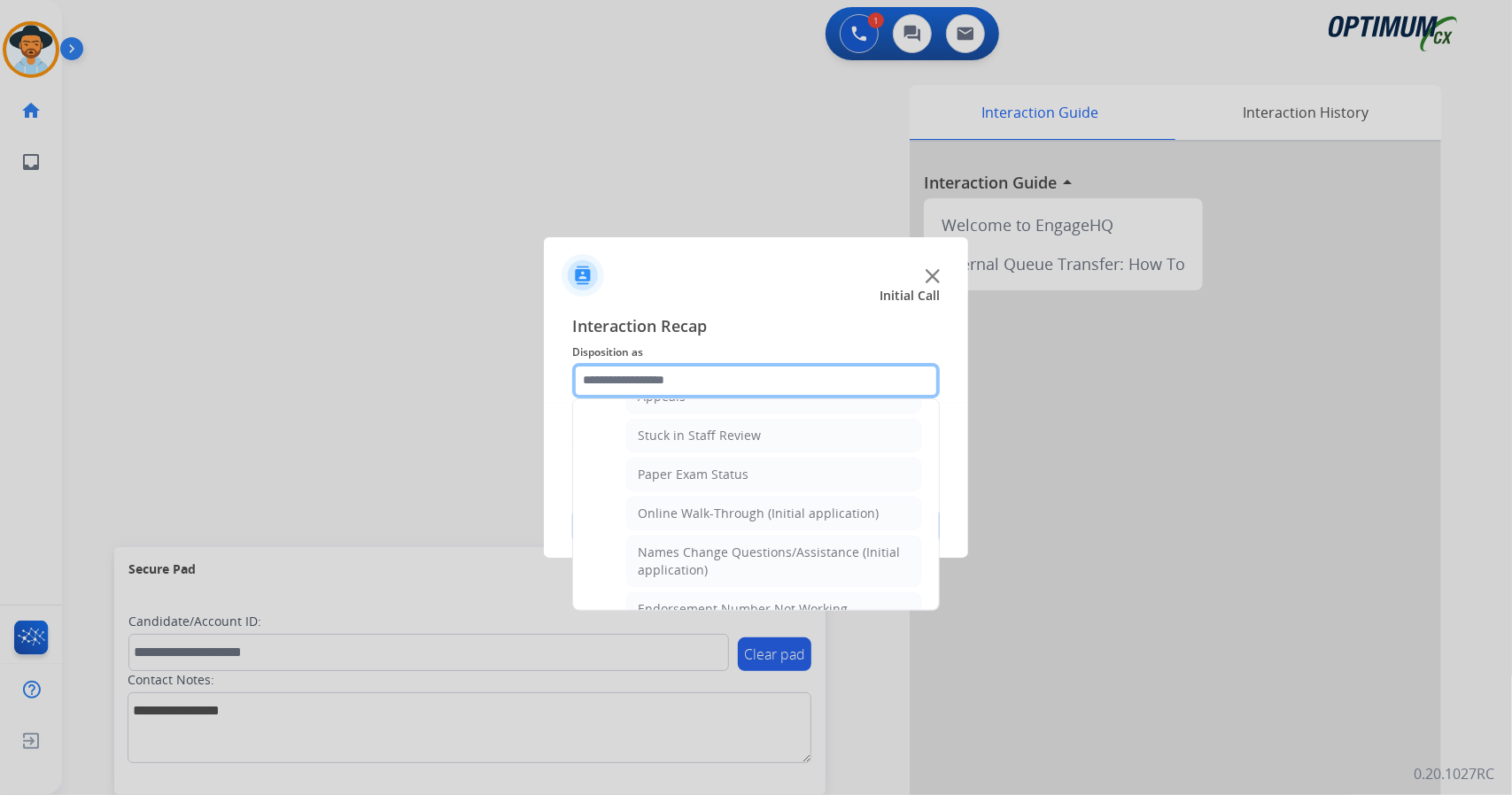
scroll to position [308, 0]
click at [640, 505] on div "Online Walk-Through (Initial application)" at bounding box center [757, 510] width 241 height 18
type input "**********"
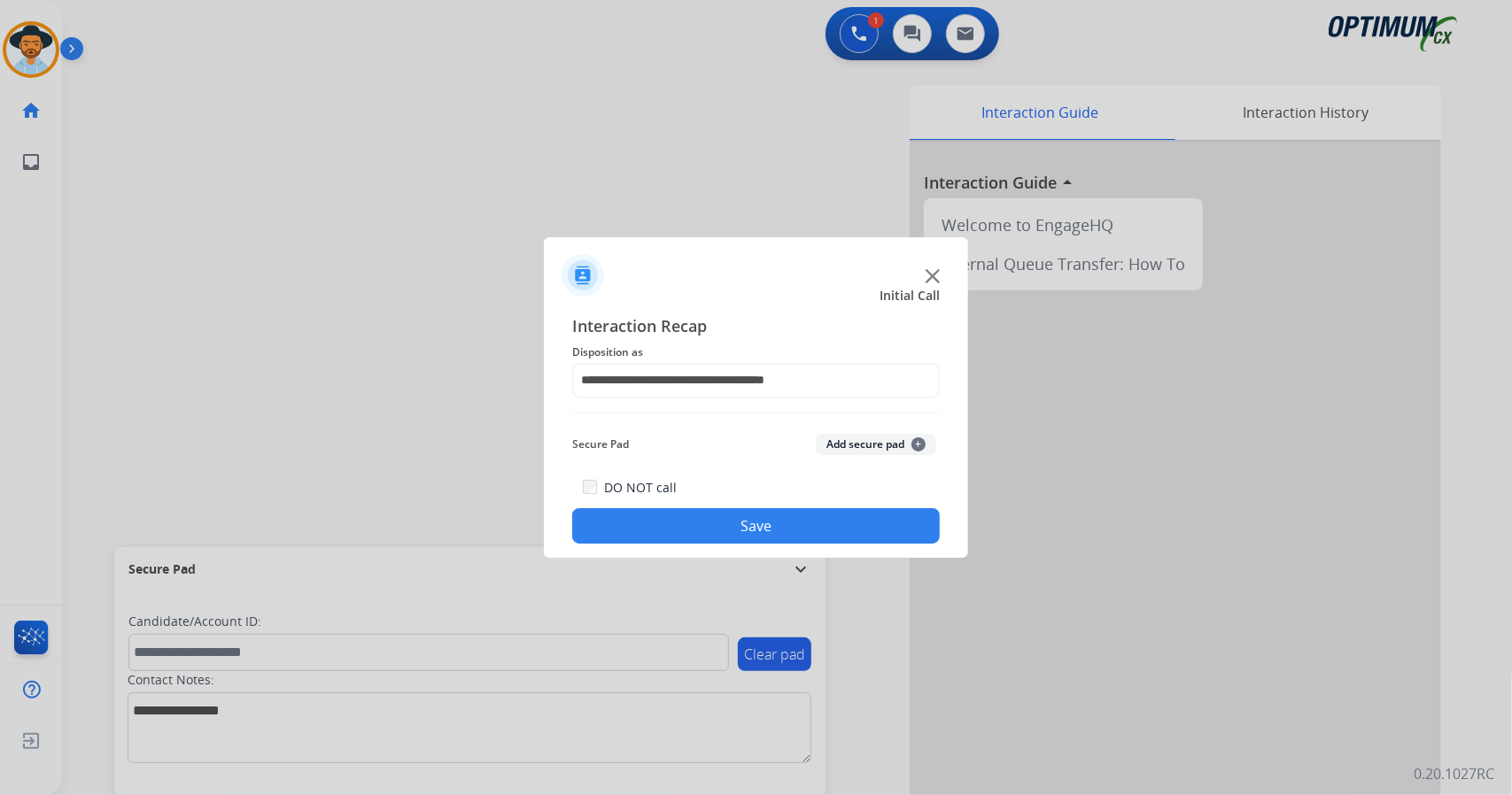
click at [664, 529] on button "Save" at bounding box center [756, 526] width 368 height 36
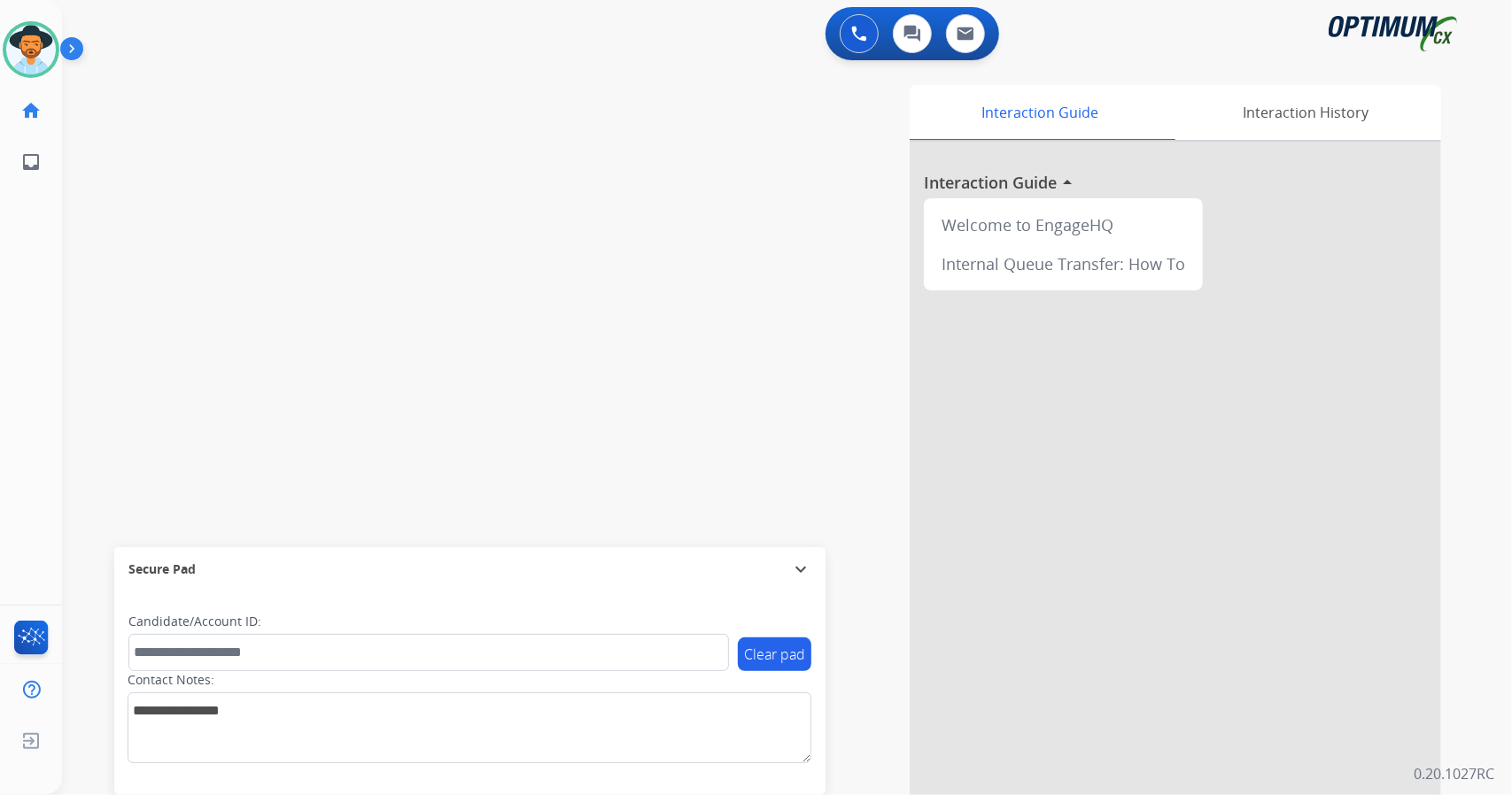
click at [527, 266] on div "swap_horiz Break voice bridge close_fullscreen Connect 3-Way Call merge_type Se…" at bounding box center [766, 433] width 1407 height 738
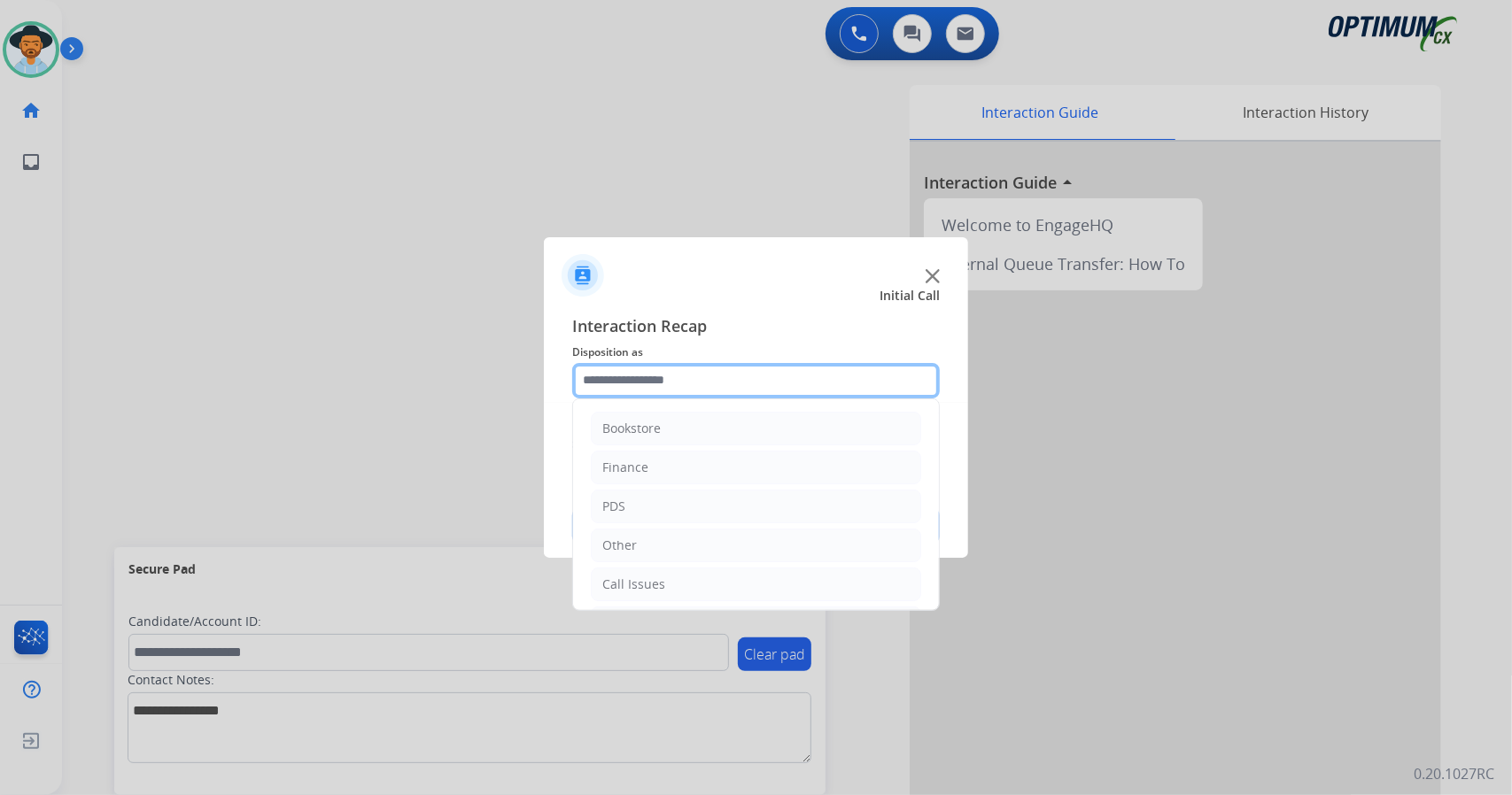
click at [803, 372] on input "text" at bounding box center [756, 381] width 368 height 36
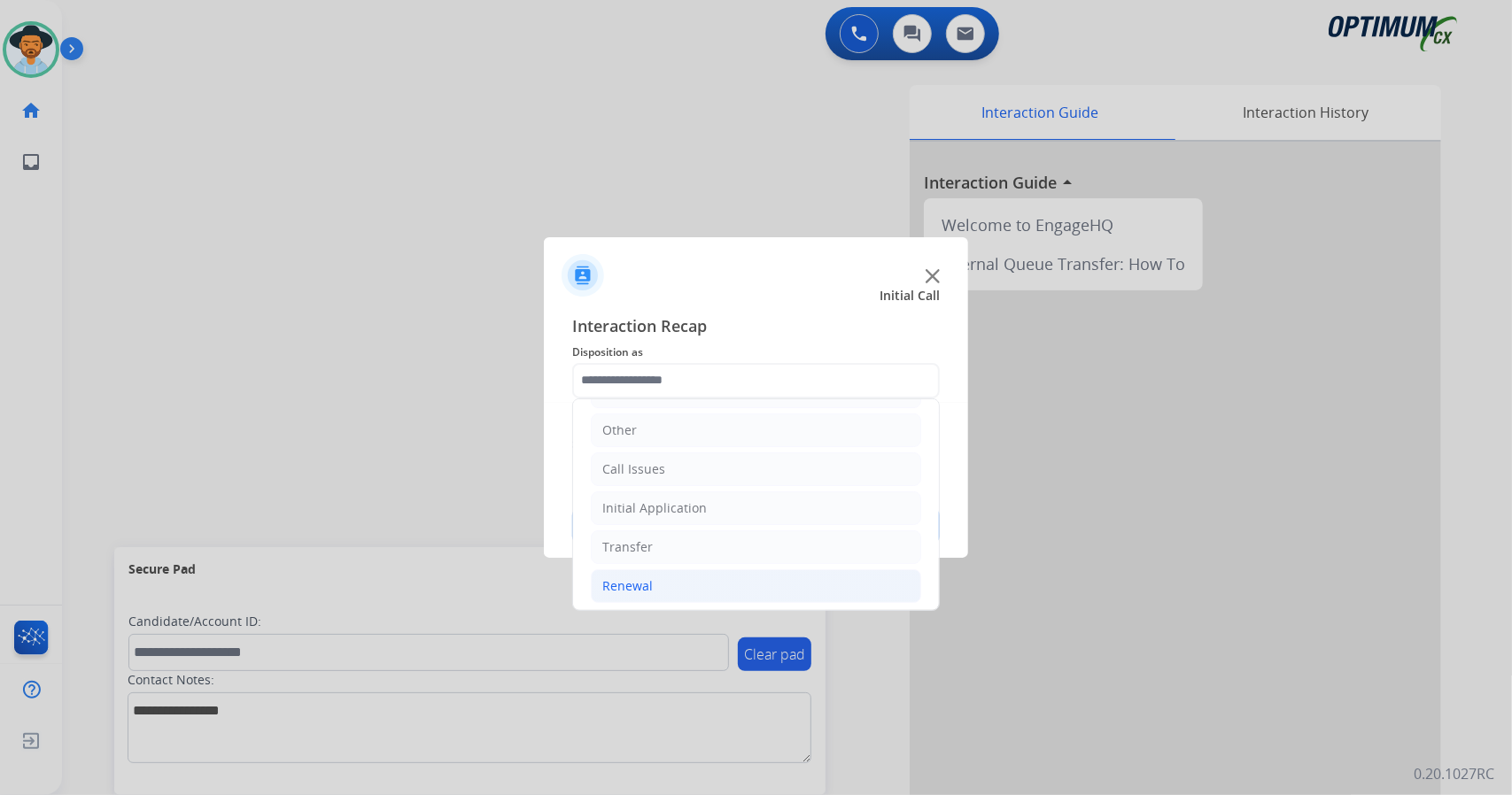
click at [696, 586] on li "Renewal" at bounding box center [756, 587] width 330 height 34
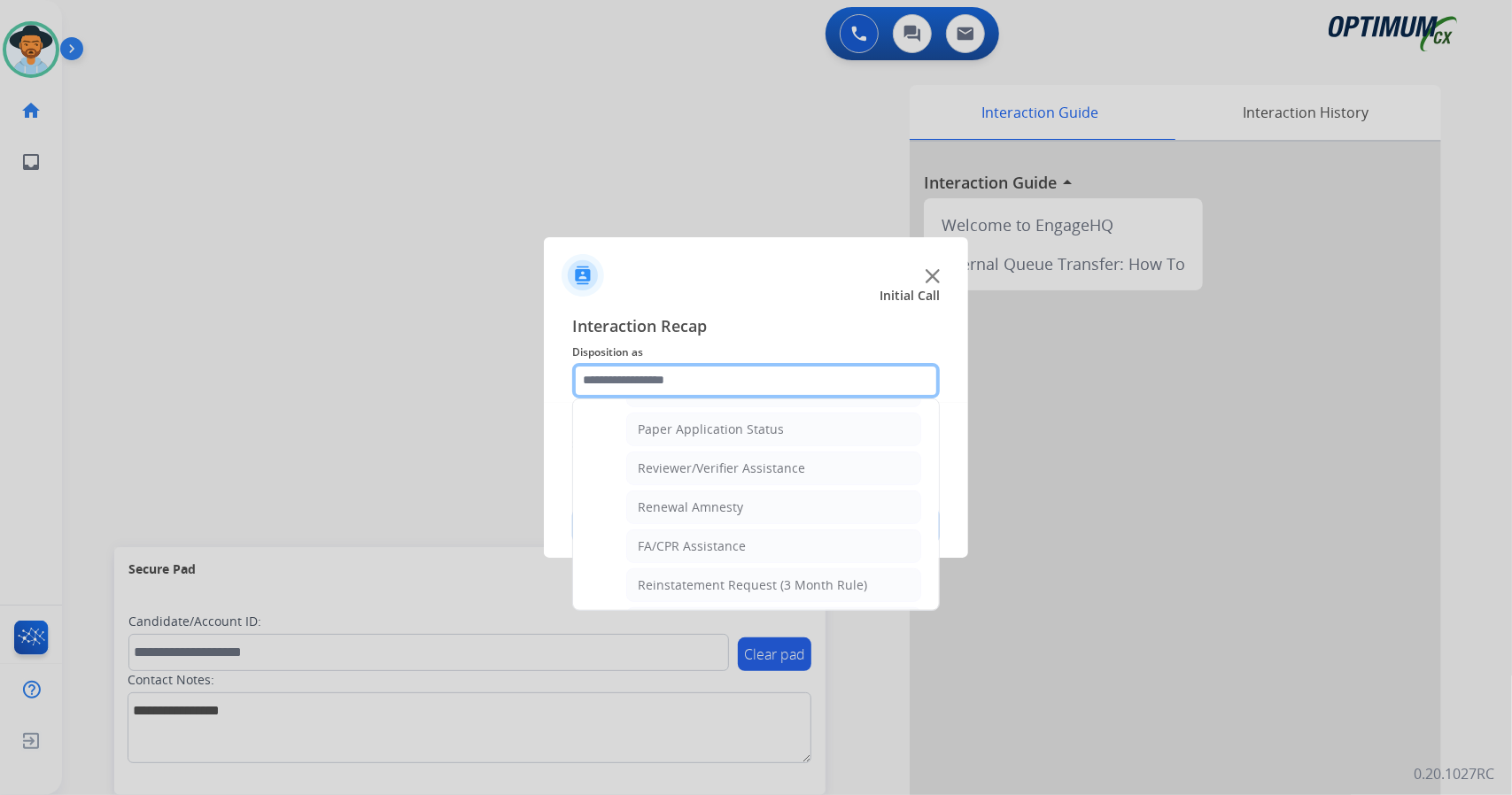
scroll to position [670, 0]
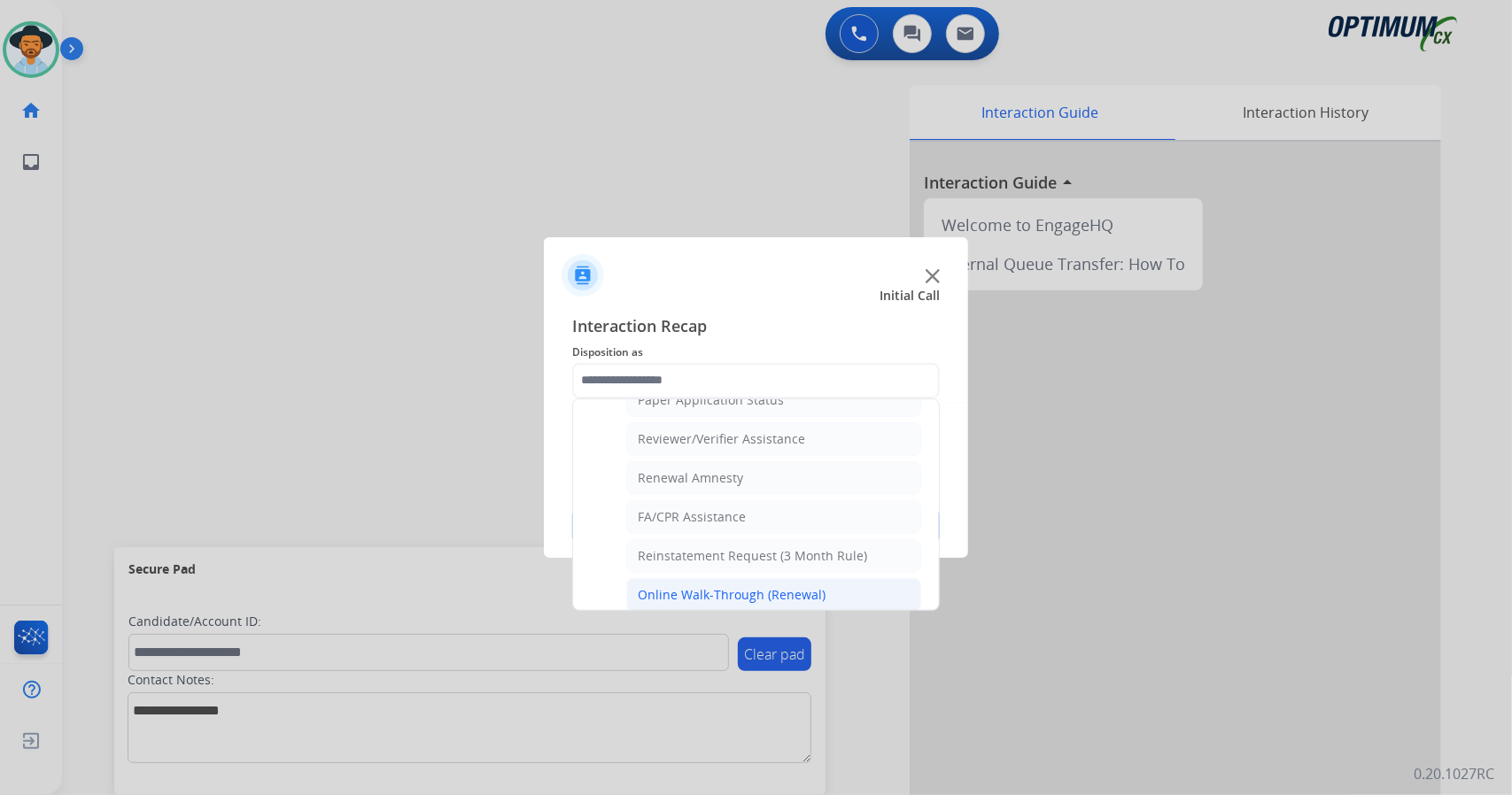
click at [695, 587] on div "Online Walk-Through (Renewal)" at bounding box center [731, 595] width 188 height 18
type input "**********"
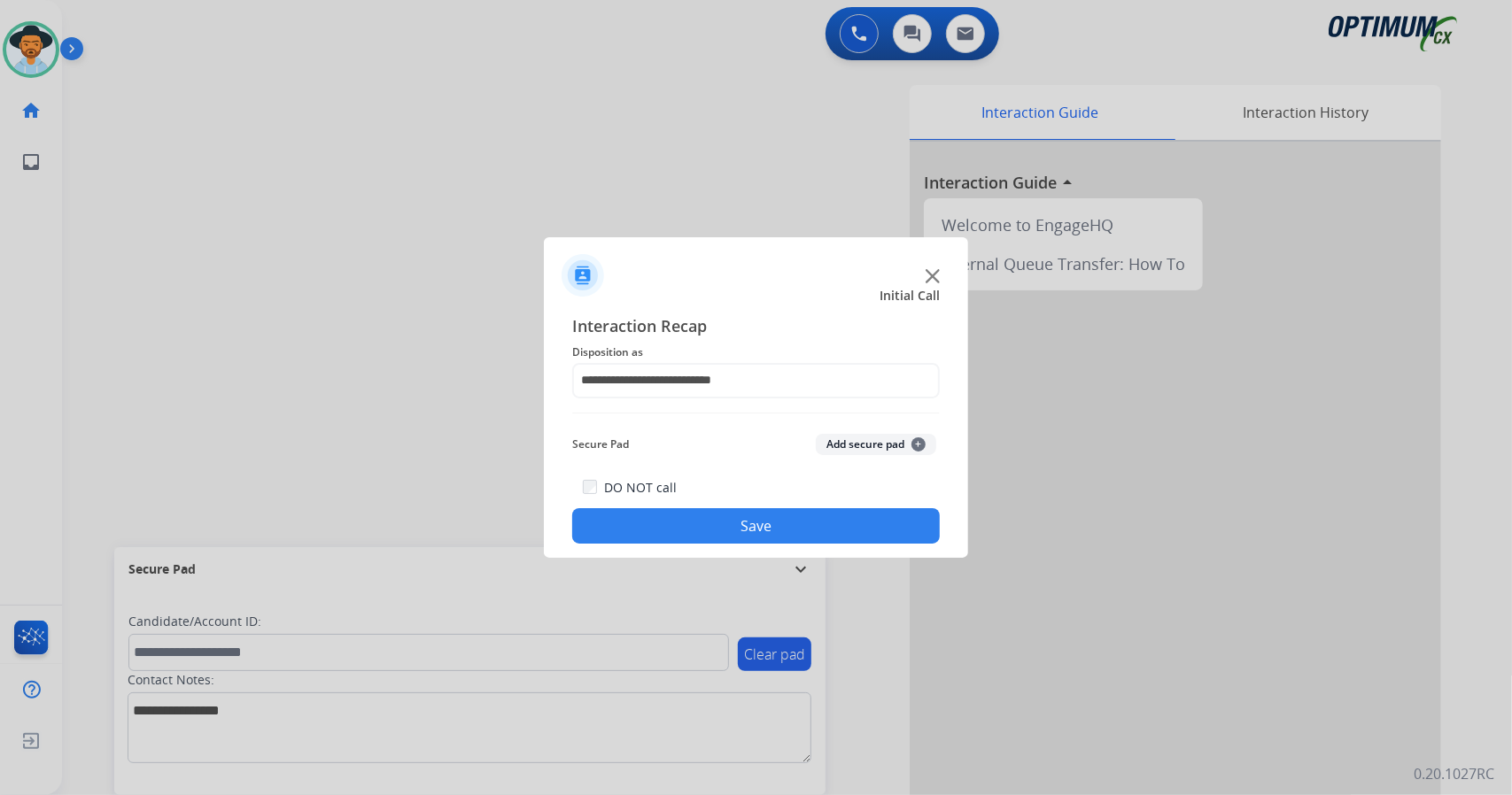
click at [713, 516] on button "Save" at bounding box center [756, 526] width 368 height 36
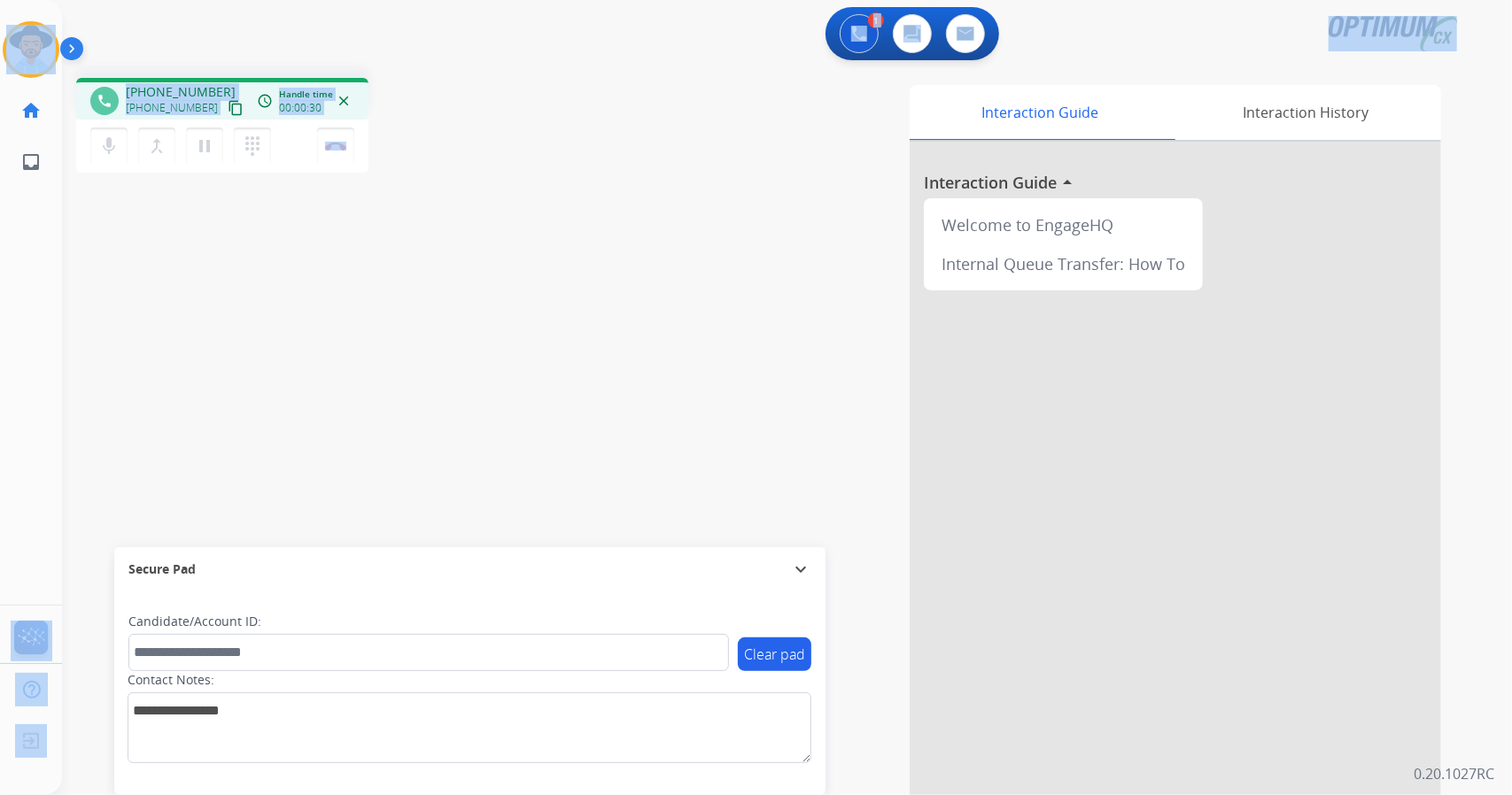
drag, startPoint x: 424, startPoint y: 159, endPoint x: 0, endPoint y: 8, distance: 450.1
click at [0, 8] on div "Outbound call Quit Outbound call Quit Schedule interaction + Add to my list Cus…" at bounding box center [756, 397] width 1512 height 795
click at [182, 27] on div "1 Voice Interactions 0 Chat Interactions 0 Email Interactions" at bounding box center [776, 36] width 1387 height 57
drag, startPoint x: 450, startPoint y: 162, endPoint x: 0, endPoint y: -108, distance: 524.8
click at [0, 0] on html "Outbound call Quit Outbound call Quit Schedule interaction + Add to my list Cus…" at bounding box center [756, 397] width 1512 height 795
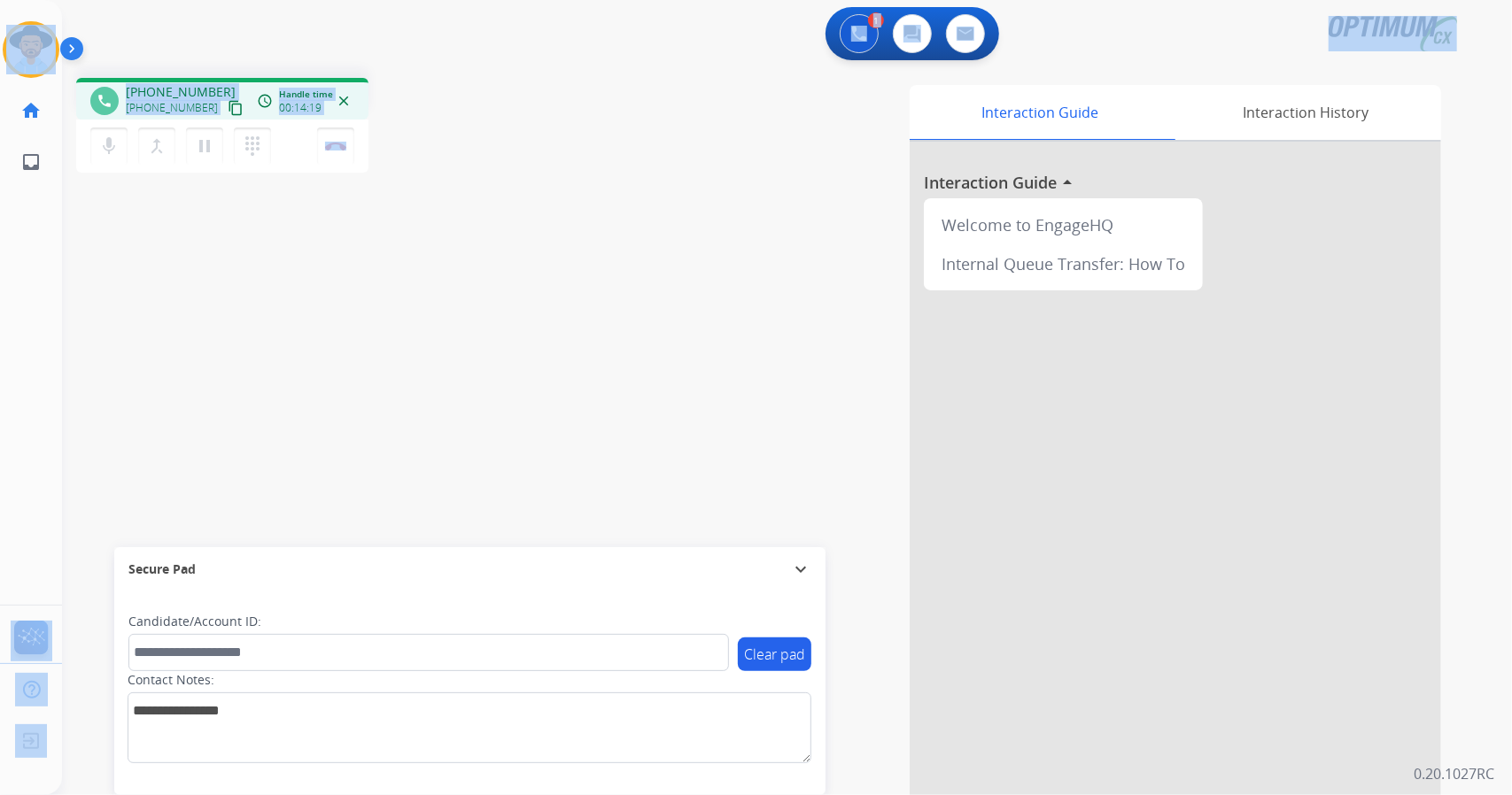
click at [488, 98] on div "phone [PHONE_NUMBER] [PHONE_NUMBER] content_copy access_time Call metrics Queue…" at bounding box center [317, 128] width 481 height 100
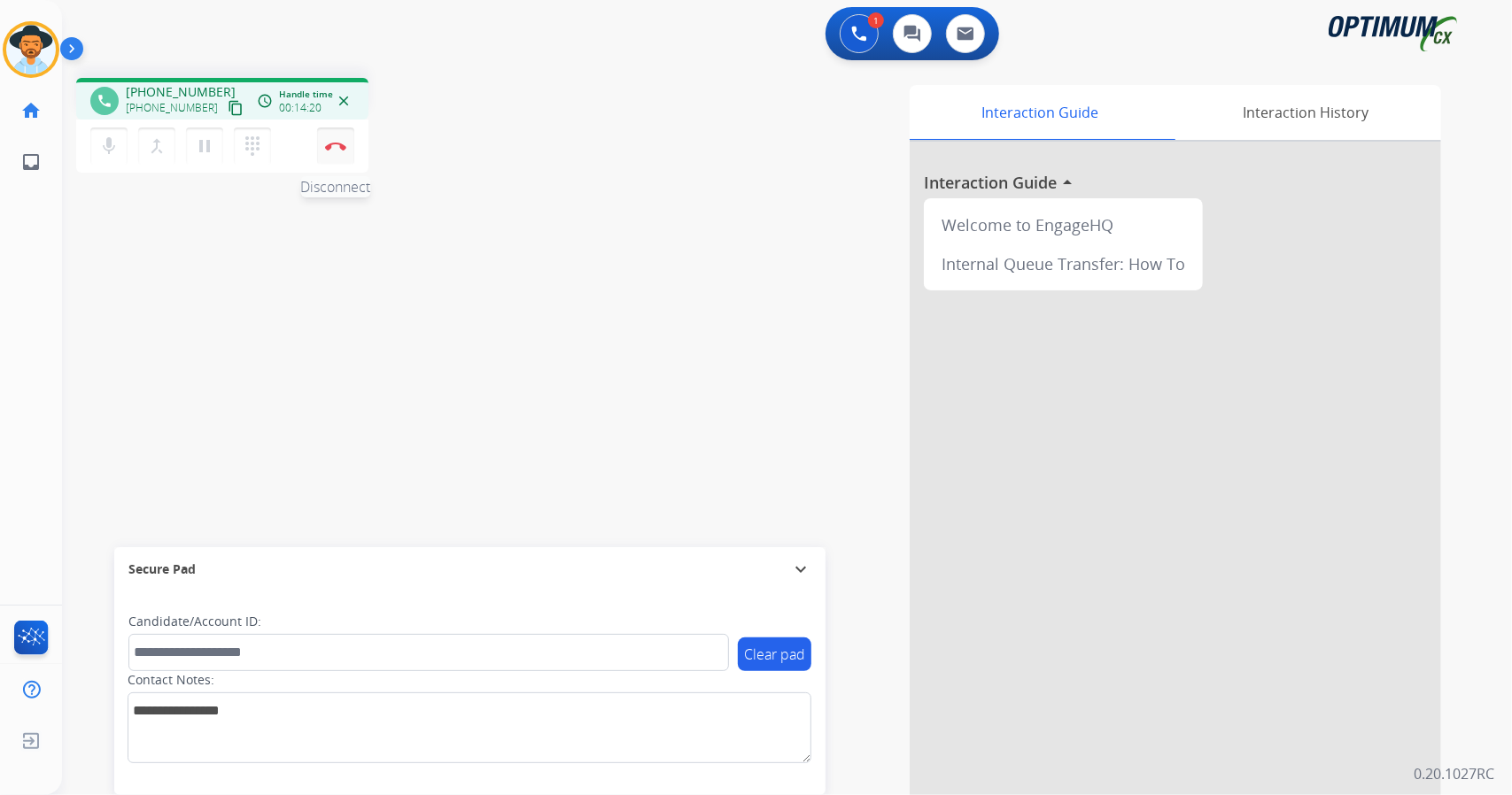
click at [341, 143] on img at bounding box center [336, 145] width 22 height 8
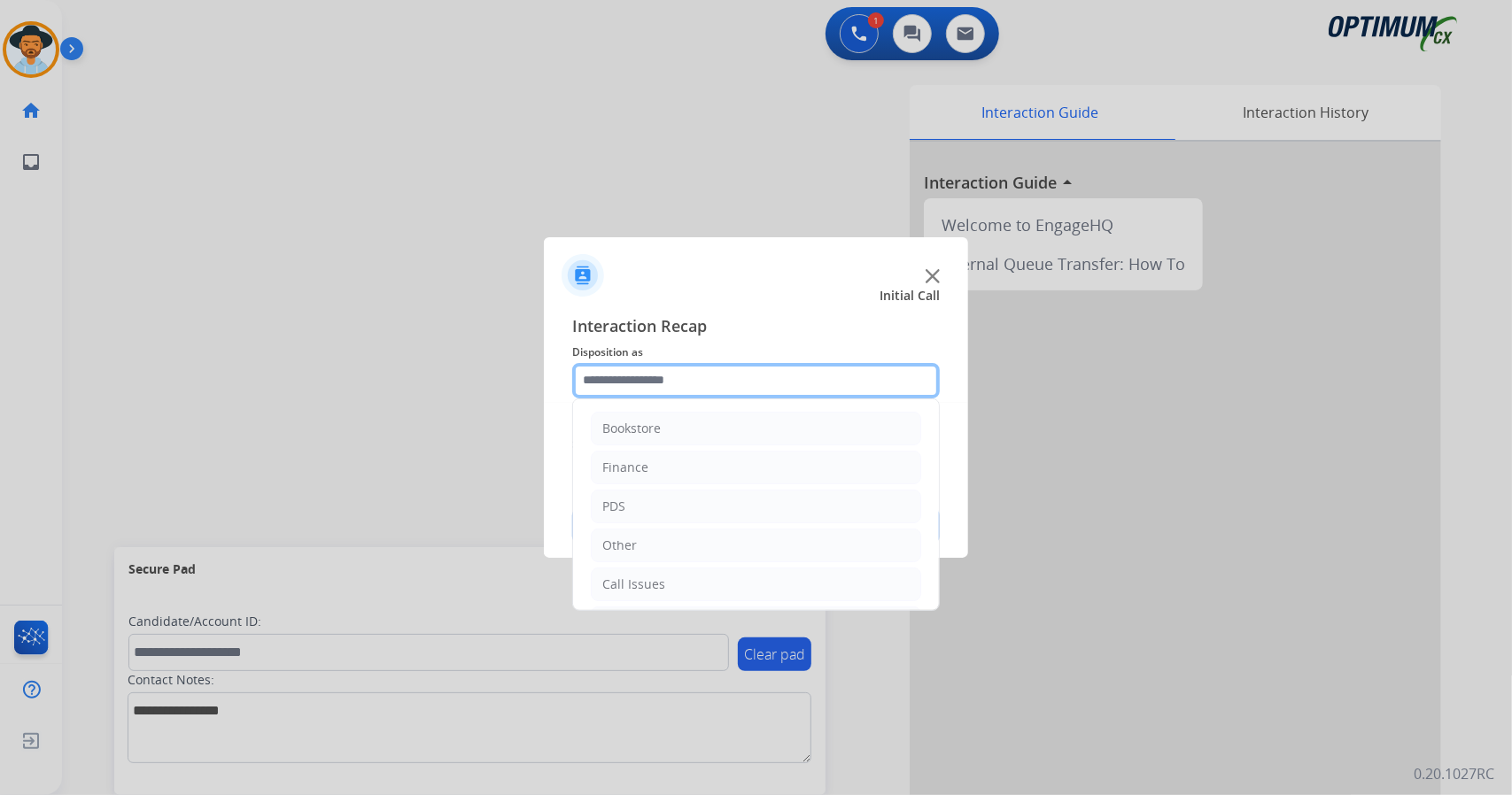
click at [656, 380] on input "text" at bounding box center [756, 381] width 368 height 36
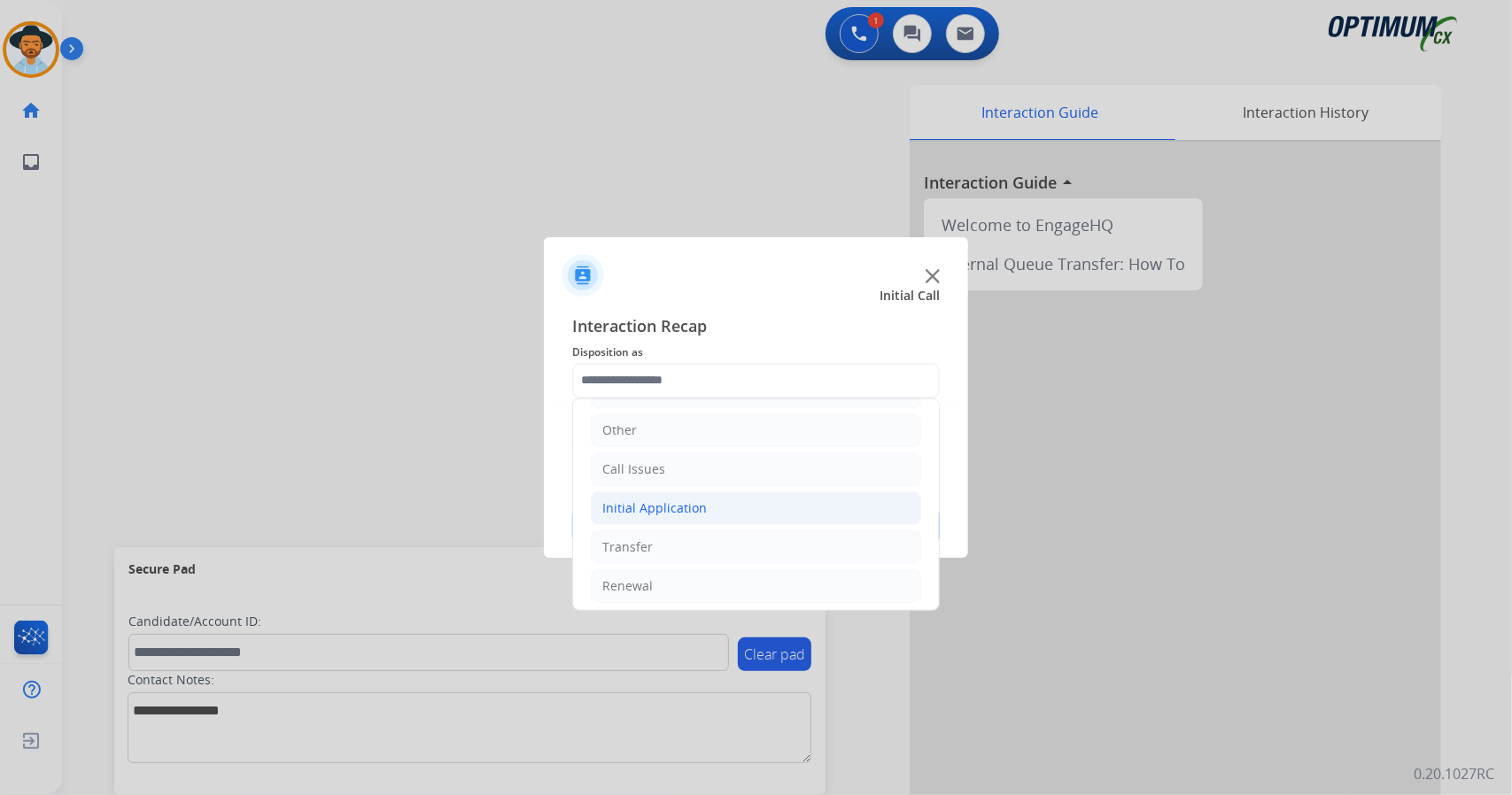
click at [725, 513] on li "Initial Application" at bounding box center [756, 508] width 330 height 34
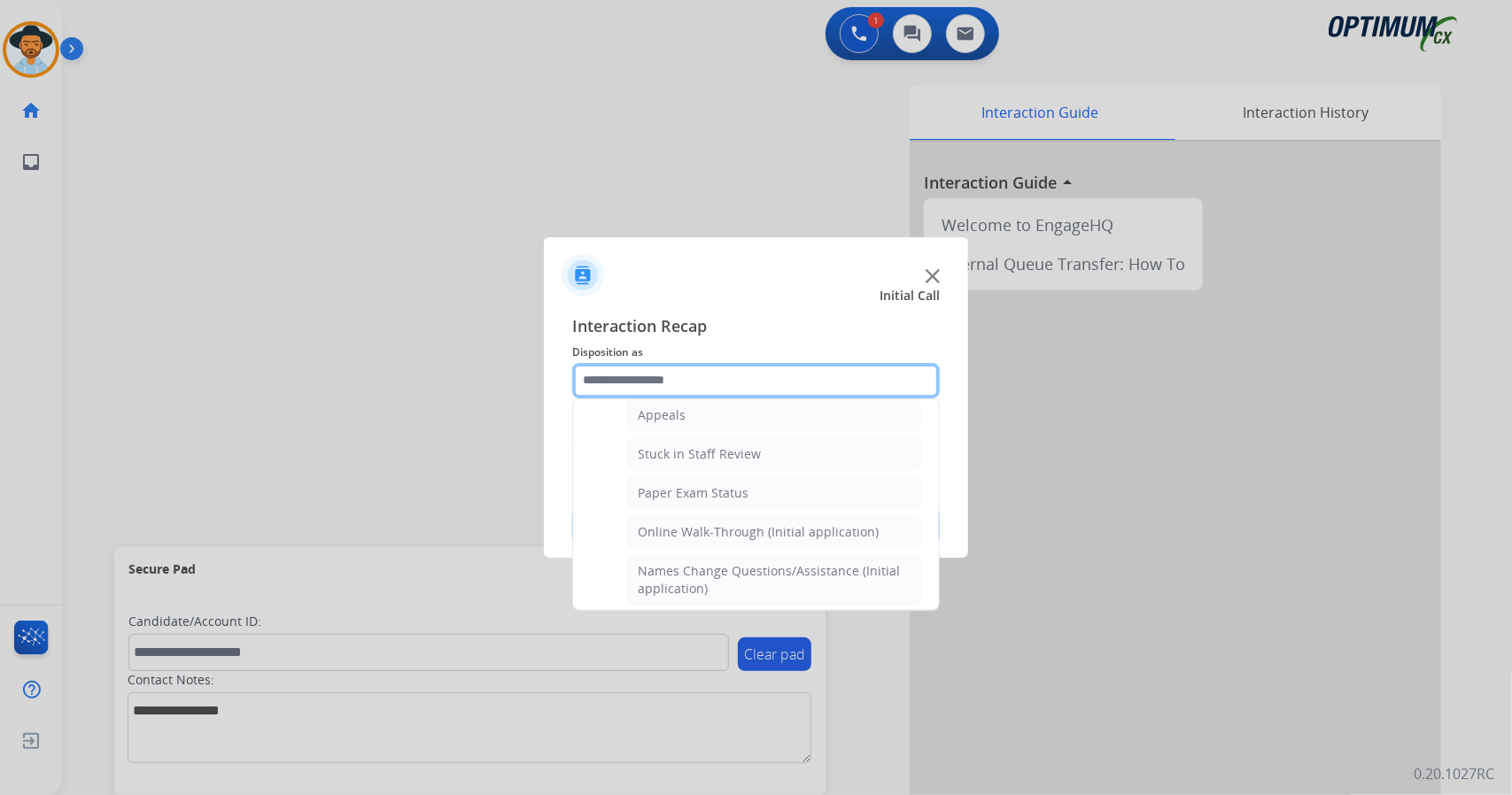
scroll to position [283, 0]
click at [725, 519] on li "Online Walk-Through (Initial application)" at bounding box center [773, 536] width 295 height 34
type input "**********"
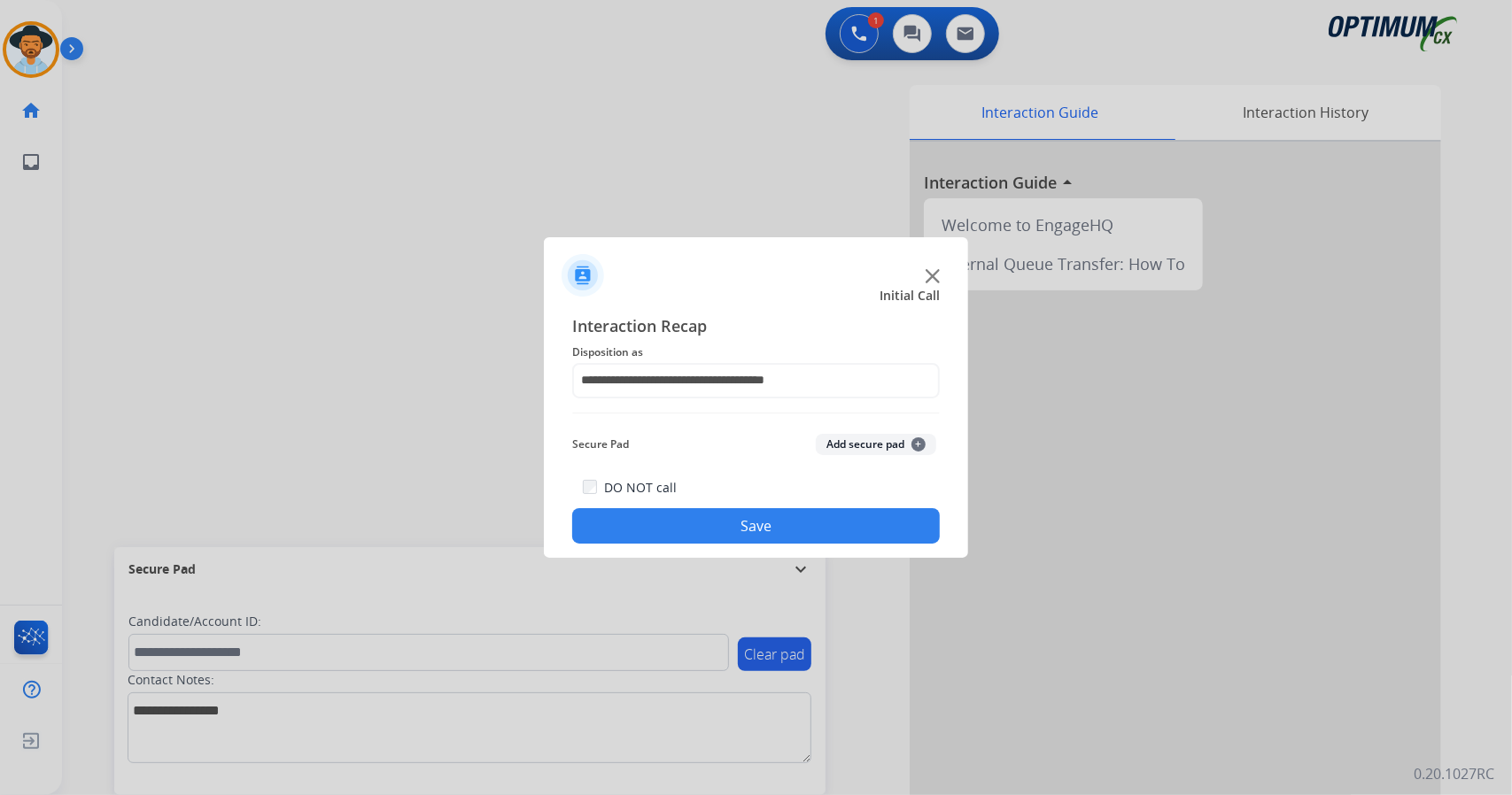
click at [725, 513] on button "Save" at bounding box center [756, 526] width 368 height 36
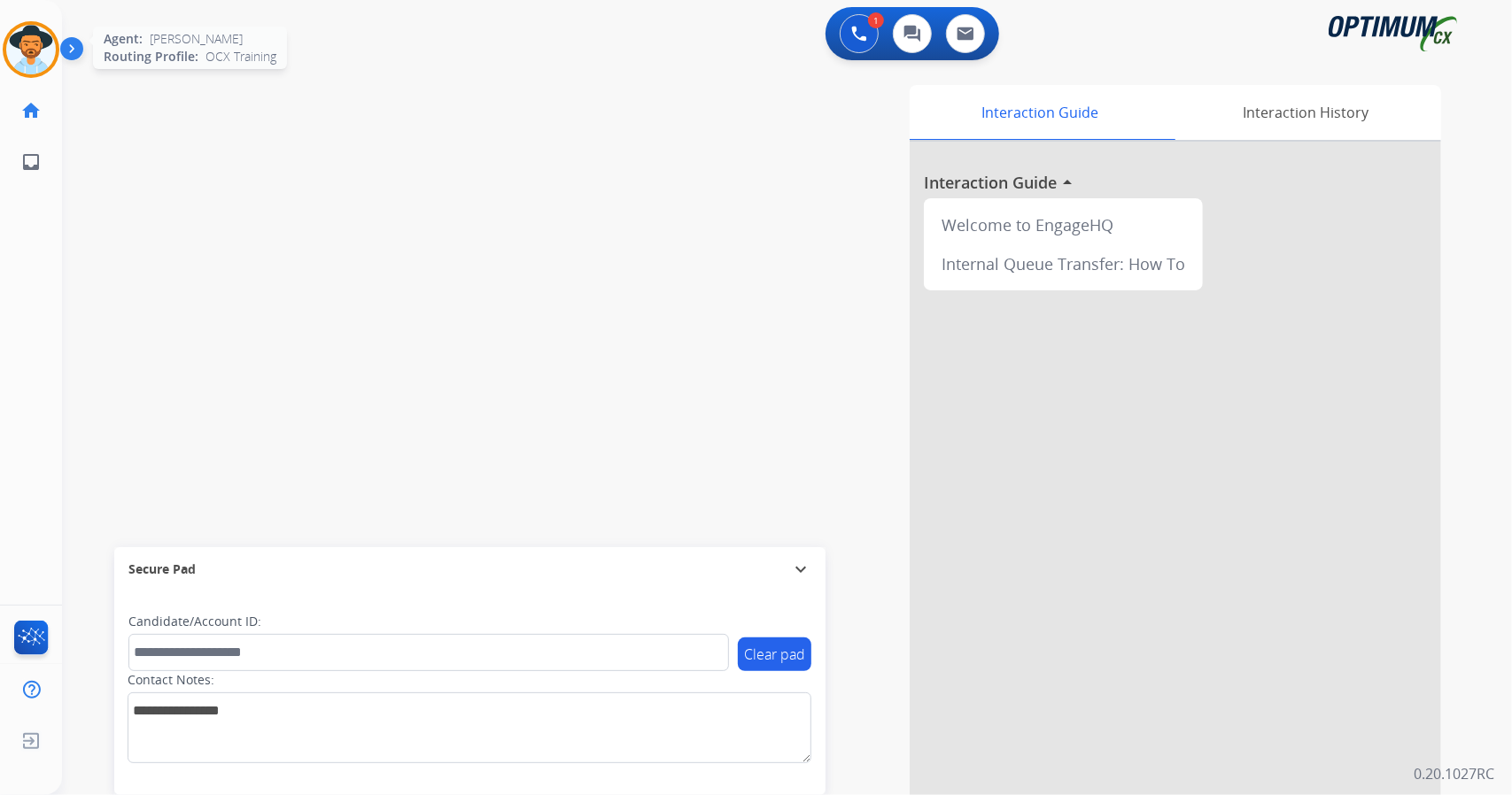
click at [44, 58] on img at bounding box center [31, 49] width 50 height 50
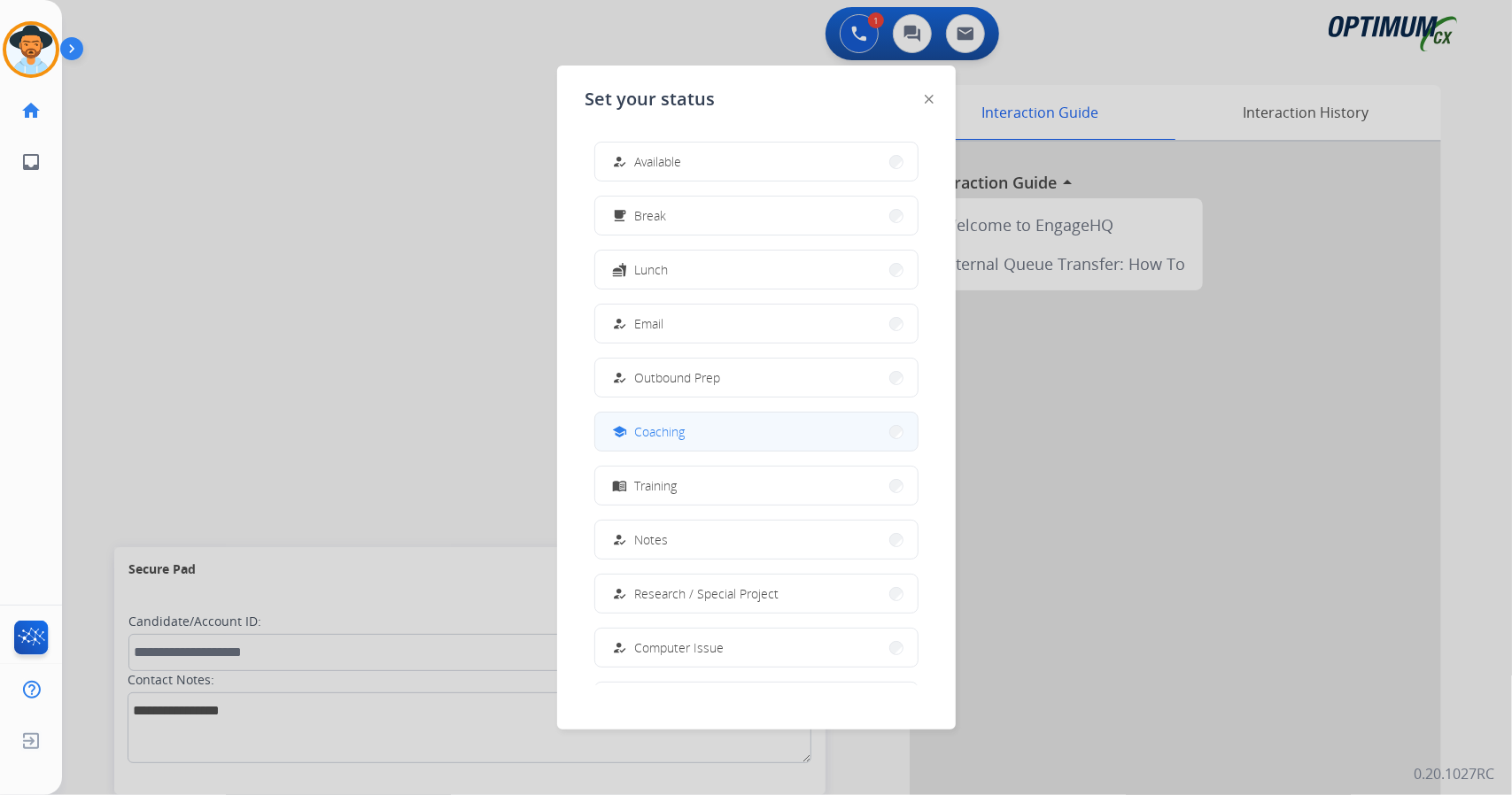
scroll to position [167, 0]
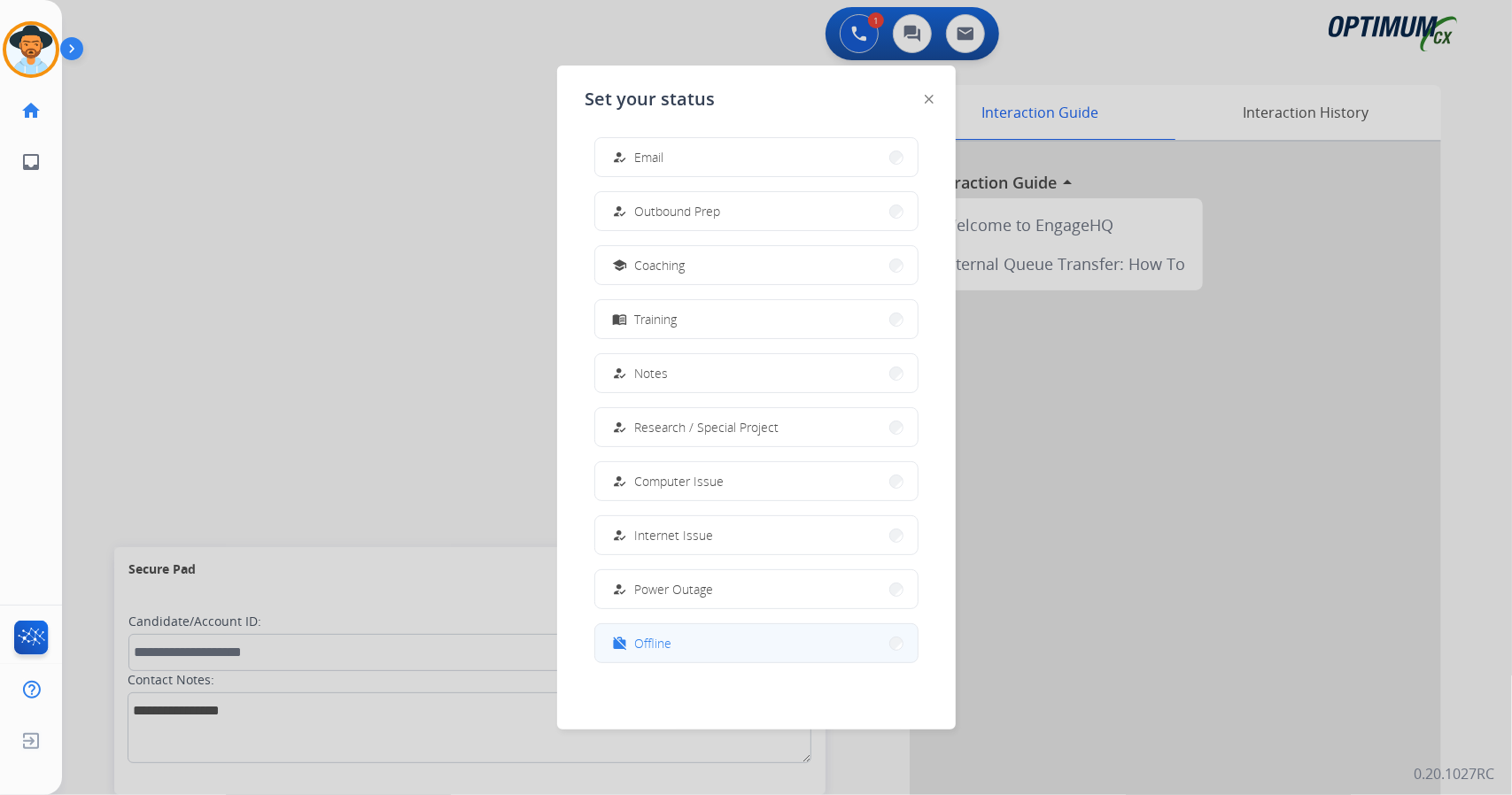
click at [648, 658] on button "work_off Offline" at bounding box center [756, 643] width 323 height 38
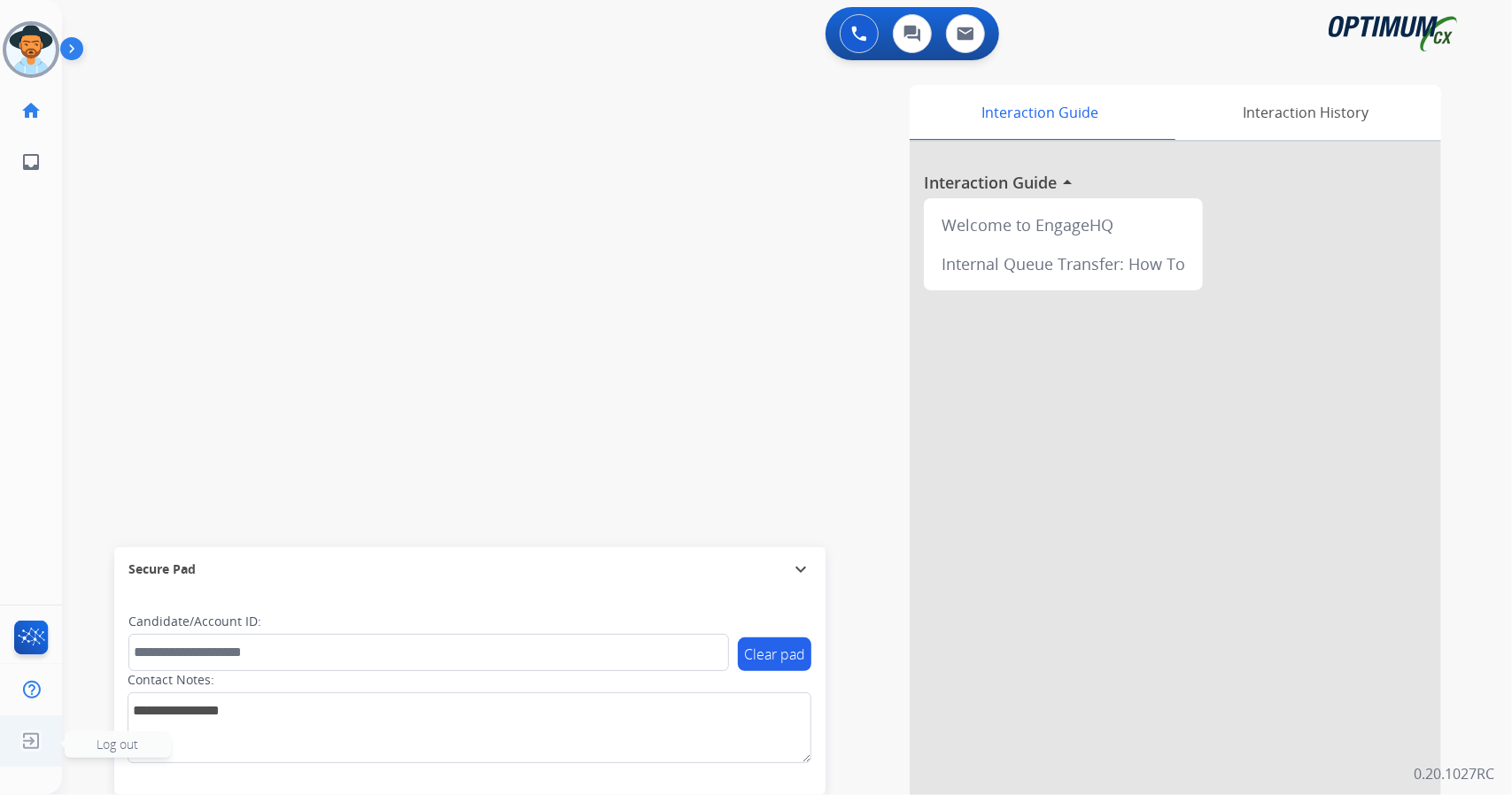
click at [26, 749] on img at bounding box center [31, 741] width 32 height 34
